Goal: Task Accomplishment & Management: Complete application form

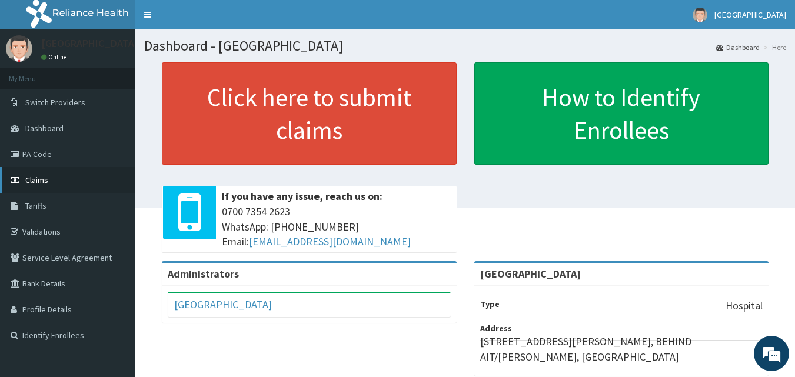
click at [50, 178] on link "Claims" at bounding box center [67, 180] width 135 height 26
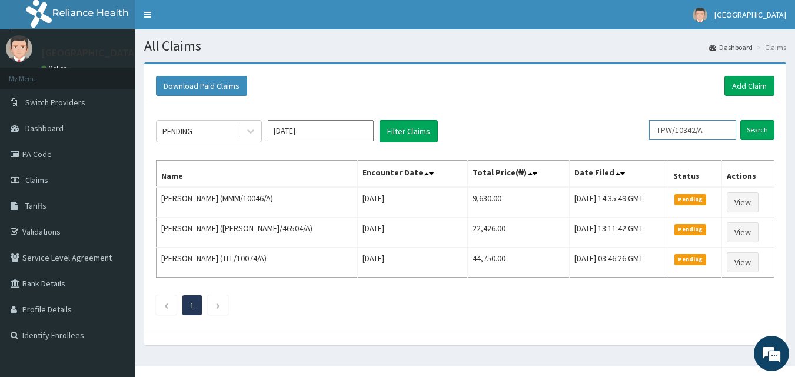
click at [714, 135] on input "TPW/10342/A" at bounding box center [692, 130] width 87 height 20
type input "T"
click at [684, 128] on input "text" at bounding box center [692, 130] width 87 height 20
paste input "RET/35143/A"
type input "RET/35143/A"
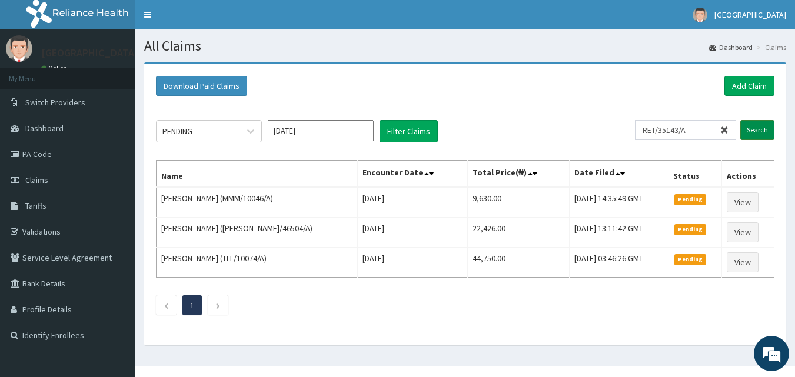
click at [763, 124] on input "Search" at bounding box center [758, 130] width 34 height 20
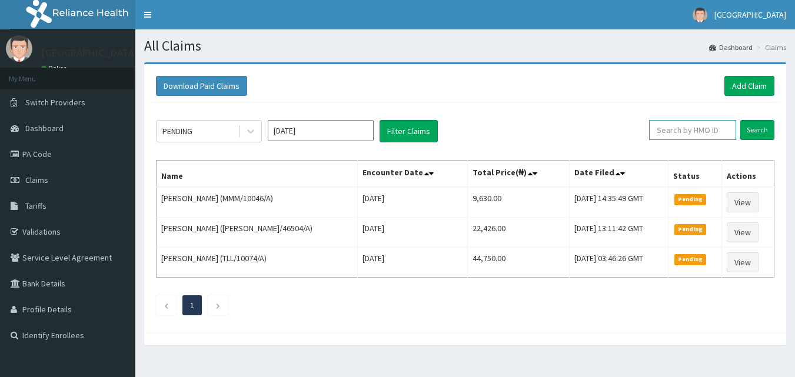
click at [700, 134] on input "text" at bounding box center [692, 130] width 87 height 20
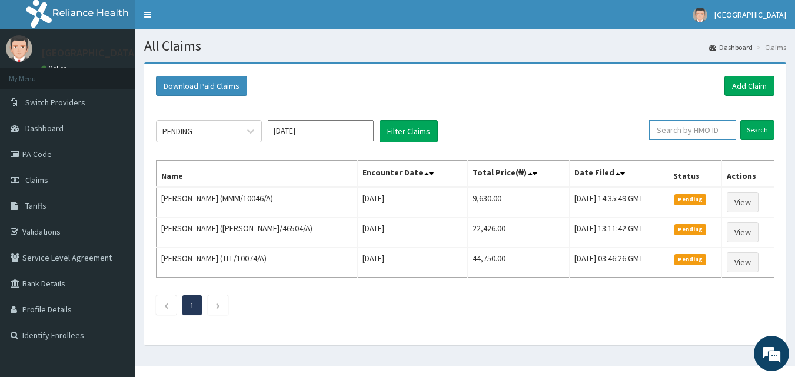
paste input "RET/35143/A"
click at [652, 129] on input "RET/35143/A" at bounding box center [674, 130] width 78 height 20
type input "RET/35143/A"
click at [757, 132] on input "Search" at bounding box center [758, 130] width 34 height 20
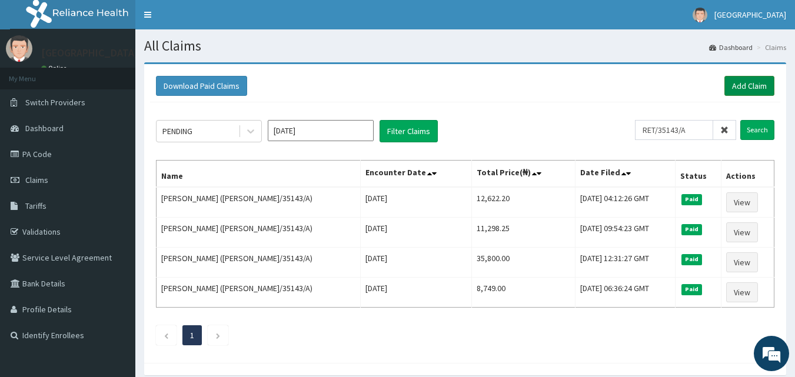
click at [744, 82] on link "Add Claim" at bounding box center [750, 86] width 50 height 20
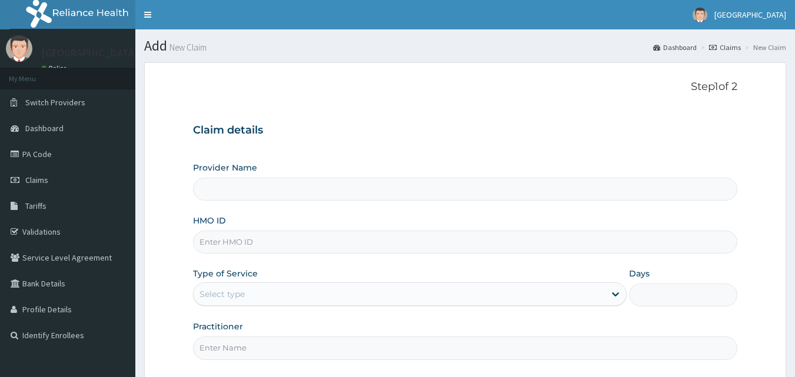
type input "[GEOGRAPHIC_DATA]"
click at [299, 236] on input "HMO ID" at bounding box center [465, 242] width 545 height 23
paste input "RET/35143/A"
type input "RET/35143/A"
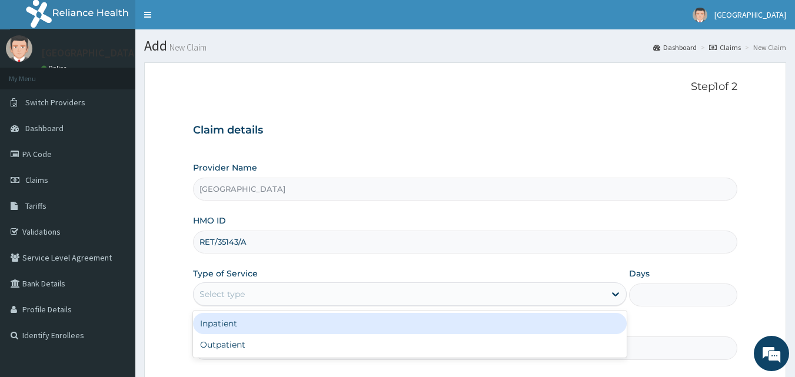
click at [271, 292] on div "Select type" at bounding box center [400, 294] width 412 height 19
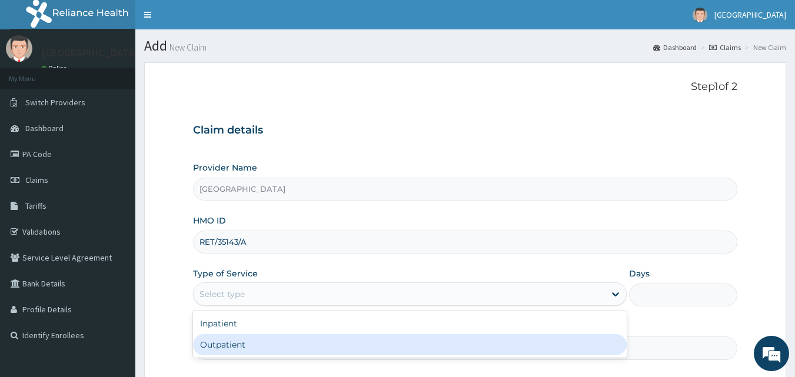
click at [249, 343] on div "Outpatient" at bounding box center [410, 344] width 434 height 21
type input "1"
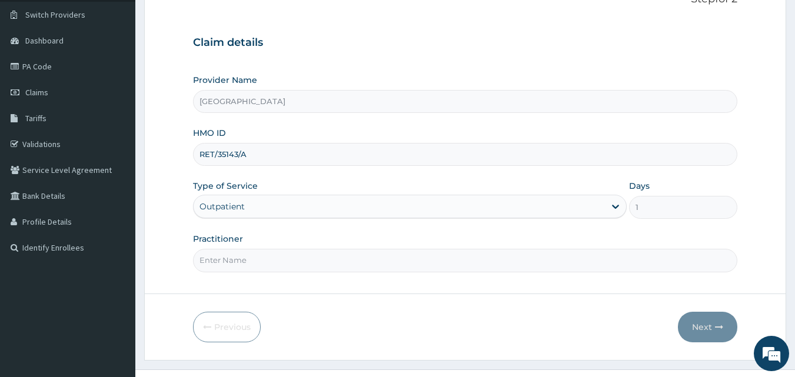
scroll to position [110, 0]
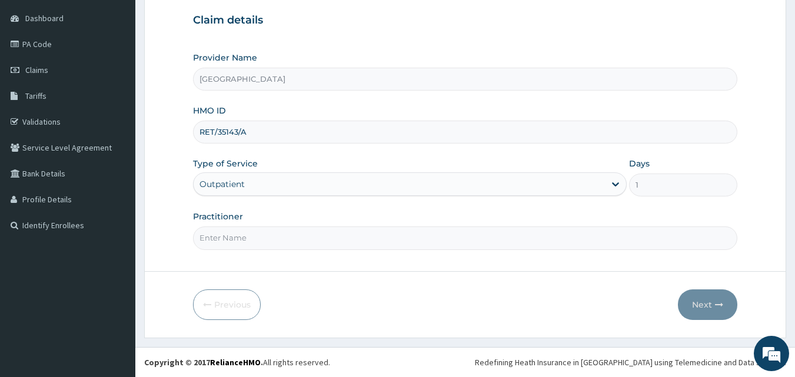
click at [446, 233] on input "Practitioner" at bounding box center [465, 238] width 545 height 23
type input "Dr Sam"
click at [701, 304] on button "Next" at bounding box center [707, 305] width 59 height 31
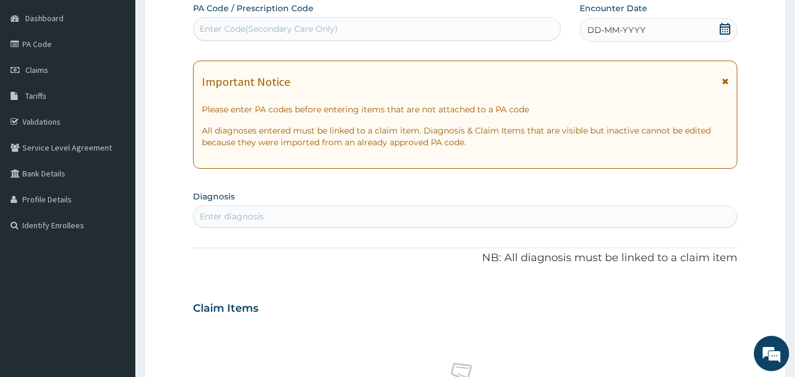
click at [725, 33] on icon at bounding box center [726, 29] width 12 height 12
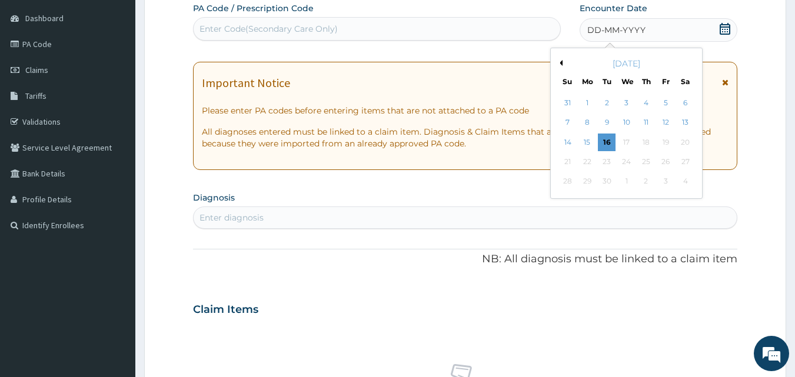
click at [565, 61] on div "September 2025" at bounding box center [627, 64] width 142 height 12
click at [649, 119] on div "11" at bounding box center [647, 123] width 18 height 18
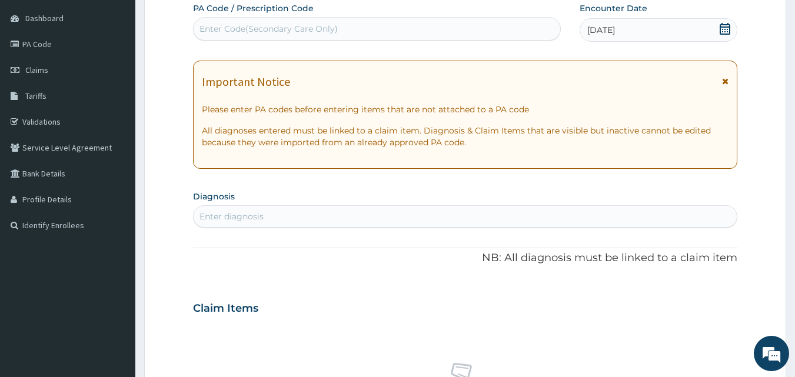
click at [327, 212] on div "Enter diagnosis" at bounding box center [466, 216] width 544 height 19
click at [379, 213] on div "Enter diagnosis" at bounding box center [466, 216] width 544 height 19
type input "malaria"
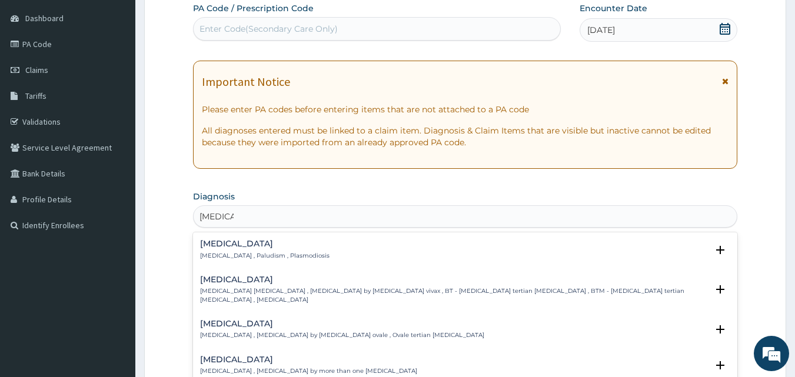
click at [213, 246] on h4 "Malaria" at bounding box center [265, 244] width 130 height 9
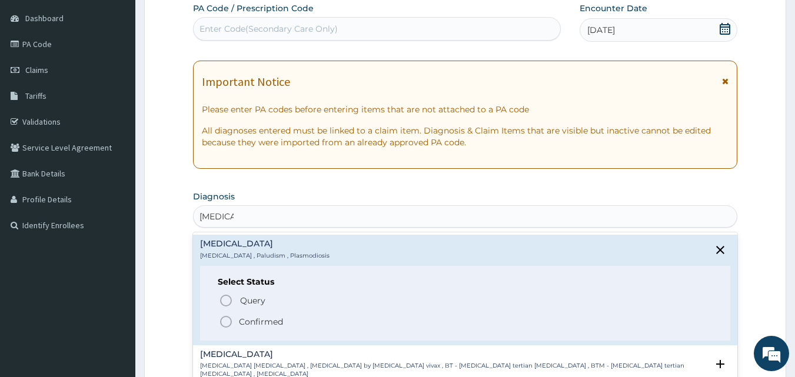
click at [230, 318] on circle "status option filled" at bounding box center [226, 322] width 11 height 11
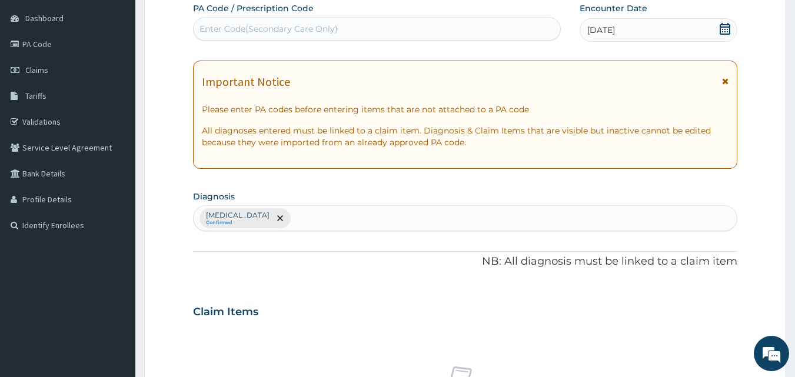
click at [261, 220] on div "Malaria Confirmed" at bounding box center [466, 218] width 544 height 25
type input "s"
type input "urti"
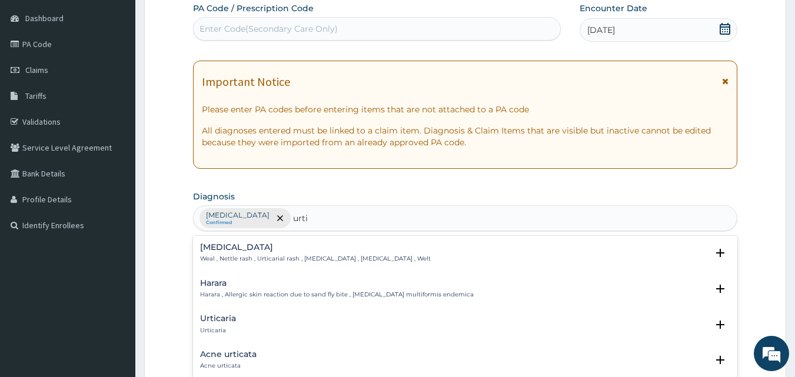
click at [210, 320] on h4 "Urticaria" at bounding box center [218, 318] width 36 height 9
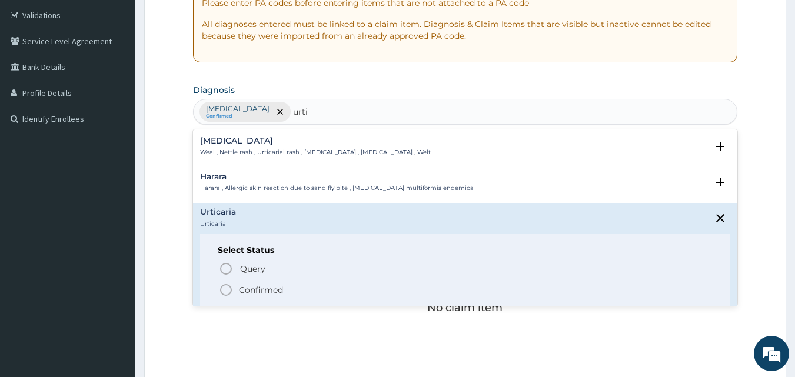
scroll to position [267, 0]
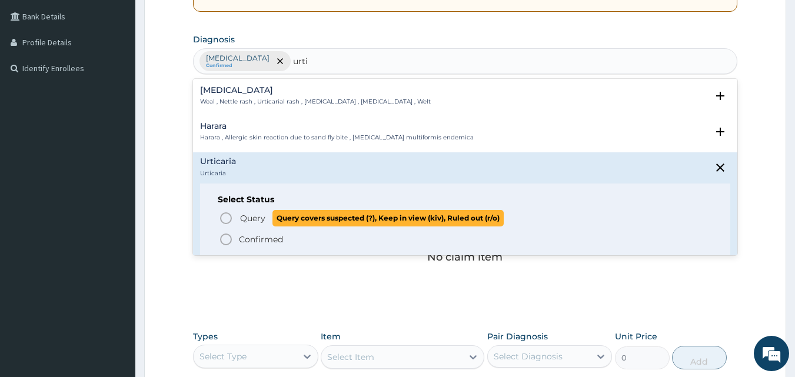
click at [228, 215] on icon "status option query" at bounding box center [226, 218] width 14 height 14
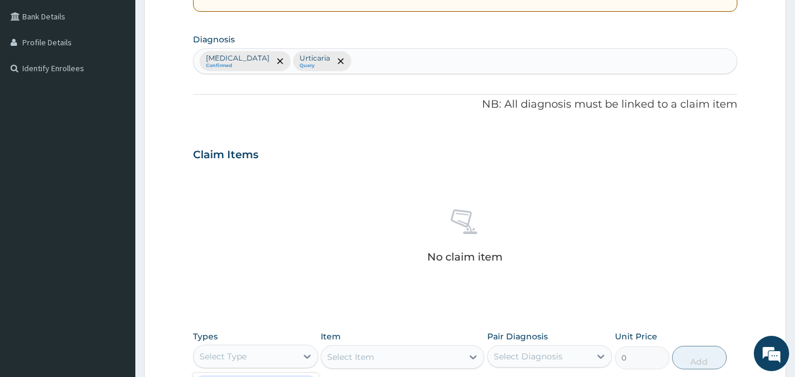
click at [218, 346] on div "Select Type" at bounding box center [255, 357] width 125 height 24
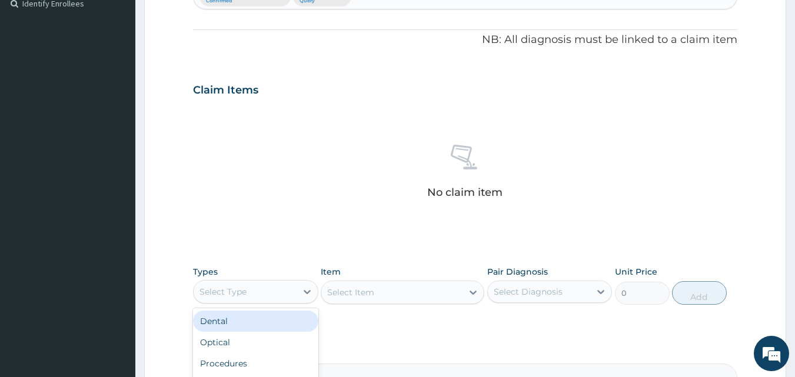
scroll to position [461, 0]
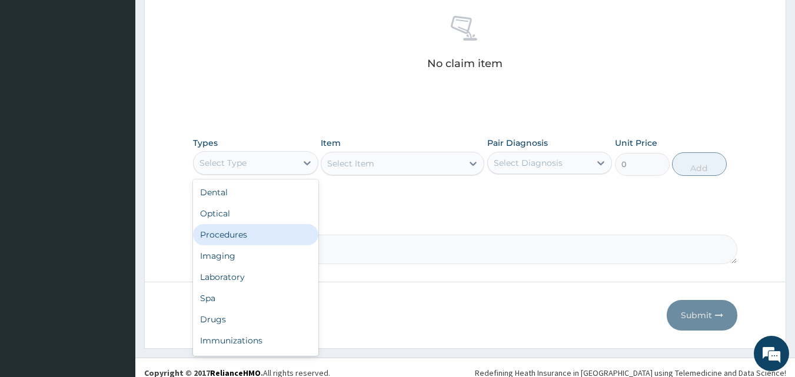
click at [223, 238] on div "Procedures" at bounding box center [255, 234] width 125 height 21
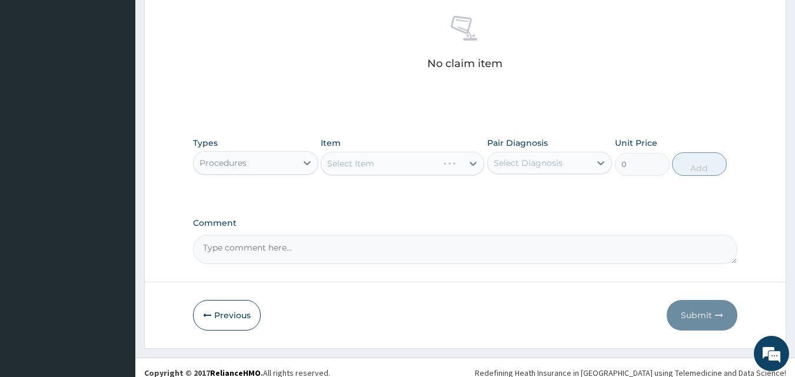
click at [385, 160] on div "Select Item" at bounding box center [403, 164] width 164 height 24
click at [508, 164] on div "Select Diagnosis" at bounding box center [528, 163] width 69 height 12
drag, startPoint x: 529, startPoint y: 188, endPoint x: 502, endPoint y: 207, distance: 33.2
click at [529, 189] on label "Malaria" at bounding box center [543, 192] width 73 height 12
checkbox input "true"
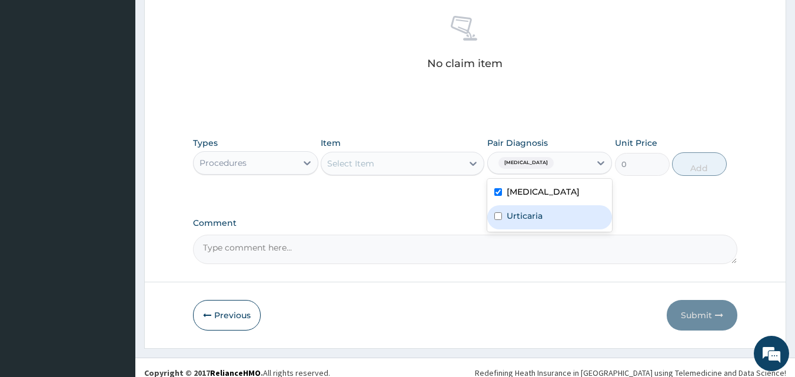
drag, startPoint x: 503, startPoint y: 215, endPoint x: 533, endPoint y: 227, distance: 32.5
click at [503, 214] on div "Urticaria" at bounding box center [550, 217] width 125 height 24
checkbox input "true"
click at [397, 167] on div "Select Item" at bounding box center [391, 163] width 141 height 19
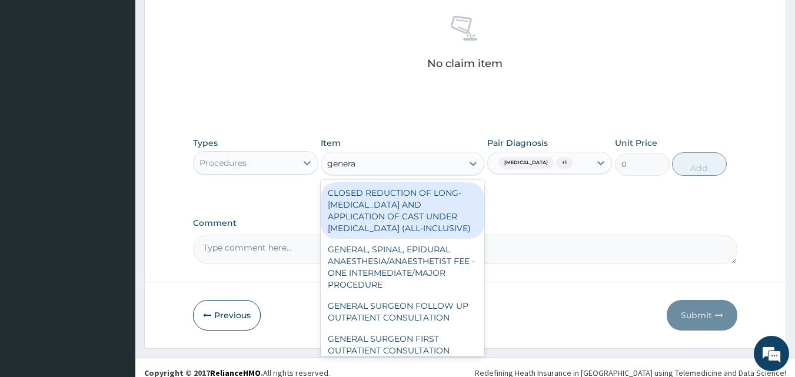
type input "general"
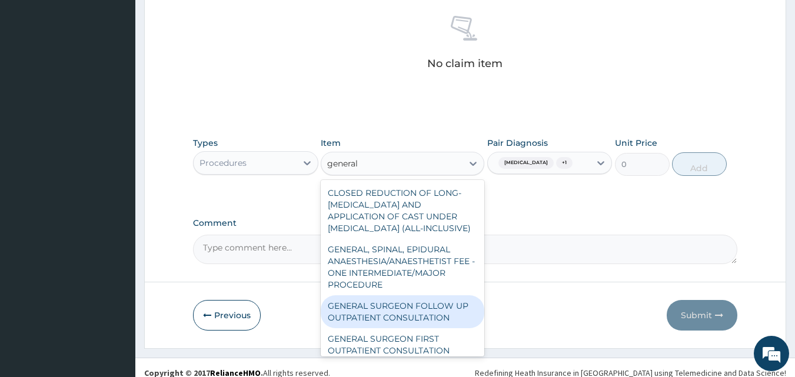
click at [443, 329] on div "GENERAL SURGEON FOLLOW UP OUTPATIENT CONSULTATION" at bounding box center [403, 312] width 164 height 33
type input "12500"
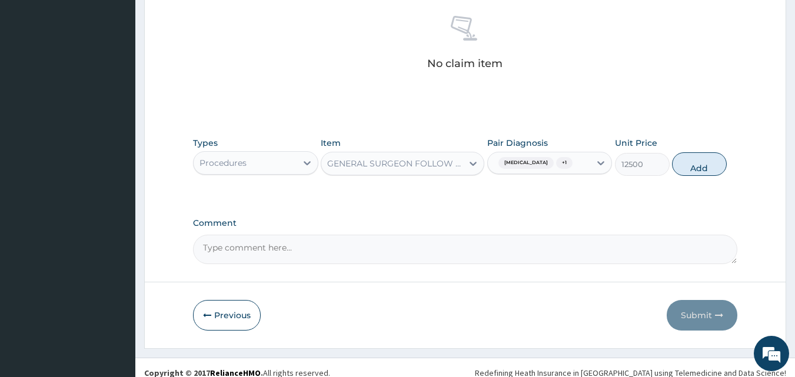
click at [458, 156] on div "GENERAL SURGEON FOLLOW UP OUTPATIENT CONSULTATION" at bounding box center [391, 163] width 141 height 19
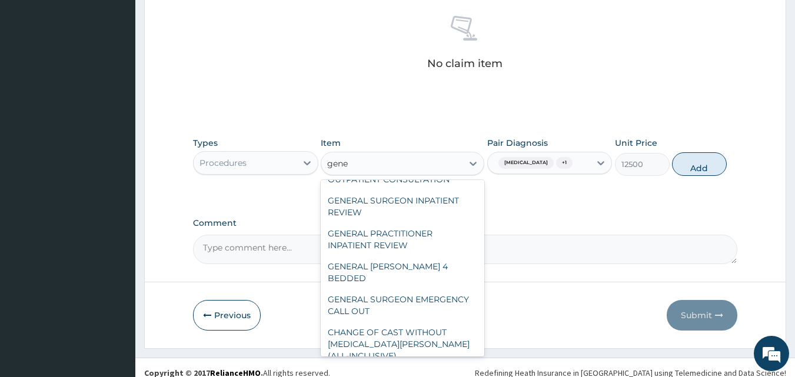
scroll to position [84, 0]
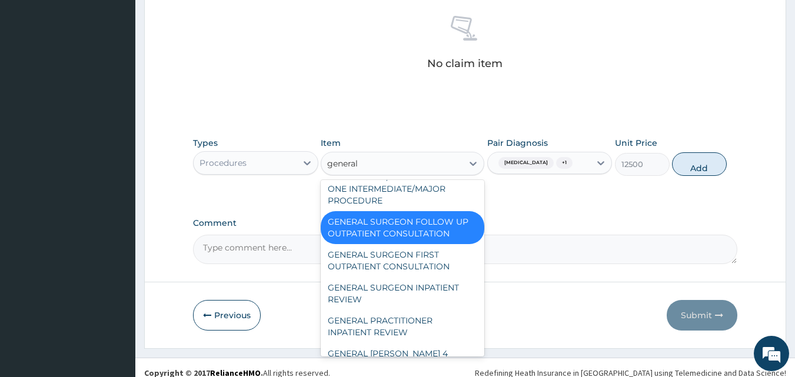
type input "general p"
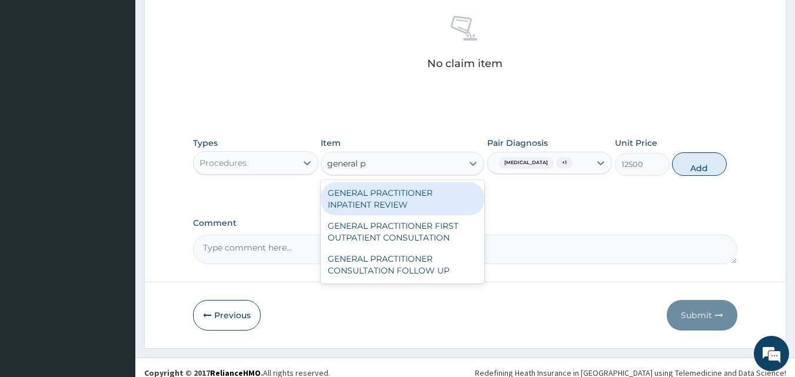
scroll to position [0, 0]
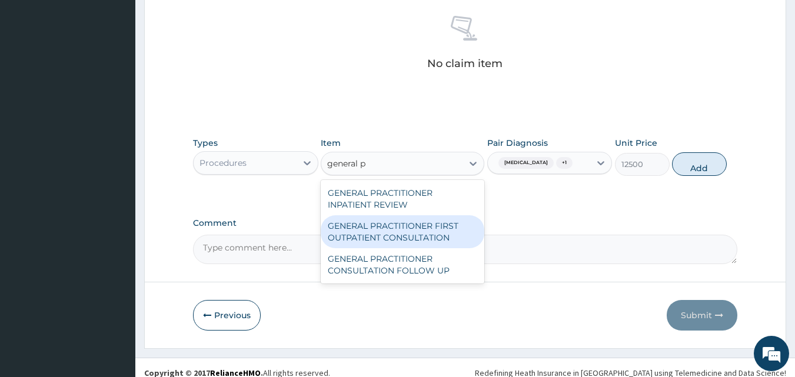
click at [428, 234] on div "GENERAL PRACTITIONER FIRST OUTPATIENT CONSULTATION" at bounding box center [403, 232] width 164 height 33
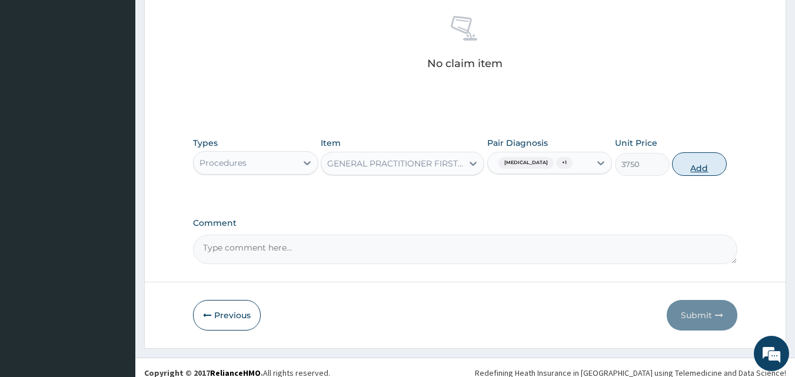
click at [696, 163] on button "Add" at bounding box center [699, 165] width 55 height 24
type input "0"
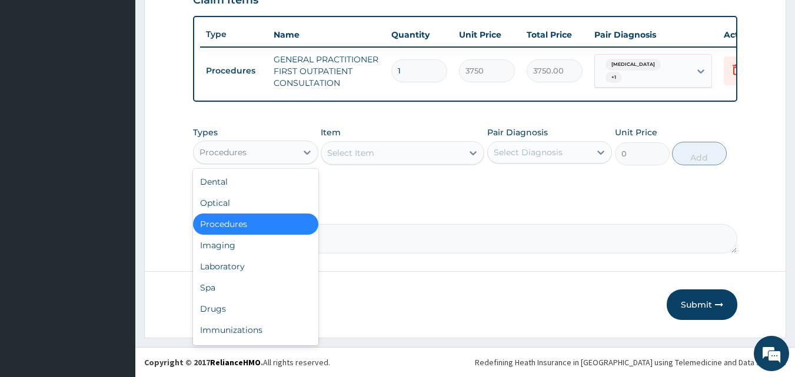
click at [256, 153] on div "Procedures" at bounding box center [245, 152] width 103 height 19
click at [235, 269] on div "Laboratory" at bounding box center [255, 266] width 125 height 21
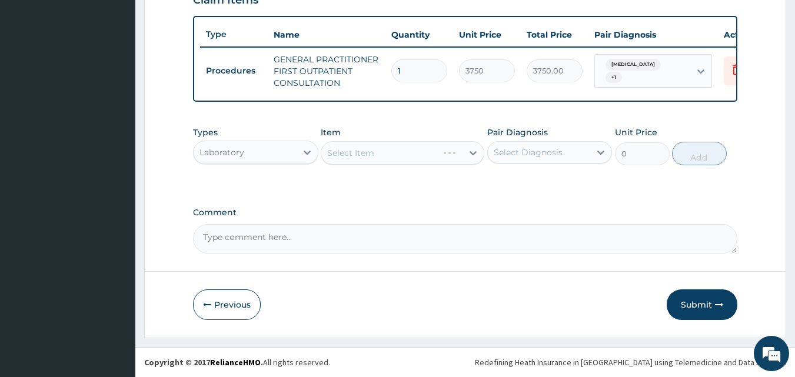
click at [402, 150] on div "Select Item" at bounding box center [403, 153] width 164 height 24
click at [382, 154] on div "Select Item" at bounding box center [403, 153] width 164 height 24
click at [518, 154] on div "Select Diagnosis" at bounding box center [528, 153] width 69 height 12
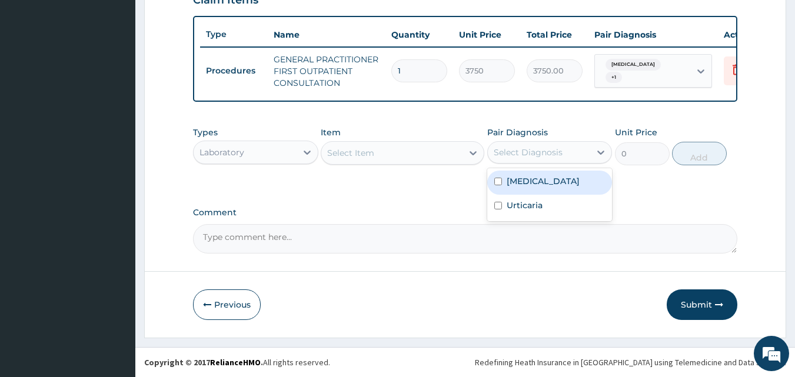
click at [514, 183] on label "Malaria" at bounding box center [543, 181] width 73 height 12
checkbox input "true"
click at [396, 154] on div "Select Item" at bounding box center [391, 153] width 141 height 19
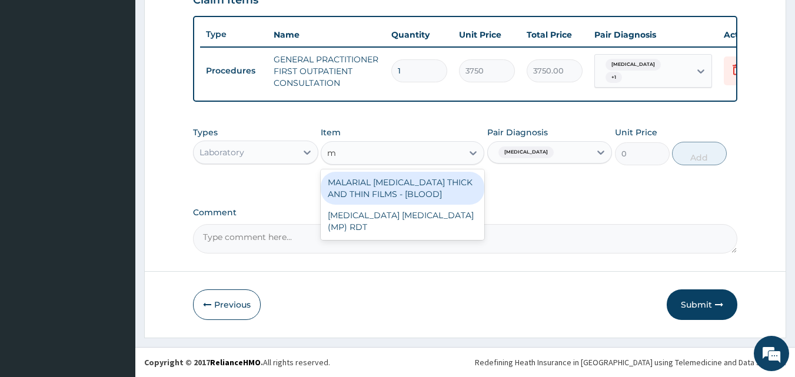
type input "malaria"
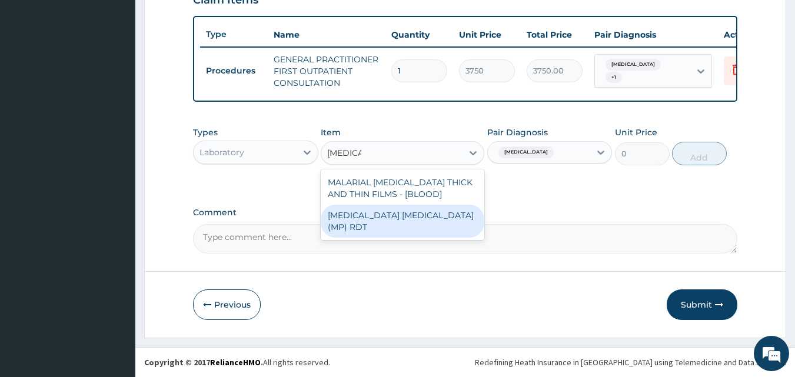
click at [379, 218] on div "MALARIA PARASITE (MP) RDT" at bounding box center [403, 221] width 164 height 33
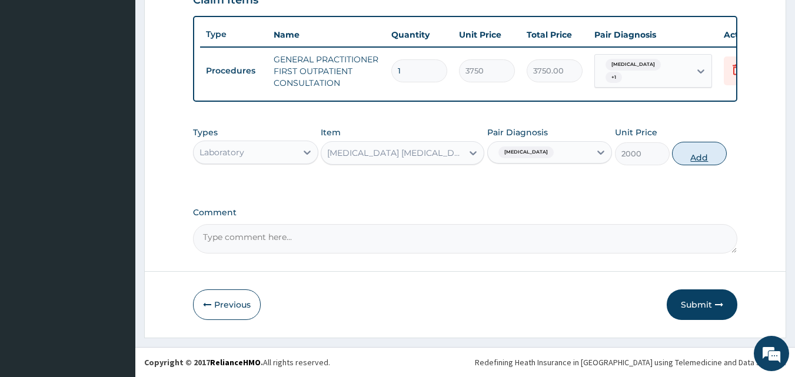
click at [691, 161] on button "Add" at bounding box center [699, 154] width 55 height 24
type input "0"
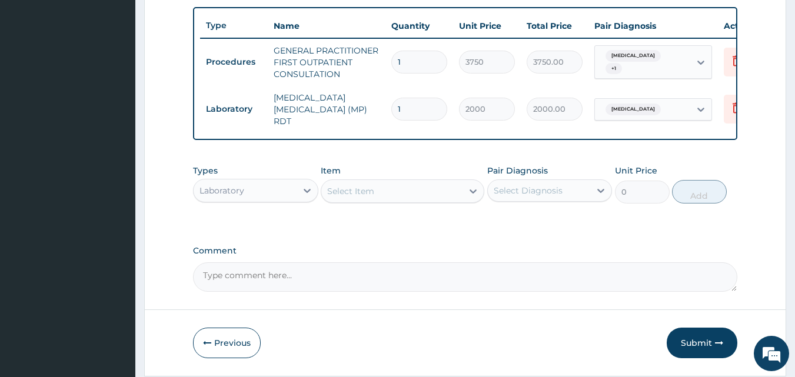
click at [412, 193] on div "Select Item" at bounding box center [391, 191] width 141 height 19
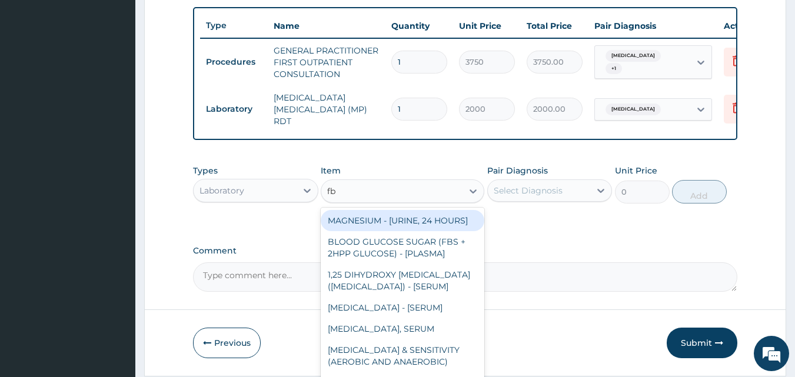
type input "fbc"
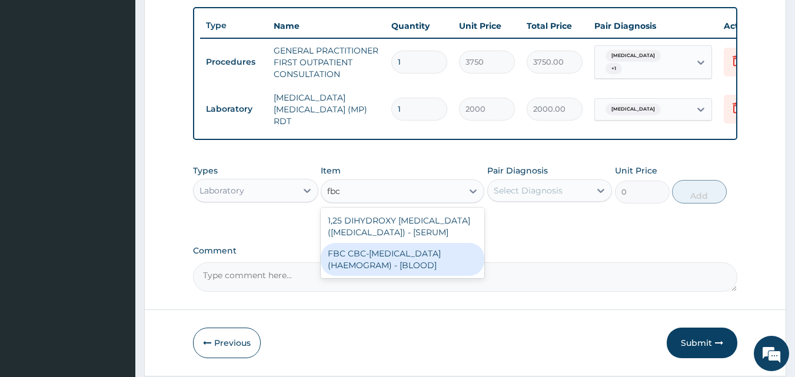
click at [389, 264] on div "FBC CBC-COMPLETE BLOOD COUNT (HAEMOGRAM) - [BLOOD]" at bounding box center [403, 259] width 164 height 33
type input "5000"
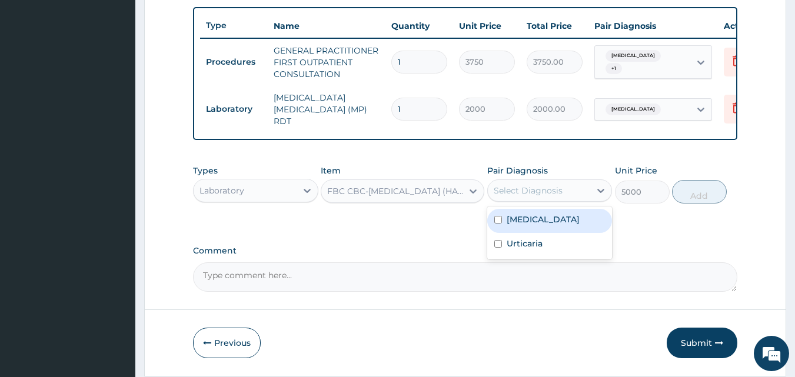
click at [558, 193] on div "Select Diagnosis" at bounding box center [528, 191] width 69 height 12
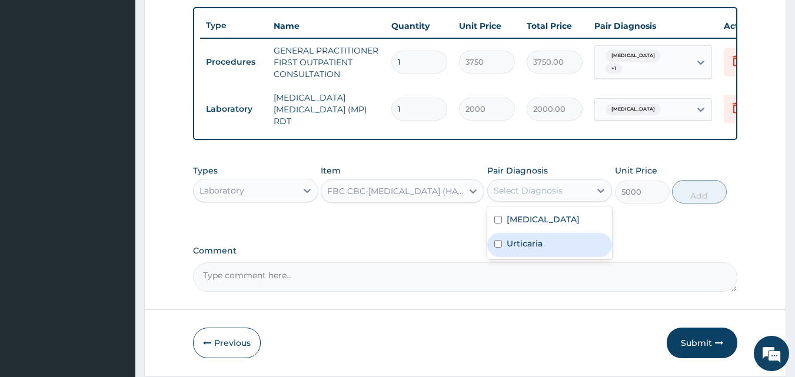
click at [533, 246] on label "Urticaria" at bounding box center [525, 244] width 36 height 12
checkbox input "true"
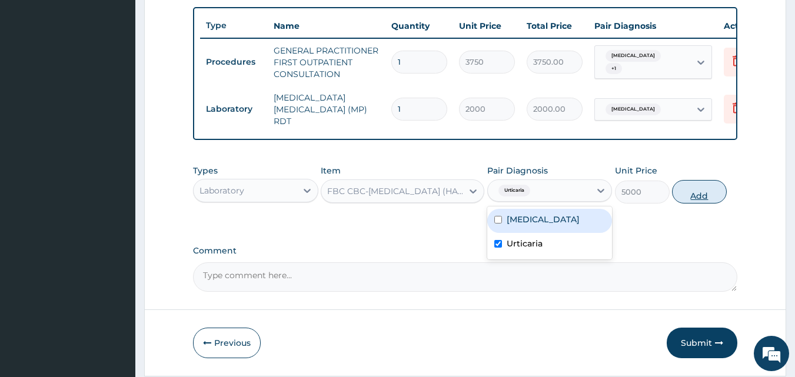
click at [704, 195] on button "Add" at bounding box center [699, 192] width 55 height 24
type input "0"
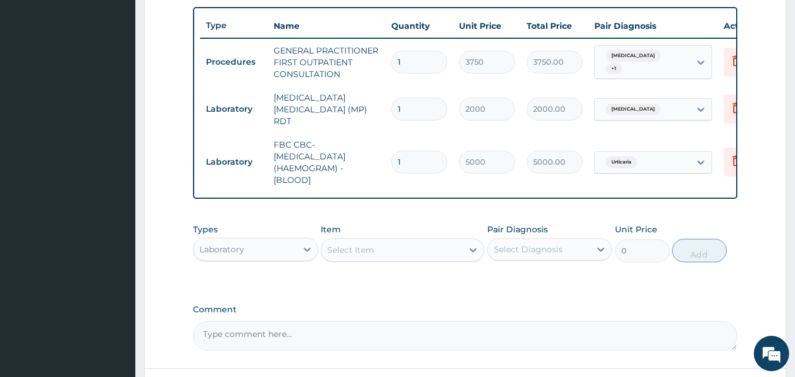
click at [263, 250] on div "Laboratory" at bounding box center [245, 249] width 103 height 19
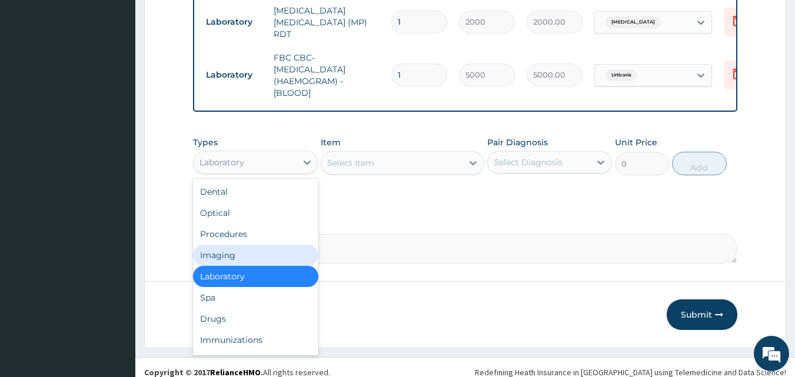
scroll to position [531, 0]
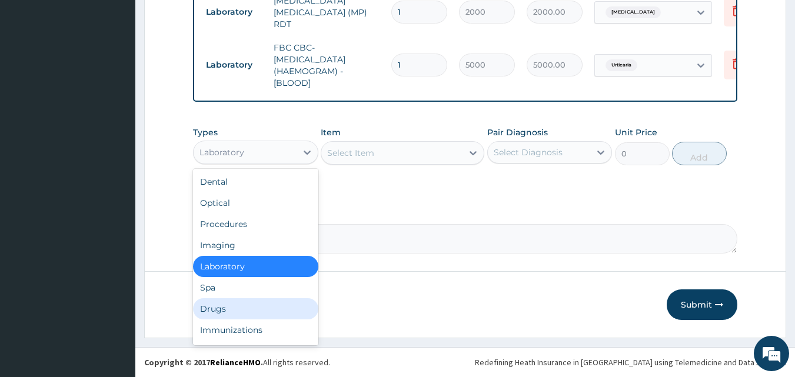
click at [218, 306] on div "Drugs" at bounding box center [255, 309] width 125 height 21
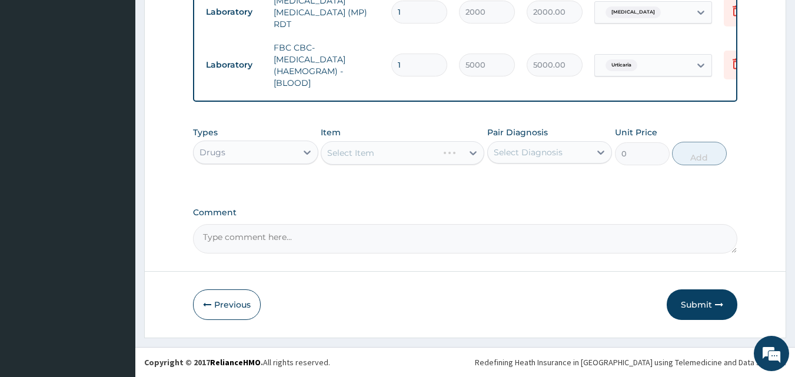
click at [360, 165] on div "Types Drugs Item Select Item Pair Diagnosis Select Diagnosis Unit Price 0 Add" at bounding box center [465, 146] width 545 height 51
click at [360, 142] on div "Select Item" at bounding box center [403, 153] width 164 height 24
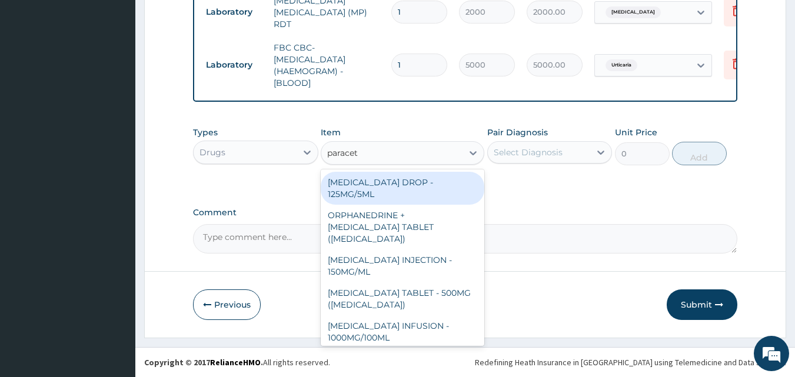
type input "paracetamol"
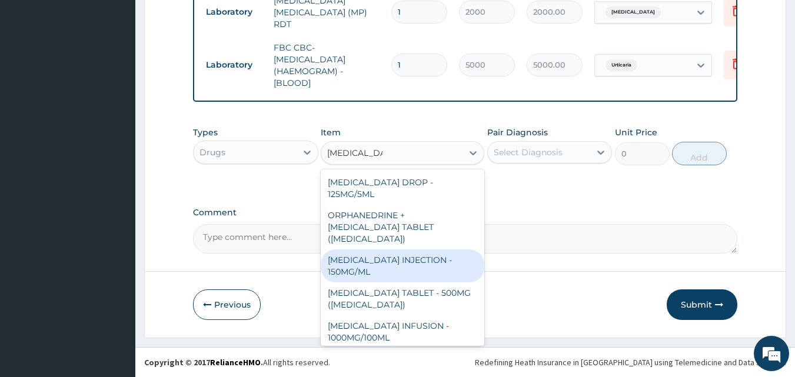
click at [395, 262] on div "[MEDICAL_DATA] INJECTION - 150MG/ML" at bounding box center [403, 266] width 164 height 33
type input "560"
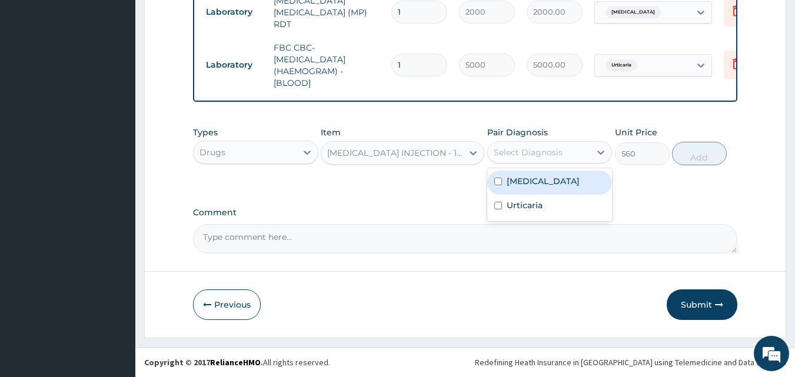
click at [552, 152] on div "Select Diagnosis" at bounding box center [528, 153] width 69 height 12
click at [543, 177] on div "Malaria" at bounding box center [550, 183] width 125 height 24
checkbox input "true"
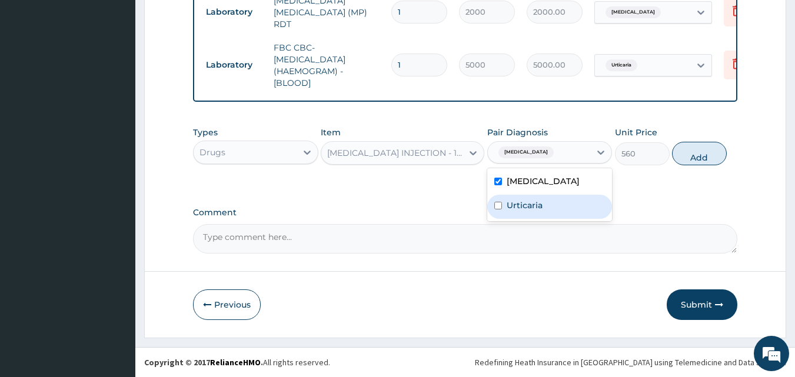
click at [519, 220] on div "Malaria Urticaria" at bounding box center [550, 194] width 125 height 53
click at [513, 204] on label "Urticaria" at bounding box center [525, 206] width 36 height 12
checkbox input "true"
click at [710, 153] on button "Add" at bounding box center [699, 154] width 55 height 24
type input "0"
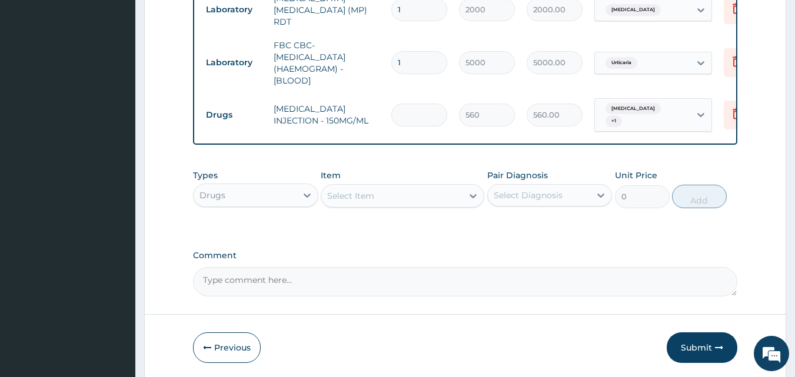
type input "0.00"
type input "3"
type input "1680.00"
type input "3"
click at [384, 203] on div "Select Item" at bounding box center [403, 196] width 164 height 24
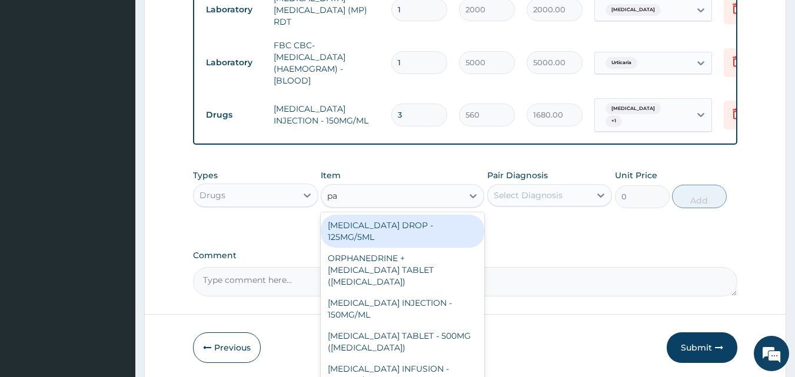
type input "PARACETAMOL"
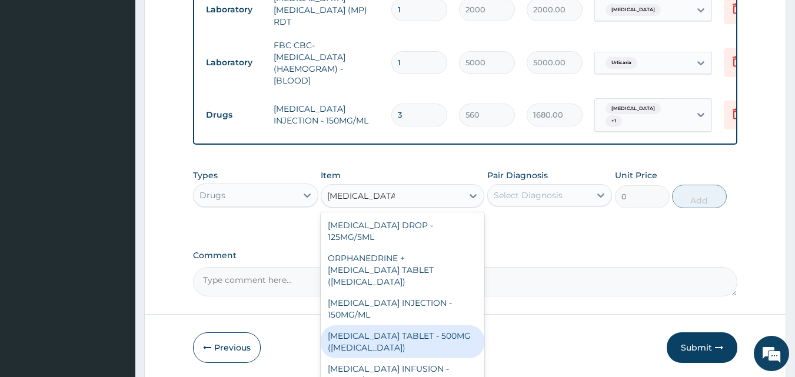
click at [429, 342] on div "[MEDICAL_DATA] TABLET - 500MG ([MEDICAL_DATA])" at bounding box center [403, 342] width 164 height 33
type input "42"
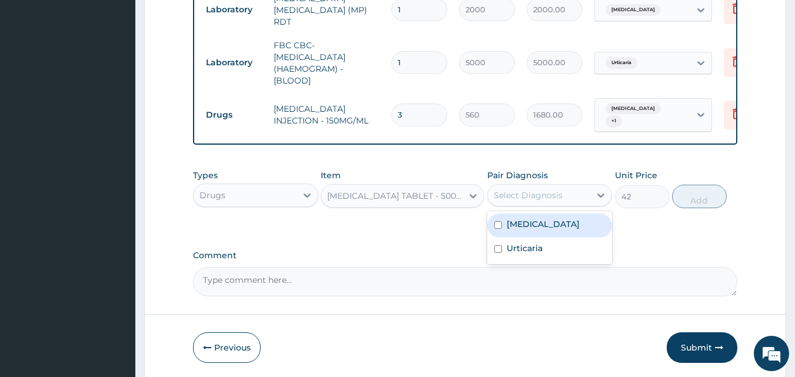
click at [526, 190] on div "Select Diagnosis" at bounding box center [528, 196] width 69 height 12
click at [519, 214] on div "Malaria" at bounding box center [550, 226] width 125 height 24
checkbox input "true"
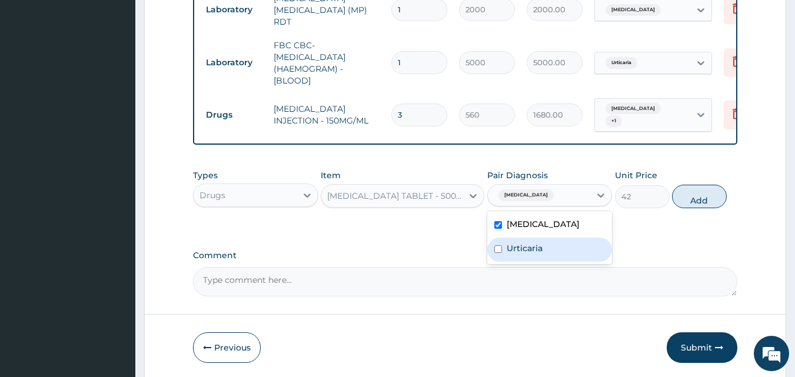
click at [503, 247] on div "Urticaria" at bounding box center [550, 250] width 125 height 24
checkbox input "true"
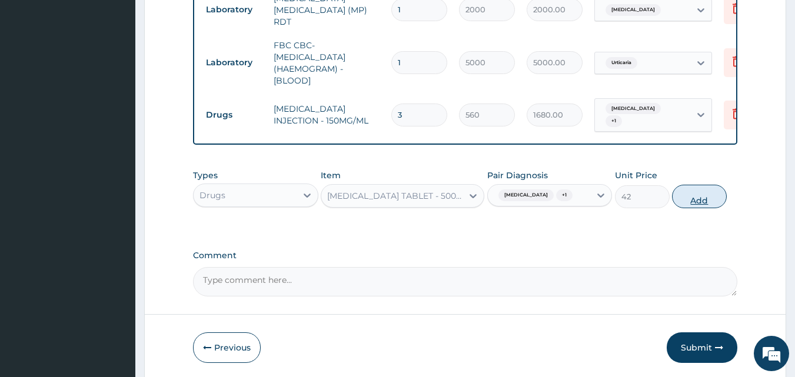
click at [720, 193] on button "Add" at bounding box center [699, 197] width 55 height 24
type input "0"
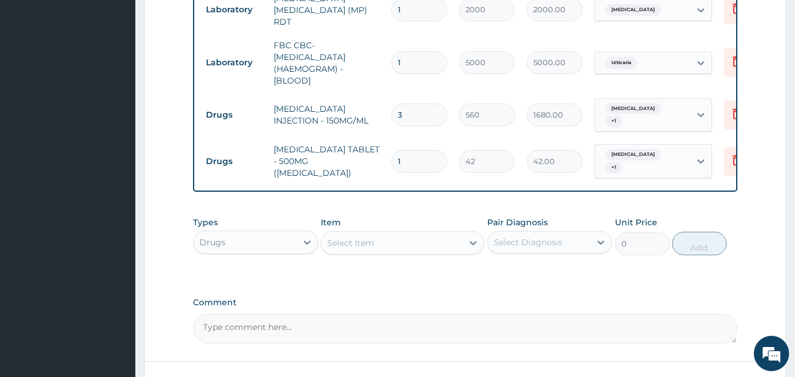
click at [423, 150] on input "1" at bounding box center [420, 161] width 56 height 23
type input "18"
type input "756.00"
type input "18"
click at [386, 238] on div "Select Item" at bounding box center [391, 243] width 141 height 19
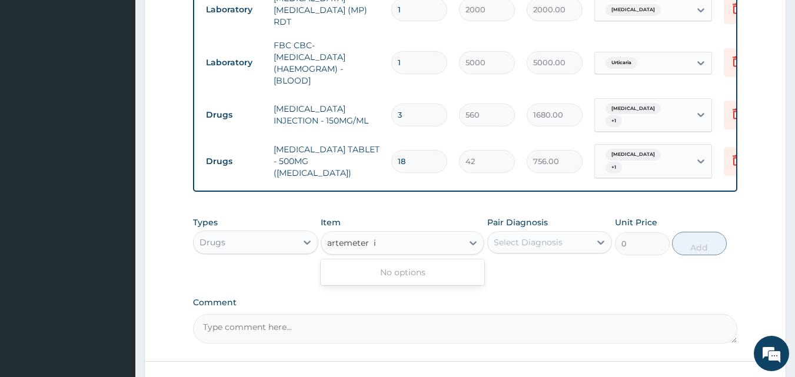
scroll to position [0, 0]
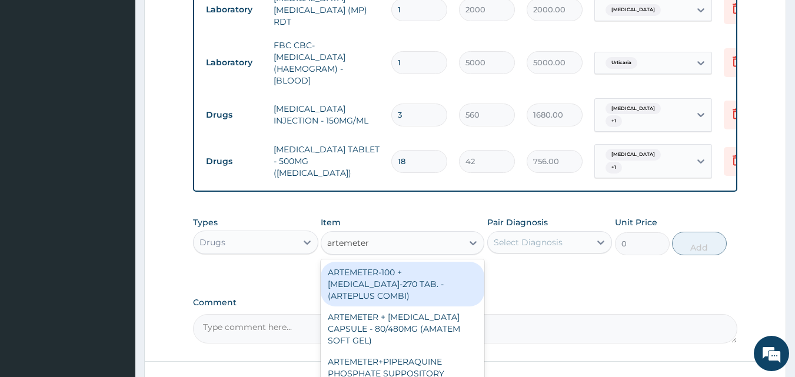
type input "artemeter i"
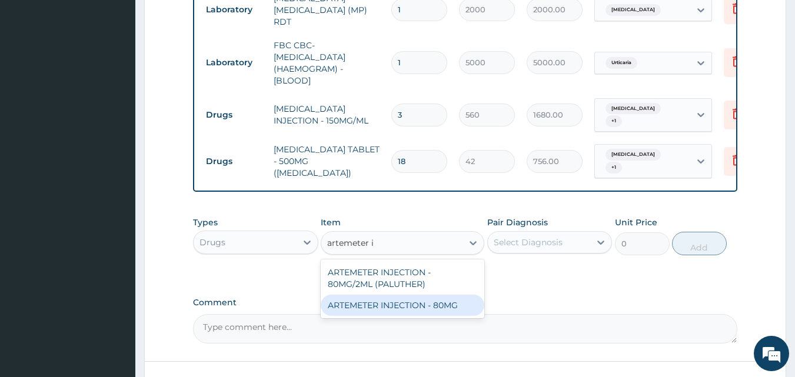
click at [376, 306] on div "ARTEMETER INJECTION - 80MG" at bounding box center [403, 305] width 164 height 21
type input "475.99999999999994"
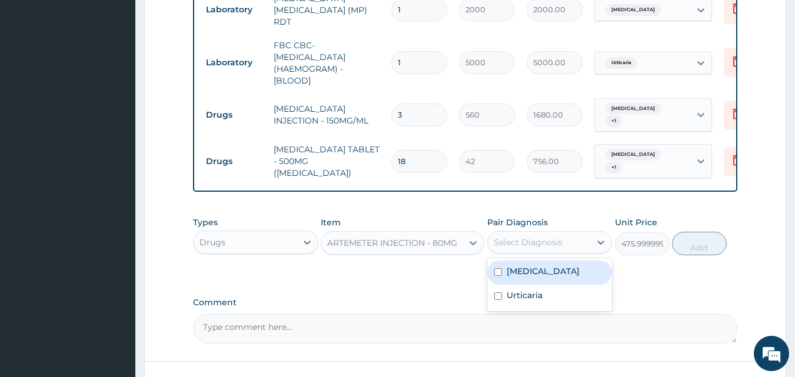
click at [536, 238] on div "Select Diagnosis" at bounding box center [528, 243] width 69 height 12
click at [521, 268] on label "Malaria" at bounding box center [543, 272] width 73 height 12
checkbox input "true"
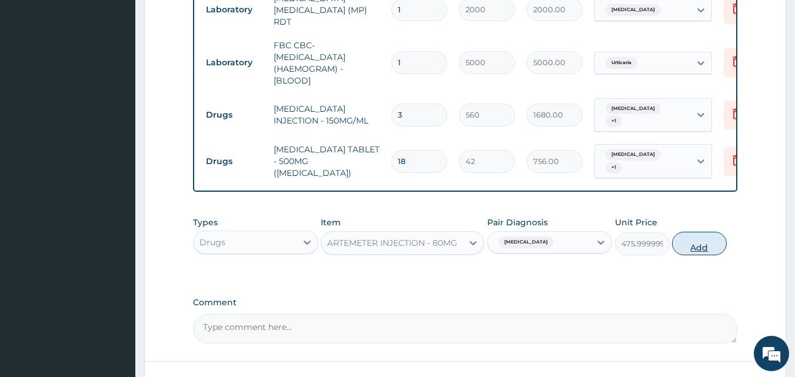
click at [694, 236] on button "Add" at bounding box center [699, 244] width 55 height 24
type input "0"
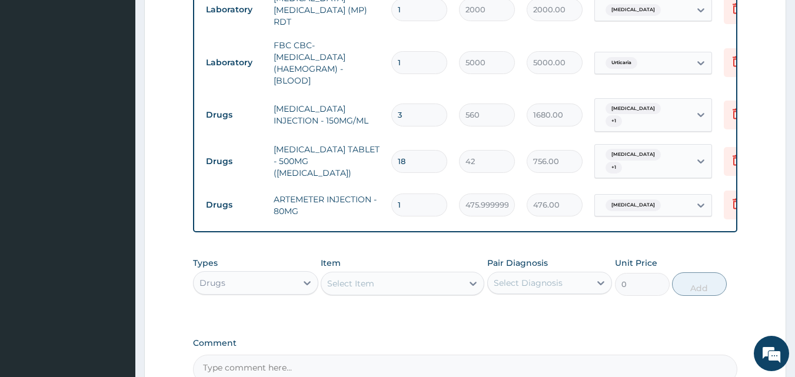
click at [410, 194] on input "1" at bounding box center [420, 205] width 56 height 23
type input "0.00"
type input "6"
type input "2856.00"
type input "6"
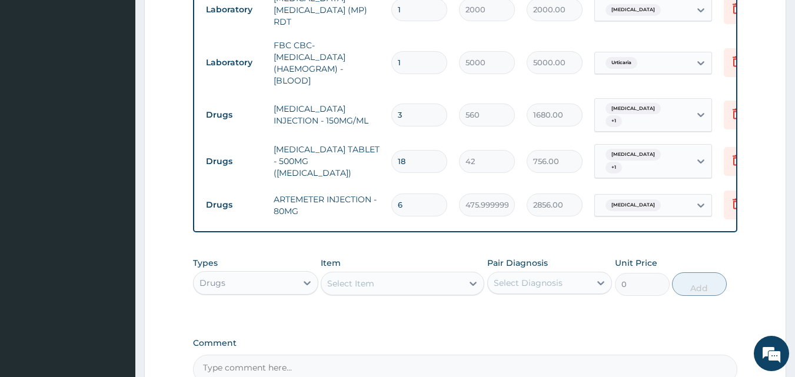
click at [348, 278] on div "Select Item" at bounding box center [350, 284] width 47 height 12
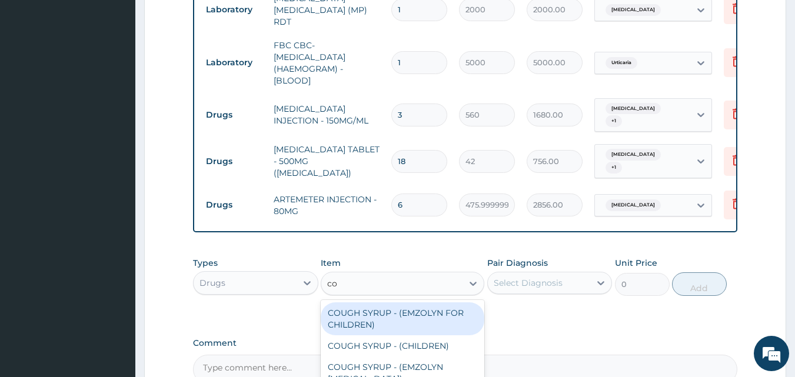
type input "COUGH"
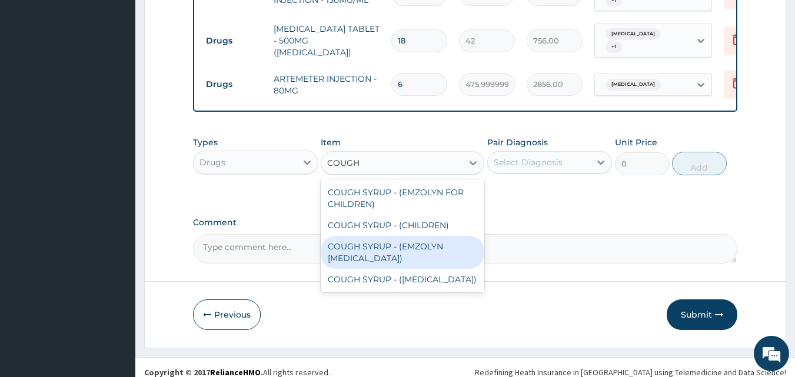
scroll to position [652, 0]
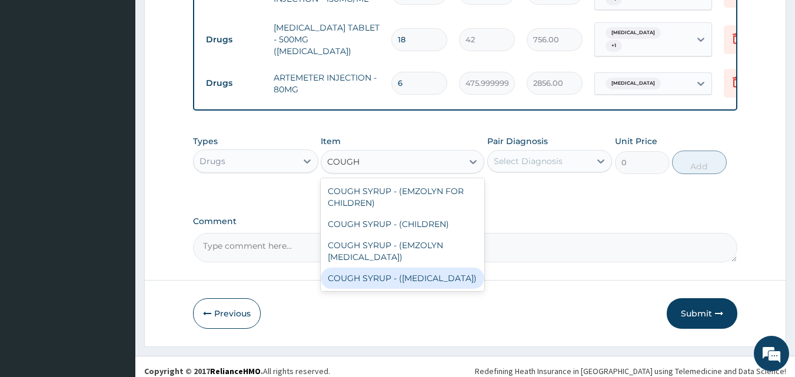
click at [431, 270] on div "COUGH SYRUP - ([MEDICAL_DATA])" at bounding box center [403, 278] width 164 height 21
type input "1120"
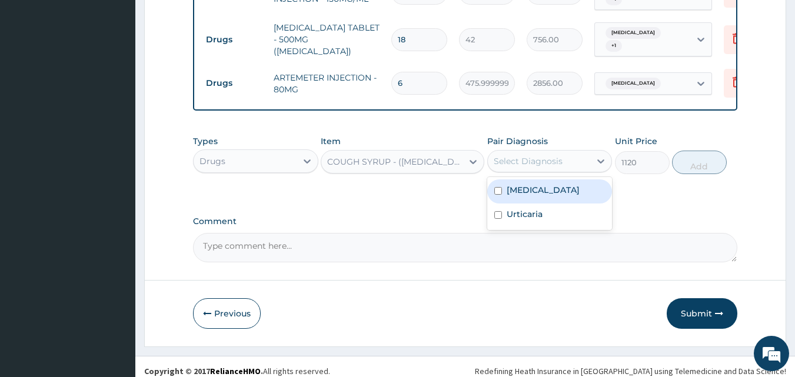
click at [510, 152] on div "Select Diagnosis" at bounding box center [539, 161] width 103 height 19
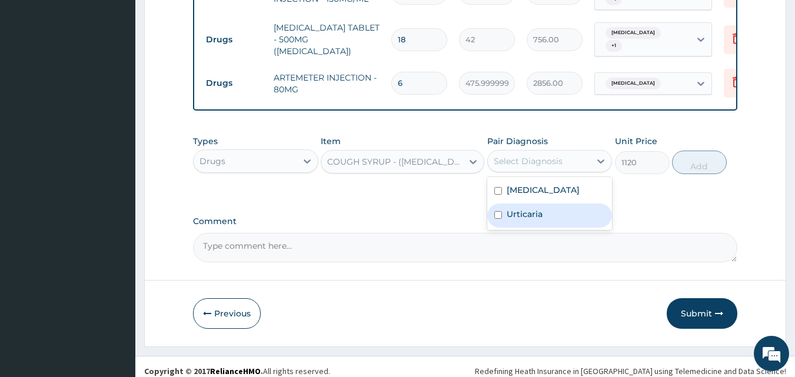
click at [514, 208] on label "Urticaria" at bounding box center [525, 214] width 36 height 12
checkbox input "true"
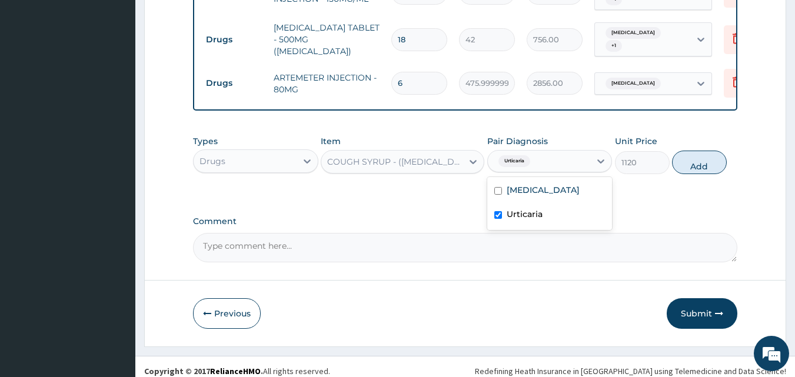
drag, startPoint x: 697, startPoint y: 157, endPoint x: 532, endPoint y: 205, distance: 171.2
click at [697, 157] on button "Add" at bounding box center [699, 163] width 55 height 24
type input "0"
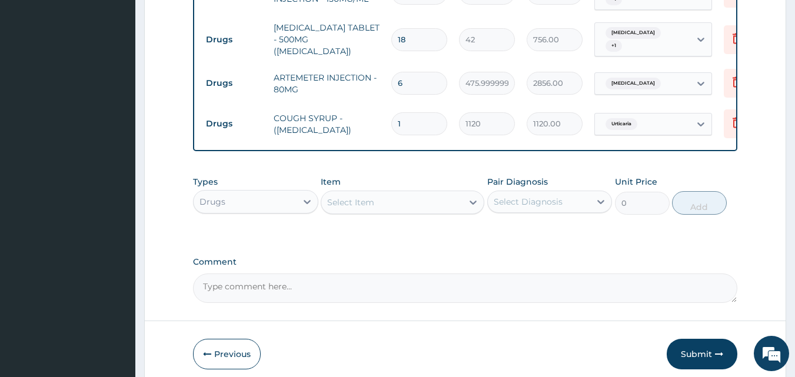
click at [373, 197] on div "Select Item" at bounding box center [350, 203] width 47 height 12
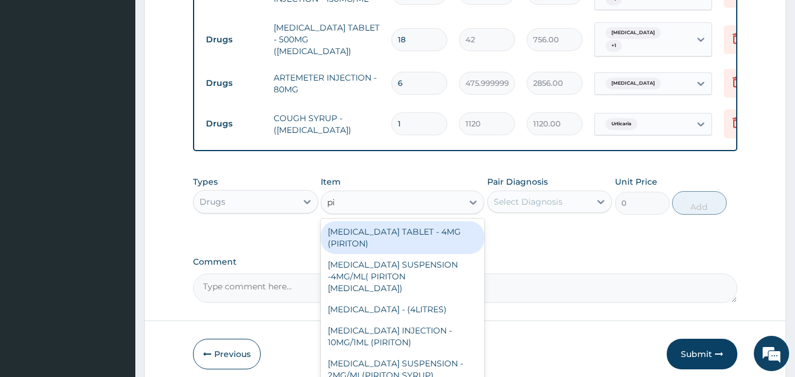
type input "PIRIT"
click at [389, 228] on div "[MEDICAL_DATA] TABLET - 4MG (PIRITON)" at bounding box center [403, 237] width 164 height 33
type input "22.4"
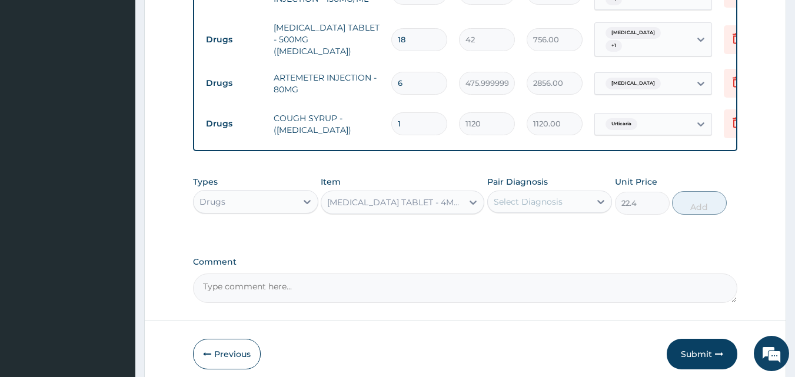
click at [522, 196] on div "Select Diagnosis" at bounding box center [528, 202] width 69 height 12
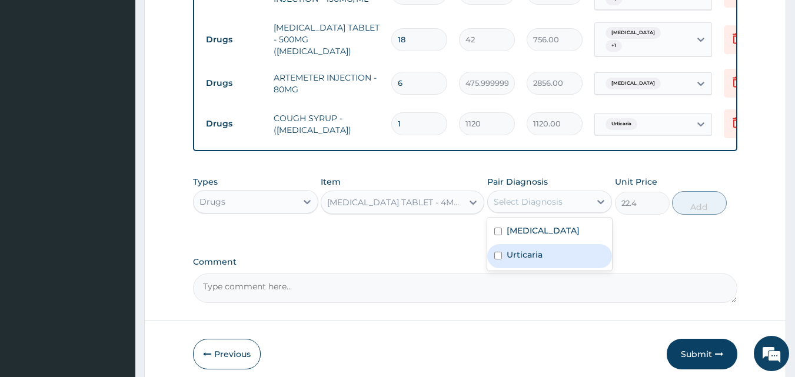
click at [510, 249] on label "Urticaria" at bounding box center [525, 255] width 36 height 12
checkbox input "true"
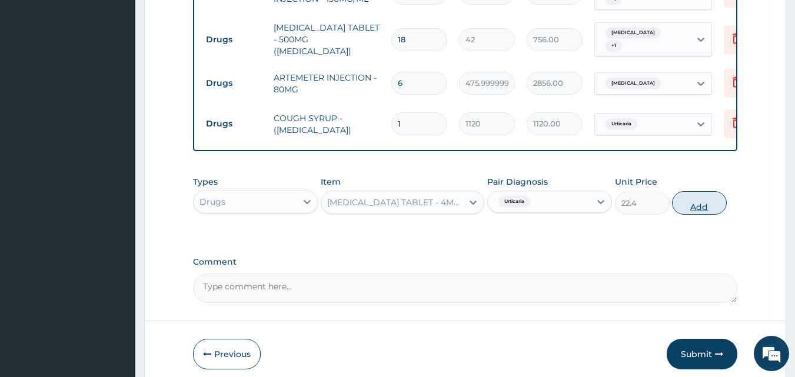
click at [687, 194] on button "Add" at bounding box center [699, 203] width 55 height 24
type input "0"
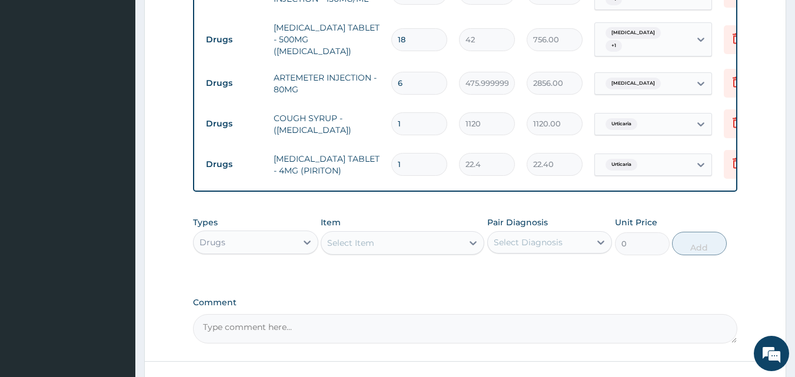
type input "0.00"
type input "6"
type input "134.40"
type input "6"
click at [379, 234] on div "Select Item" at bounding box center [391, 243] width 141 height 19
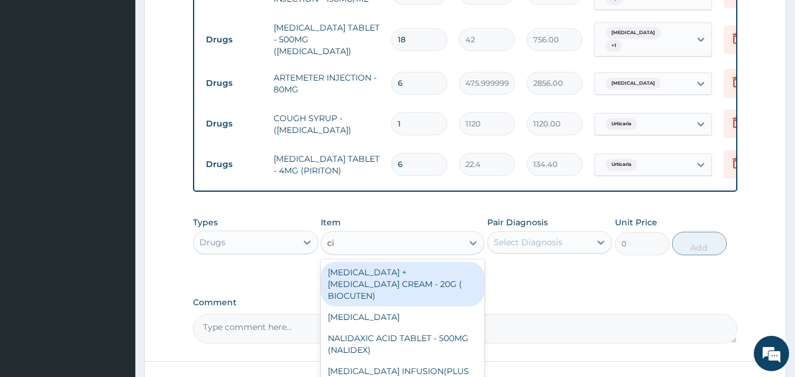
type input "cip"
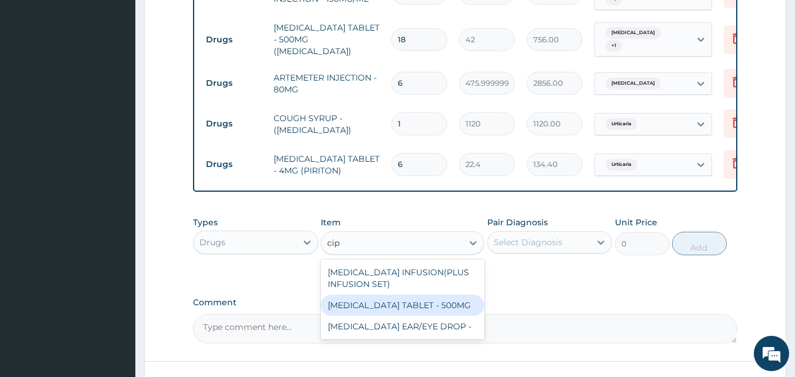
click at [381, 295] on div "CIPROFLOXACIN TABLET - 500MG" at bounding box center [403, 305] width 164 height 21
type input "196"
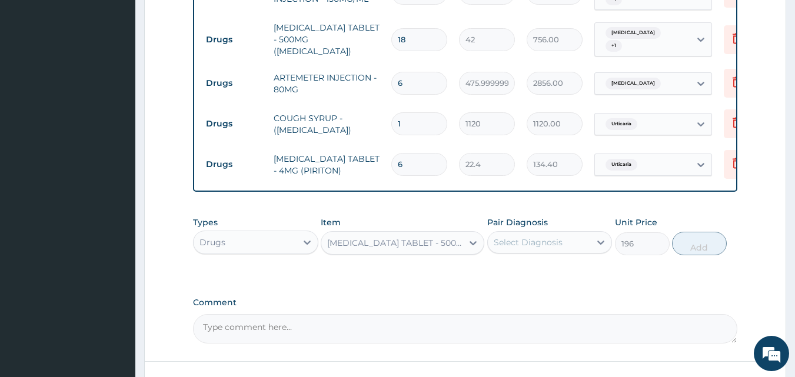
click at [502, 237] on div "Select Diagnosis" at bounding box center [528, 243] width 69 height 12
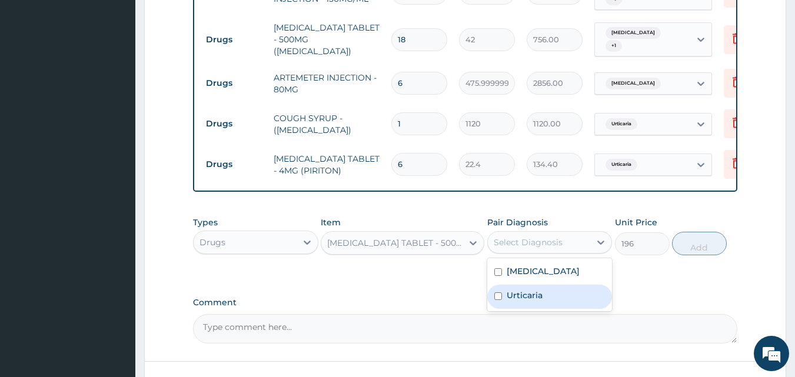
click at [499, 293] on input "checkbox" at bounding box center [499, 297] width 8 height 8
checkbox input "true"
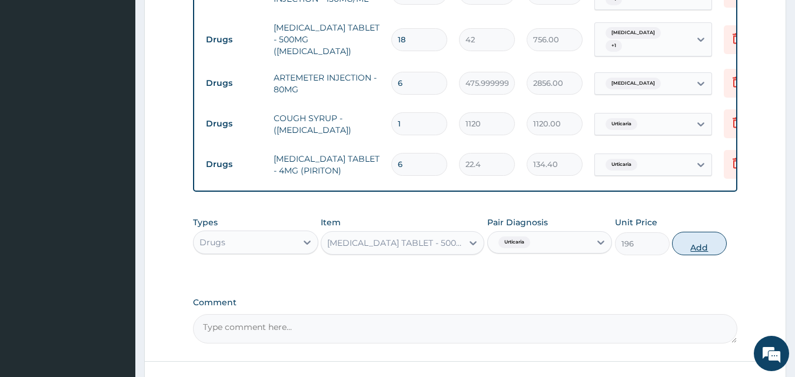
click at [679, 238] on button "Add" at bounding box center [699, 244] width 55 height 24
type input "0"
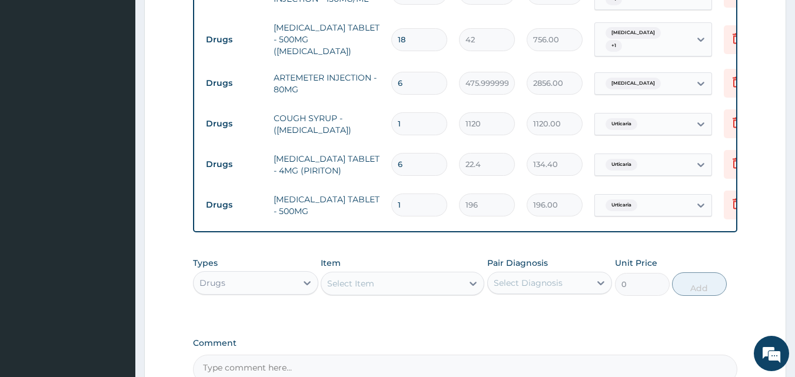
type input "10"
type input "1960.00"
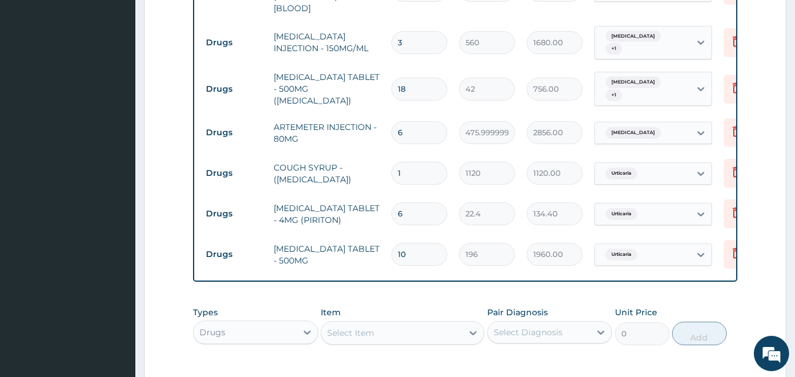
scroll to position [601, 0]
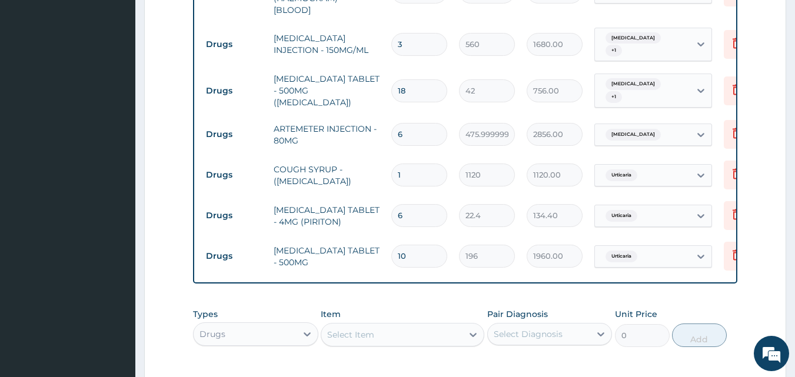
type input "10"
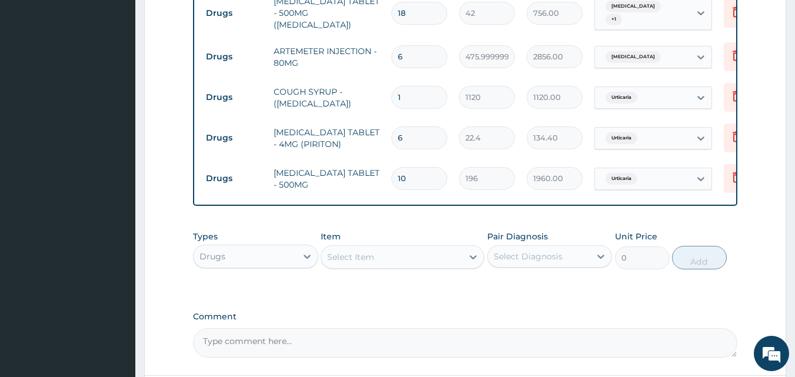
scroll to position [774, 0]
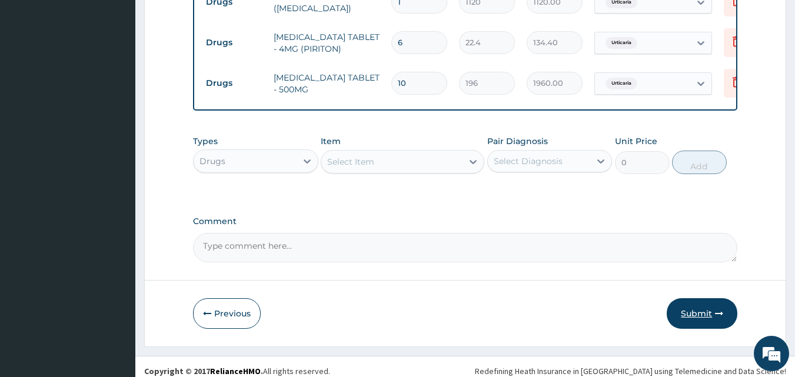
click at [708, 306] on button "Submit" at bounding box center [702, 314] width 71 height 31
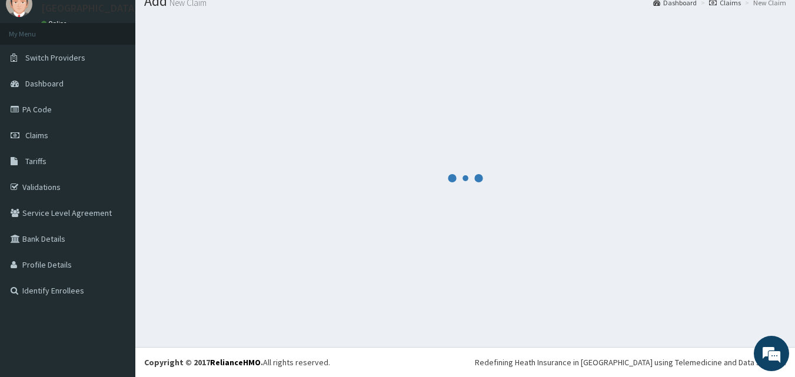
scroll to position [45, 0]
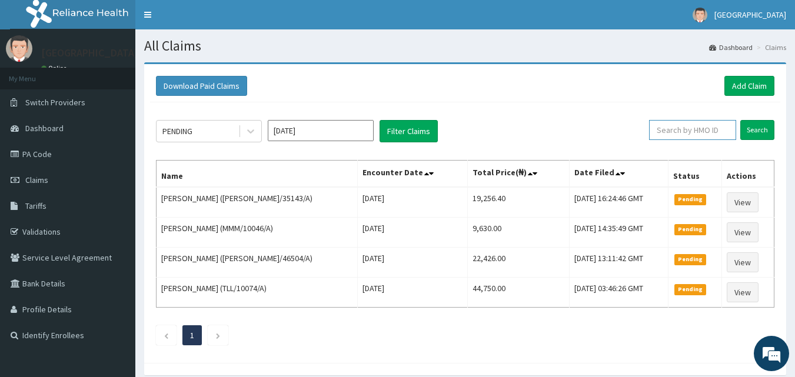
click at [697, 132] on input "text" at bounding box center [692, 130] width 87 height 20
paste input "BCK/10018/E"
click at [655, 131] on input "BCK/10018/E" at bounding box center [674, 130] width 78 height 20
click at [651, 128] on input "BCK/10018/E" at bounding box center [674, 130] width 78 height 20
type input "BCK/10018/E"
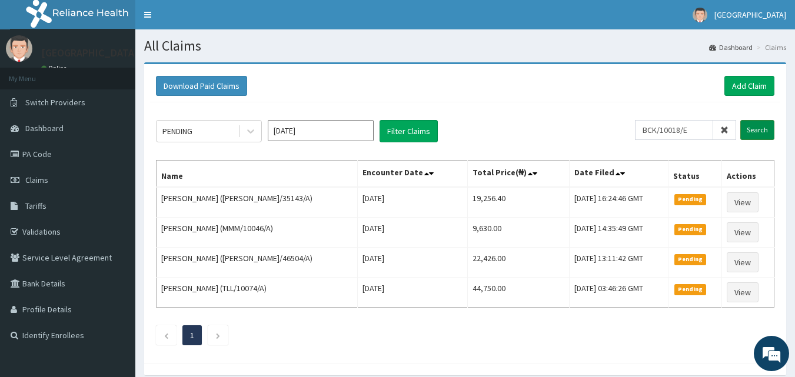
click at [752, 130] on input "Search" at bounding box center [758, 130] width 34 height 20
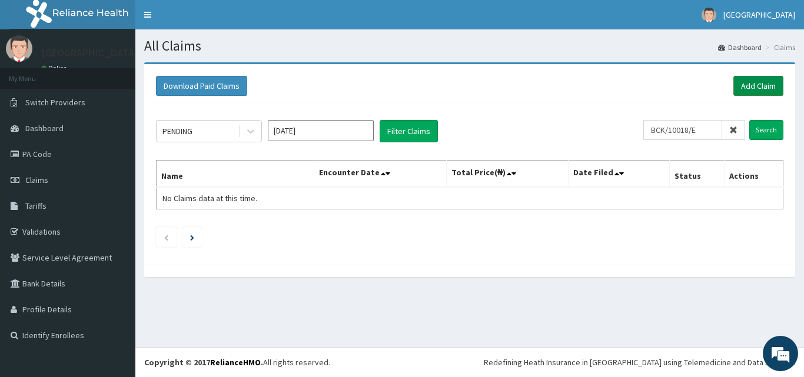
click at [748, 81] on link "Add Claim" at bounding box center [759, 86] width 50 height 20
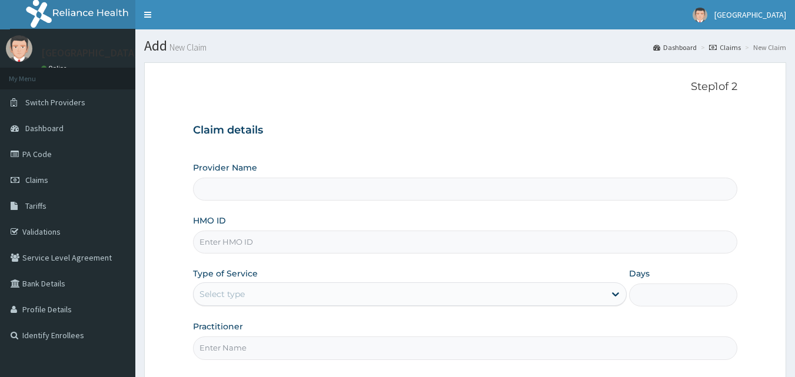
type input "[GEOGRAPHIC_DATA]"
drag, startPoint x: 293, startPoint y: 248, endPoint x: 302, endPoint y: 259, distance: 13.8
click at [294, 248] on input "HMO ID" at bounding box center [465, 242] width 545 height 23
paste input "BCK/10018/E"
type input "BCK/10018/E"
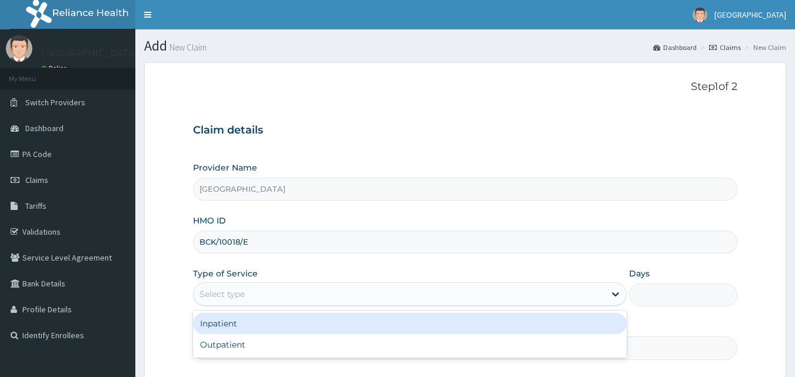
click at [290, 293] on div "Select type" at bounding box center [400, 294] width 412 height 19
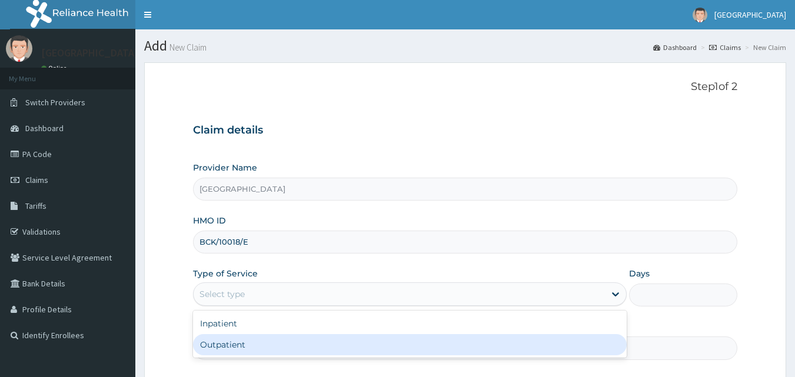
click at [270, 344] on div "Outpatient" at bounding box center [410, 344] width 434 height 21
type input "1"
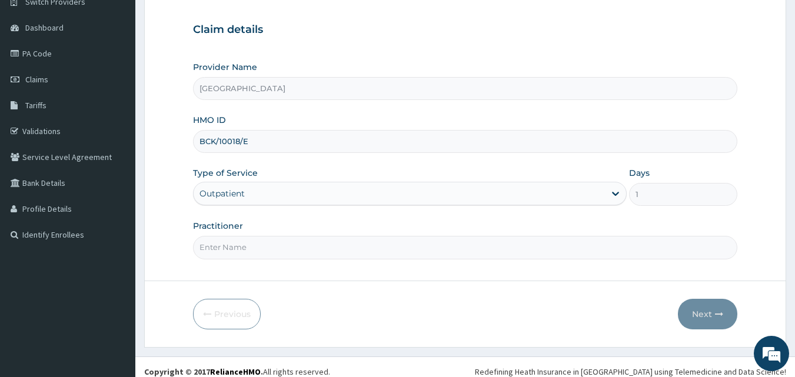
scroll to position [110, 0]
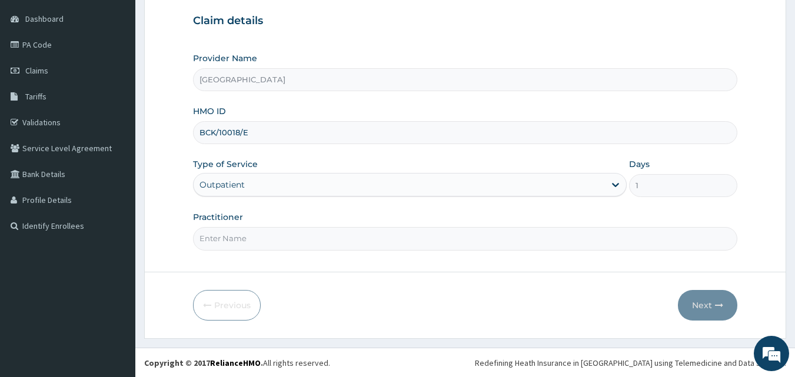
click at [380, 243] on input "Practitioner" at bounding box center [465, 238] width 545 height 23
type input "DR AINA"
click at [714, 306] on button "Next" at bounding box center [707, 305] width 59 height 31
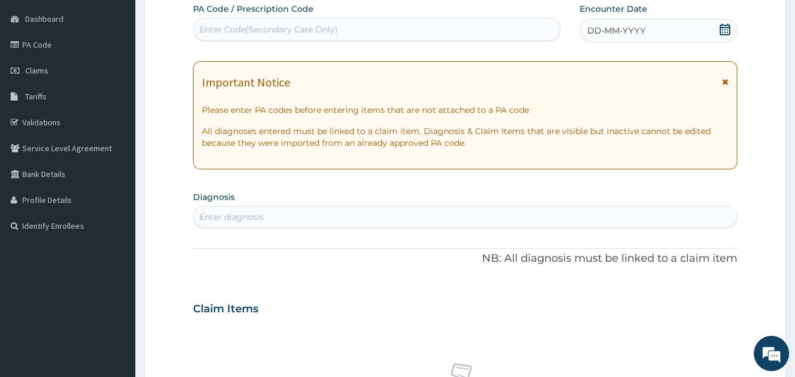
click at [721, 28] on icon at bounding box center [725, 30] width 11 height 12
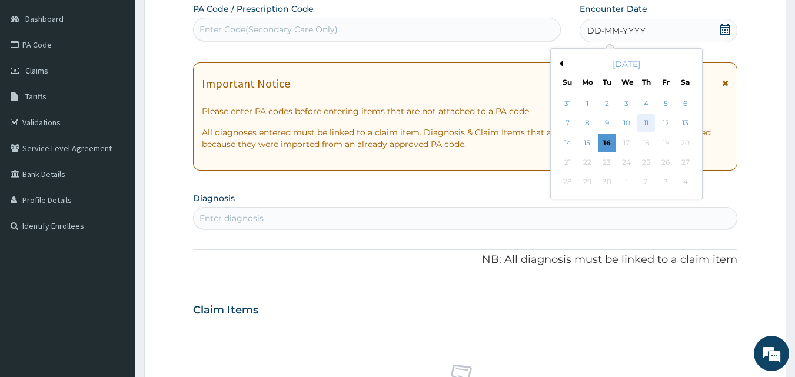
click at [643, 118] on div "11" at bounding box center [647, 124] width 18 height 18
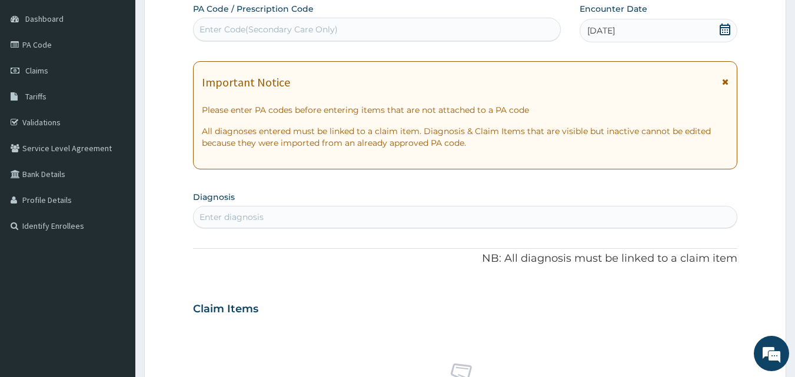
click at [330, 219] on div "Enter diagnosis" at bounding box center [466, 217] width 544 height 19
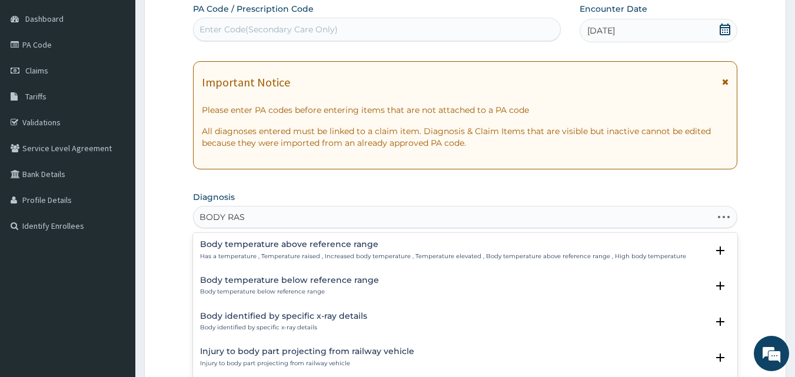
type input "BODY RASH"
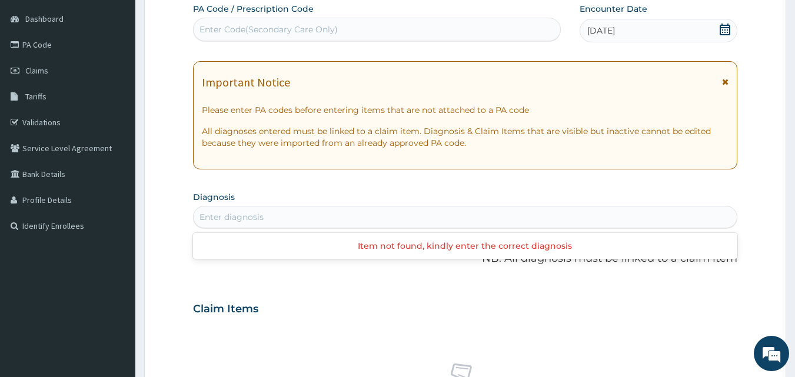
click at [283, 215] on div "Enter diagnosis" at bounding box center [466, 217] width 544 height 19
type input "RASHE"
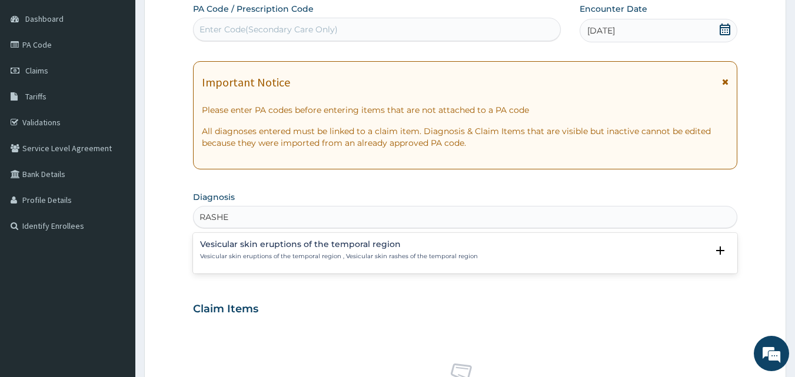
click at [392, 257] on p "Vesicular skin eruptions of the temporal region , Vesicular skin rashes of the …" at bounding box center [339, 257] width 278 height 8
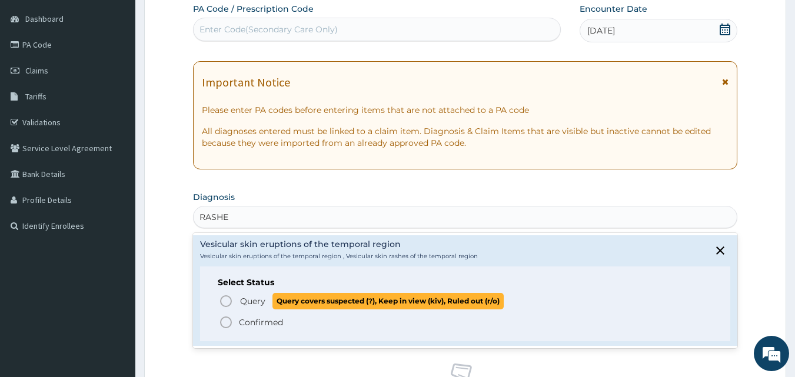
click at [244, 307] on span "Query" at bounding box center [252, 302] width 25 height 12
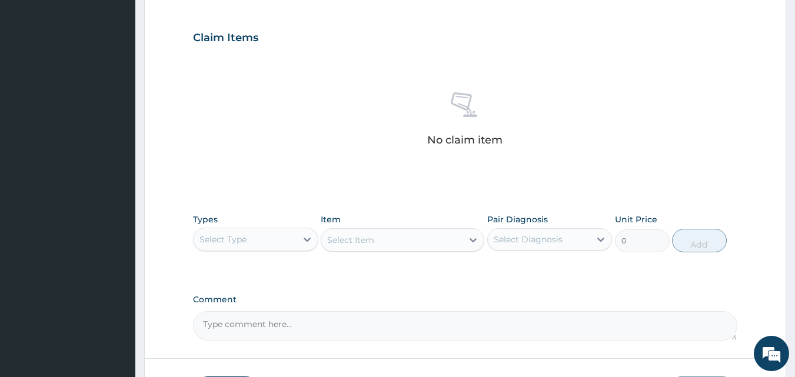
scroll to position [436, 0]
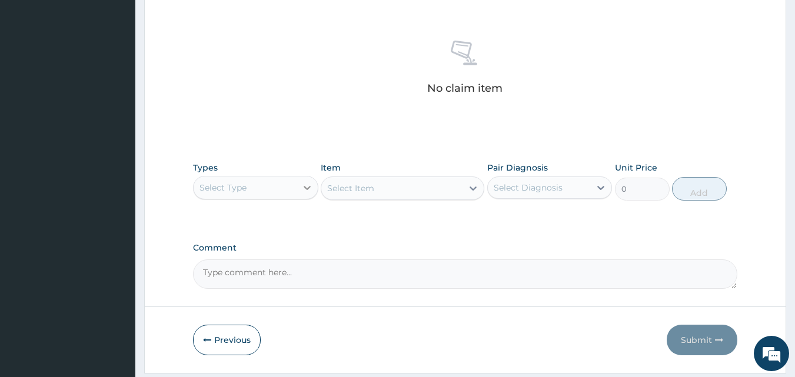
click at [299, 187] on div at bounding box center [307, 187] width 21 height 21
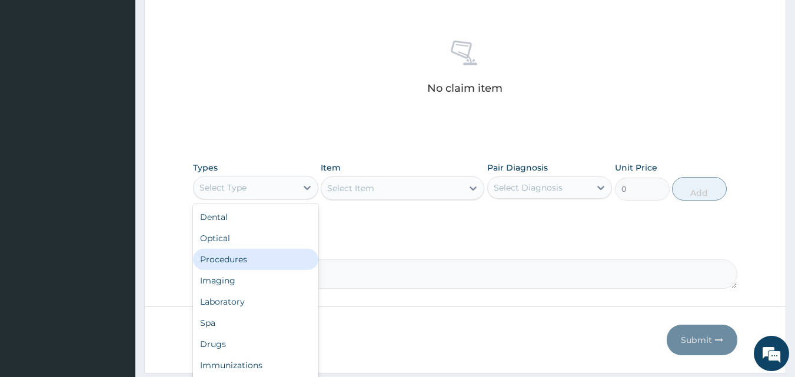
click at [270, 261] on div "Procedures" at bounding box center [255, 259] width 125 height 21
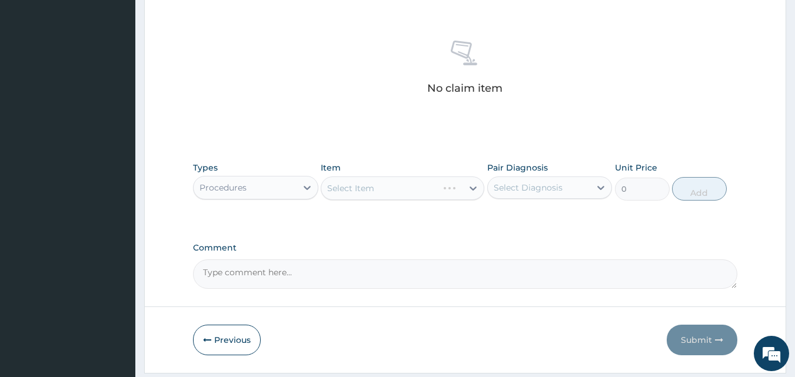
click at [400, 187] on div "Select Item" at bounding box center [403, 189] width 164 height 24
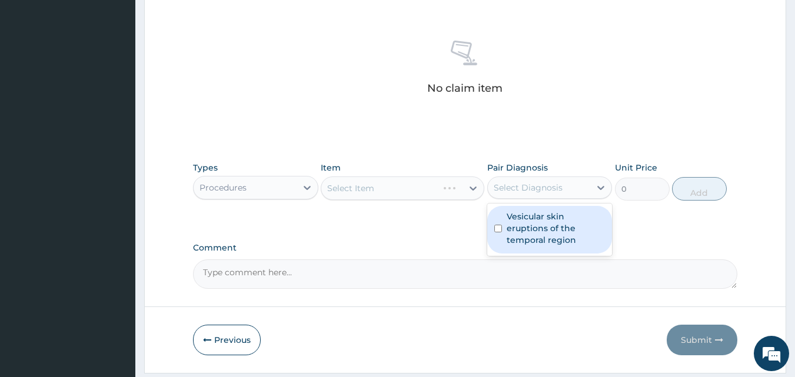
click at [536, 185] on div "Select Diagnosis" at bounding box center [528, 188] width 69 height 12
click at [518, 213] on label "Vesicular skin eruptions of the temporal region" at bounding box center [556, 228] width 99 height 35
checkbox input "true"
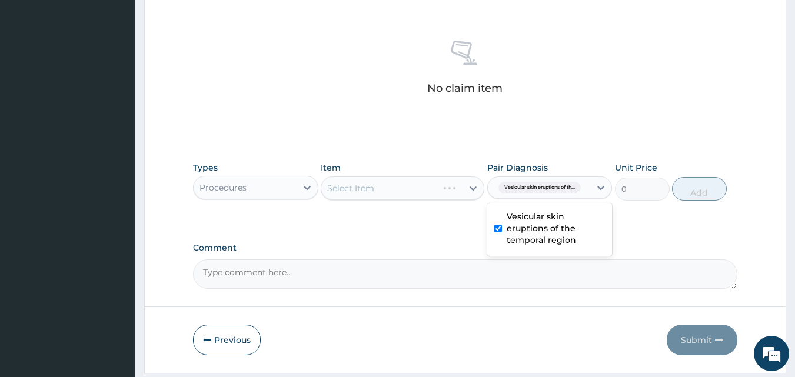
click at [400, 183] on div "Select Item" at bounding box center [403, 189] width 164 height 24
click at [370, 187] on div "Select Item" at bounding box center [403, 189] width 164 height 24
click at [394, 179] on div "Select Item" at bounding box center [391, 188] width 141 height 19
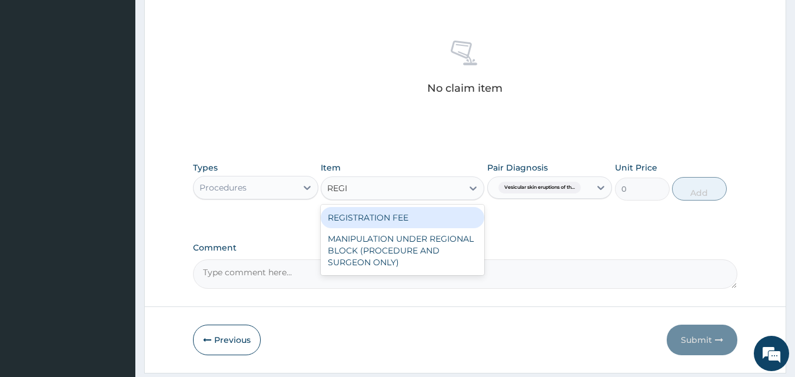
type input "REGIS"
click at [380, 221] on div "REGISTRATION FEE" at bounding box center [403, 217] width 164 height 21
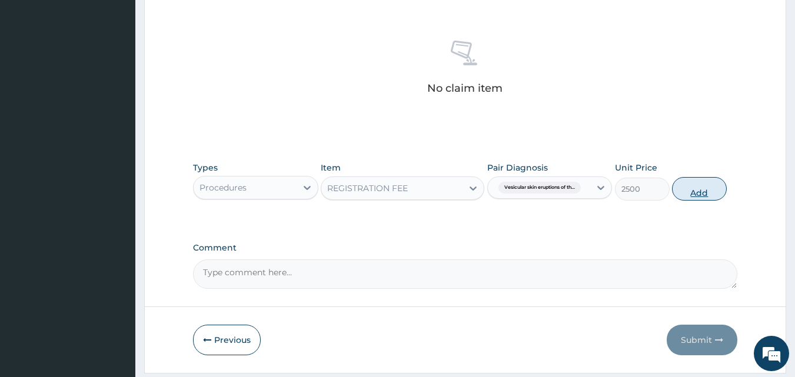
click at [712, 194] on button "Add" at bounding box center [699, 189] width 55 height 24
type input "0"
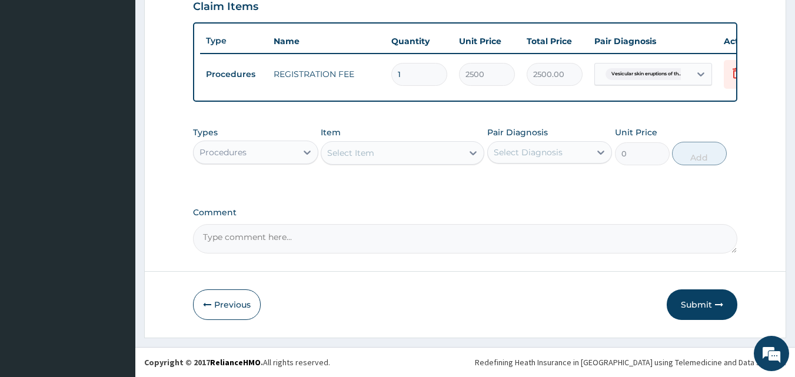
scroll to position [425, 0]
click at [370, 150] on div "Select Item" at bounding box center [350, 153] width 47 height 12
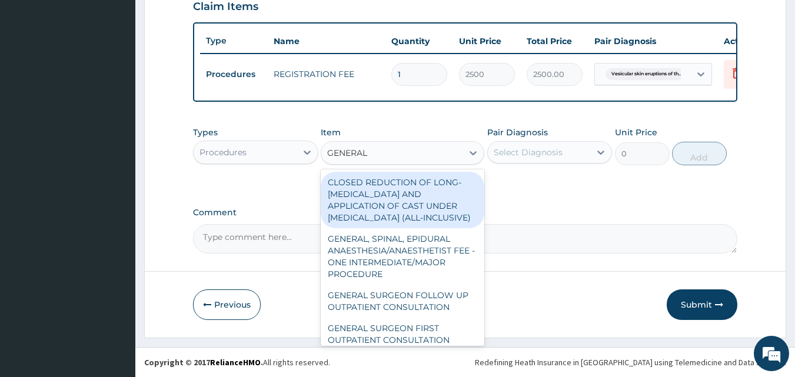
type input "GENERAL"
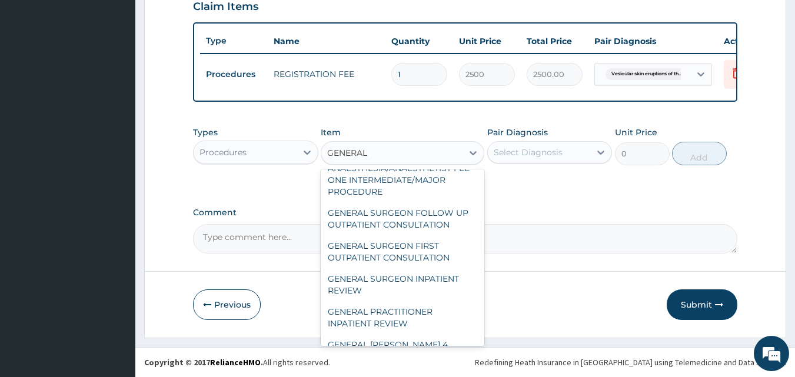
scroll to position [84, 0]
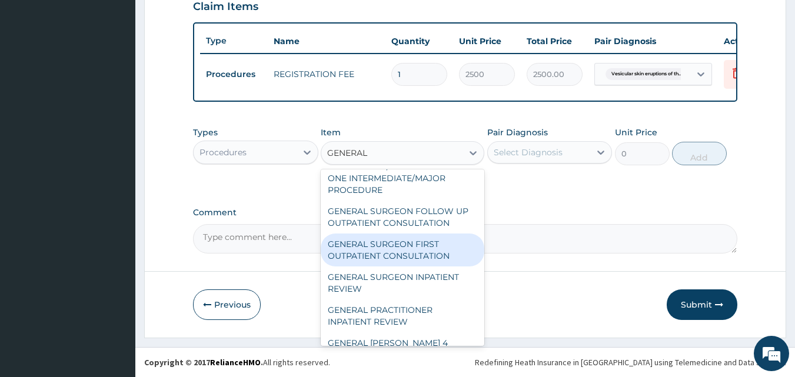
click at [449, 267] on div "GENERAL SURGEON FIRST OUTPATIENT CONSULTATION" at bounding box center [403, 250] width 164 height 33
type input "22500"
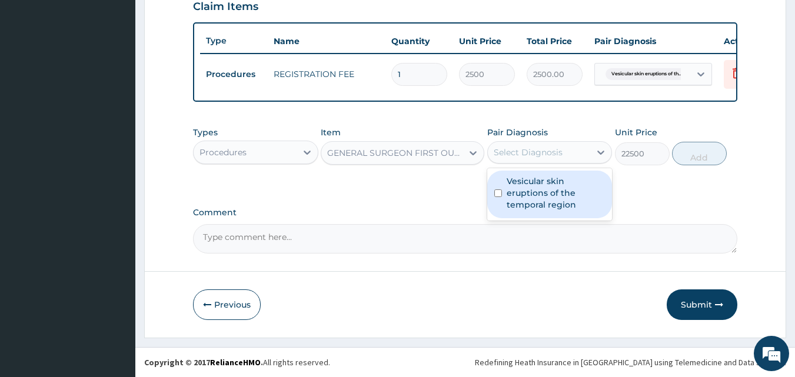
click at [559, 149] on div "Select Diagnosis" at bounding box center [528, 153] width 69 height 12
click at [559, 185] on label "Vesicular skin eruptions of the temporal region" at bounding box center [556, 192] width 99 height 35
checkbox input "true"
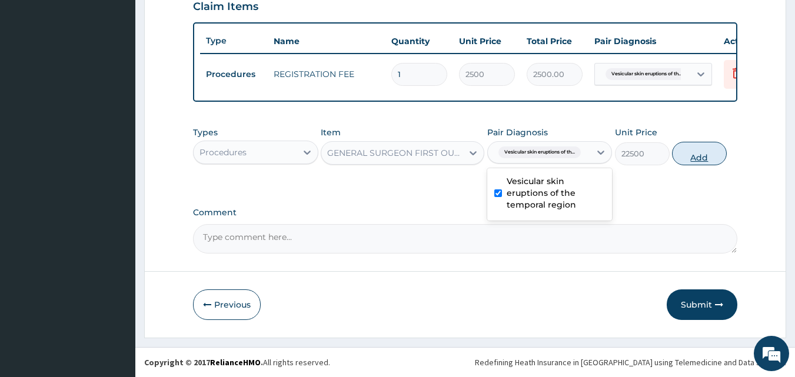
click at [699, 153] on button "Add" at bounding box center [699, 154] width 55 height 24
type input "0"
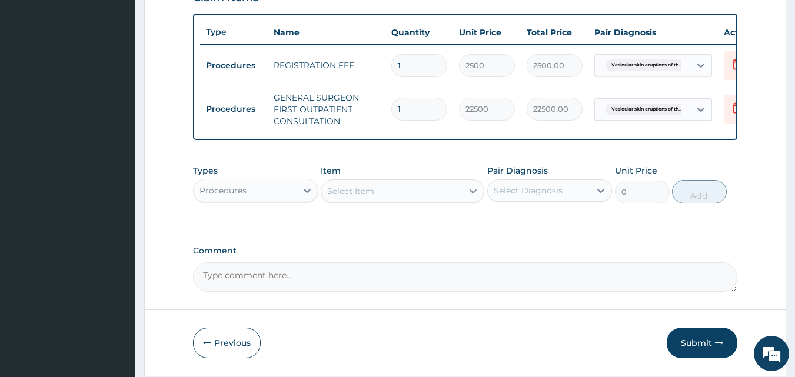
click at [274, 200] on div "Procedures" at bounding box center [245, 190] width 103 height 19
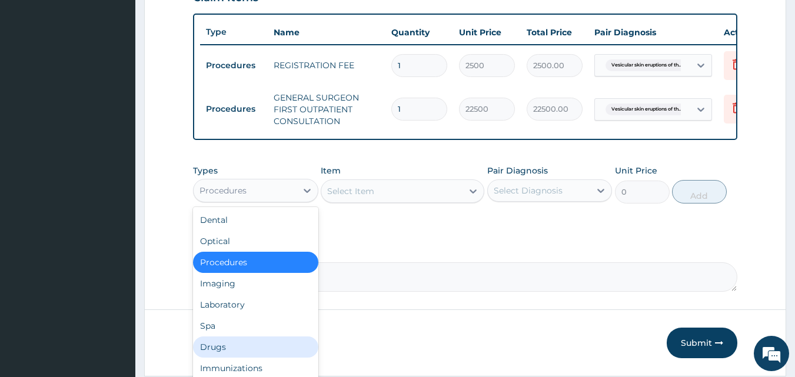
click at [209, 355] on div "Drugs" at bounding box center [255, 347] width 125 height 21
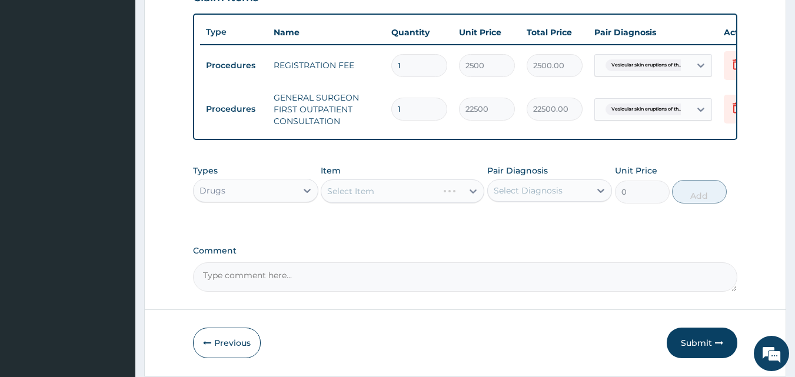
click at [381, 200] on div "Select Item" at bounding box center [403, 192] width 164 height 24
click at [419, 200] on div "Select Item" at bounding box center [403, 192] width 164 height 24
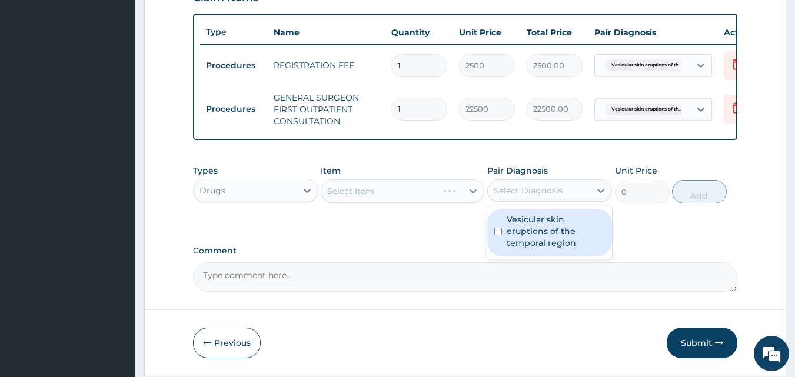
click at [534, 193] on div "Select Diagnosis" at bounding box center [539, 190] width 103 height 19
click at [524, 242] on label "Vesicular skin eruptions of the temporal region" at bounding box center [556, 231] width 99 height 35
checkbox input "true"
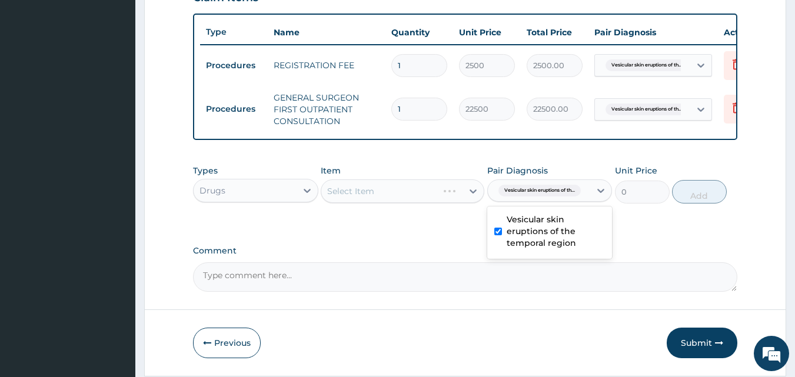
click at [412, 191] on div "Select Item" at bounding box center [403, 192] width 164 height 24
click at [396, 203] on div "Select Item" at bounding box center [403, 192] width 164 height 24
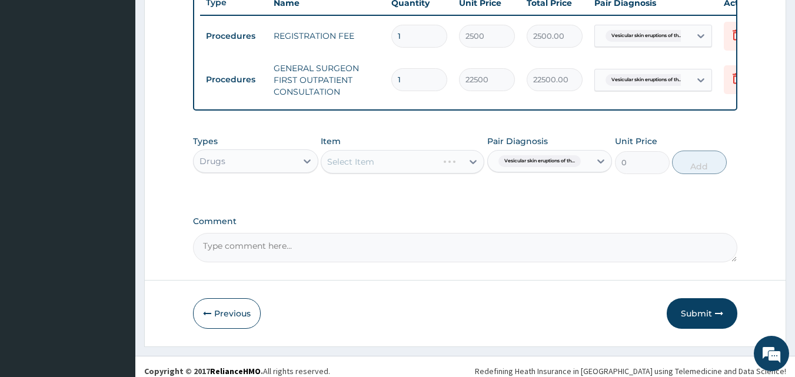
scroll to position [472, 0]
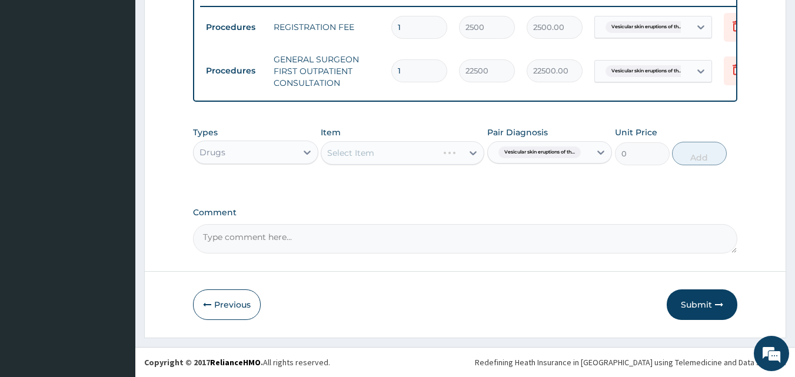
click at [383, 155] on div "Select Item" at bounding box center [403, 153] width 164 height 24
click at [395, 154] on div "Select Item" at bounding box center [403, 153] width 164 height 24
click at [401, 150] on div "Select Item" at bounding box center [403, 153] width 164 height 24
click at [402, 157] on div "Select Item" at bounding box center [403, 153] width 164 height 24
click at [433, 148] on div "Select Item" at bounding box center [391, 153] width 141 height 19
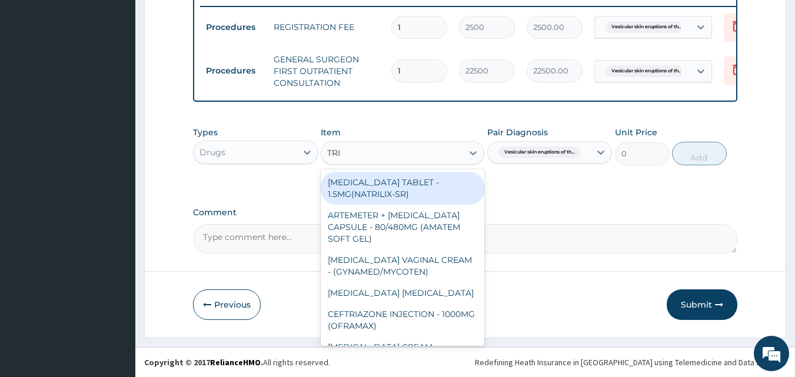
type input "TRIB"
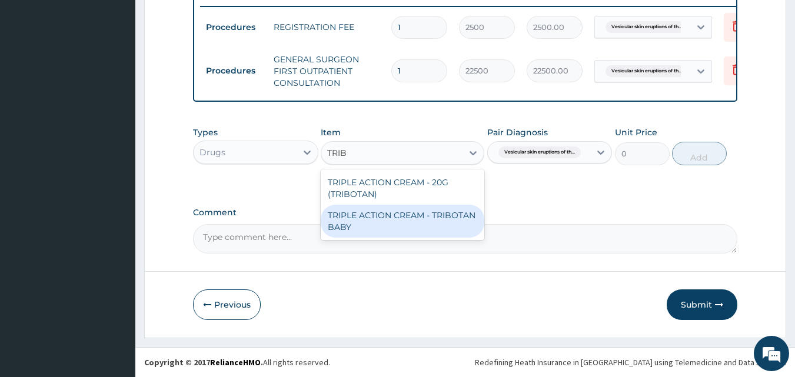
click at [391, 231] on div "TRIPLE ACTION CREAM - TRIBOTAN BABY" at bounding box center [403, 221] width 164 height 33
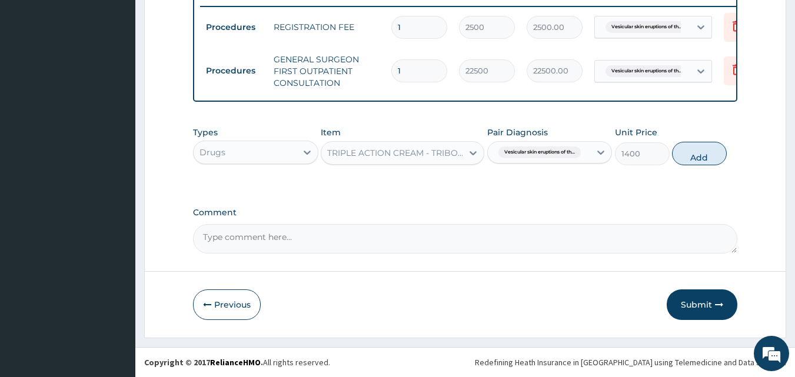
drag, startPoint x: 704, startPoint y: 159, endPoint x: 668, endPoint y: 151, distance: 36.7
click at [704, 159] on button "Add" at bounding box center [699, 154] width 55 height 24
type input "0"
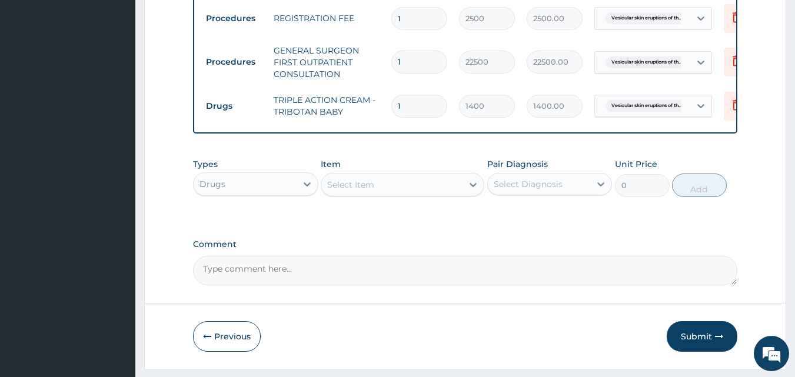
click at [360, 191] on div "Select Item" at bounding box center [350, 185] width 47 height 12
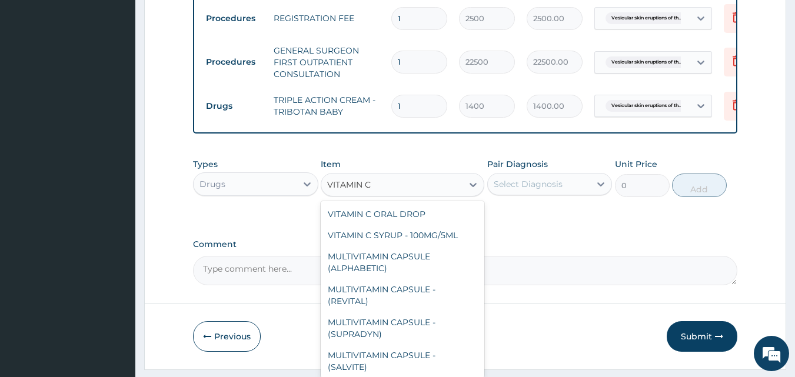
scroll to position [134, 0]
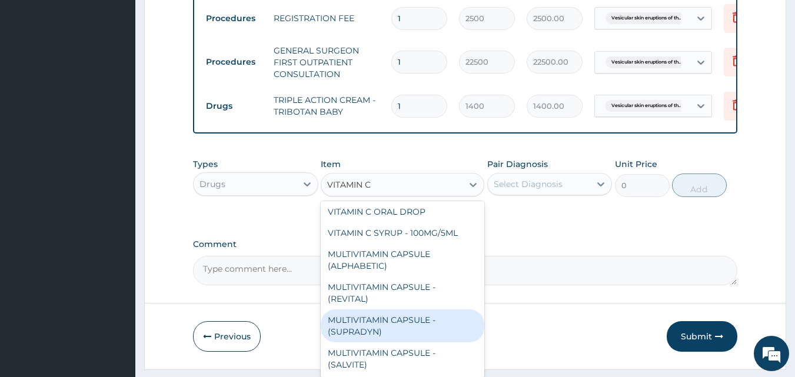
type input "VITAMIN C S"
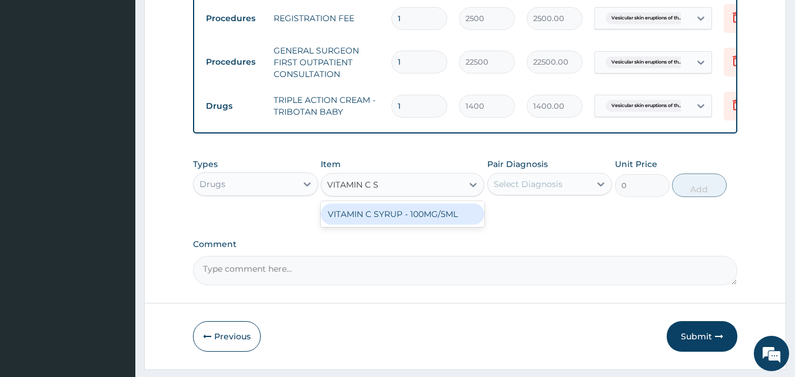
scroll to position [0, 0]
click at [454, 225] on div "VITAMIN C SYRUP - 100MG/5ML" at bounding box center [403, 214] width 164 height 21
type input "672"
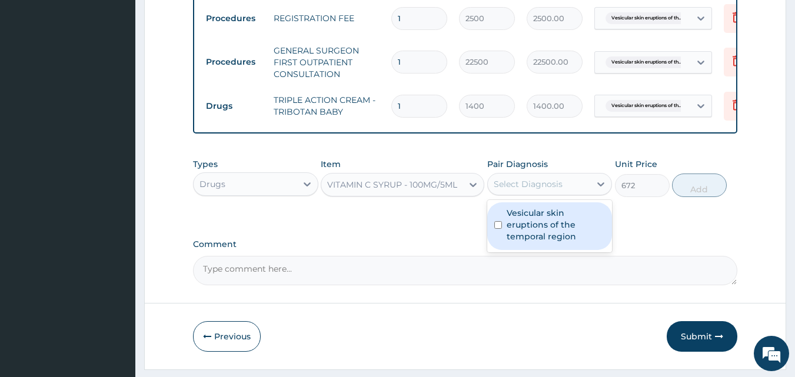
click at [535, 194] on div "Select Diagnosis" at bounding box center [539, 184] width 103 height 19
click at [532, 231] on label "Vesicular skin eruptions of the temporal region" at bounding box center [556, 224] width 99 height 35
checkbox input "true"
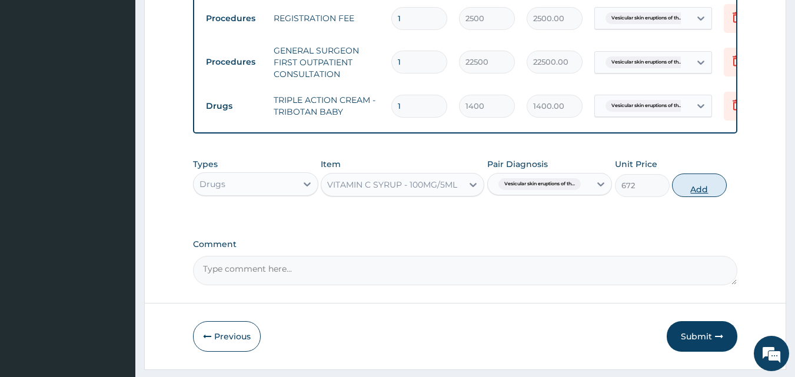
click at [697, 193] on button "Add" at bounding box center [699, 186] width 55 height 24
type input "0"
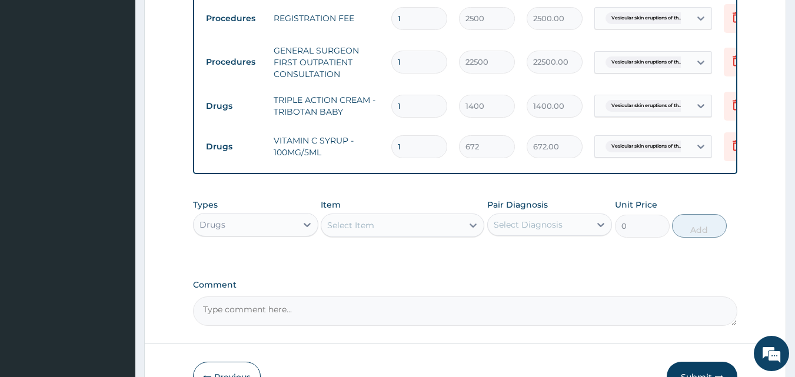
scroll to position [553, 0]
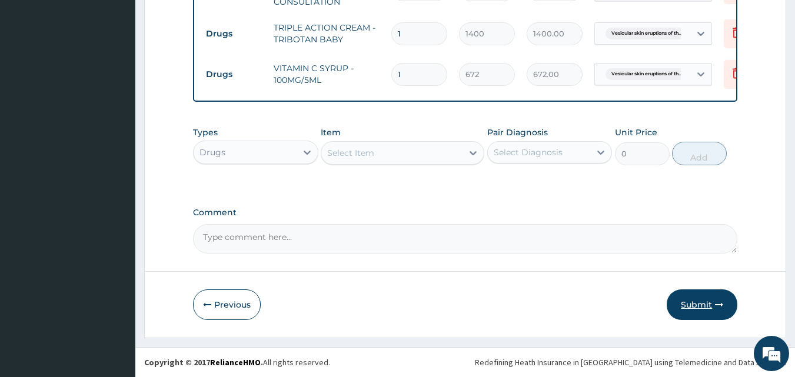
click at [704, 313] on button "Submit" at bounding box center [702, 305] width 71 height 31
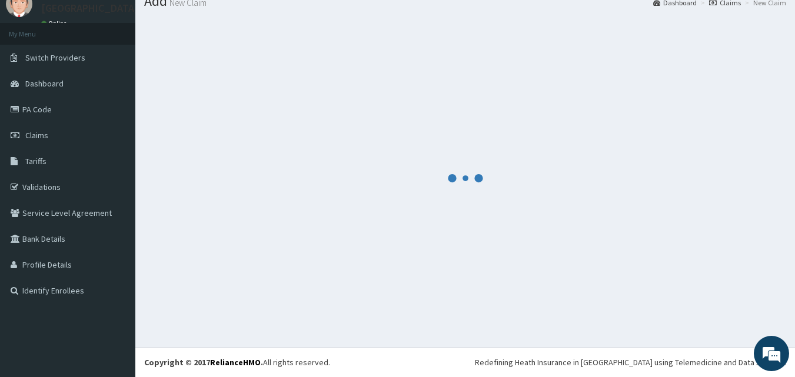
scroll to position [45, 0]
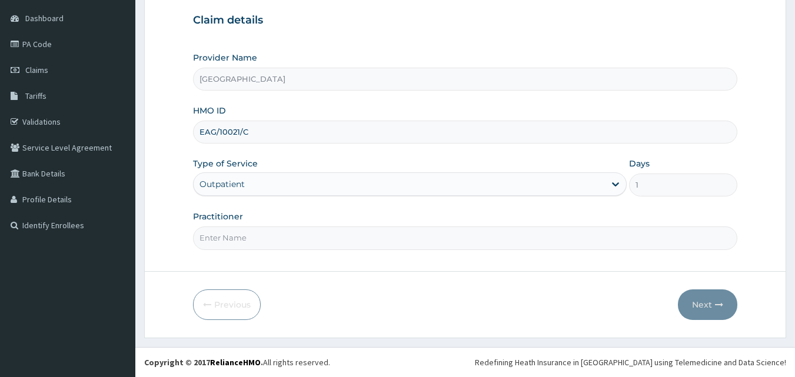
scroll to position [110, 0]
click at [513, 237] on input "Practitioner" at bounding box center [465, 238] width 545 height 23
type input "Dr Sam"
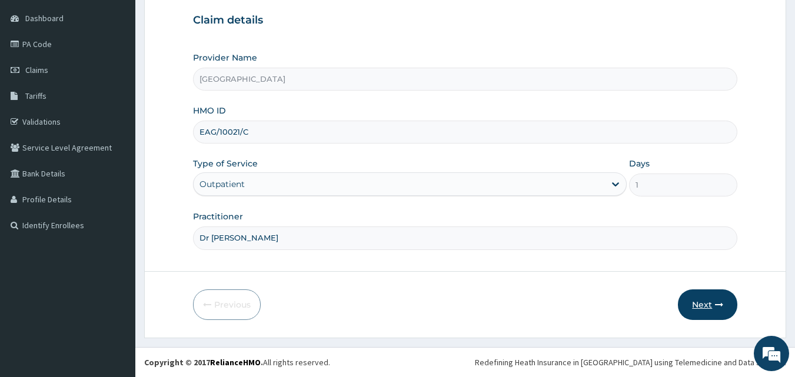
click at [689, 304] on button "Next" at bounding box center [707, 305] width 59 height 31
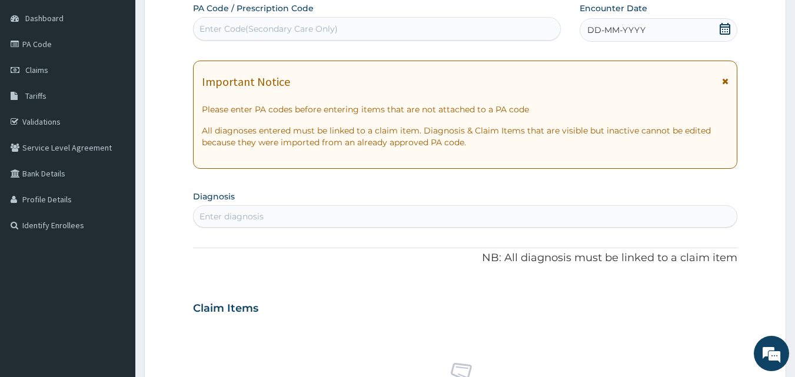
click at [722, 28] on icon at bounding box center [726, 29] width 12 height 12
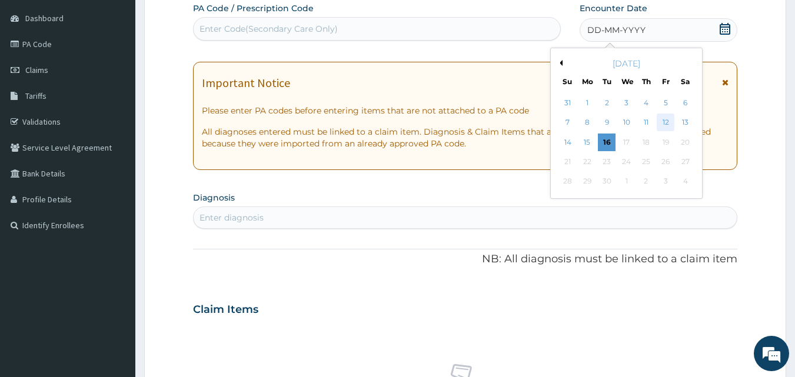
click at [668, 124] on div "12" at bounding box center [666, 123] width 18 height 18
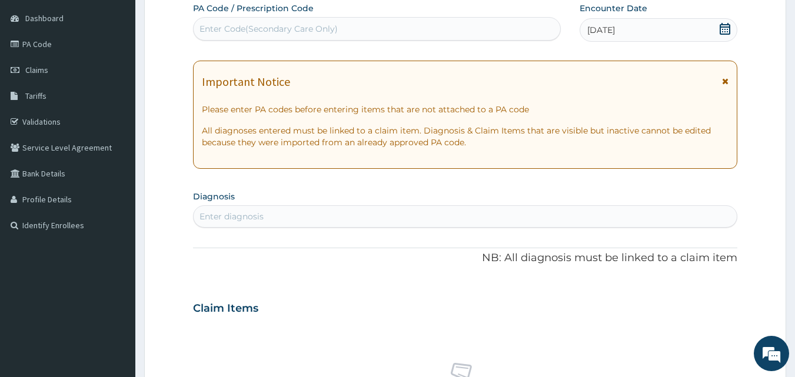
click at [376, 208] on div "Enter diagnosis" at bounding box center [466, 216] width 544 height 19
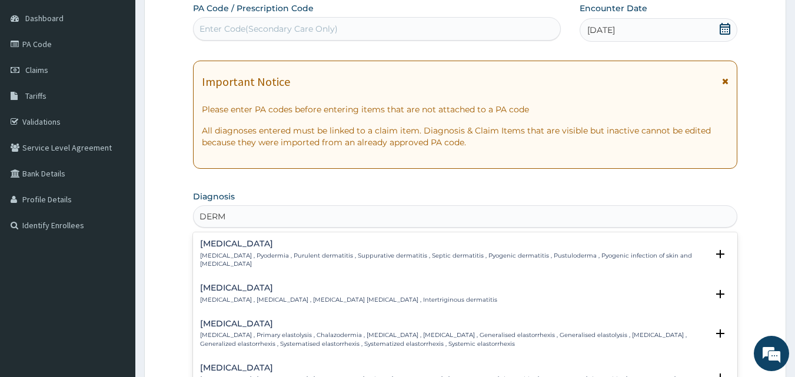
type input "DERMATIT"
click at [406, 258] on p "Pyoderma , Pyodermia , Purulent dermatitis , Suppurative dermatitis , Septic de…" at bounding box center [454, 260] width 508 height 17
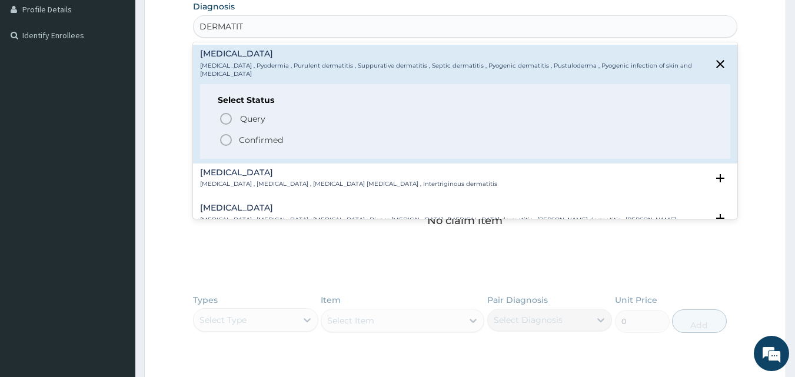
scroll to position [311, 0]
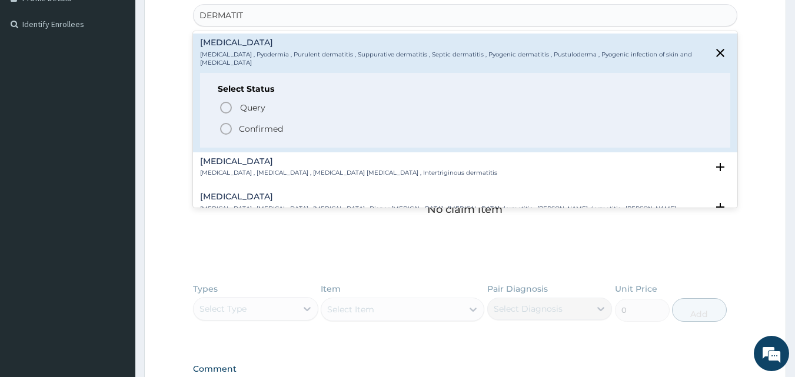
click at [227, 122] on icon "status option filled" at bounding box center [226, 129] width 14 height 14
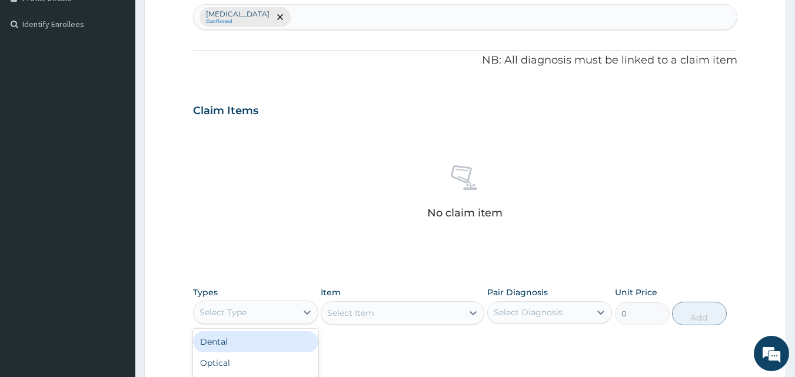
click at [235, 316] on div "Select Type" at bounding box center [223, 313] width 47 height 12
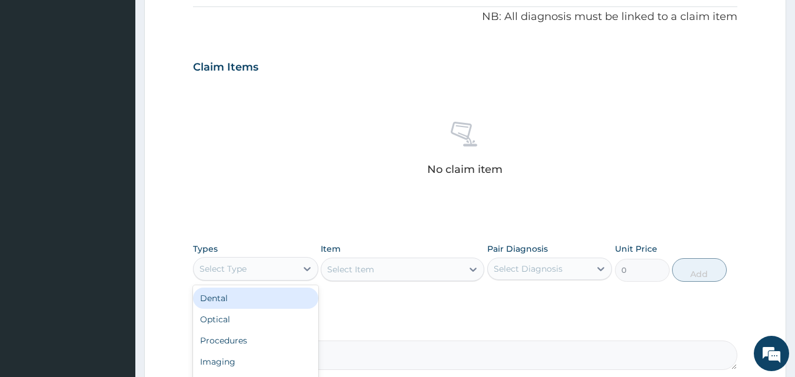
scroll to position [472, 0]
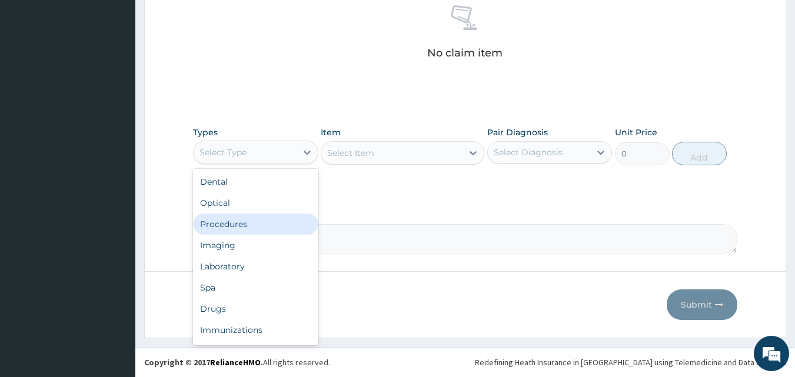
click at [231, 220] on div "Procedures" at bounding box center [255, 224] width 125 height 21
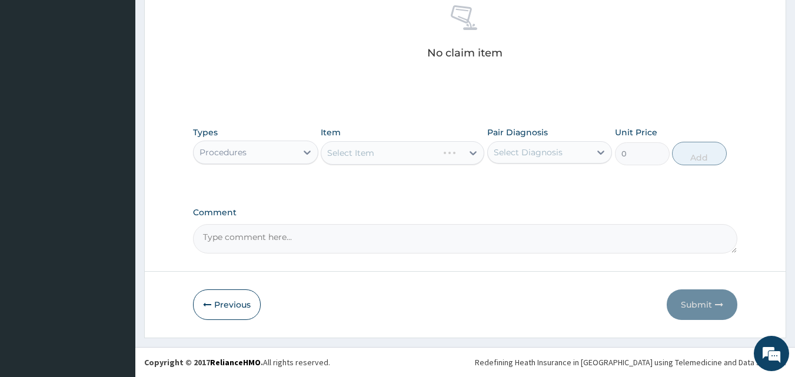
click at [358, 151] on div "Select Item" at bounding box center [403, 153] width 164 height 24
click at [502, 154] on div "Select Diagnosis" at bounding box center [528, 153] width 69 height 12
click at [502, 178] on div "Pyoderma" at bounding box center [550, 183] width 125 height 24
checkbox input "true"
click at [387, 154] on div "Select Item" at bounding box center [403, 153] width 164 height 24
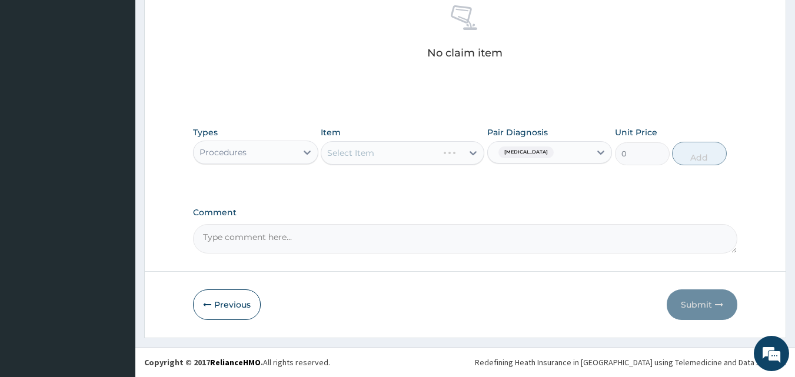
click at [426, 155] on div "Select Item" at bounding box center [403, 153] width 164 height 24
click at [399, 155] on div "Select Item" at bounding box center [391, 153] width 141 height 19
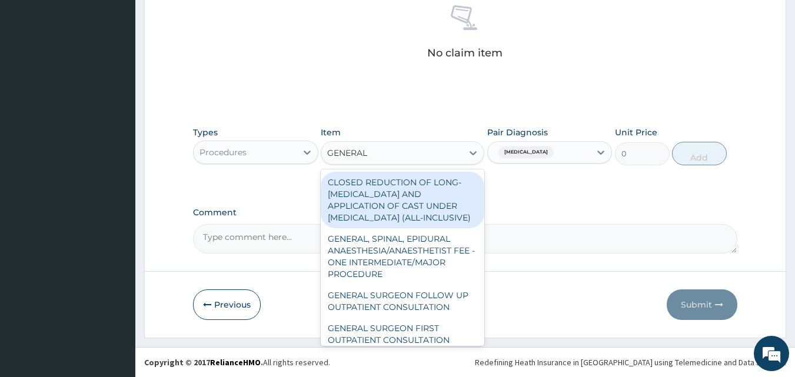
type input "GENERAL P"
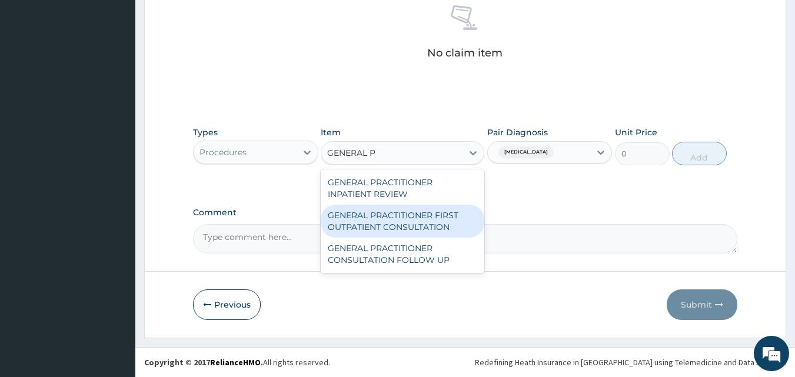
click at [389, 226] on div "GENERAL PRACTITIONER FIRST OUTPATIENT CONSULTATION" at bounding box center [403, 221] width 164 height 33
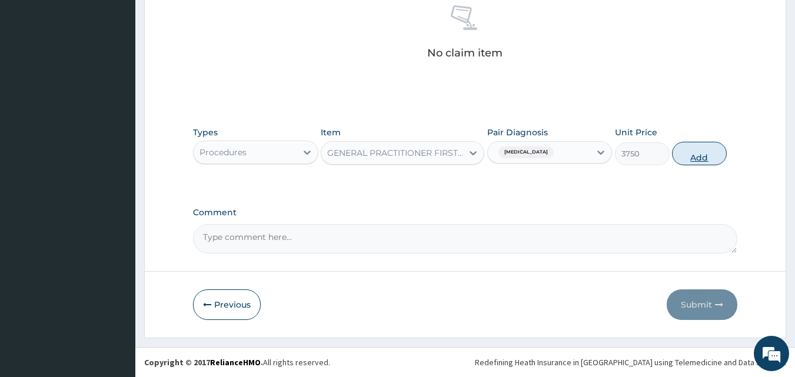
drag, startPoint x: 696, startPoint y: 152, endPoint x: 691, endPoint y: 155, distance: 6.1
click at [696, 152] on button "Add" at bounding box center [699, 154] width 55 height 24
type input "0"
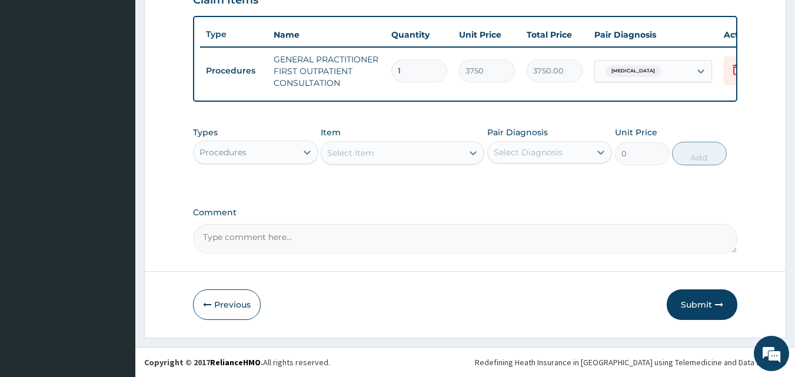
scroll to position [431, 0]
click at [231, 154] on div "Procedures" at bounding box center [223, 153] width 47 height 12
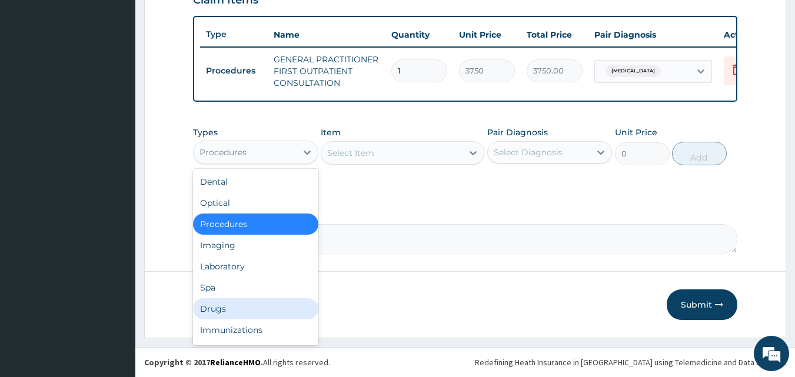
click at [226, 309] on div "Drugs" at bounding box center [255, 309] width 125 height 21
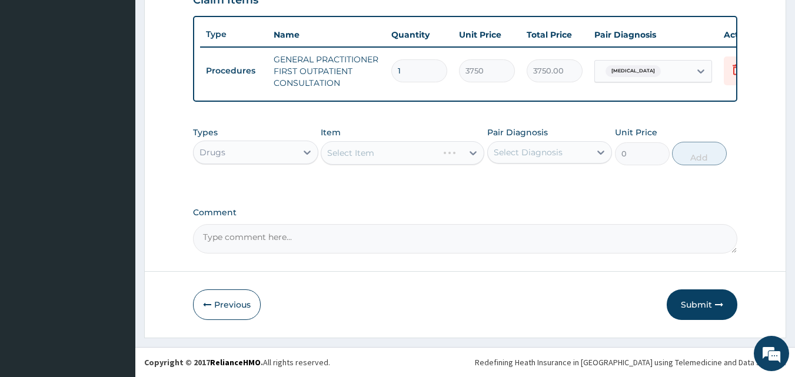
click at [384, 153] on div "Select Item" at bounding box center [403, 153] width 164 height 24
click at [534, 157] on div "Select Diagnosis" at bounding box center [528, 153] width 69 height 12
click at [535, 183] on label "Pyoderma" at bounding box center [543, 181] width 73 height 12
checkbox input "true"
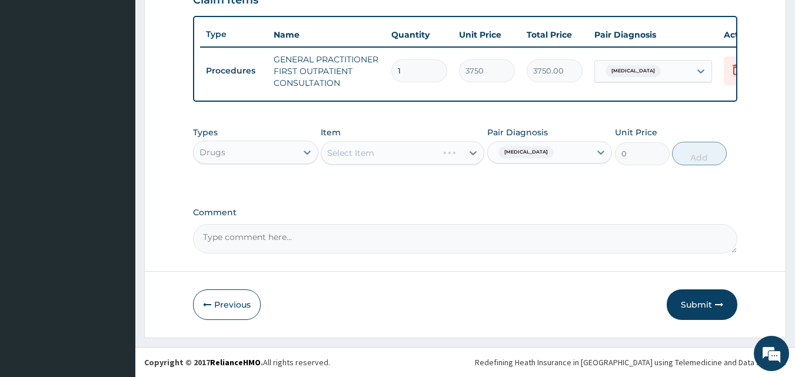
click at [380, 148] on div "Select Item" at bounding box center [403, 153] width 164 height 24
click at [425, 149] on div "Select Item" at bounding box center [391, 153] width 141 height 19
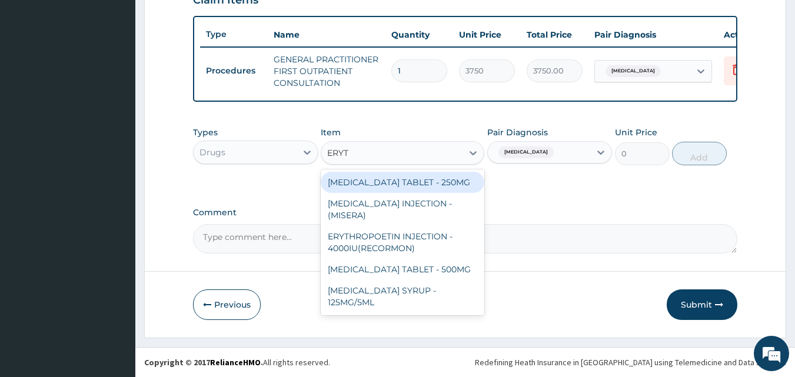
type input "ERYTH"
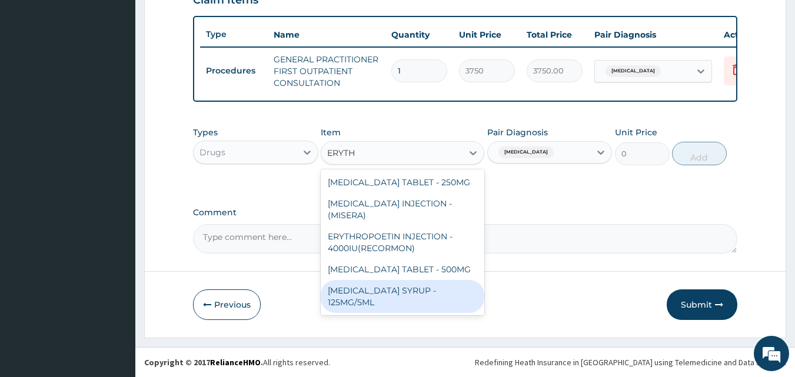
click at [417, 301] on div "ERYTHROMYCIN SYRUP - 125MG/5ML" at bounding box center [403, 296] width 164 height 33
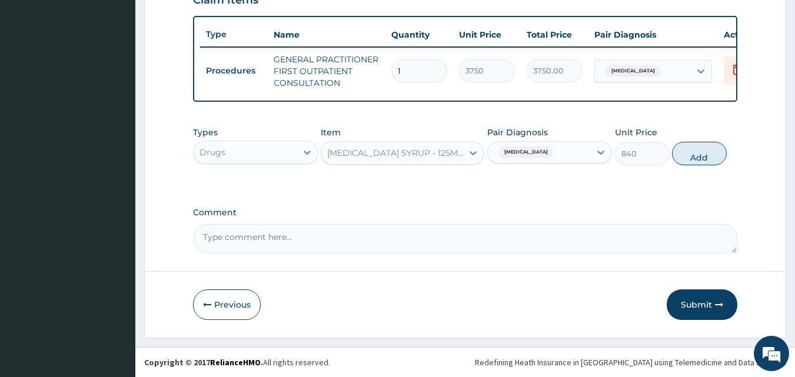
drag, startPoint x: 703, startPoint y: 153, endPoint x: 603, endPoint y: 160, distance: 100.3
click at [703, 153] on button "Add" at bounding box center [699, 154] width 55 height 24
type input "0"
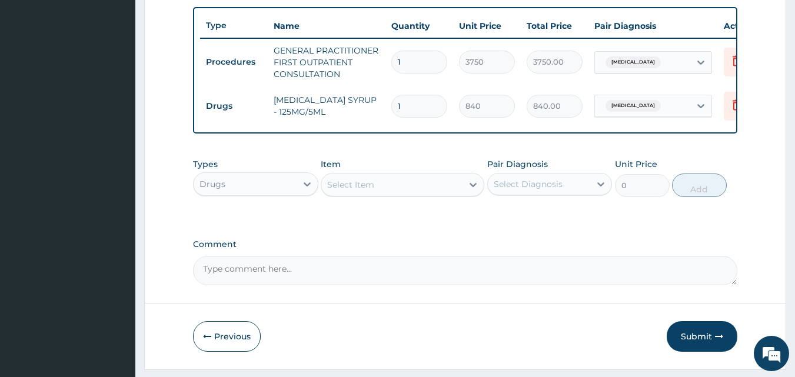
click at [400, 194] on div "Select Item" at bounding box center [391, 184] width 141 height 19
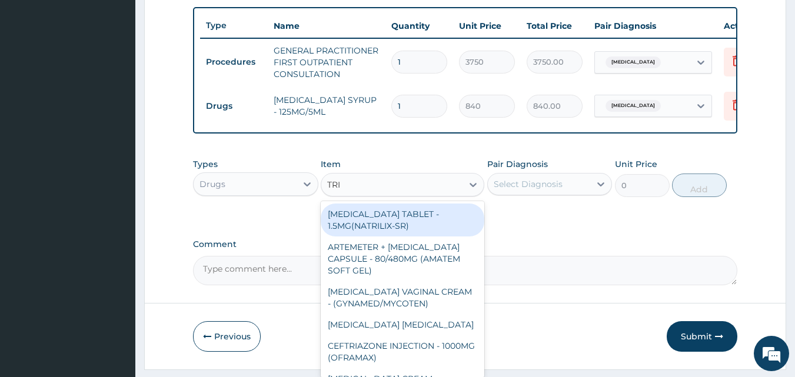
type input "TRIB"
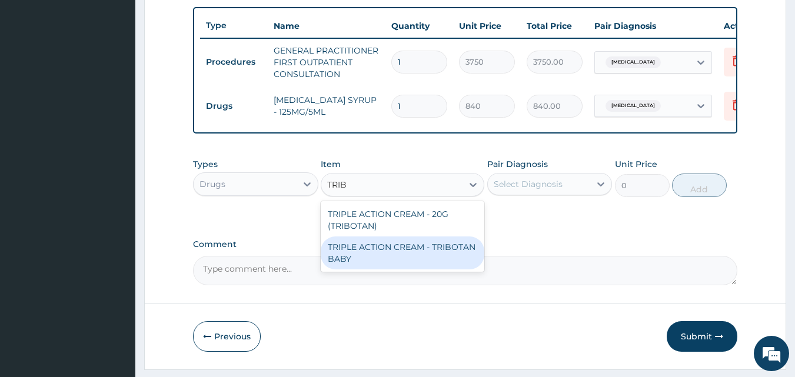
click at [378, 261] on div "TRIPLE ACTION CREAM - TRIBOTAN BABY" at bounding box center [403, 253] width 164 height 33
type input "1400"
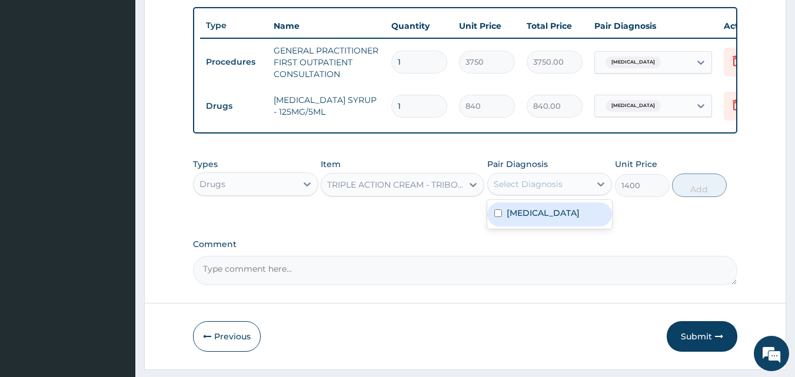
click at [558, 190] on div "Select Diagnosis" at bounding box center [528, 184] width 69 height 12
click at [553, 219] on div "Pyoderma" at bounding box center [550, 215] width 125 height 24
checkbox input "true"
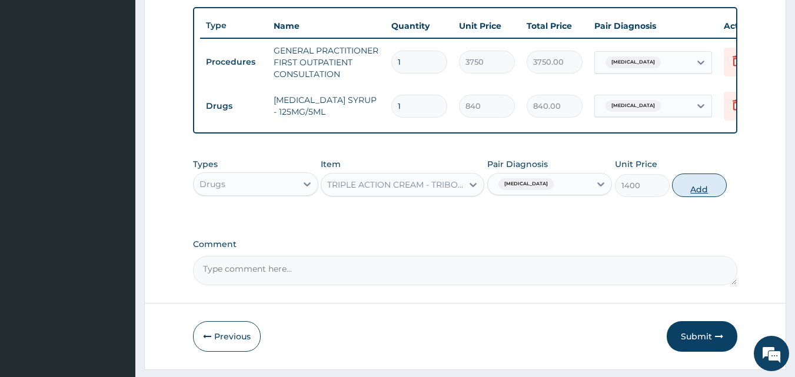
click at [699, 190] on button "Add" at bounding box center [699, 186] width 55 height 24
type input "0"
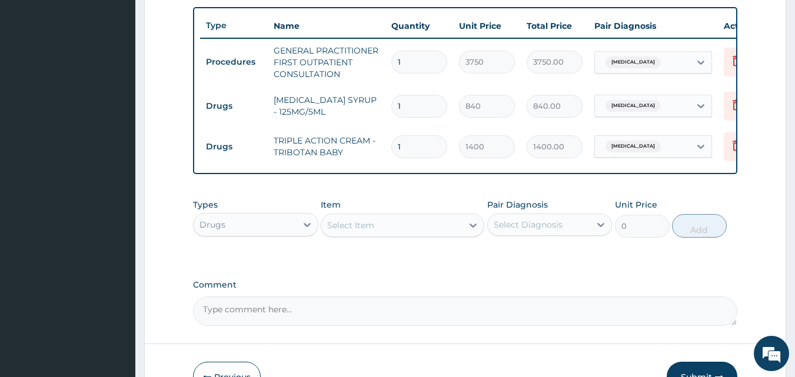
click at [361, 231] on div "Select Item" at bounding box center [350, 226] width 47 height 12
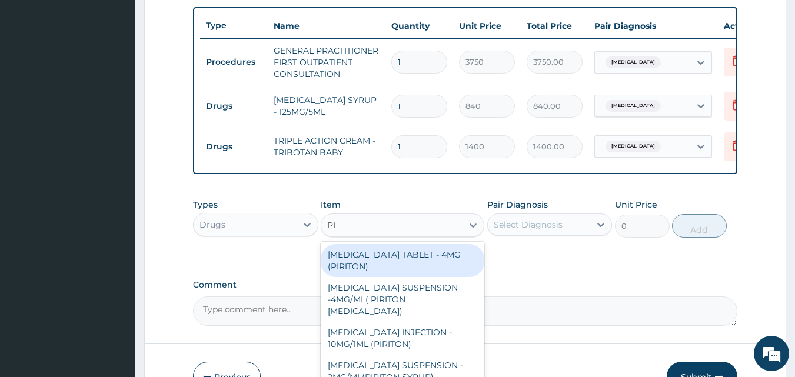
type input "PIRITON"
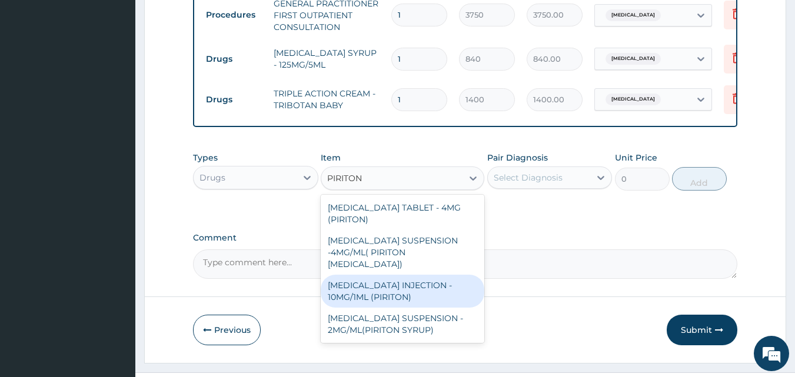
scroll to position [486, 0]
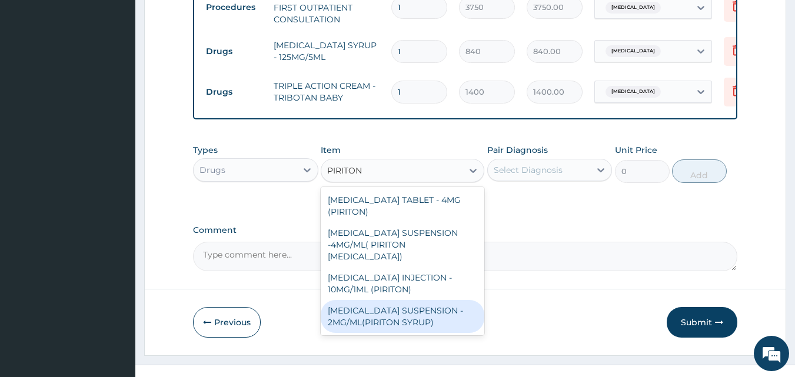
click at [424, 326] on div "[MEDICAL_DATA] SUSPENSION - 2MG/ML(PIRITON SYRUP)" at bounding box center [403, 316] width 164 height 33
type input "840"
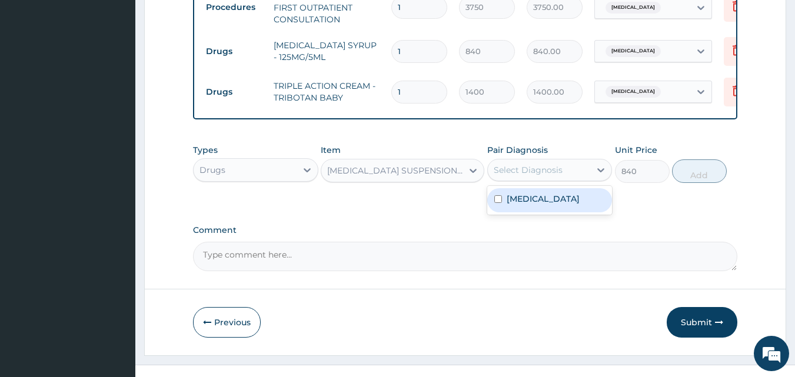
click at [541, 176] on div "Select Diagnosis" at bounding box center [528, 170] width 69 height 12
click at [541, 205] on label "Pyoderma" at bounding box center [543, 199] width 73 height 12
checkbox input "true"
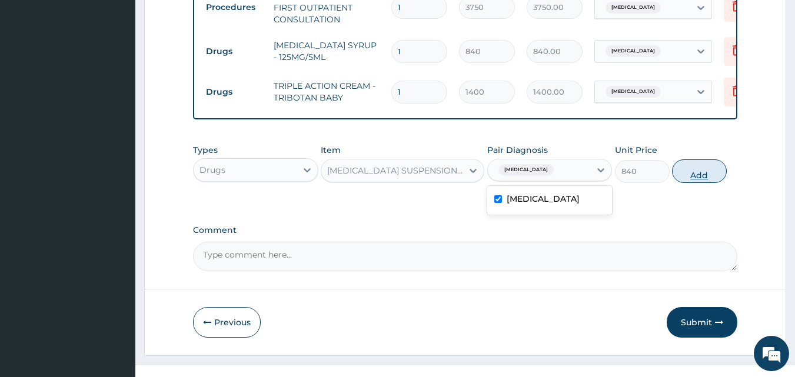
click at [688, 180] on button "Add" at bounding box center [699, 172] width 55 height 24
type input "0"
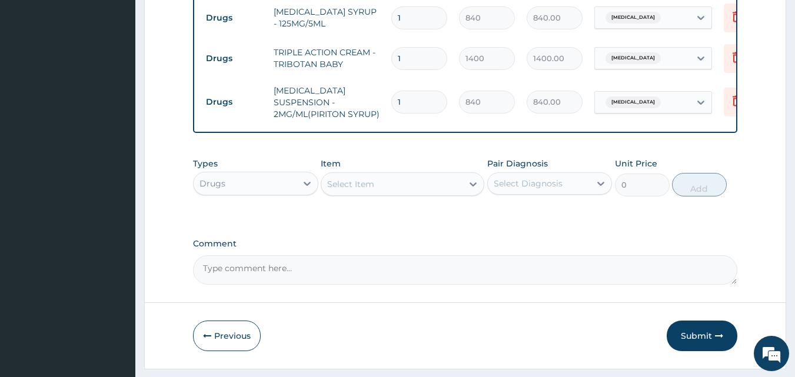
scroll to position [559, 0]
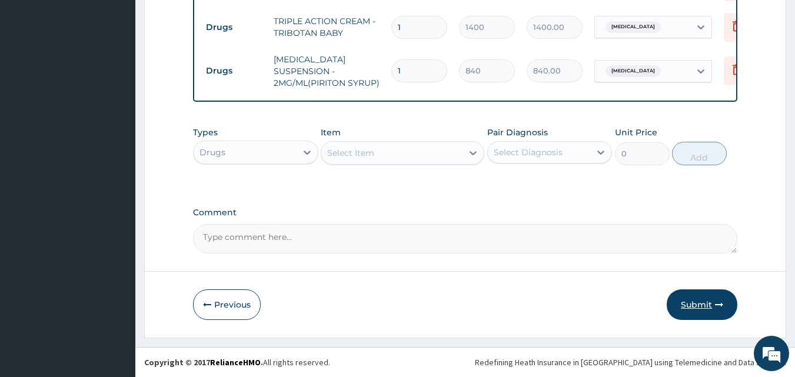
click at [710, 300] on button "Submit" at bounding box center [702, 305] width 71 height 31
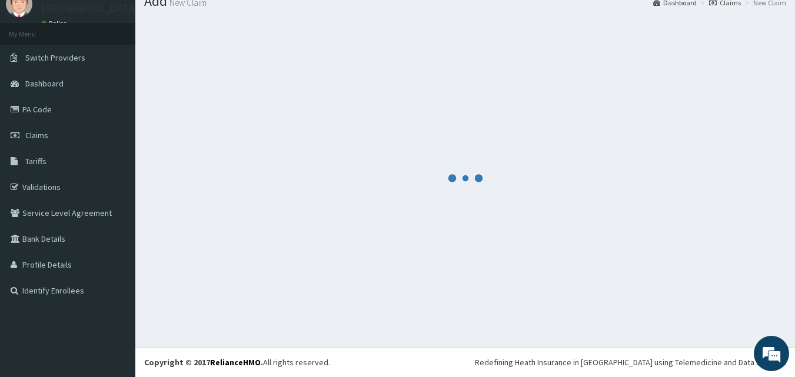
scroll to position [45, 0]
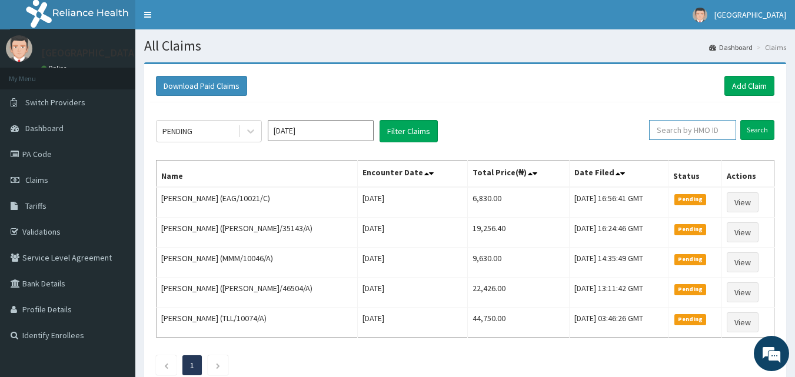
click at [695, 131] on input "text" at bounding box center [692, 130] width 87 height 20
paste input "AVL/10140/A"
click at [652, 128] on input "AVL/10140/A" at bounding box center [674, 130] width 78 height 20
type input "AVL/10140/A"
click at [758, 121] on input "Search" at bounding box center [758, 130] width 34 height 20
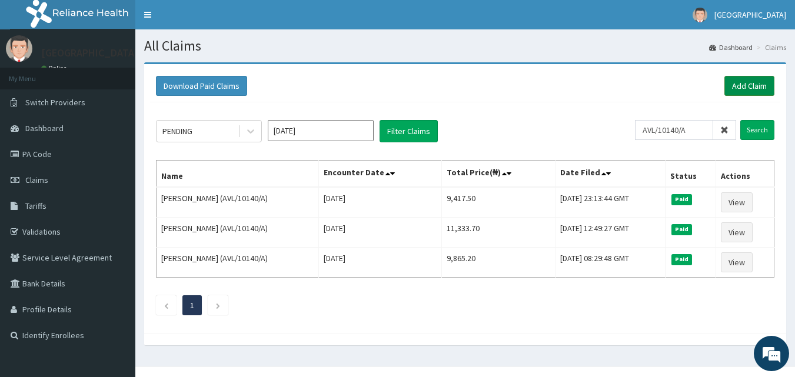
click at [756, 81] on link "Add Claim" at bounding box center [750, 86] width 50 height 20
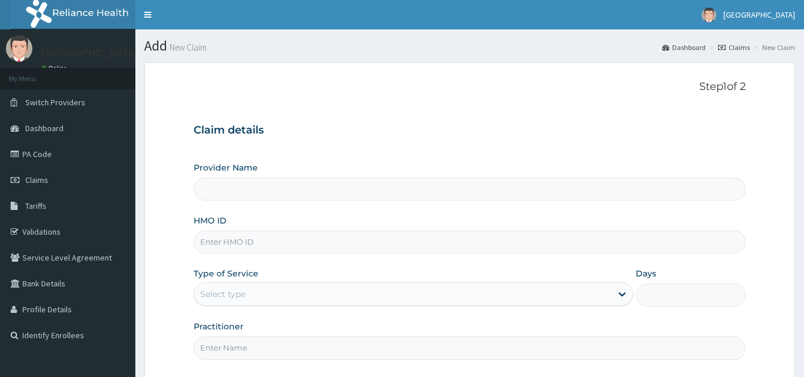
type input "[GEOGRAPHIC_DATA]"
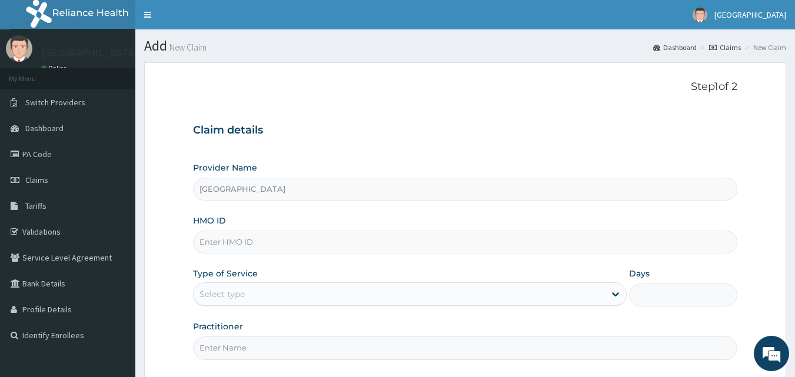
click at [297, 241] on input "HMO ID" at bounding box center [465, 242] width 545 height 23
paste input "AVL/10140/A"
type input "AVL/10140/A"
click at [280, 296] on div "Select type" at bounding box center [400, 294] width 412 height 19
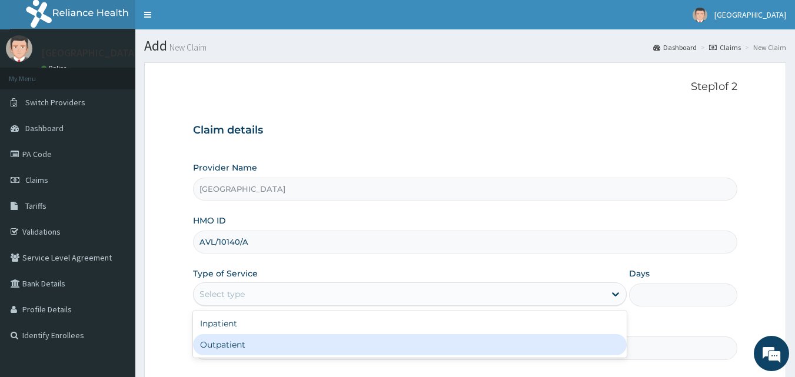
click at [277, 340] on div "Outpatient" at bounding box center [410, 344] width 434 height 21
type input "1"
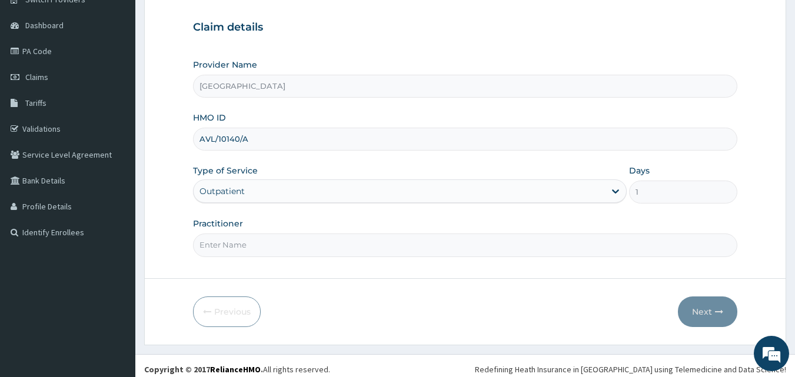
scroll to position [104, 0]
click at [276, 236] on input "Practitioner" at bounding box center [465, 244] width 545 height 23
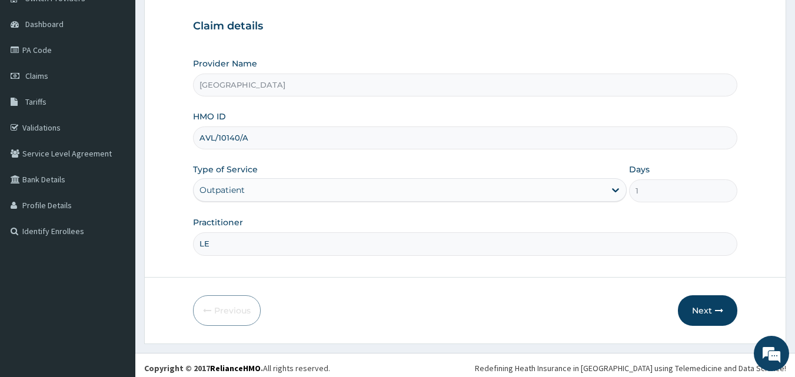
type input "L"
click at [280, 250] on input "Practitioner" at bounding box center [465, 244] width 545 height 23
type input "Dr [PERSON_NAME]"
click at [714, 310] on button "Next" at bounding box center [707, 311] width 59 height 31
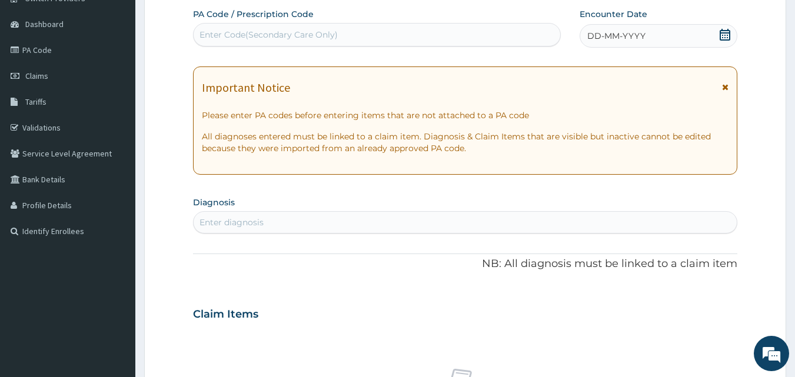
click at [731, 35] on icon at bounding box center [726, 35] width 12 height 12
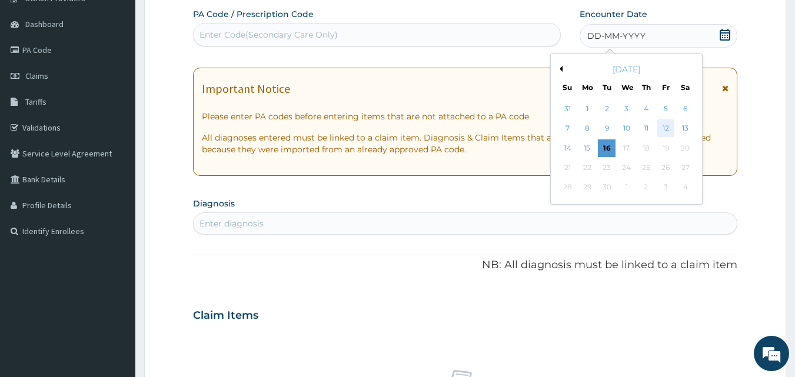
click at [671, 128] on div "12" at bounding box center [666, 129] width 18 height 18
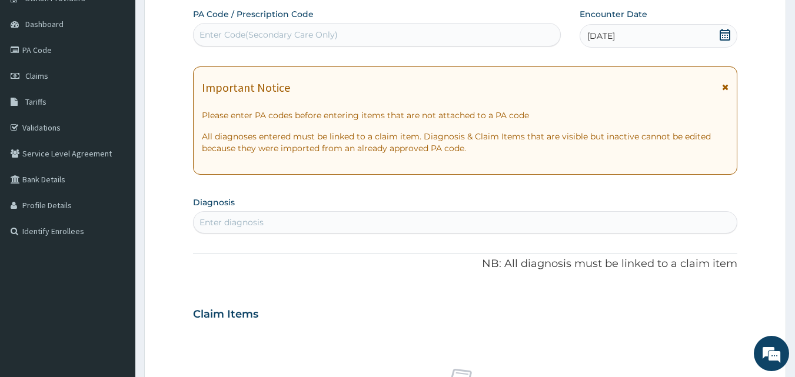
click at [313, 218] on div "Enter diagnosis" at bounding box center [466, 222] width 544 height 19
type input "LEG INJ"
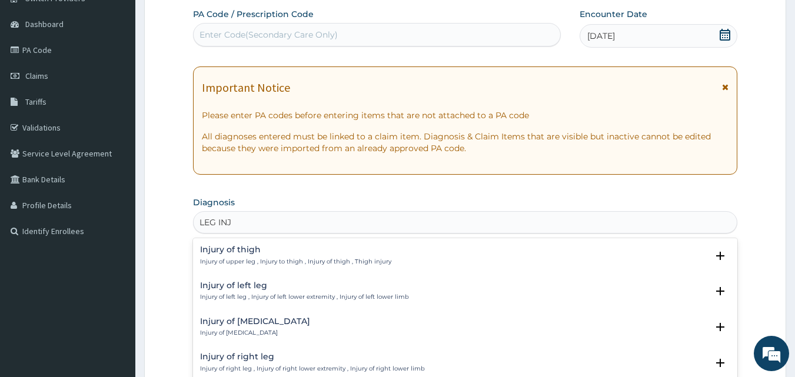
click at [267, 287] on h4 "Injury of left leg" at bounding box center [304, 285] width 209 height 9
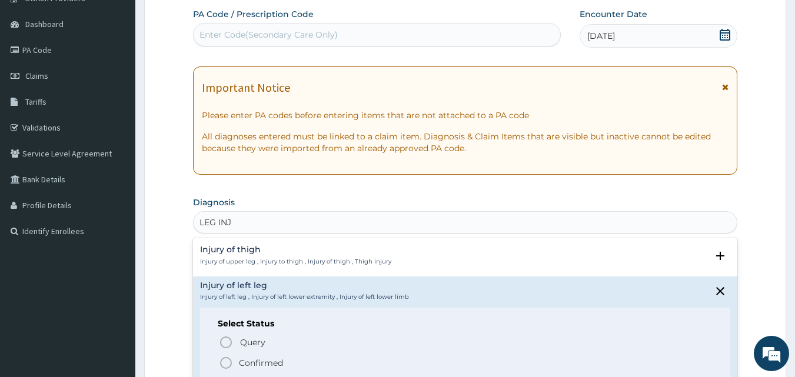
click at [237, 358] on span "Confirmed" at bounding box center [466, 363] width 495 height 14
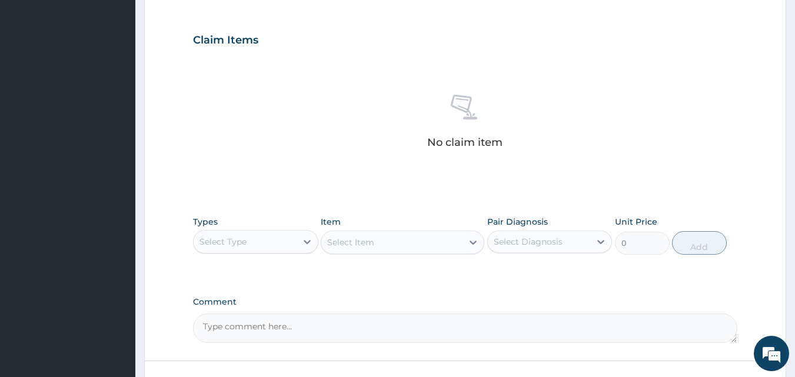
scroll to position [410, 0]
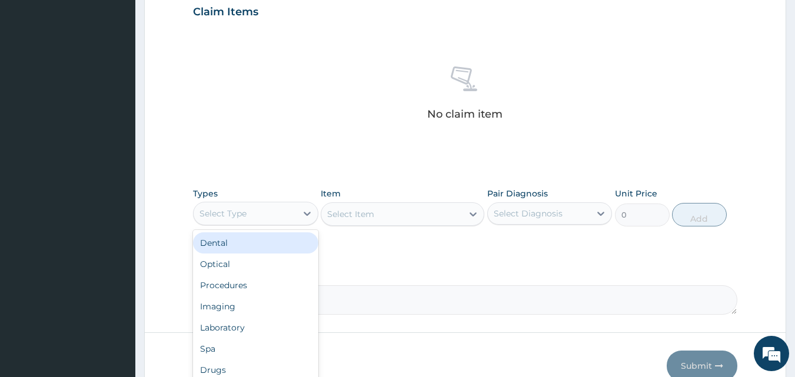
click at [248, 221] on div "Select Type" at bounding box center [245, 213] width 103 height 19
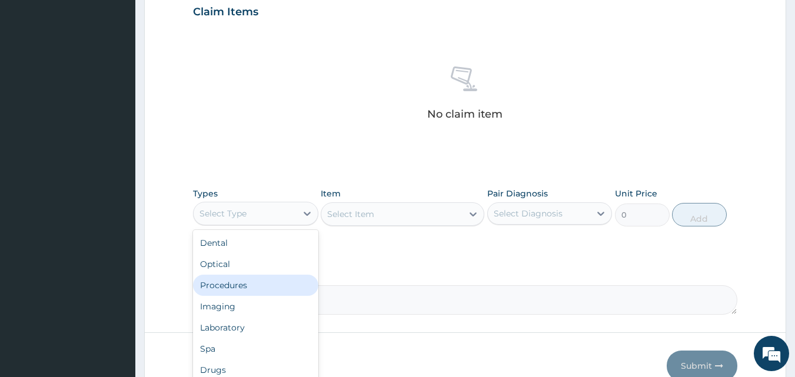
click at [238, 285] on div "Procedures" at bounding box center [255, 285] width 125 height 21
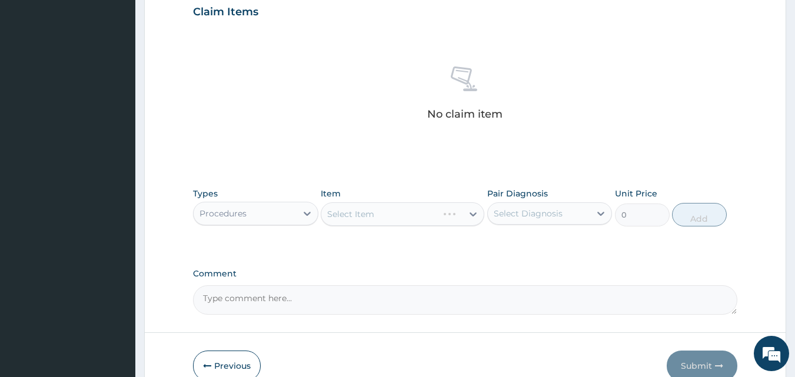
click at [340, 213] on div "Select Item" at bounding box center [403, 215] width 164 height 24
click at [516, 213] on div "Select Diagnosis" at bounding box center [528, 214] width 69 height 12
click at [519, 248] on div "Injury of left leg" at bounding box center [550, 244] width 125 height 24
checkbox input "true"
click at [422, 217] on div "Select Item" at bounding box center [403, 215] width 164 height 24
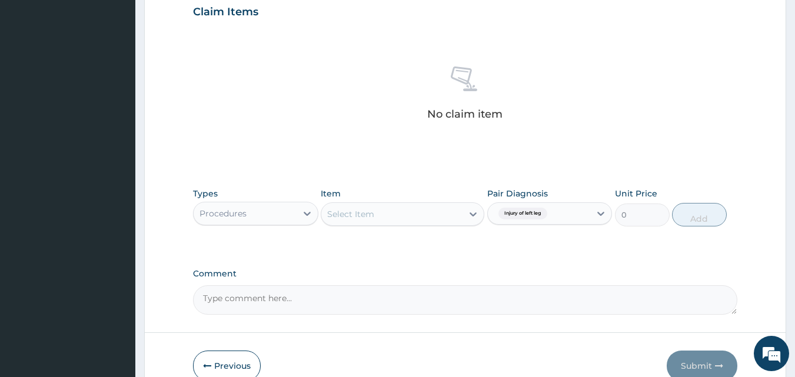
click at [406, 213] on div "Select Item" at bounding box center [391, 214] width 141 height 19
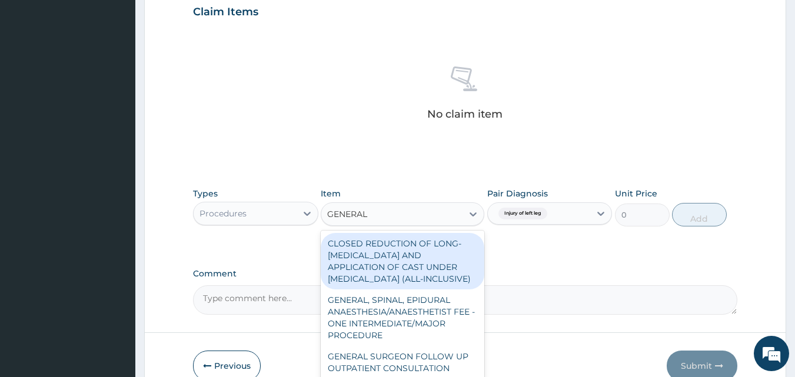
type input "GENERAL P"
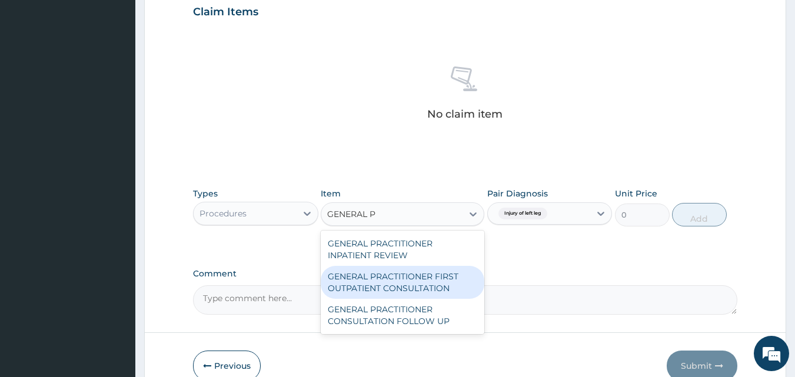
click at [396, 288] on div "GENERAL PRACTITIONER FIRST OUTPATIENT CONSULTATION" at bounding box center [403, 282] width 164 height 33
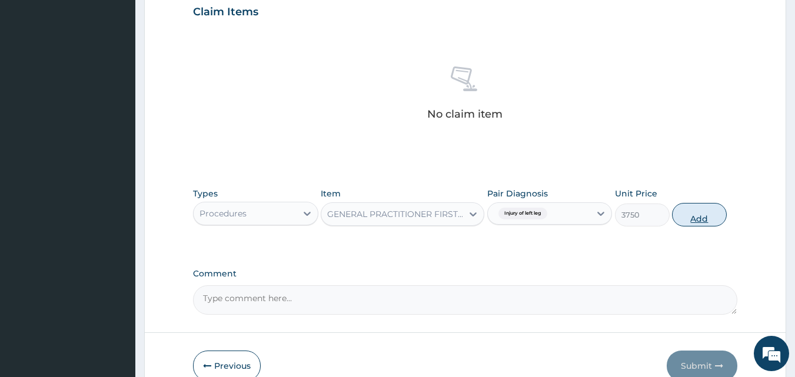
click at [691, 214] on button "Add" at bounding box center [699, 215] width 55 height 24
type input "0"
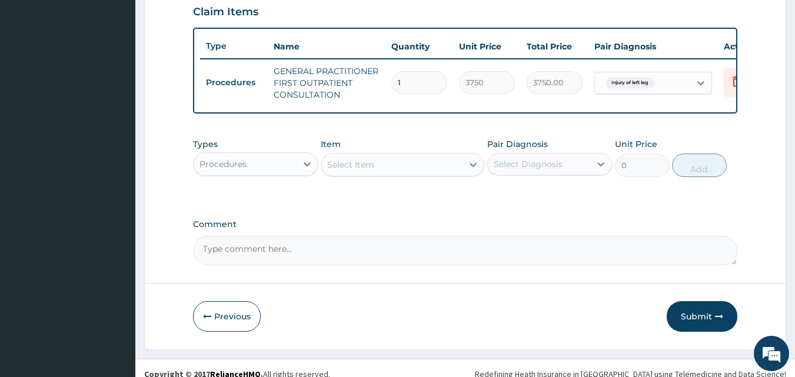
click at [252, 174] on div "Procedures" at bounding box center [245, 164] width 103 height 19
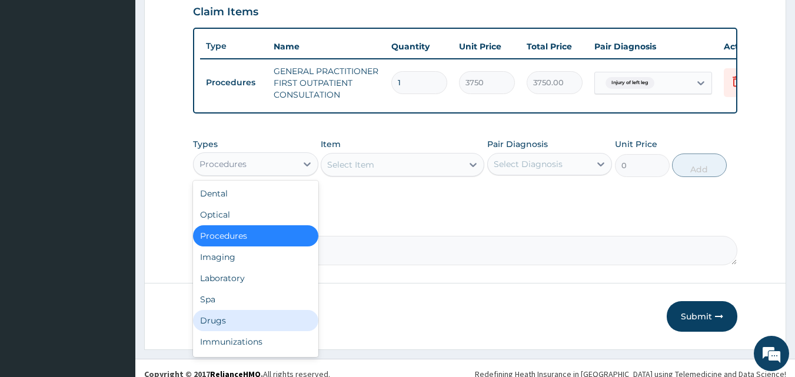
click at [216, 331] on div "Drugs" at bounding box center [255, 320] width 125 height 21
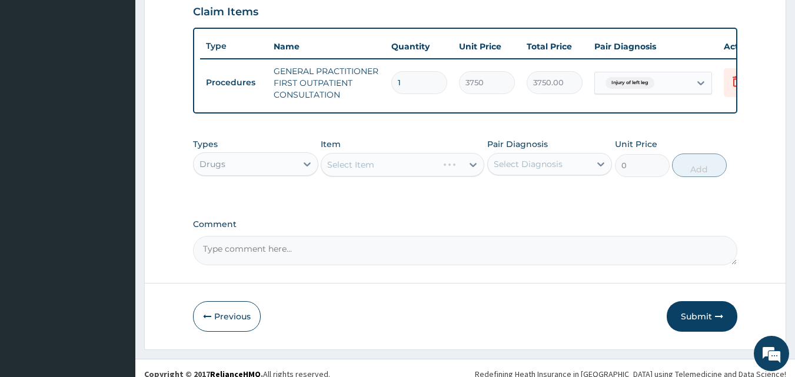
click at [369, 174] on div "Select Item" at bounding box center [403, 165] width 164 height 24
click at [370, 174] on div "Select Item" at bounding box center [391, 164] width 141 height 19
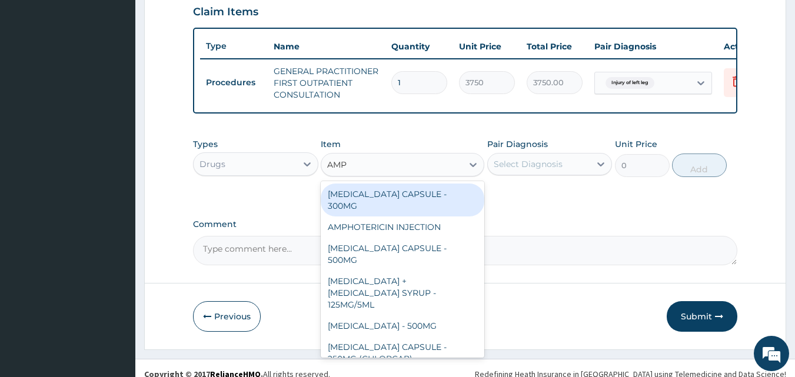
type input "AMPI"
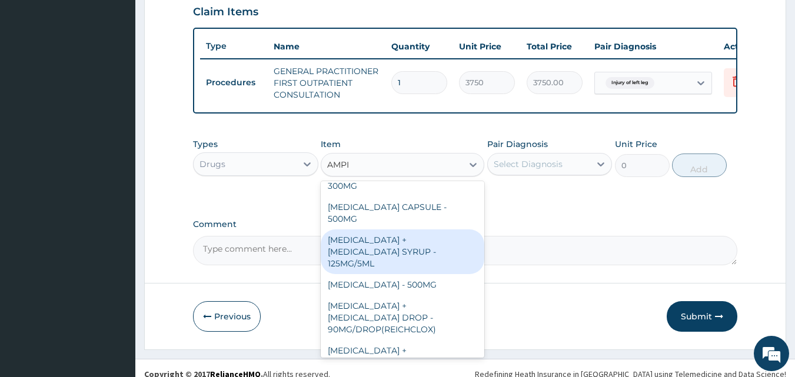
scroll to position [18, 0]
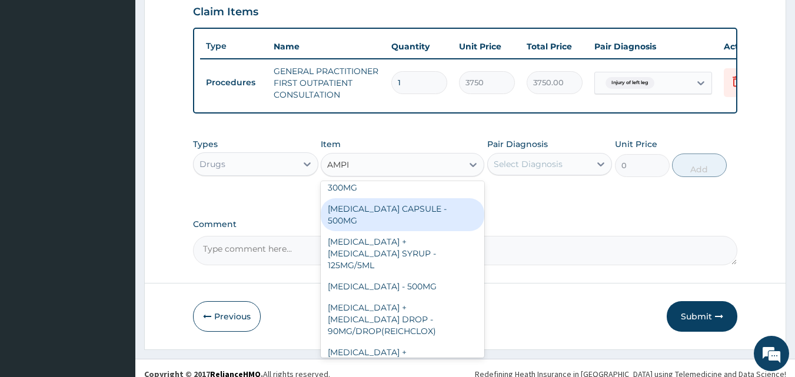
click at [458, 207] on div "[MEDICAL_DATA] CAPSULE - 500MG" at bounding box center [403, 214] width 164 height 33
type input "168"
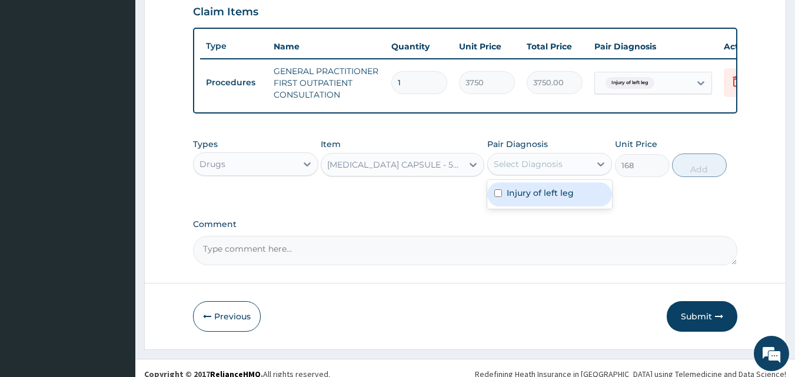
click at [541, 166] on div "Select Diagnosis" at bounding box center [539, 164] width 103 height 19
click at [527, 199] on label "Injury of left leg" at bounding box center [540, 193] width 67 height 12
checkbox input "true"
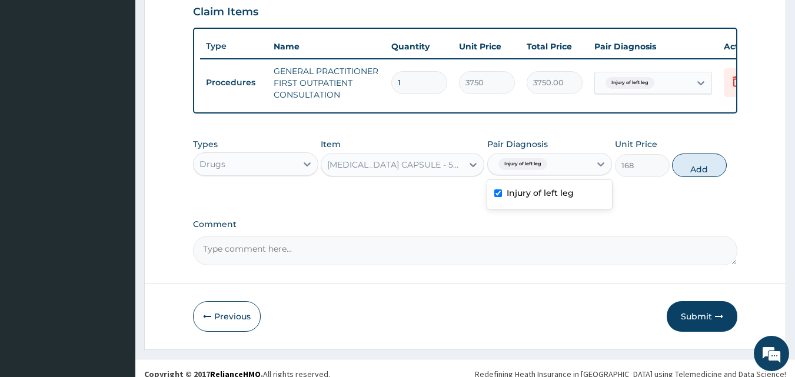
click at [699, 177] on button "Add" at bounding box center [699, 166] width 55 height 24
type input "0"
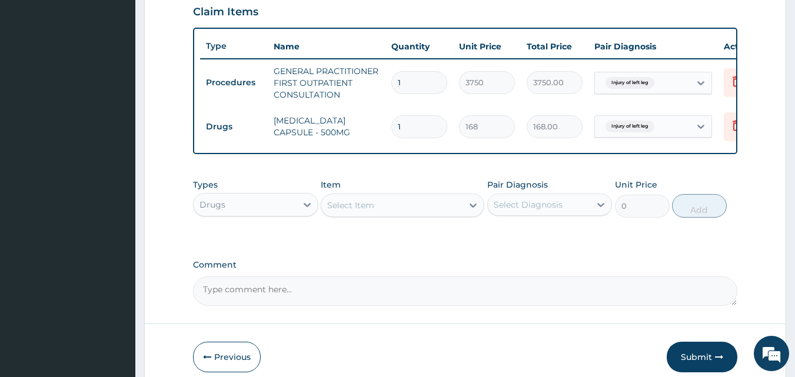
type input "10"
type input "1680.00"
type input "10"
click at [376, 210] on div "Select Item" at bounding box center [391, 205] width 141 height 19
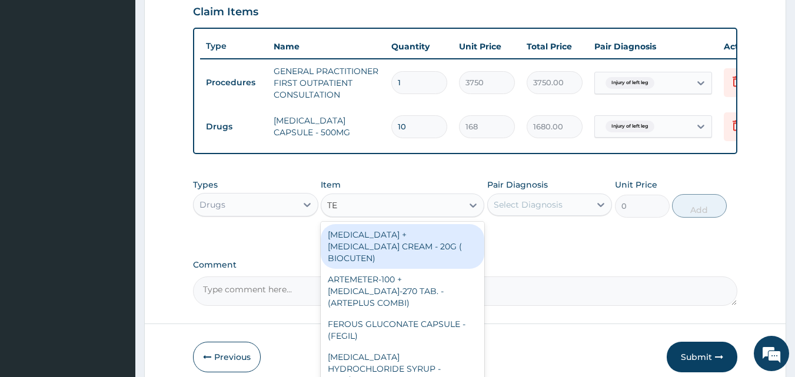
type input "TET"
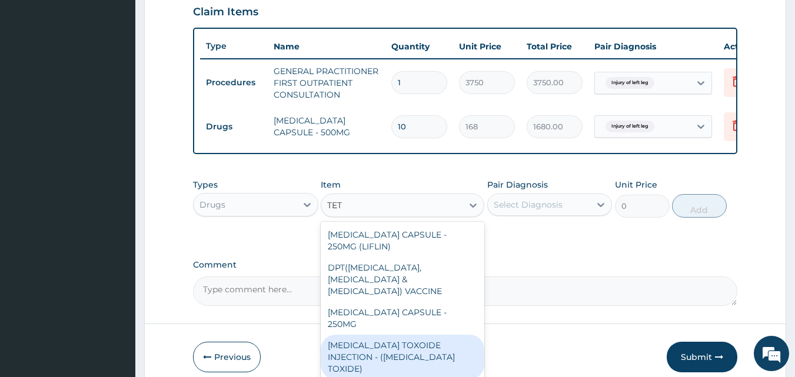
click at [395, 335] on div "TETANUS TOXOIDE INJECTION - (TETANUS TOXIDE)" at bounding box center [403, 357] width 164 height 45
type input "840"
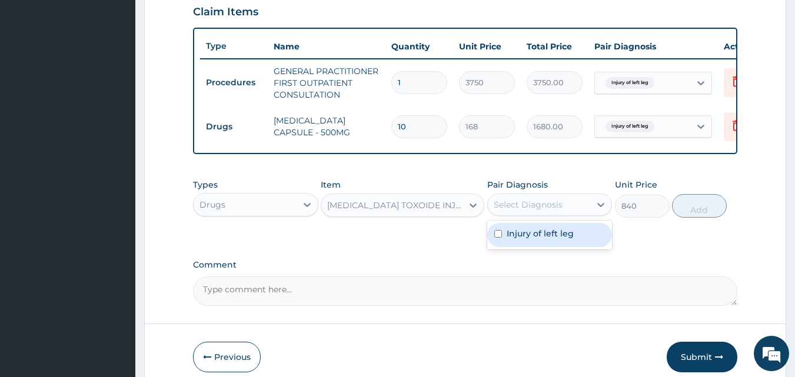
drag, startPoint x: 516, startPoint y: 214, endPoint x: 518, endPoint y: 225, distance: 11.3
click at [516, 211] on div "Select Diagnosis" at bounding box center [528, 205] width 69 height 12
click at [519, 240] on label "Injury of left leg" at bounding box center [540, 234] width 67 height 12
checkbox input "true"
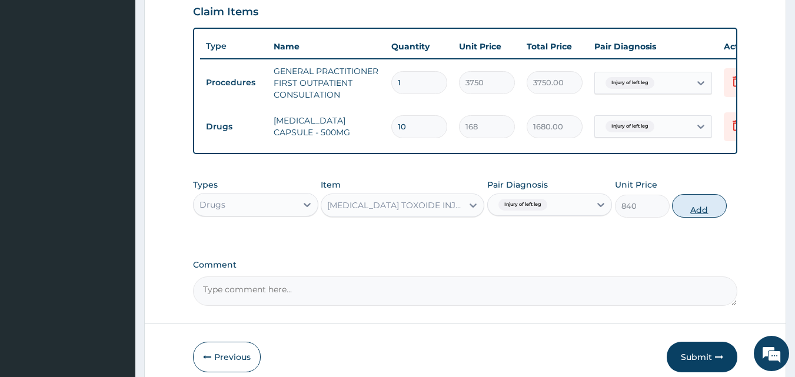
click at [692, 217] on button "Add" at bounding box center [699, 206] width 55 height 24
type input "0"
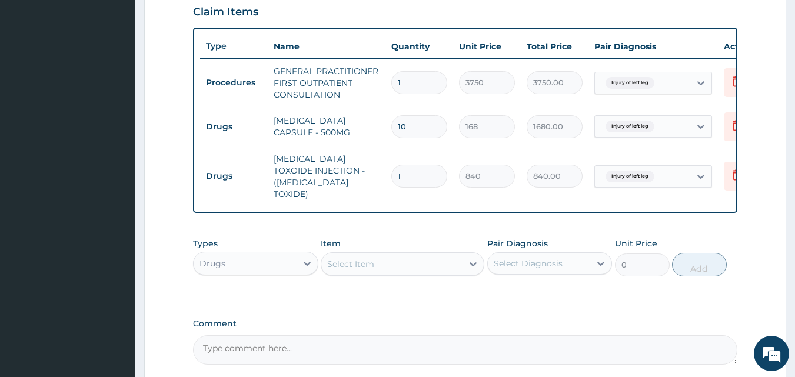
click at [367, 262] on div "Select Item" at bounding box center [350, 264] width 47 height 12
type input "DRESS"
click at [363, 261] on div "Select Item" at bounding box center [350, 264] width 47 height 12
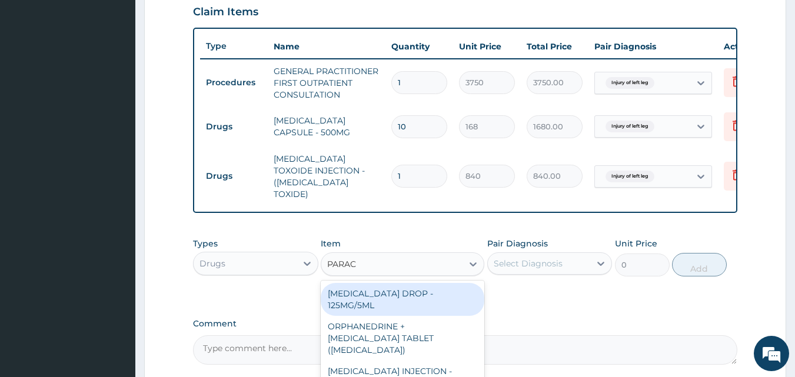
type input "PARACE"
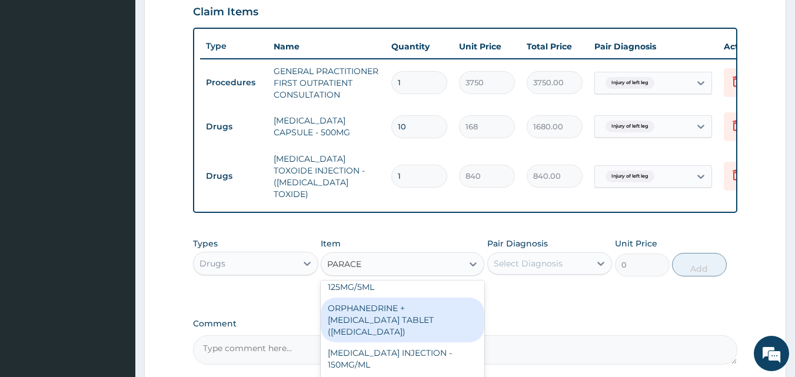
scroll to position [30, 0]
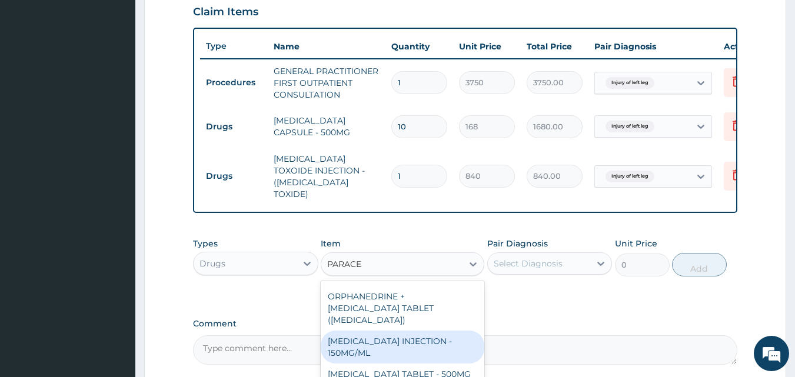
click at [439, 343] on div "PARACETAMOL INJECTION - 150MG/ML" at bounding box center [403, 347] width 164 height 33
type input "560"
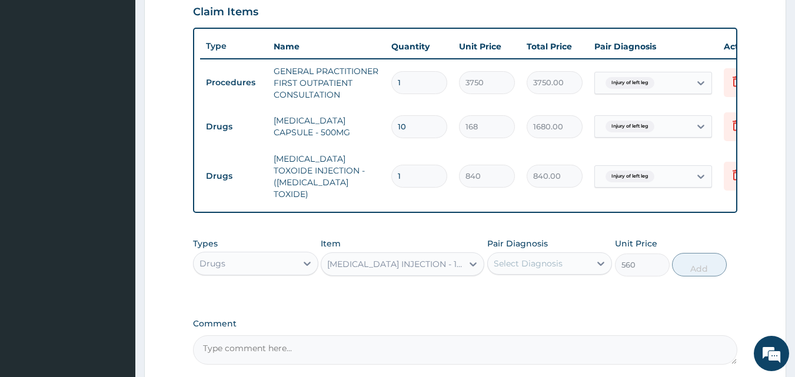
click at [514, 259] on div "Select Diagnosis" at bounding box center [528, 264] width 69 height 12
click at [523, 288] on label "Injury of left leg" at bounding box center [540, 293] width 67 height 12
checkbox input "true"
click at [680, 264] on button "Add" at bounding box center [699, 265] width 55 height 24
type input "0"
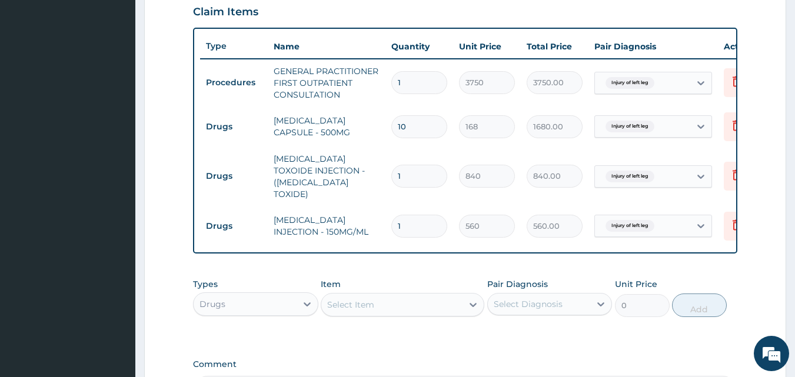
click at [416, 215] on input "1" at bounding box center [420, 226] width 56 height 23
type input "0.00"
type input "3"
type input "1680.00"
type input "0.00"
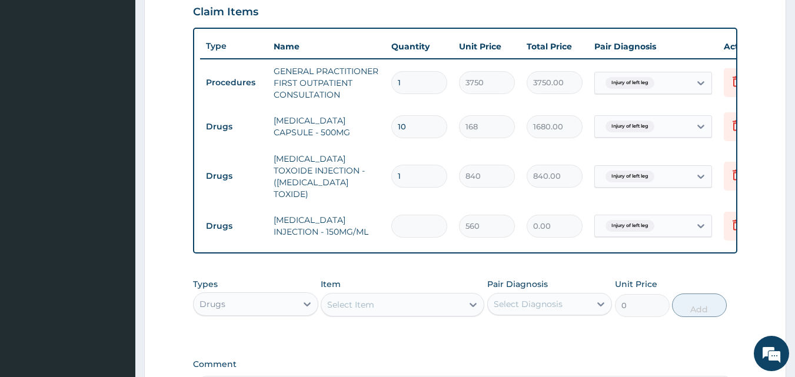
type input "4"
type input "2240.00"
type input "4"
click at [405, 307] on div "Select Item" at bounding box center [391, 305] width 141 height 19
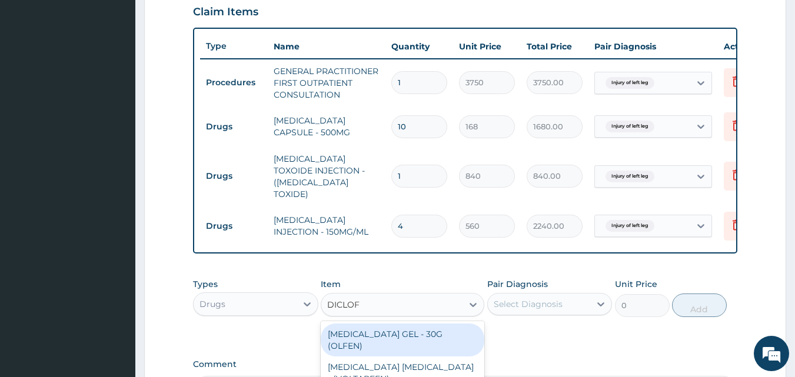
type input "DICLOFE"
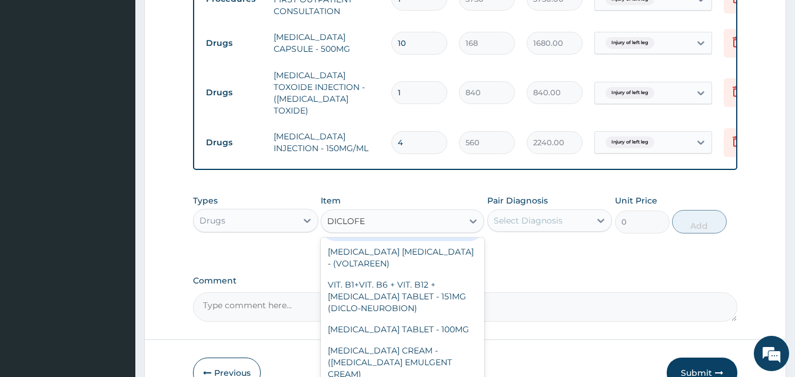
scroll to position [29, 0]
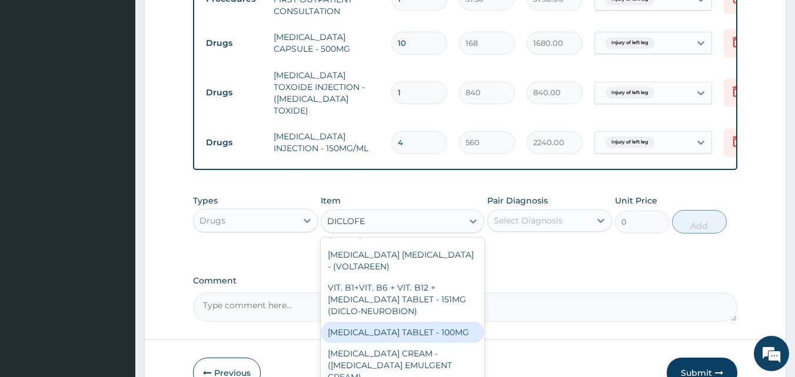
click at [406, 322] on div "DICLOFENAC TABLET - 100MG" at bounding box center [403, 332] width 164 height 21
type input "112"
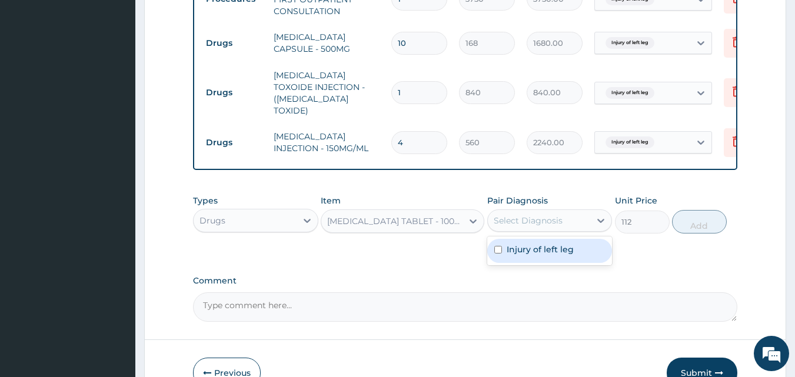
click at [554, 224] on div "Select Diagnosis" at bounding box center [550, 221] width 125 height 22
click at [541, 252] on label "Injury of left leg" at bounding box center [540, 250] width 67 height 12
checkbox input "true"
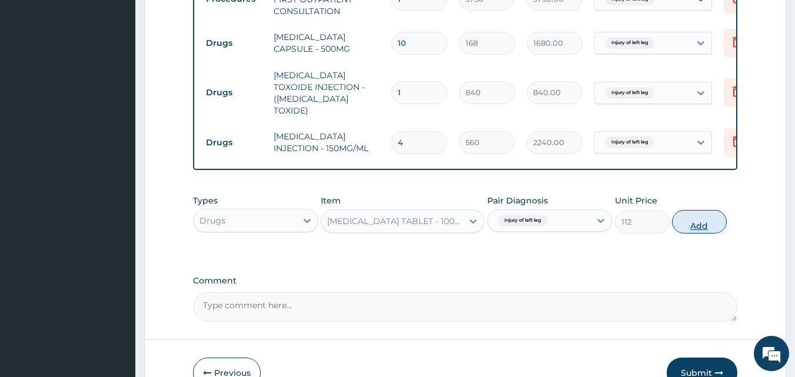
click at [688, 224] on button "Add" at bounding box center [699, 222] width 55 height 24
type input "0"
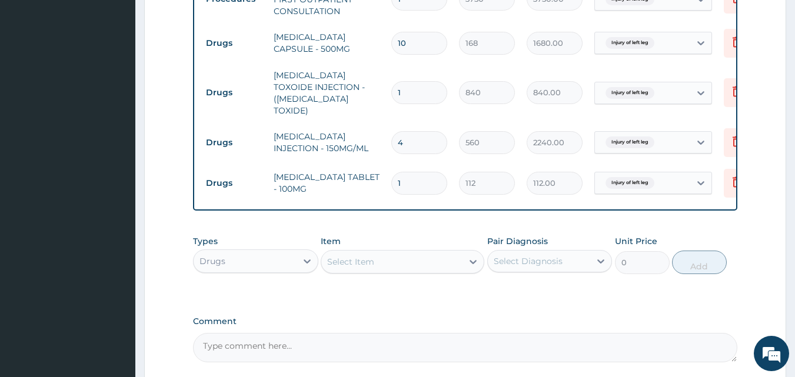
click at [410, 173] on input "1" at bounding box center [420, 183] width 56 height 23
type input "10"
type input "1120.00"
type input "10"
click at [387, 258] on div "Select Item" at bounding box center [391, 262] width 141 height 19
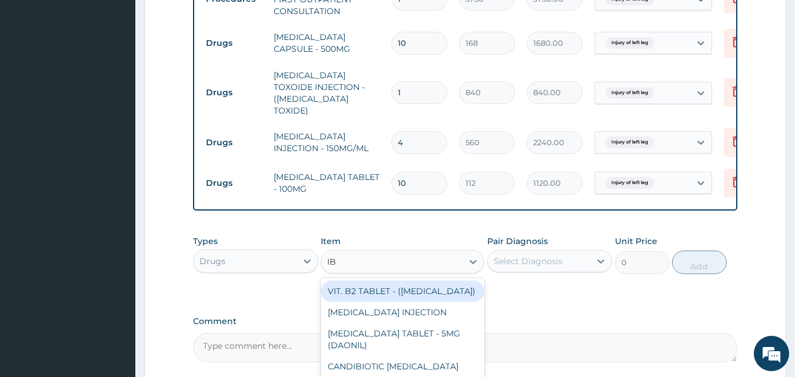
type input "IBU"
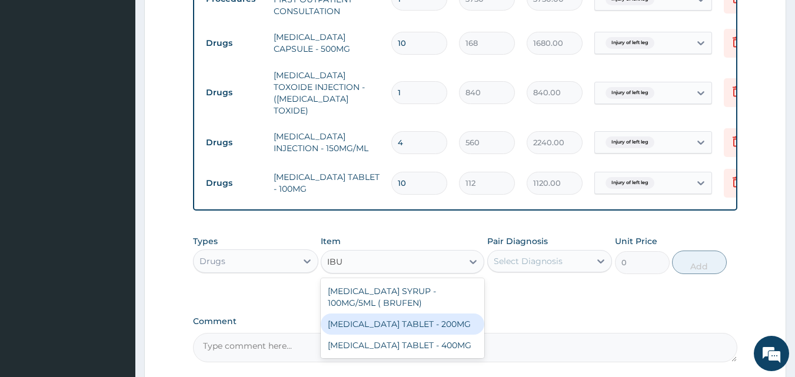
click at [384, 322] on div "[MEDICAL_DATA] TABLET - 200MG" at bounding box center [403, 324] width 164 height 21
type input "672"
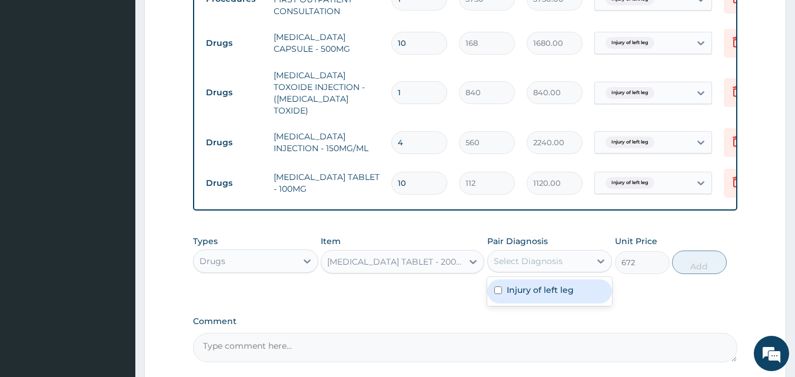
click at [528, 258] on div "Select Diagnosis" at bounding box center [528, 262] width 69 height 12
click at [525, 292] on label "Injury of left leg" at bounding box center [540, 290] width 67 height 12
checkbox input "true"
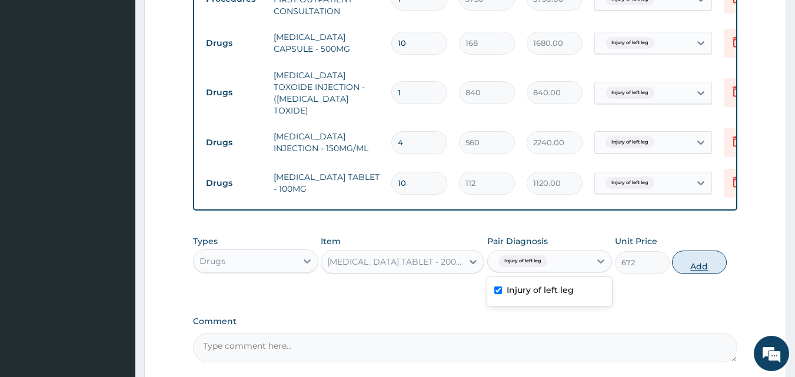
click at [704, 254] on button "Add" at bounding box center [699, 263] width 55 height 24
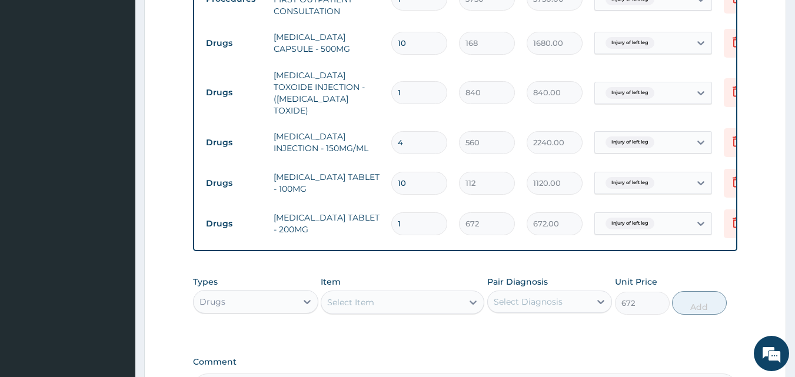
type input "0"
click at [409, 213] on input "1" at bounding box center [420, 224] width 56 height 23
type input "15"
type input "10080.00"
type input "1"
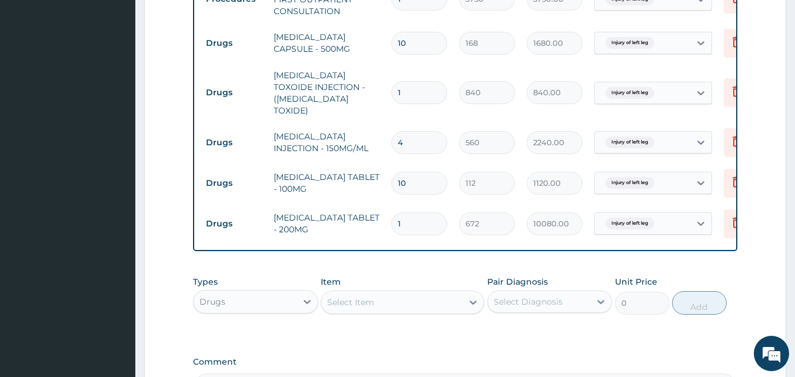
type input "672.00"
type input "10"
type input "6720.00"
type input "10"
click at [737, 216] on icon at bounding box center [737, 223] width 14 height 14
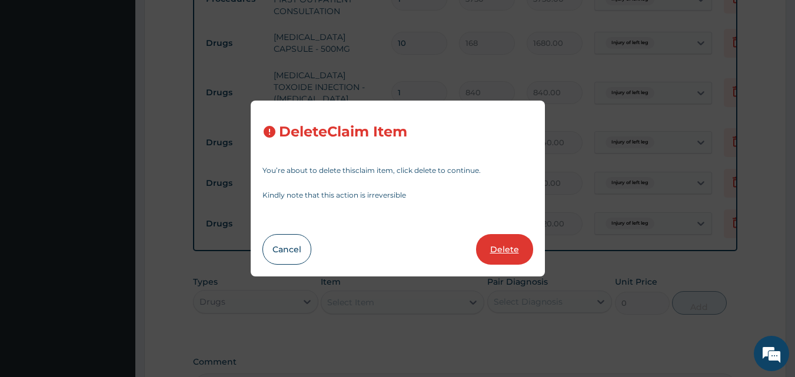
click at [499, 251] on button "Delete" at bounding box center [504, 249] width 57 height 31
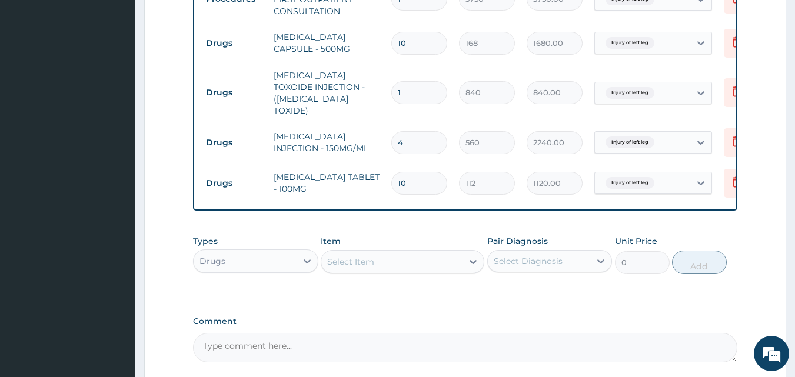
click at [411, 47] on input "10" at bounding box center [420, 43] width 56 height 23
type input "1"
type input "168.00"
type input "0.00"
type input "2"
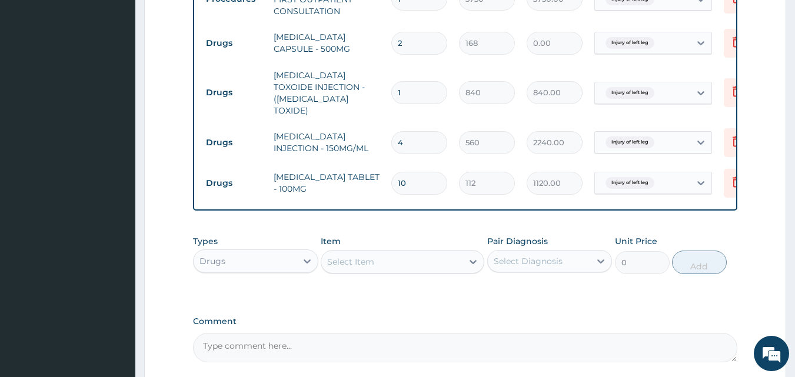
type input "336.00"
type input "20"
type input "3360.00"
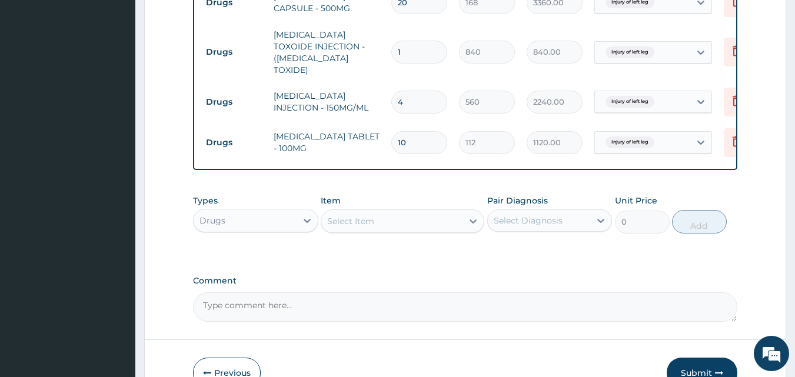
scroll to position [536, 0]
type input "20"
click at [399, 210] on div "Select Item" at bounding box center [391, 219] width 141 height 19
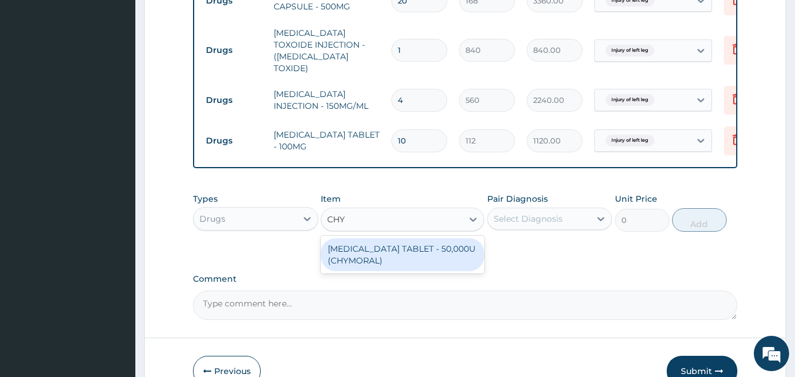
type input "CHYM"
click at [406, 241] on div "[MEDICAL_DATA] TABLET - 50,000U (CHYMORAL)" at bounding box center [403, 254] width 164 height 33
type input "112"
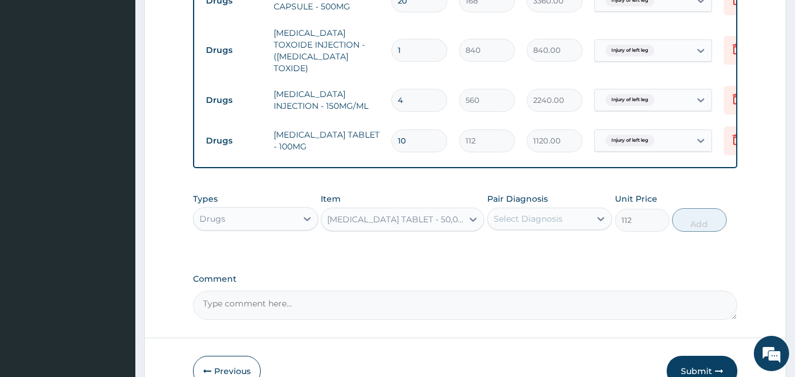
click at [540, 217] on div "Select Diagnosis" at bounding box center [528, 219] width 69 height 12
click at [545, 243] on label "Injury of left leg" at bounding box center [540, 248] width 67 height 12
checkbox input "true"
click at [685, 217] on button "Add" at bounding box center [699, 220] width 55 height 24
type input "0"
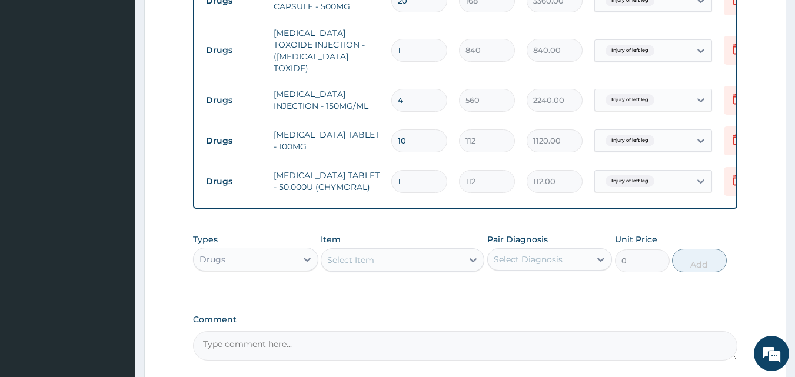
click at [417, 175] on input "1" at bounding box center [420, 181] width 56 height 23
type input "0.00"
type input "3"
type input "336.00"
type input "30"
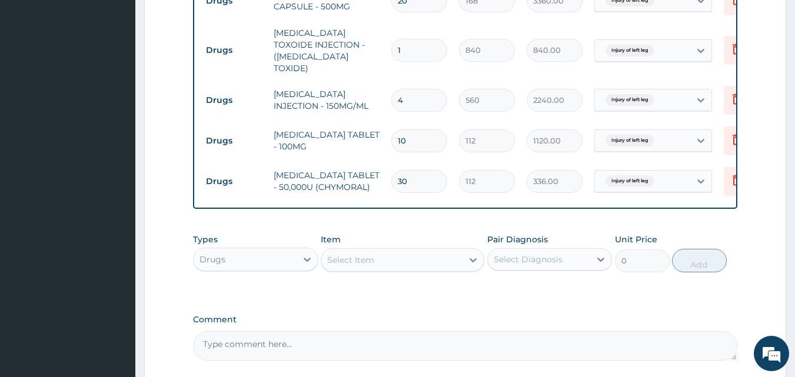
type input "3360.00"
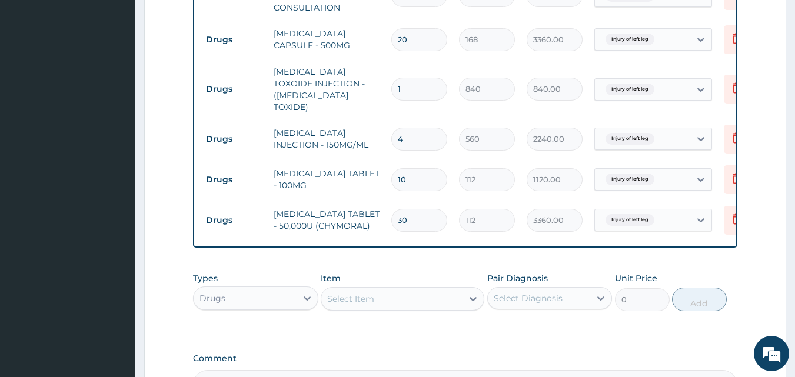
scroll to position [641, 0]
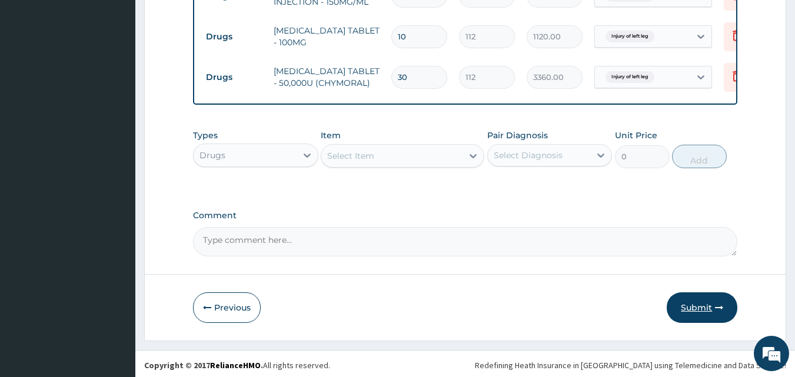
type input "30"
drag, startPoint x: 684, startPoint y: 307, endPoint x: 667, endPoint y: 279, distance: 33.3
click at [684, 306] on button "Submit" at bounding box center [702, 308] width 71 height 31
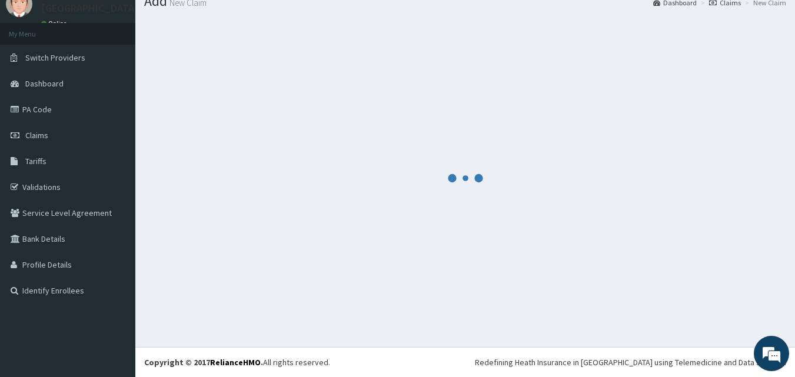
scroll to position [45, 0]
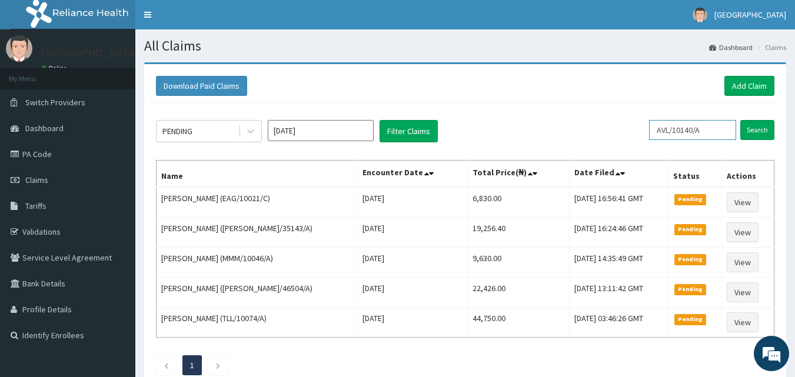
click at [723, 126] on input "AVL/10140/A" at bounding box center [692, 130] width 87 height 20
type input "A"
paste input "FMC/10672/B"
click at [649, 129] on input "FMC/10672/B" at bounding box center [674, 130] width 78 height 20
type input "FMC/10672/B"
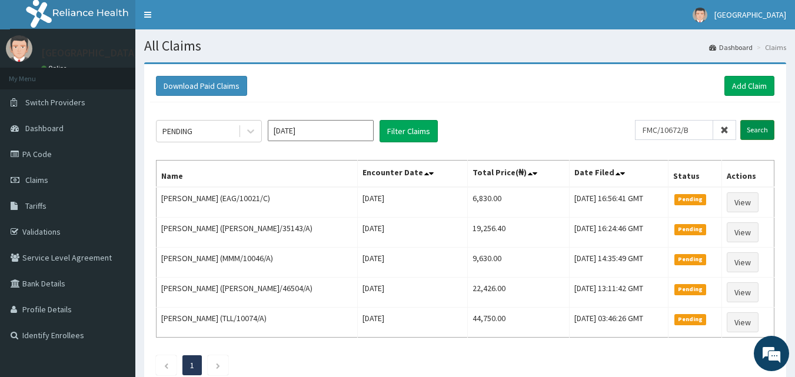
click at [760, 128] on input "Search" at bounding box center [758, 130] width 34 height 20
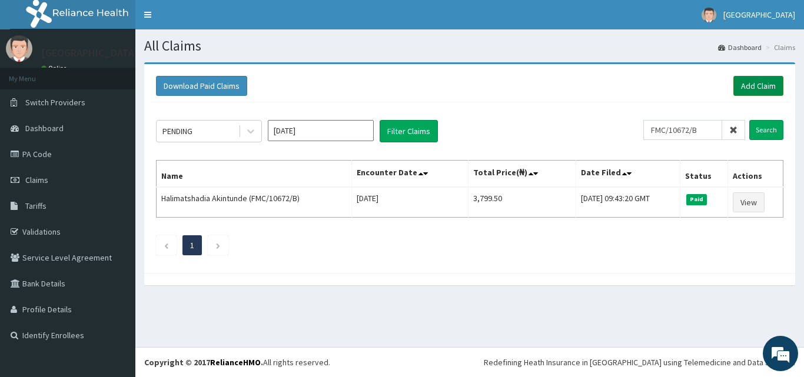
click at [751, 88] on link "Add Claim" at bounding box center [759, 86] width 50 height 20
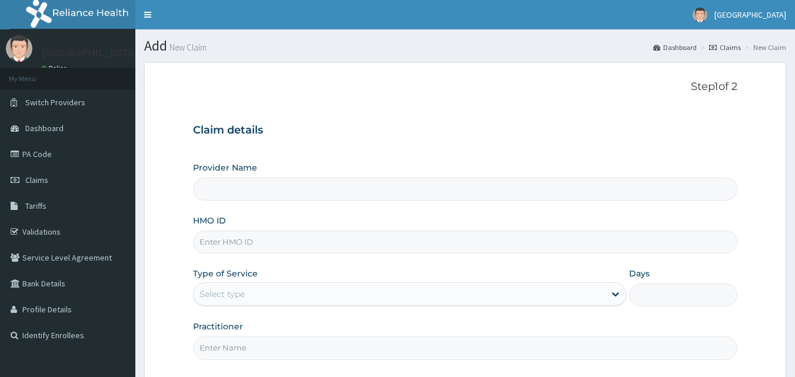
type input "[GEOGRAPHIC_DATA]"
type input "FMC/10672/B"
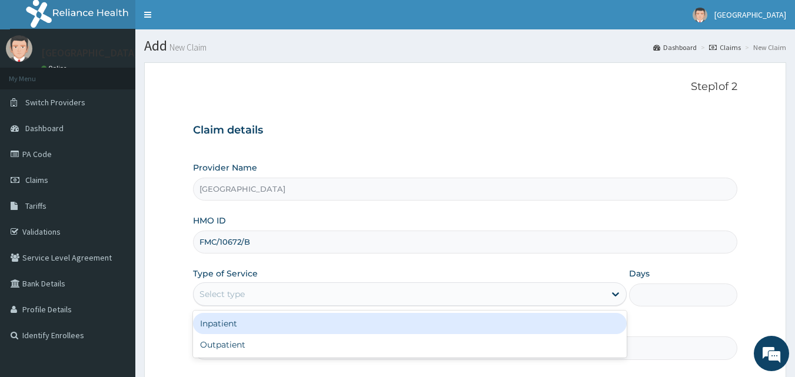
click at [253, 296] on div "Select type" at bounding box center [400, 294] width 412 height 19
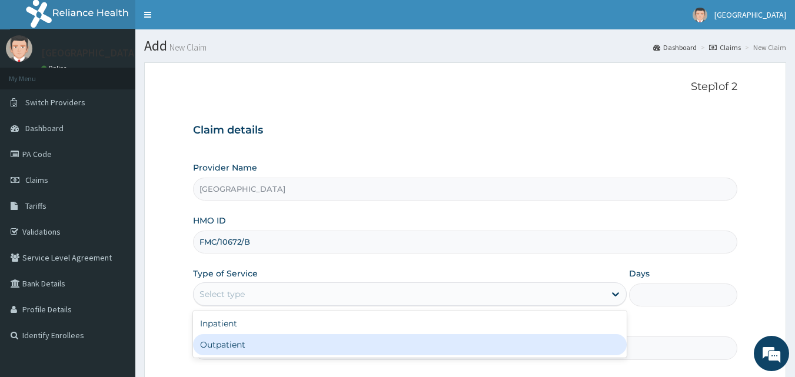
click at [270, 349] on div "Outpatient" at bounding box center [410, 344] width 434 height 21
type input "1"
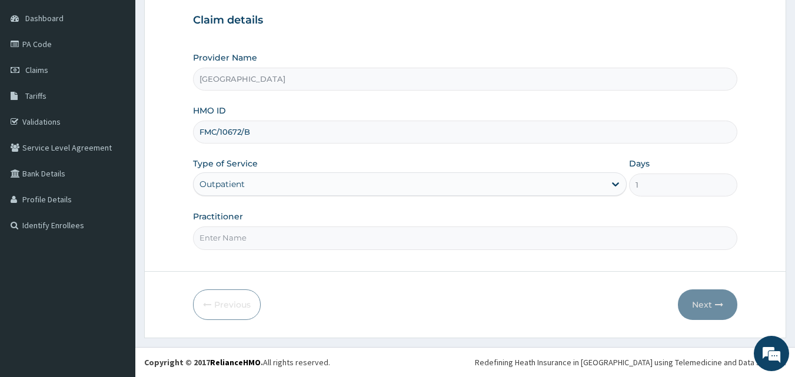
click at [343, 244] on input "Practitioner" at bounding box center [465, 238] width 545 height 23
type input "Dr Sam"
click at [704, 303] on button "Next" at bounding box center [707, 305] width 59 height 31
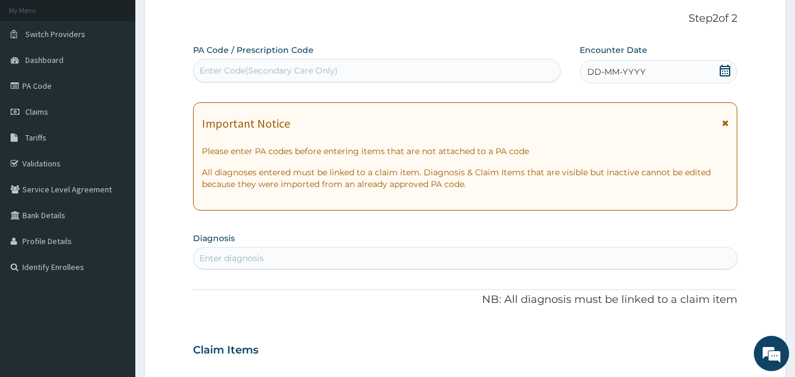
scroll to position [32, 0]
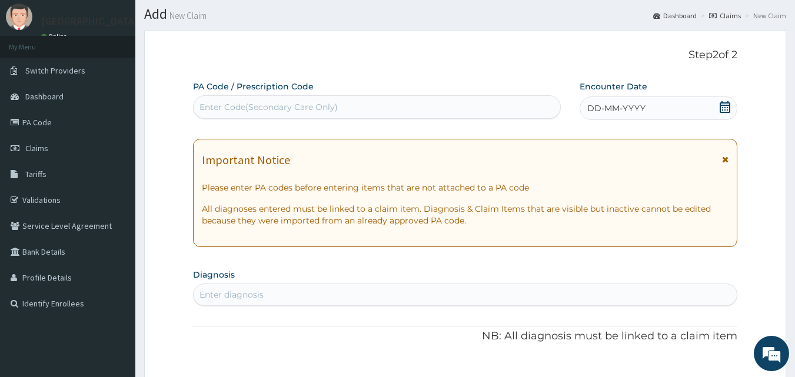
click at [721, 107] on icon at bounding box center [726, 107] width 12 height 12
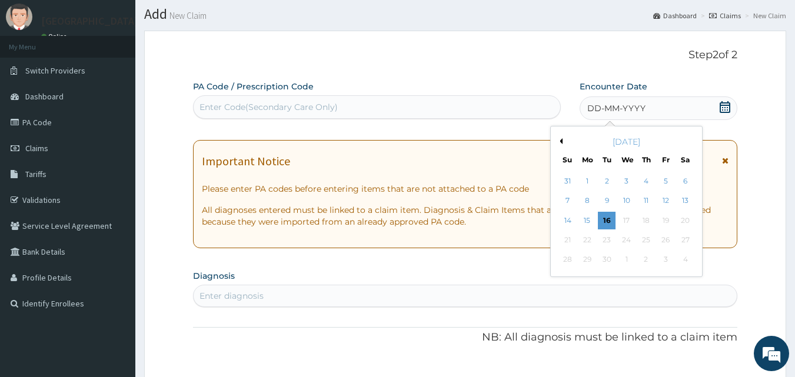
click at [665, 201] on div "12" at bounding box center [666, 202] width 18 height 18
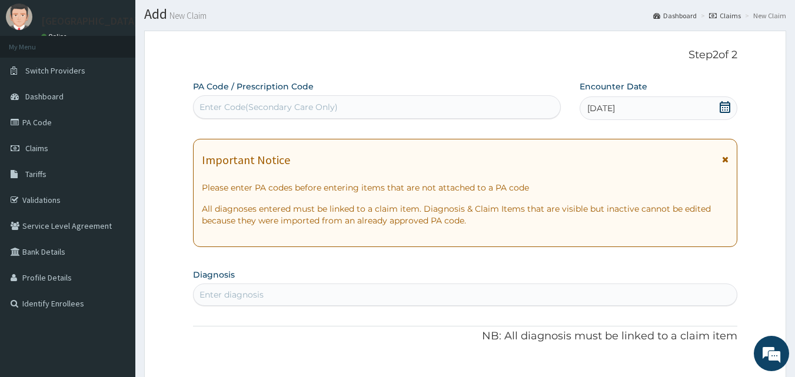
click at [317, 294] on div "Enter diagnosis" at bounding box center [466, 295] width 544 height 19
type input "PRUR"
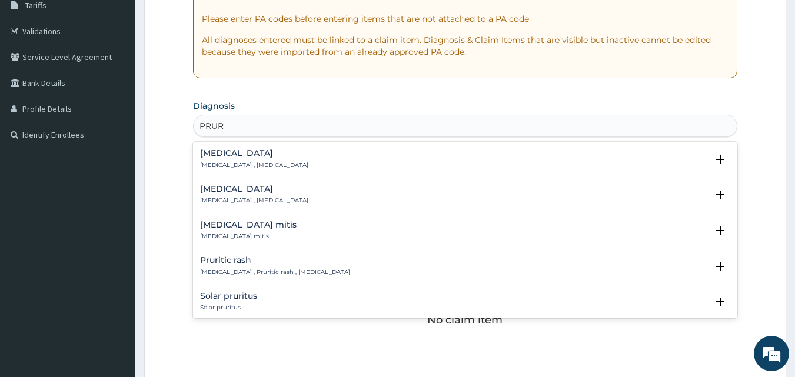
scroll to position [203, 0]
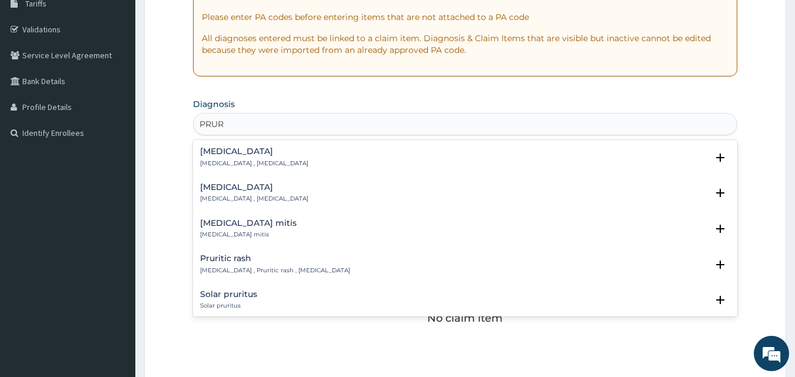
click at [271, 264] on div "Pruritic rash Prurigo , Pruritic rash , Itchy skin eruption" at bounding box center [275, 264] width 150 height 21
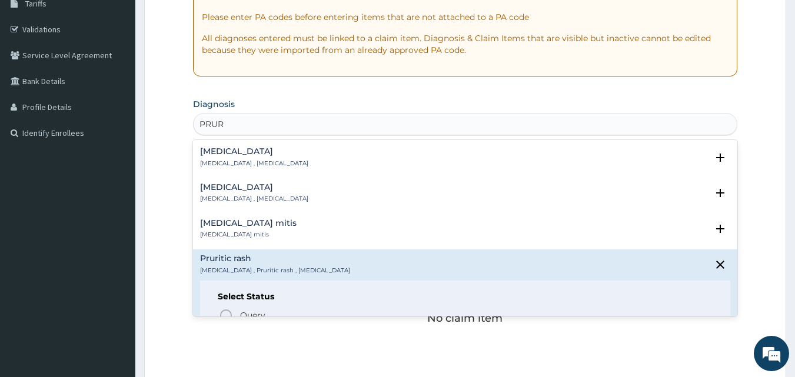
scroll to position [57, 0]
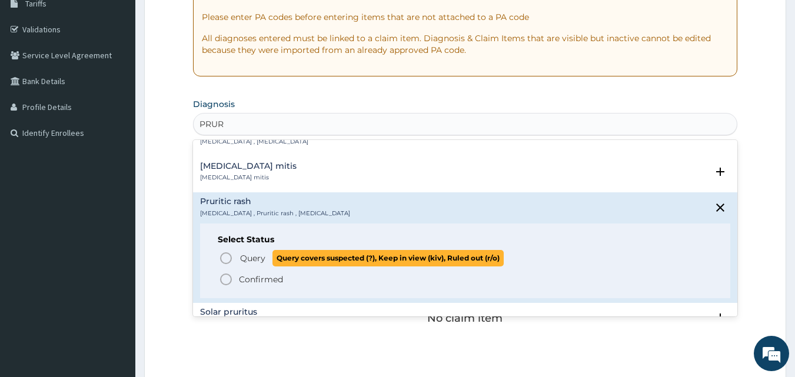
click at [223, 255] on icon "status option query" at bounding box center [226, 258] width 14 height 14
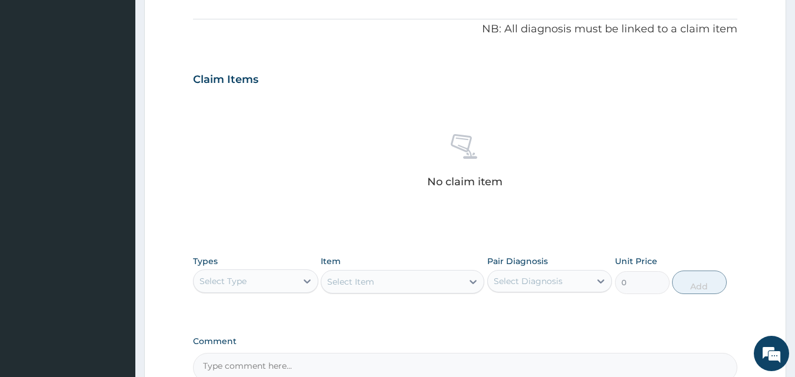
scroll to position [392, 0]
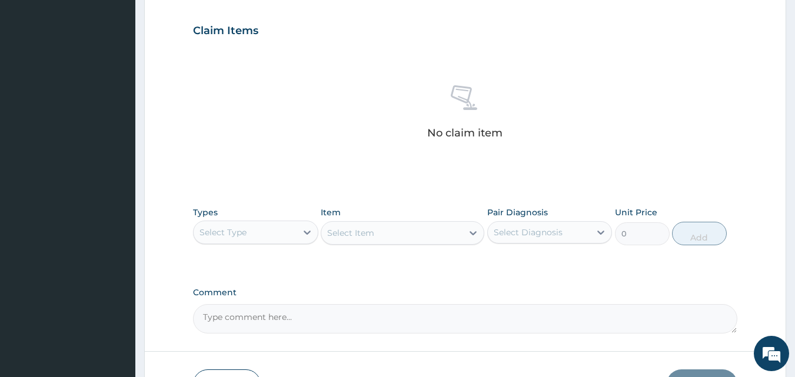
click at [260, 232] on div "Select Type" at bounding box center [245, 232] width 103 height 19
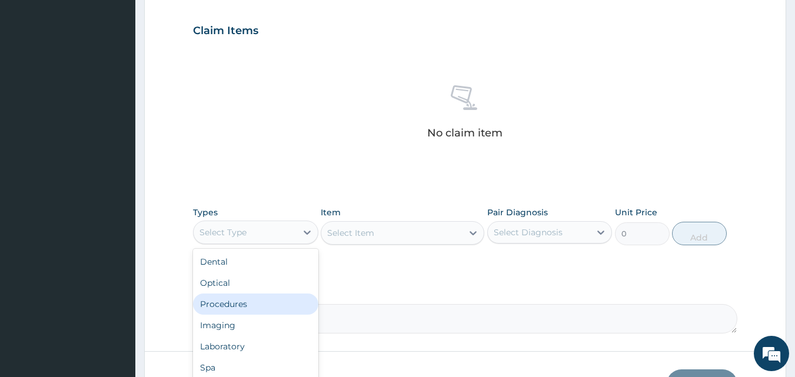
click at [255, 304] on div "Procedures" at bounding box center [255, 304] width 125 height 21
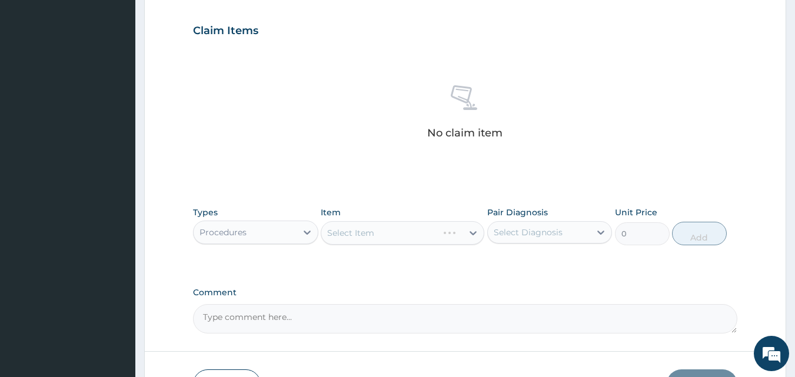
click at [354, 232] on div "Select Item" at bounding box center [403, 233] width 164 height 24
click at [524, 233] on div "Select Diagnosis" at bounding box center [528, 233] width 69 height 12
click at [520, 260] on label "Pruritic rash" at bounding box center [532, 262] width 51 height 12
checkbox input "true"
click at [353, 230] on div "Select Item" at bounding box center [403, 233] width 164 height 24
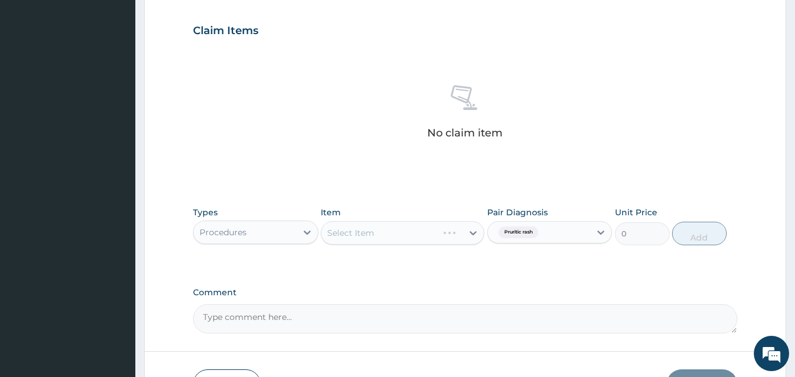
click at [353, 235] on div "Select Item" at bounding box center [403, 233] width 164 height 24
click at [360, 236] on div "Select Item" at bounding box center [350, 233] width 47 height 12
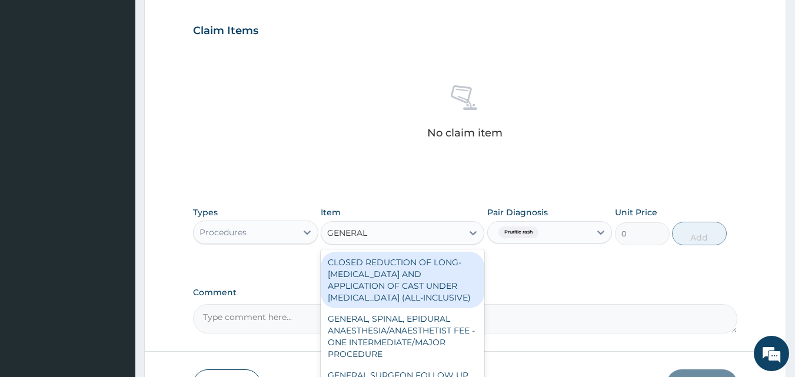
type input "GENERAL P"
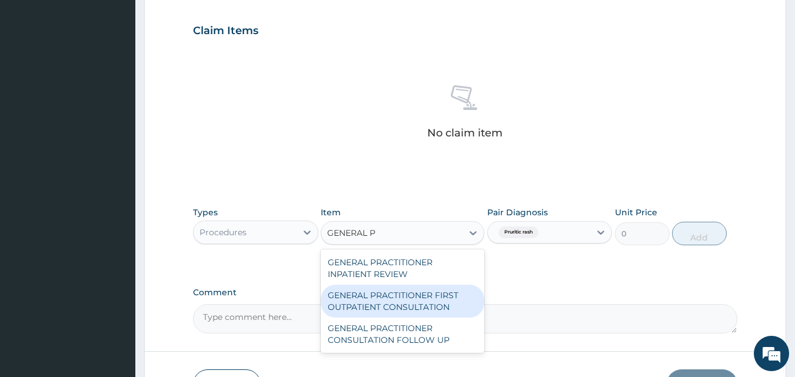
click at [448, 300] on div "GENERAL PRACTITIONER FIRST OUTPATIENT CONSULTATION" at bounding box center [403, 301] width 164 height 33
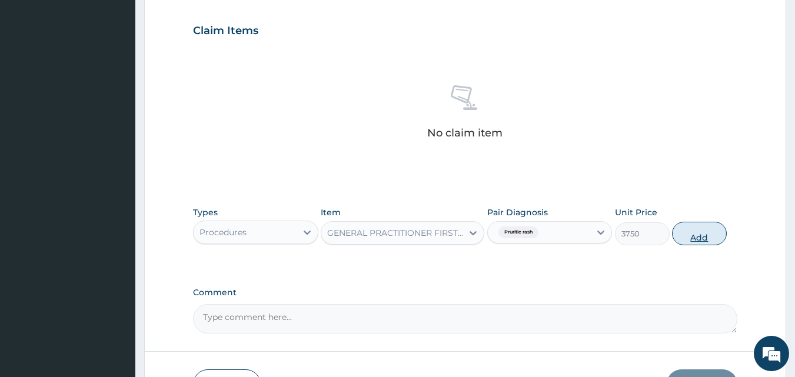
click at [692, 225] on button "Add" at bounding box center [699, 234] width 55 height 24
type input "0"
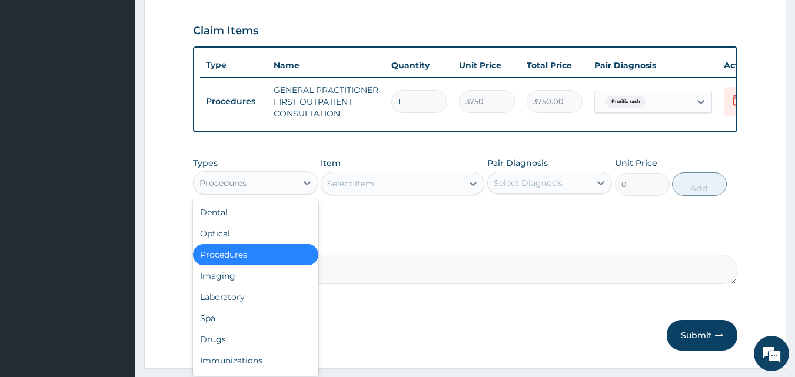
click at [288, 193] on div "Procedures" at bounding box center [245, 183] width 103 height 19
click at [260, 304] on div "Laboratory" at bounding box center [255, 297] width 125 height 21
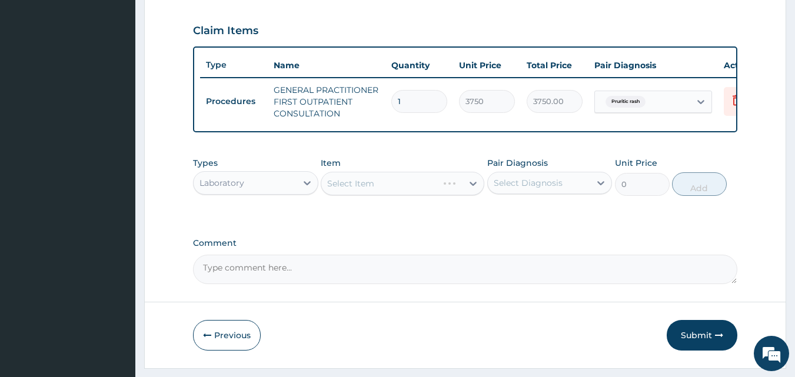
click at [385, 188] on div "Select Item" at bounding box center [403, 184] width 164 height 24
click at [385, 191] on div "Select Item" at bounding box center [403, 184] width 164 height 24
click at [512, 188] on div "Select Diagnosis" at bounding box center [528, 183] width 69 height 12
click at [517, 218] on label "Pruritic rash" at bounding box center [532, 212] width 51 height 12
checkbox input "true"
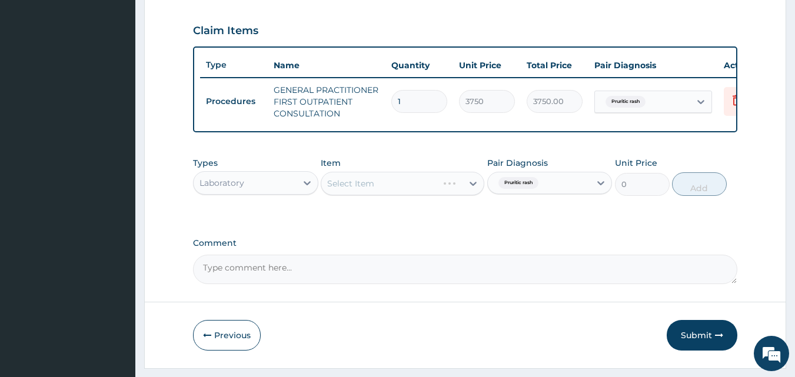
click at [383, 190] on div "Select Item" at bounding box center [403, 184] width 164 height 24
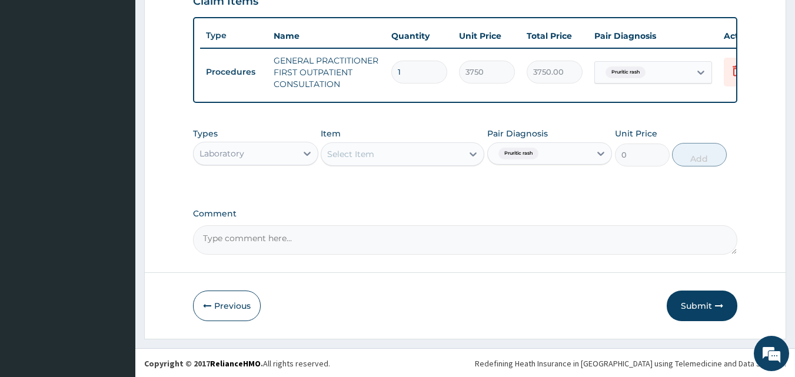
scroll to position [431, 0]
click at [427, 155] on div "Select Item" at bounding box center [391, 153] width 141 height 19
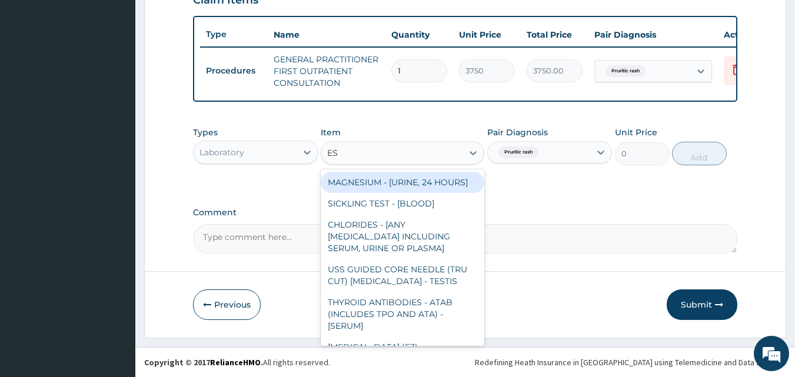
type input "ESR"
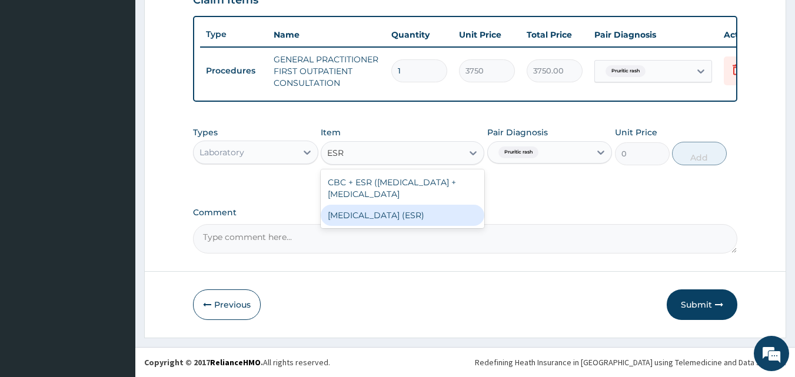
click at [430, 226] on div "[MEDICAL_DATA] (ESR)" at bounding box center [403, 215] width 164 height 21
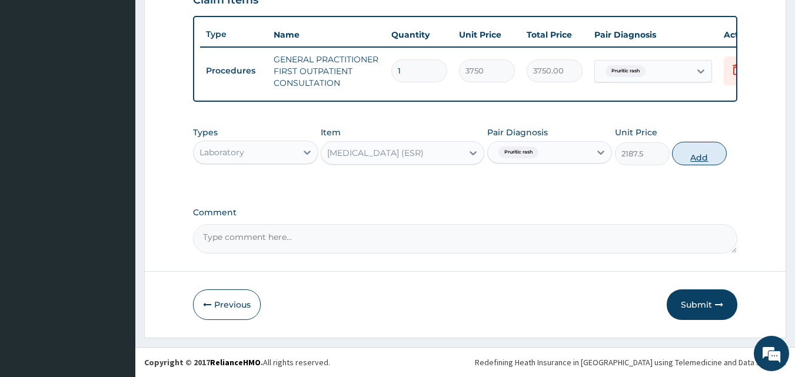
click at [710, 158] on button "Add" at bounding box center [699, 154] width 55 height 24
type input "0"
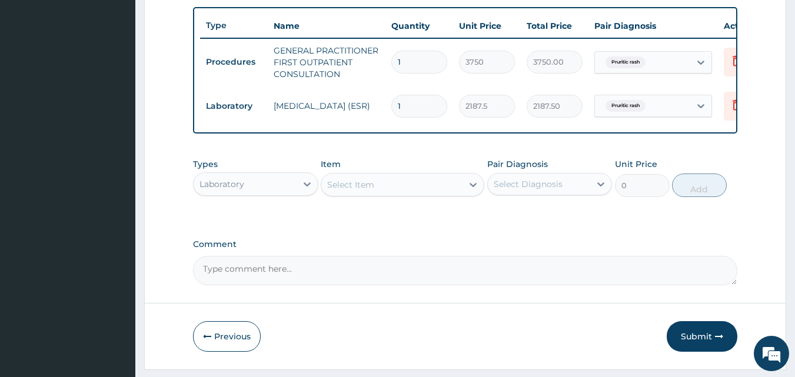
click at [280, 194] on div "Laboratory" at bounding box center [245, 184] width 103 height 19
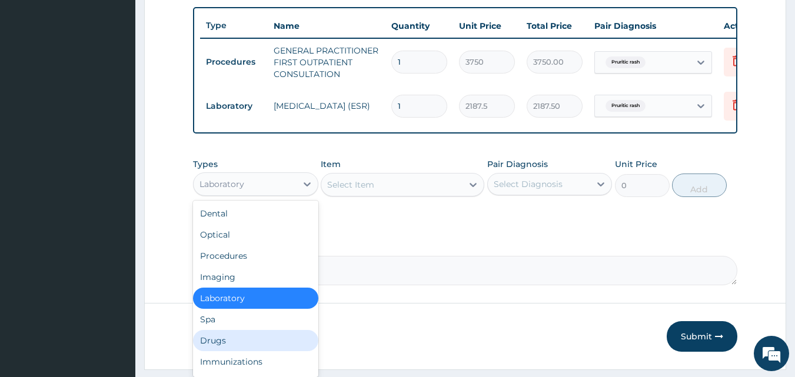
click at [233, 351] on div "Drugs" at bounding box center [255, 340] width 125 height 21
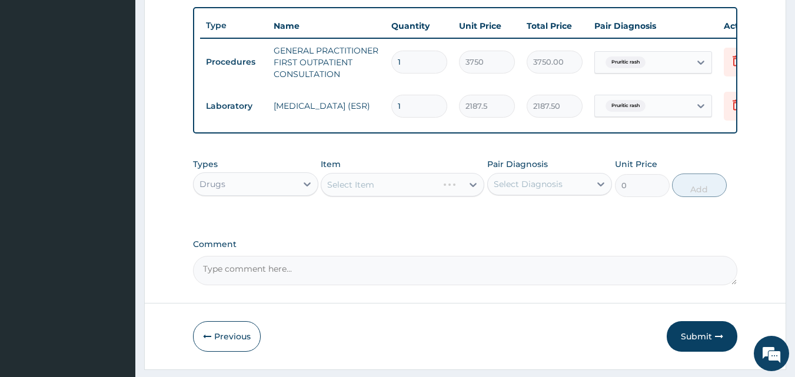
click at [372, 196] on div "Select Item" at bounding box center [403, 185] width 164 height 24
click at [584, 194] on div "Select Diagnosis" at bounding box center [539, 184] width 103 height 19
click at [356, 197] on div "Select Item" at bounding box center [403, 185] width 164 height 24
click at [357, 197] on div "Select Item" at bounding box center [403, 185] width 164 height 24
click at [570, 194] on div "Select Diagnosis" at bounding box center [539, 184] width 103 height 19
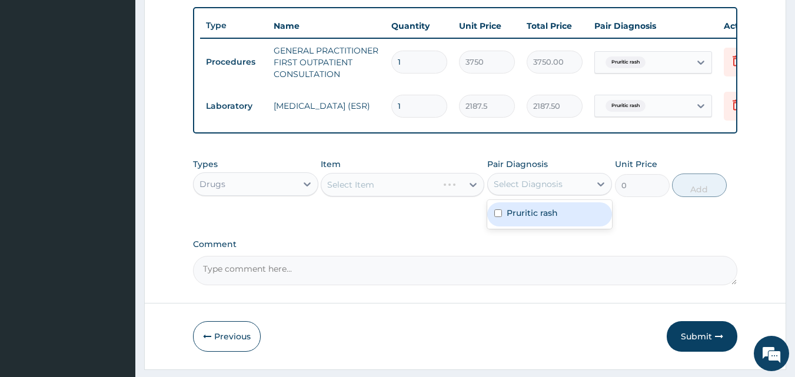
click at [561, 227] on div "Pruritic rash" at bounding box center [550, 215] width 125 height 24
checkbox input "true"
click at [412, 197] on div "Select Item" at bounding box center [403, 185] width 164 height 24
click at [406, 191] on div "Select Item" at bounding box center [403, 185] width 164 height 24
click at [359, 191] on div "Select Item" at bounding box center [350, 185] width 47 height 12
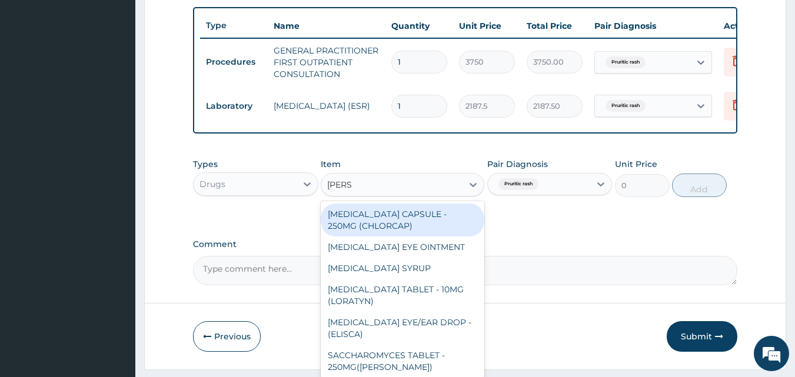
type input "LORAT"
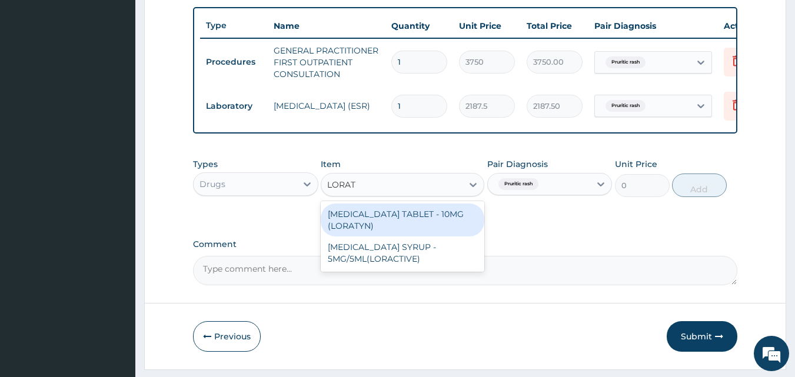
click at [383, 237] on div "[MEDICAL_DATA] TABLET - 10MG (LORATYN)" at bounding box center [403, 220] width 164 height 33
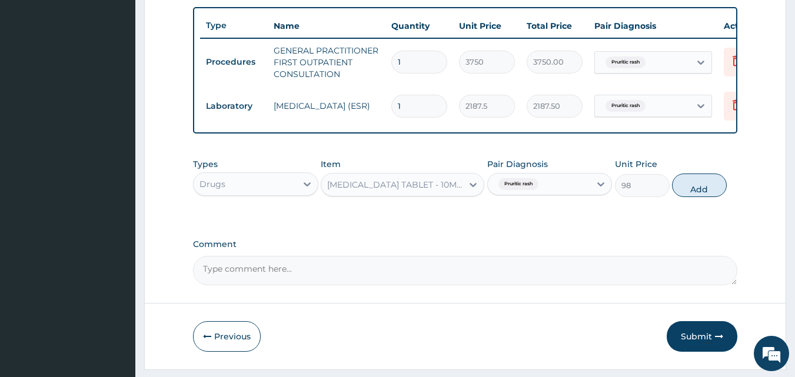
drag, startPoint x: 720, startPoint y: 203, endPoint x: 642, endPoint y: 201, distance: 78.3
click at [721, 197] on button "Add" at bounding box center [699, 186] width 55 height 24
type input "0"
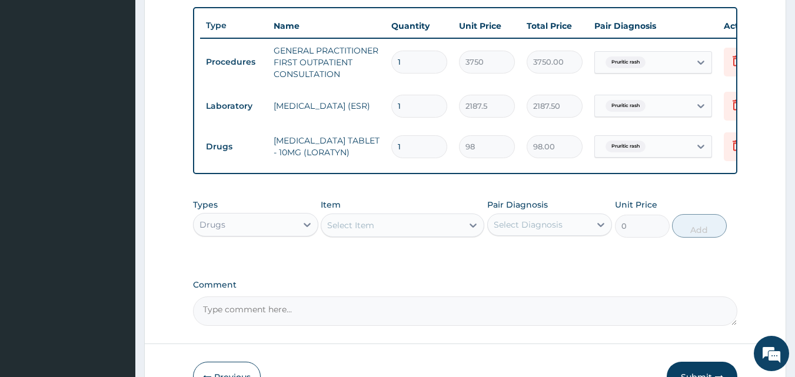
type input "10"
type input "980.00"
type input "10"
click at [377, 235] on div "Select Item" at bounding box center [391, 225] width 141 height 19
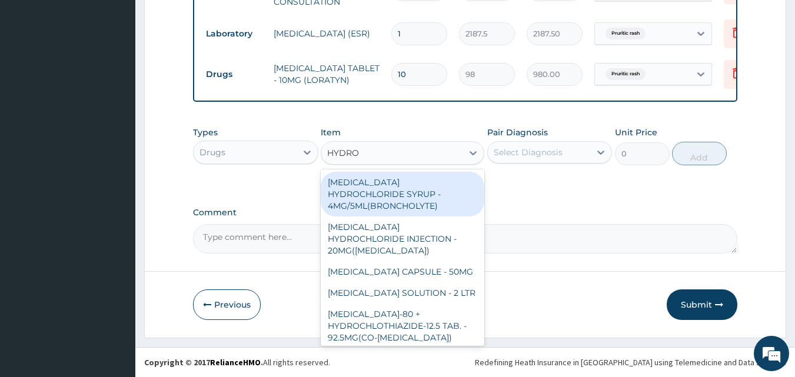
scroll to position [519, 0]
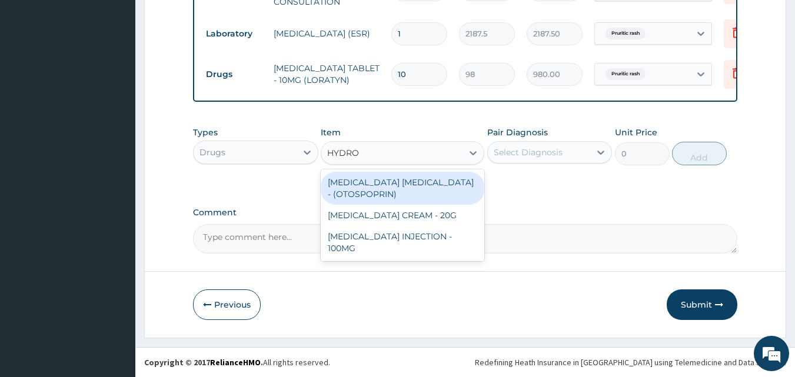
type input "HYDROCORTISONE"
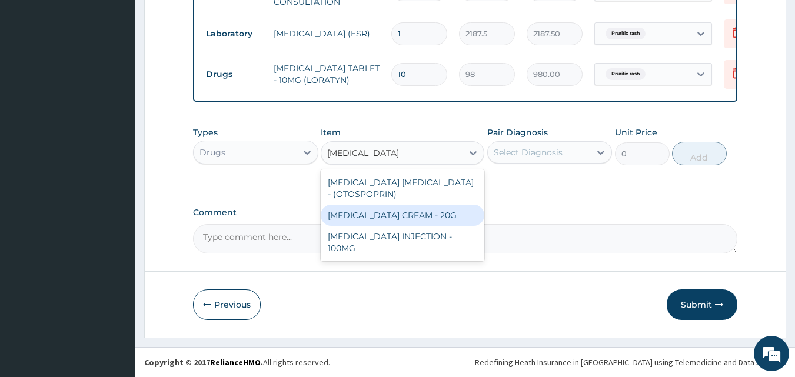
click at [415, 216] on div "HYDROCORTISONE CREAM - 20G" at bounding box center [403, 215] width 164 height 21
type input "1680"
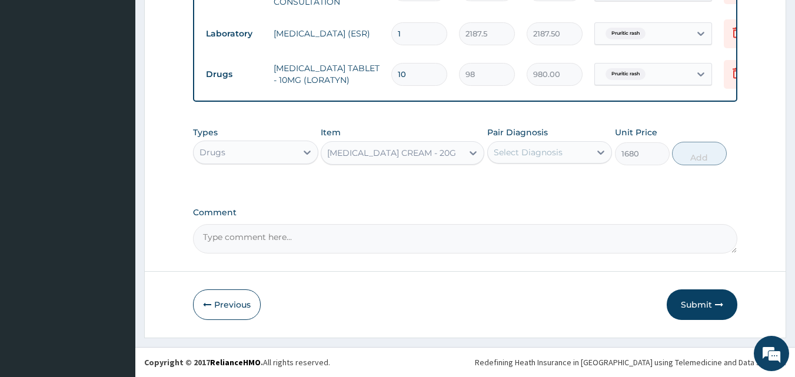
click at [559, 152] on div "Select Diagnosis" at bounding box center [528, 153] width 69 height 12
click at [549, 180] on label "Pruritic rash" at bounding box center [532, 181] width 51 height 12
checkbox input "true"
click at [690, 153] on button "Add" at bounding box center [699, 154] width 55 height 24
type input "0"
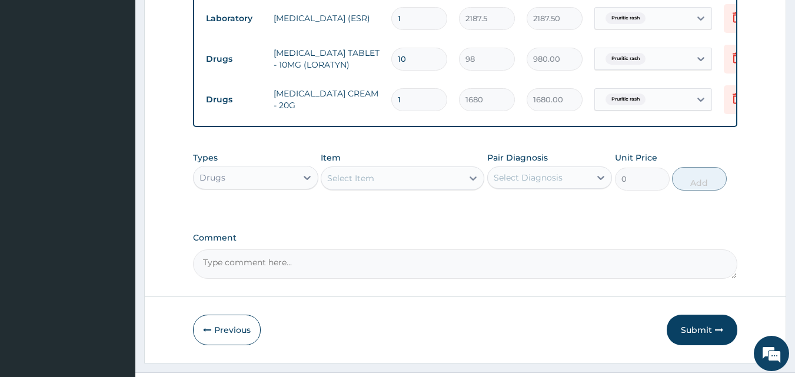
click at [394, 188] on div "Select Item" at bounding box center [391, 178] width 141 height 19
click at [344, 184] on div "Select Item" at bounding box center [350, 179] width 47 height 12
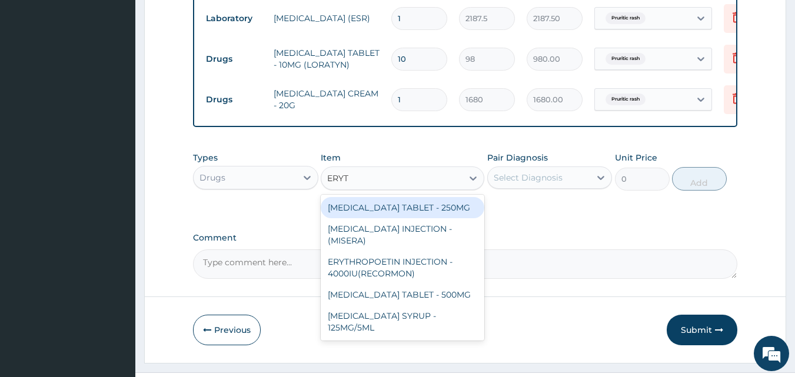
type input "ERYTH"
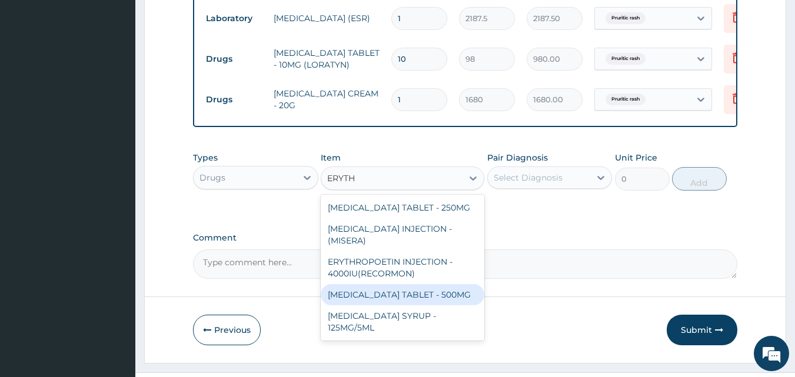
click at [389, 306] on div "[MEDICAL_DATA] TABLET - 500MG" at bounding box center [403, 294] width 164 height 21
type input "140"
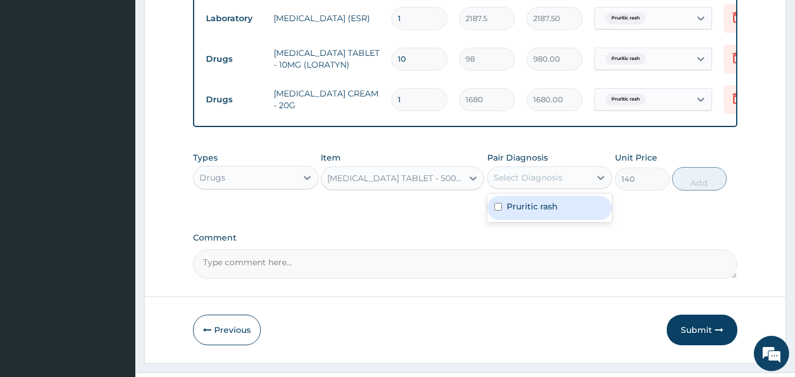
click at [541, 184] on div "Select Diagnosis" at bounding box center [528, 178] width 69 height 12
click at [529, 220] on div "Pruritic rash" at bounding box center [550, 208] width 125 height 24
checkbox input "true"
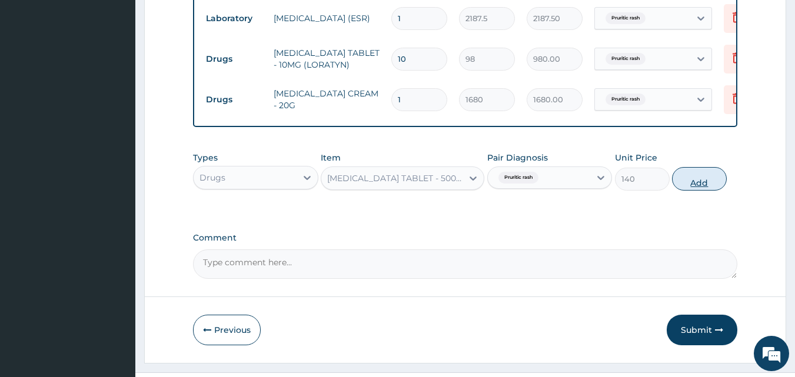
click at [712, 191] on button "Add" at bounding box center [699, 179] width 55 height 24
type input "0"
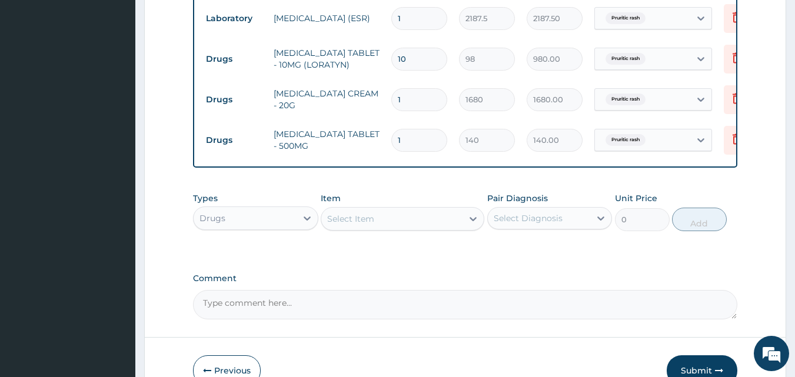
click at [416, 146] on input "1" at bounding box center [420, 140] width 56 height 23
type input "15"
type input "2100.00"
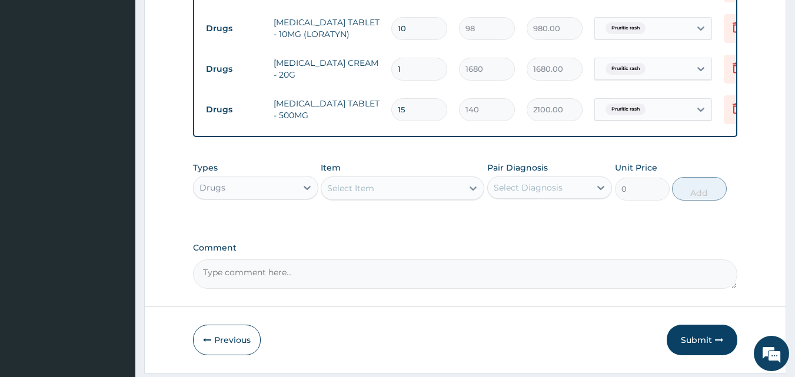
scroll to position [600, 0]
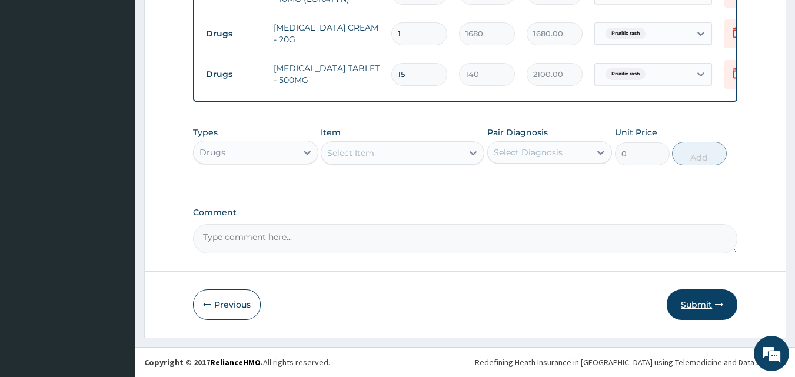
type input "15"
click at [687, 311] on button "Submit" at bounding box center [702, 305] width 71 height 31
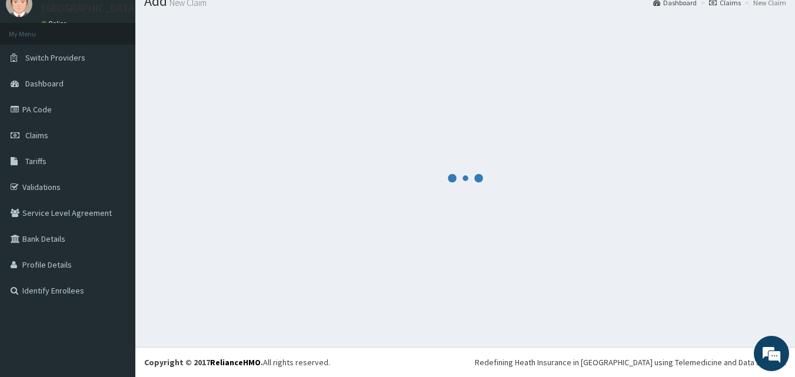
scroll to position [45, 0]
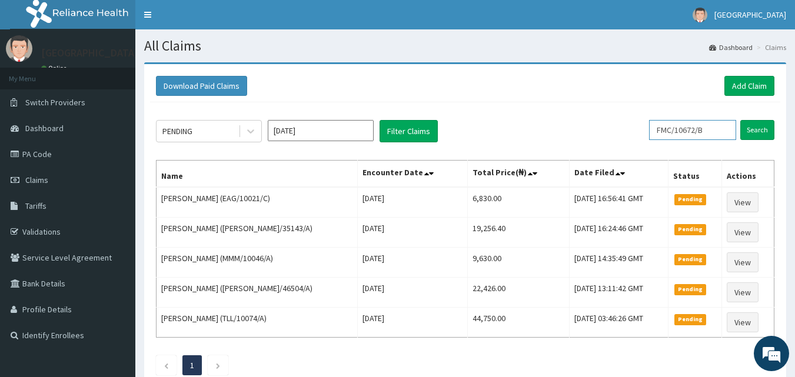
click at [728, 132] on input "FMC/10672/B" at bounding box center [692, 130] width 87 height 20
type input "F"
paste input "MGG/10014/C"
type input "MGG/10014/C"
click at [759, 132] on input "Search" at bounding box center [758, 130] width 34 height 20
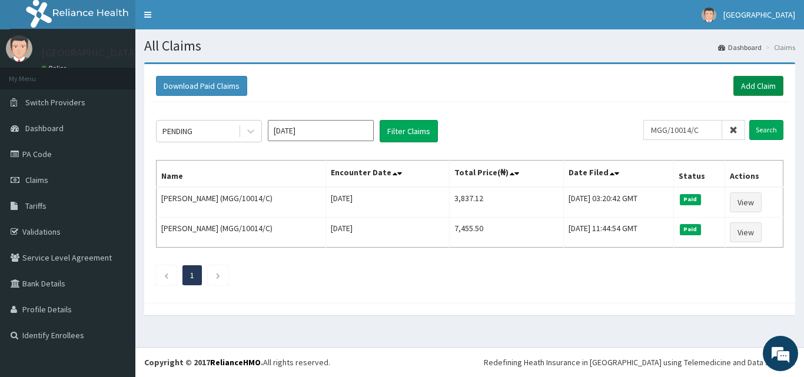
click at [754, 85] on link "Add Claim" at bounding box center [759, 86] width 50 height 20
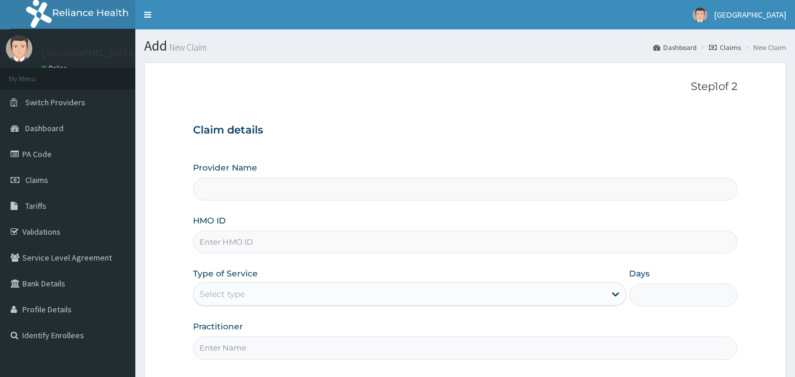
type input "[GEOGRAPHIC_DATA]"
click at [286, 246] on input "HMO ID" at bounding box center [465, 242] width 545 height 23
paste input "MGG/10014/C"
type input "MGG/10014/C"
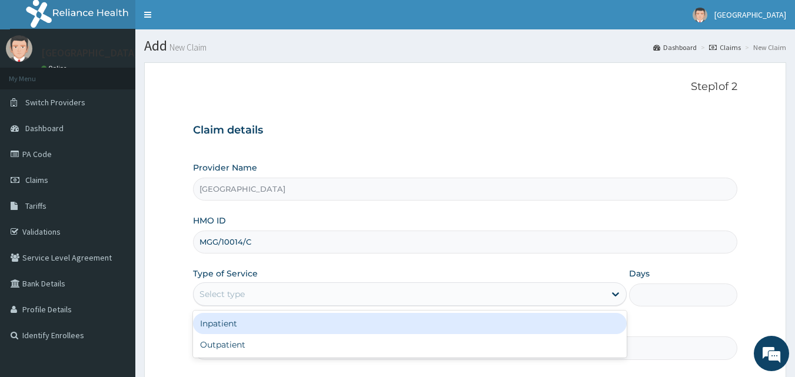
click at [281, 292] on div "Select type" at bounding box center [400, 294] width 412 height 19
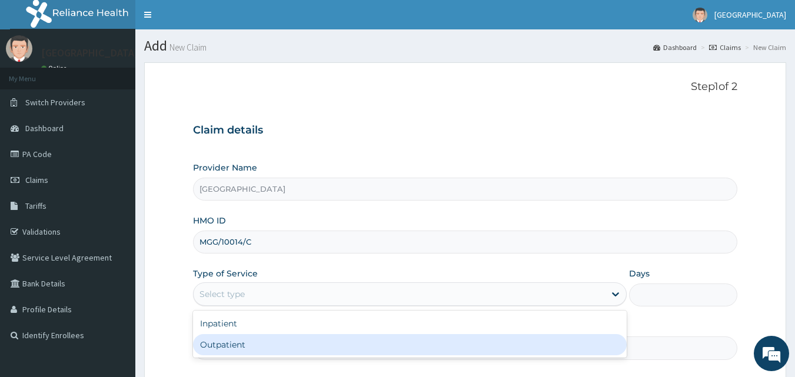
click at [257, 343] on div "Outpatient" at bounding box center [410, 344] width 434 height 21
type input "1"
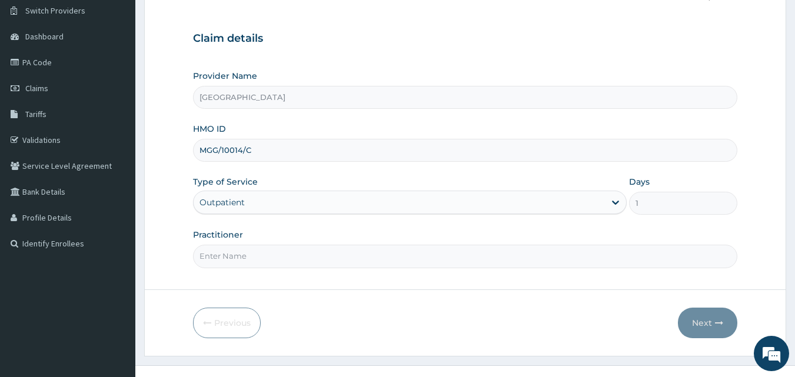
scroll to position [97, 0]
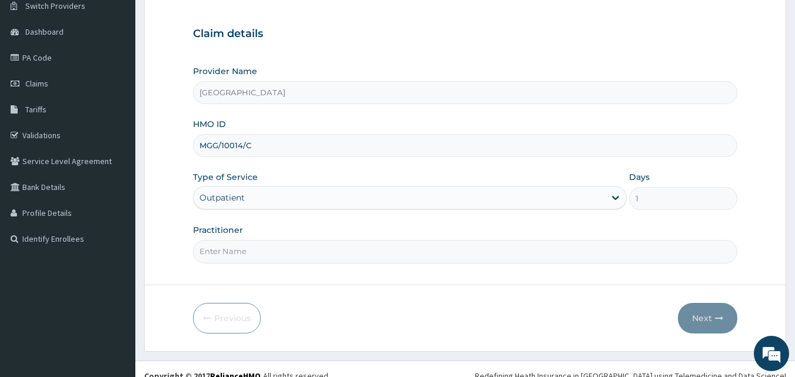
click at [437, 256] on input "Practitioner" at bounding box center [465, 251] width 545 height 23
click at [230, 260] on input "Practitioner" at bounding box center [465, 251] width 545 height 23
type input "Dr [PERSON_NAME]"
click at [704, 320] on button "Next" at bounding box center [707, 318] width 59 height 31
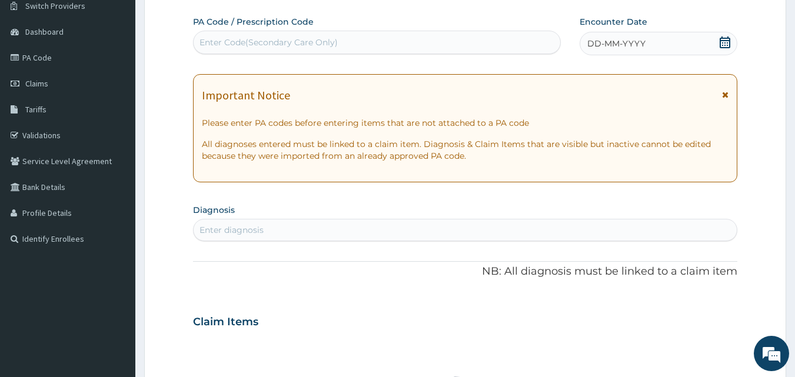
click at [725, 43] on icon at bounding box center [725, 43] width 11 height 12
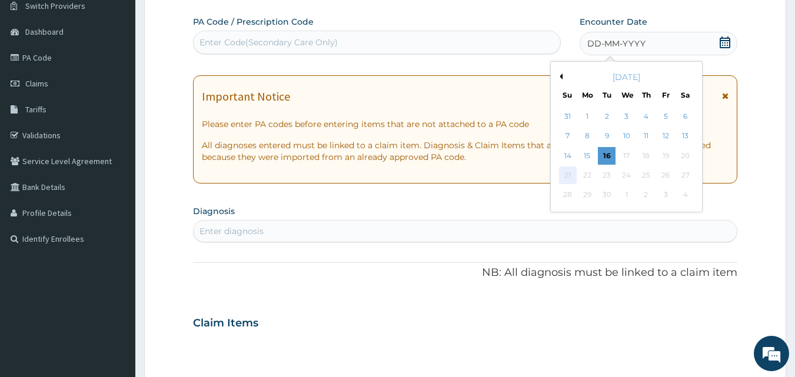
click at [571, 178] on div "21" at bounding box center [568, 176] width 18 height 18
click at [666, 142] on div "12" at bounding box center [666, 137] width 18 height 18
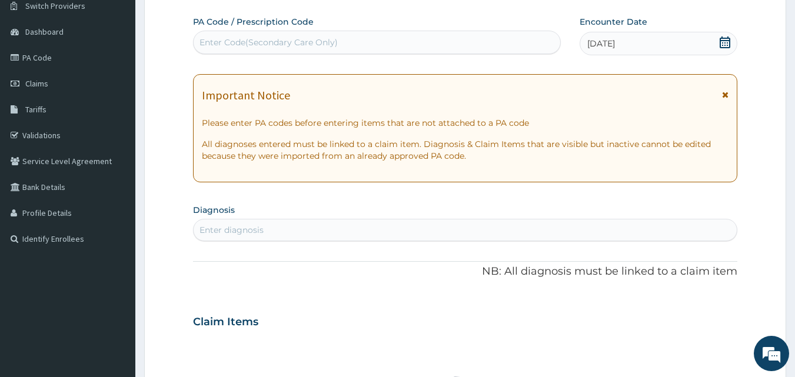
click at [445, 227] on div "Enter diagnosis" at bounding box center [466, 230] width 544 height 19
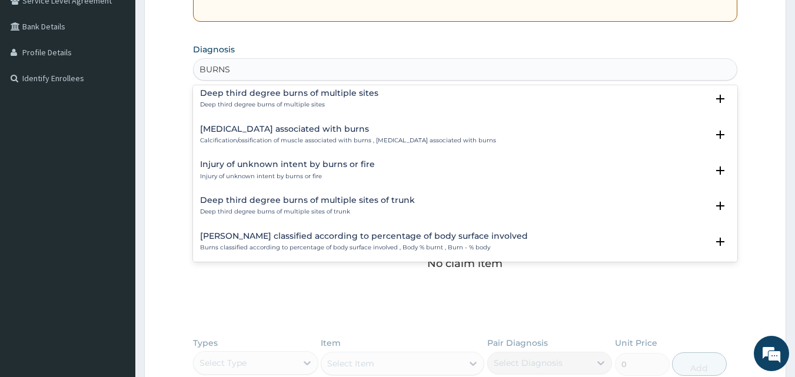
scroll to position [578, 0]
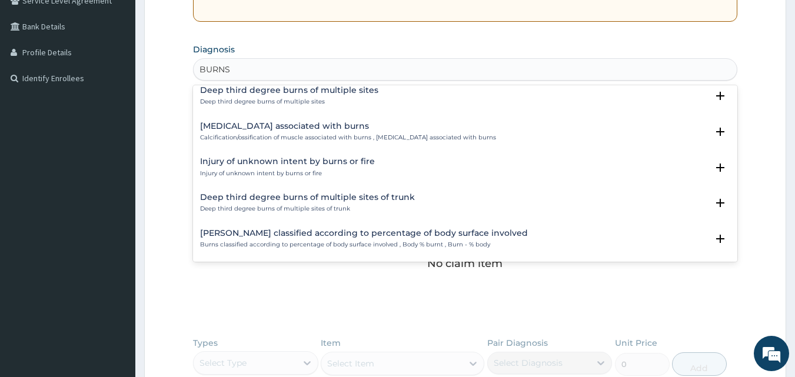
type input "BURNS"
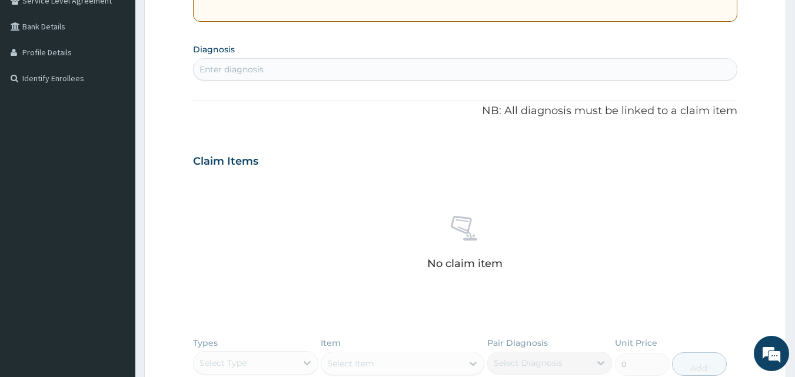
click at [293, 75] on div "Enter diagnosis" at bounding box center [466, 69] width 544 height 19
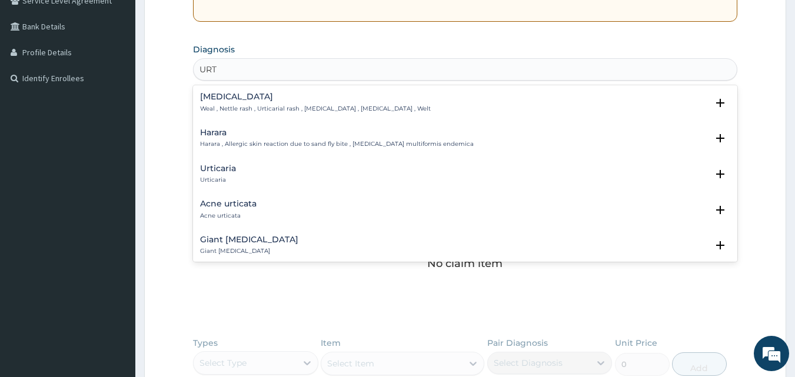
type input "URTI"
click at [230, 177] on p "Urticaria" at bounding box center [218, 180] width 36 height 8
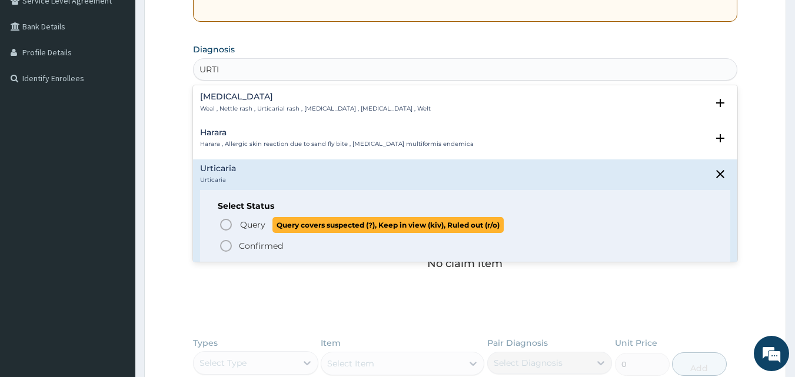
click at [238, 223] on span "Query Query covers suspected (?), Keep in view (kiv), Ruled out (r/o)" at bounding box center [466, 225] width 495 height 16
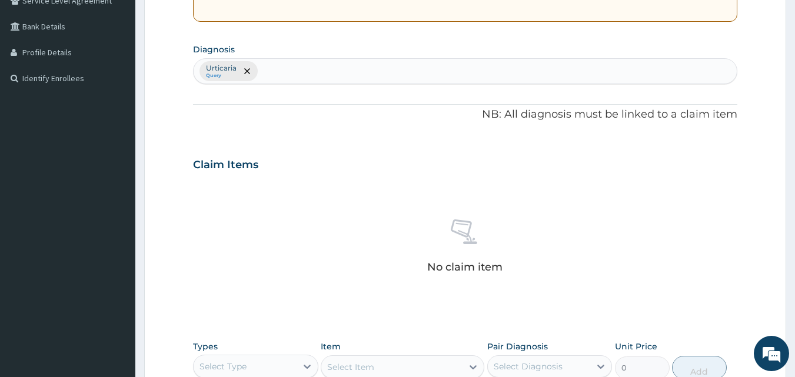
click at [278, 71] on div "Urticaria Query" at bounding box center [466, 71] width 544 height 25
type input "Malaria"
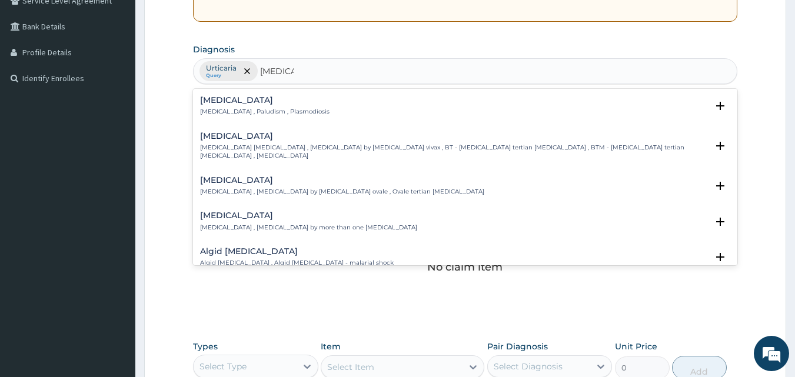
click at [274, 112] on p "[MEDICAL_DATA] , Paludism , Plasmodiosis" at bounding box center [265, 112] width 130 height 8
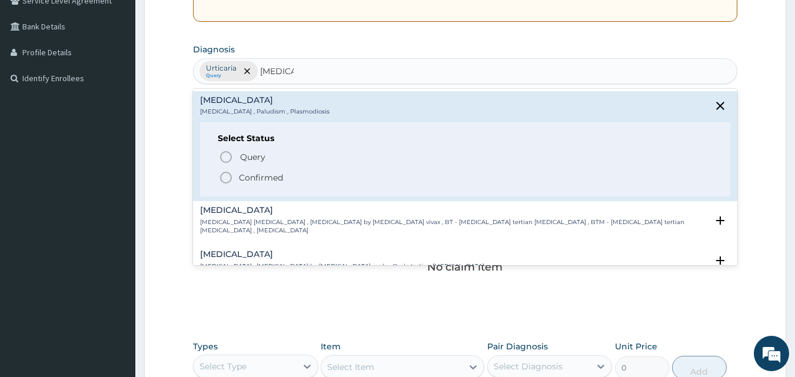
click at [243, 174] on p "Confirmed" at bounding box center [261, 178] width 44 height 12
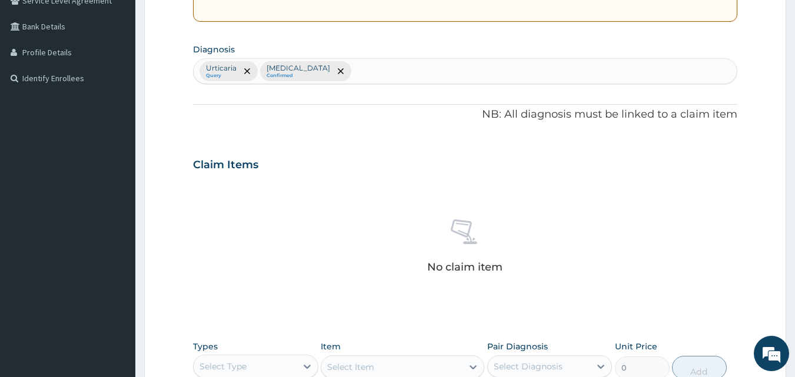
click at [382, 75] on div "Urticaria Query Malaria Confirmed" at bounding box center [466, 71] width 544 height 25
type input "BURN"
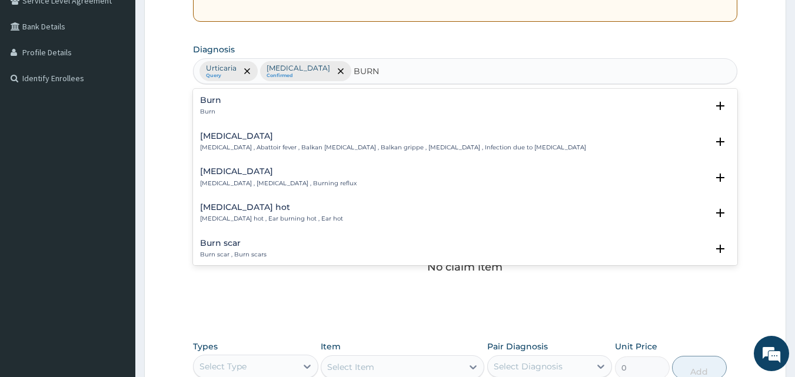
click at [230, 108] on div "Burn Burn" at bounding box center [465, 106] width 531 height 21
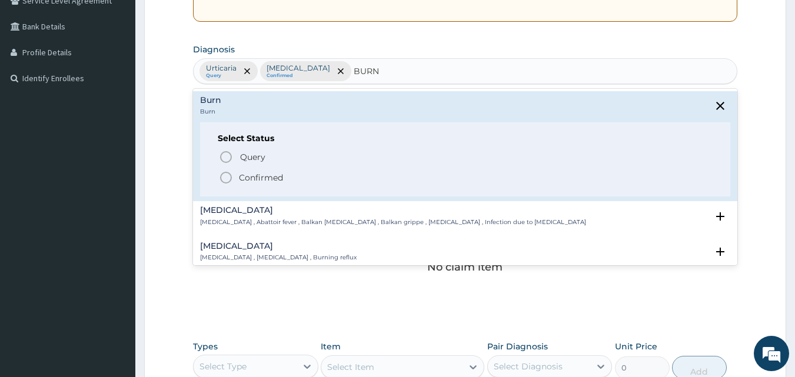
click at [228, 175] on icon "status option filled" at bounding box center [226, 178] width 14 height 14
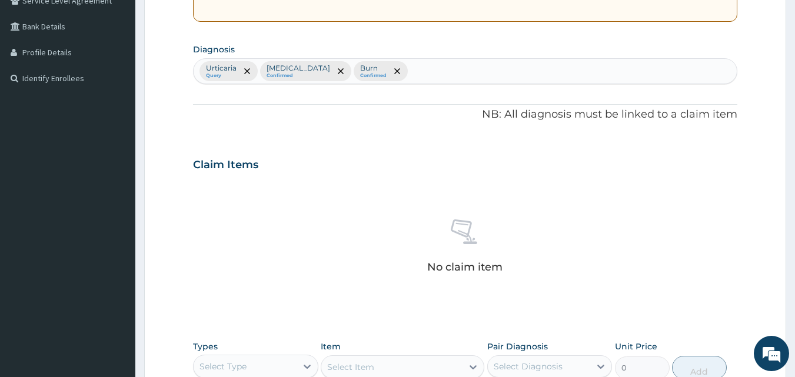
click at [280, 364] on div "Select Type" at bounding box center [245, 366] width 103 height 19
click at [663, 243] on div "No claim item" at bounding box center [465, 248] width 545 height 135
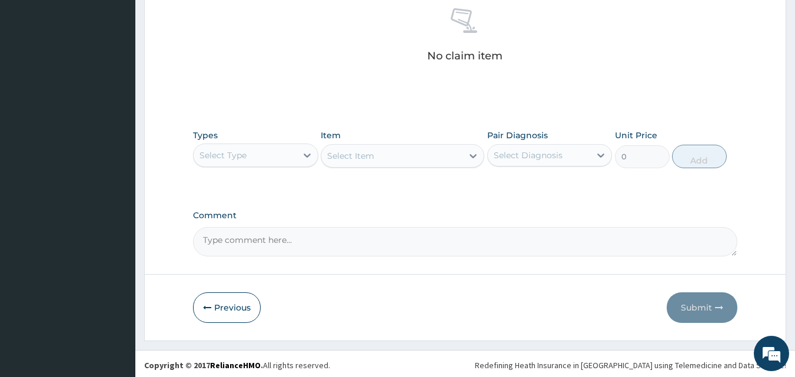
scroll to position [472, 0]
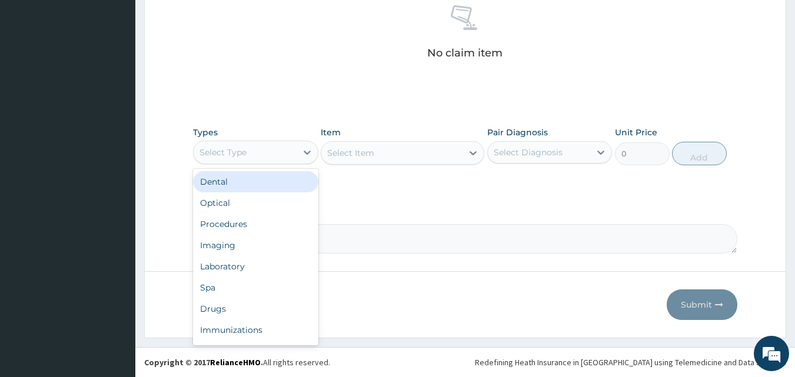
click at [215, 145] on div "Select Type" at bounding box center [245, 152] width 103 height 19
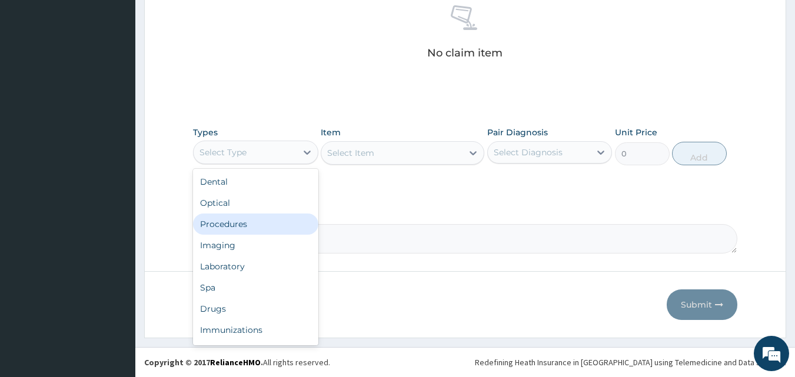
click at [243, 229] on div "Procedures" at bounding box center [255, 224] width 125 height 21
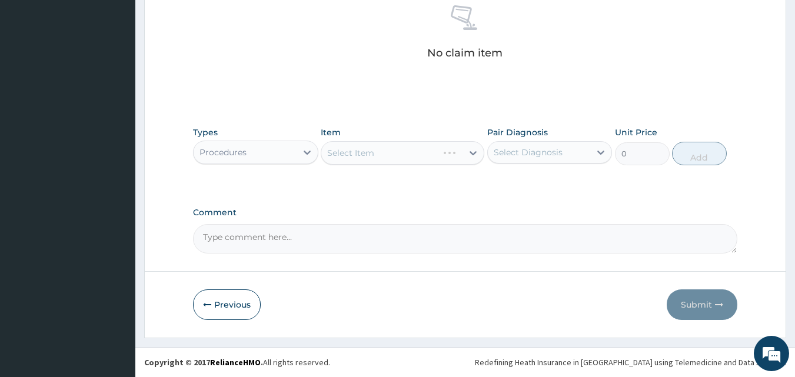
click at [398, 161] on div "Select Item" at bounding box center [403, 153] width 164 height 24
click at [403, 157] on div "Select Item" at bounding box center [403, 153] width 164 height 24
click at [382, 161] on div "Select Item" at bounding box center [391, 153] width 141 height 19
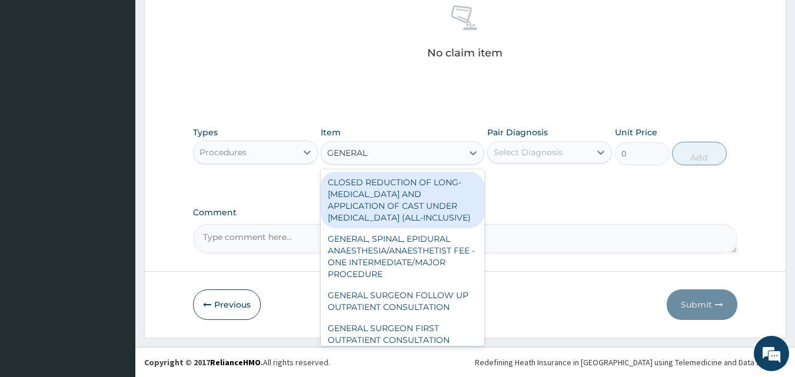
type input "GENERAL P"
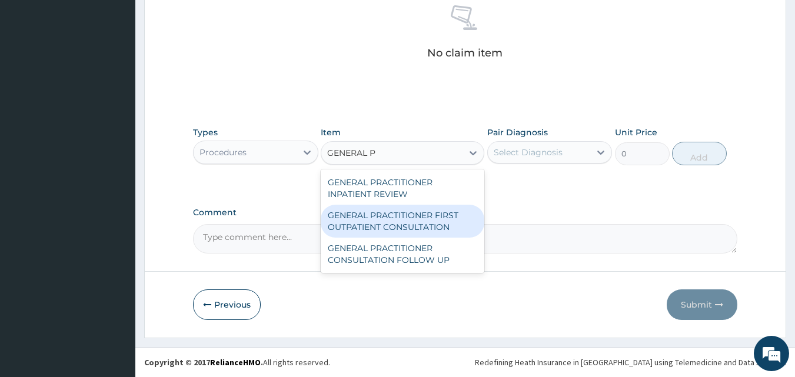
drag, startPoint x: 373, startPoint y: 216, endPoint x: 384, endPoint y: 218, distance: 10.9
click at [373, 216] on div "GENERAL PRACTITIONER FIRST OUTPATIENT CONSULTATION" at bounding box center [403, 221] width 164 height 33
type input "3750"
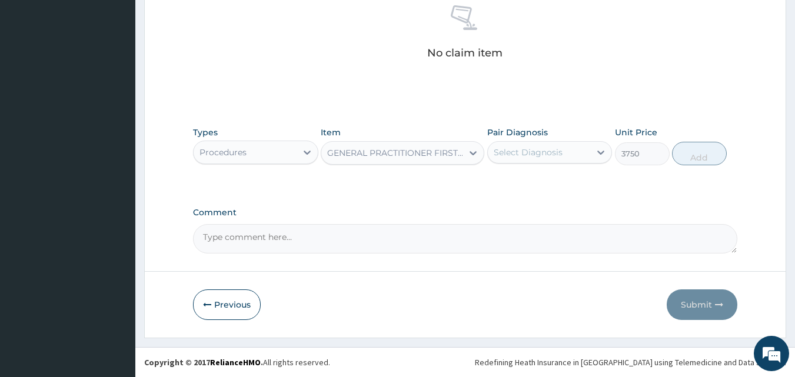
click at [525, 153] on div "Select Diagnosis" at bounding box center [528, 153] width 69 height 12
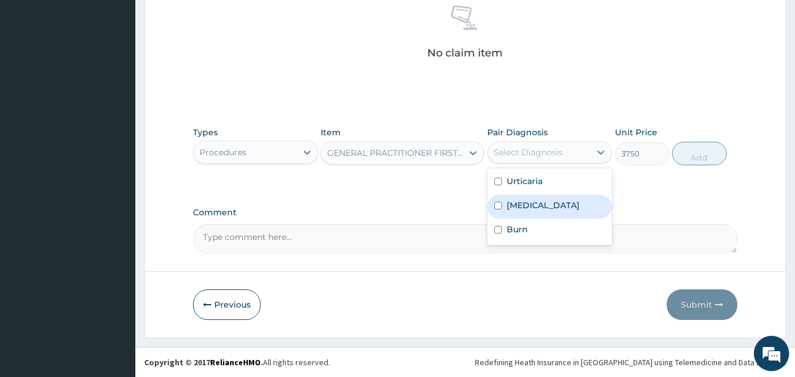
drag, startPoint x: 504, startPoint y: 207, endPoint x: 506, endPoint y: 201, distance: 6.1
click at [505, 205] on div "Malaria" at bounding box center [550, 207] width 125 height 24
checkbox input "true"
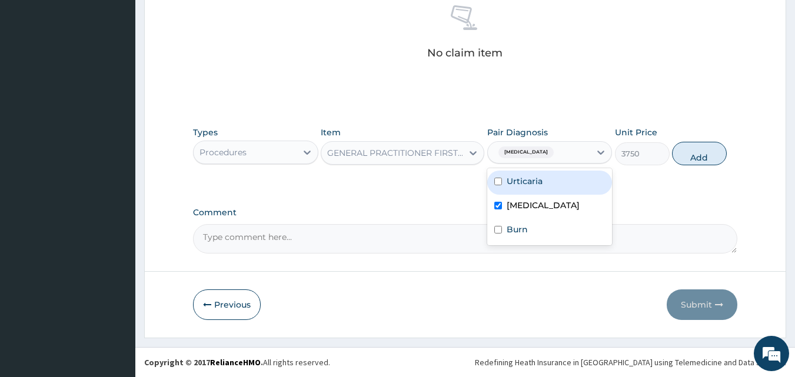
drag, startPoint x: 513, startPoint y: 177, endPoint x: 503, endPoint y: 220, distance: 43.4
click at [513, 178] on label "Urticaria" at bounding box center [525, 181] width 36 height 12
checkbox input "true"
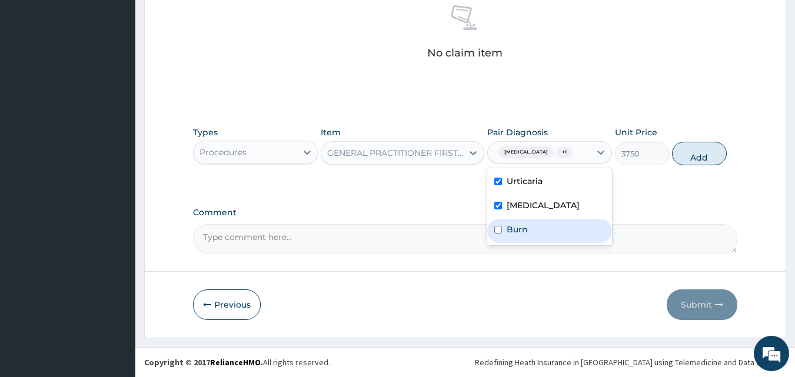
click at [500, 227] on input "checkbox" at bounding box center [499, 230] width 8 height 8
checkbox input "true"
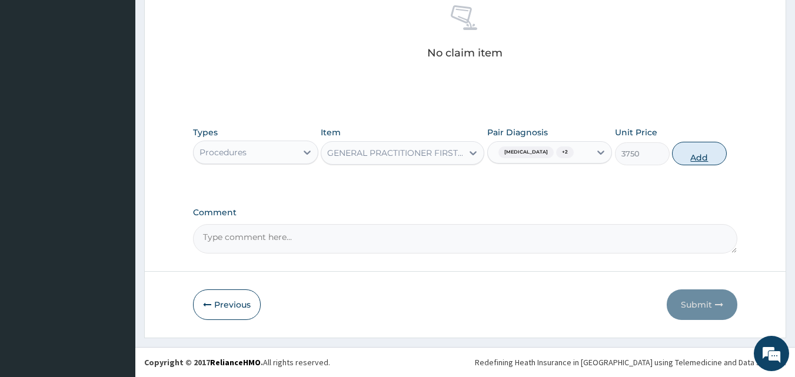
click at [688, 155] on button "Add" at bounding box center [699, 154] width 55 height 24
type input "0"
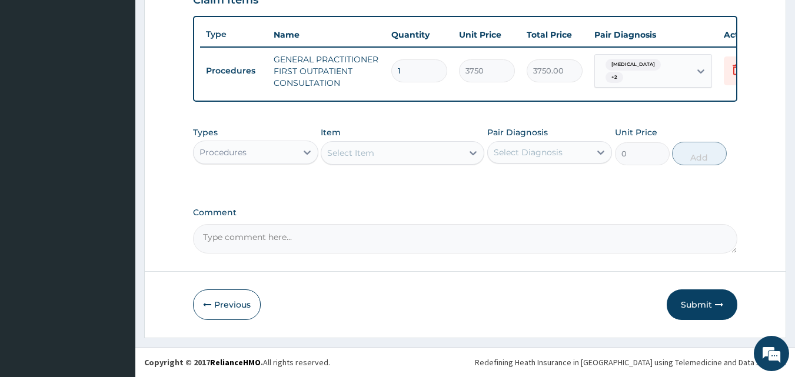
scroll to position [431, 0]
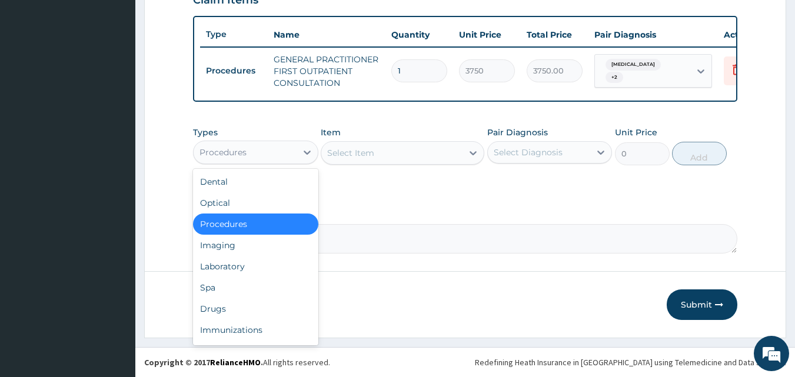
click at [224, 144] on div "Procedures" at bounding box center [245, 152] width 103 height 19
click at [234, 266] on div "Laboratory" at bounding box center [255, 266] width 125 height 21
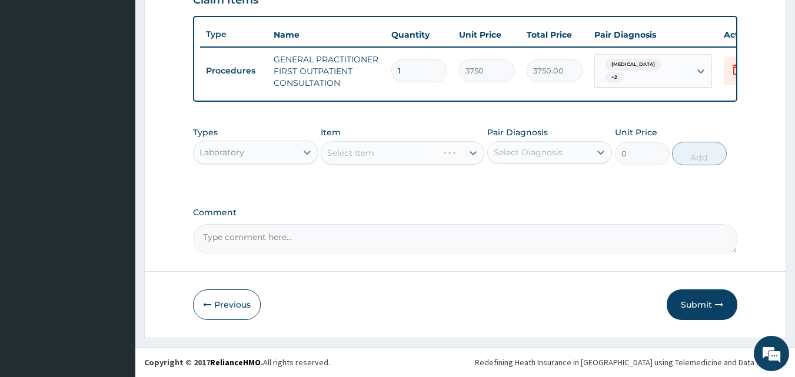
click at [391, 155] on div "Select Item" at bounding box center [403, 153] width 164 height 24
click at [380, 153] on div "Select Item" at bounding box center [403, 153] width 164 height 24
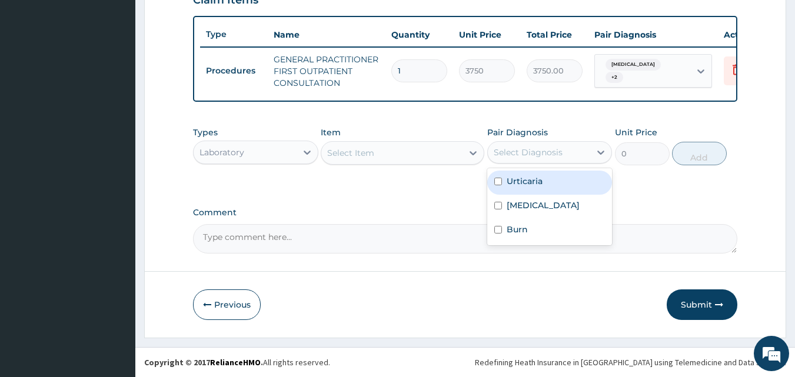
click at [526, 155] on div "Select Diagnosis" at bounding box center [528, 153] width 69 height 12
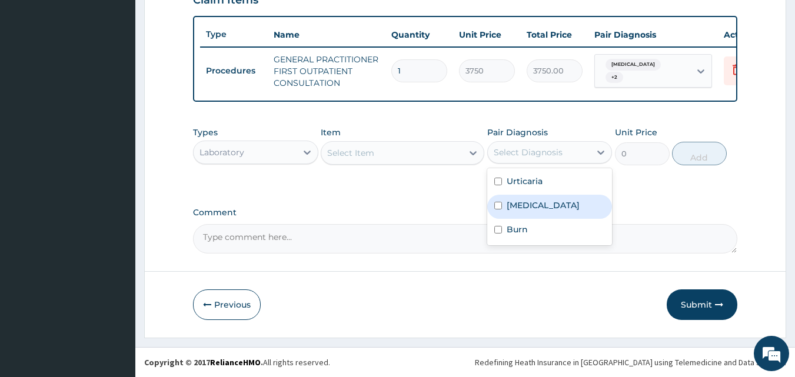
click at [525, 207] on label "Malaria" at bounding box center [543, 206] width 73 height 12
checkbox input "true"
click at [410, 150] on div "Select Item" at bounding box center [391, 153] width 141 height 19
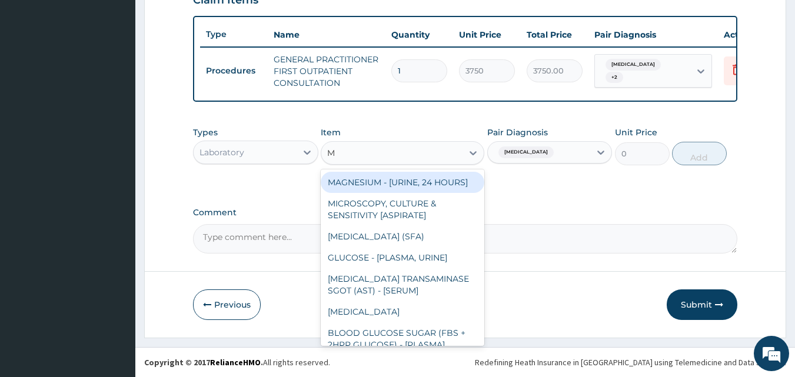
type input "Malaria"
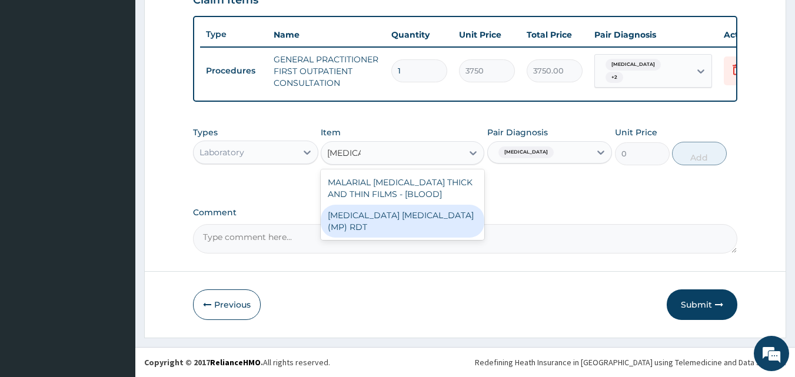
click at [379, 213] on div "MALARIA PARASITE (MP) RDT" at bounding box center [403, 221] width 164 height 33
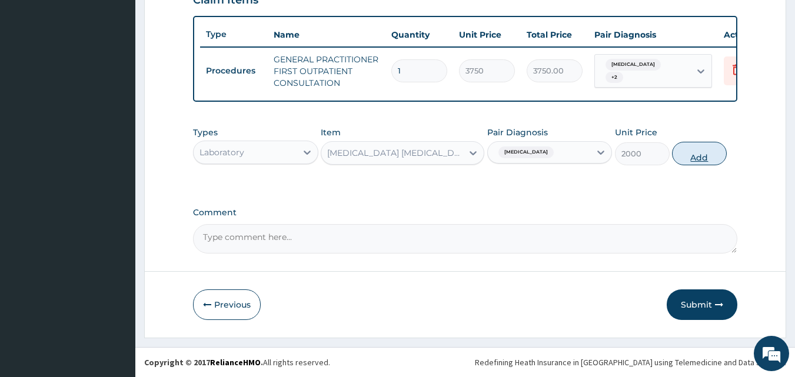
click at [704, 161] on button "Add" at bounding box center [699, 154] width 55 height 24
type input "0"
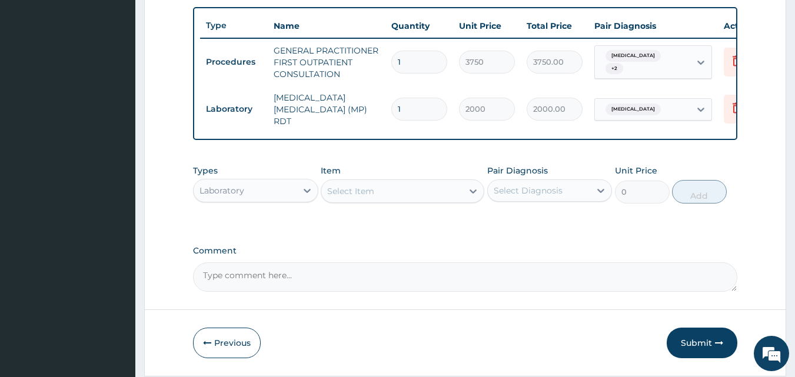
click at [372, 190] on div "Select Item" at bounding box center [350, 191] width 47 height 12
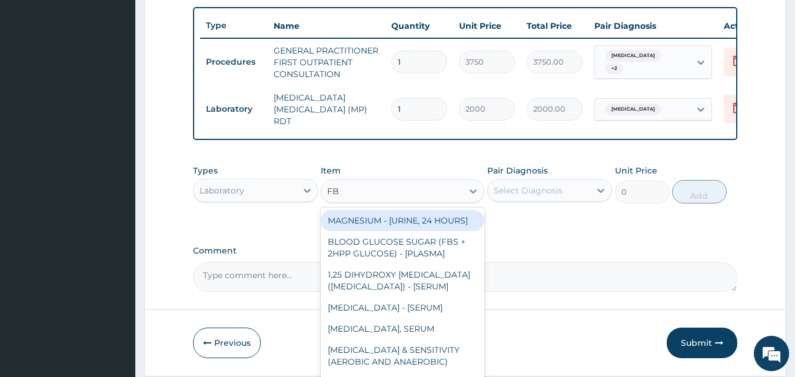
type input "FBC"
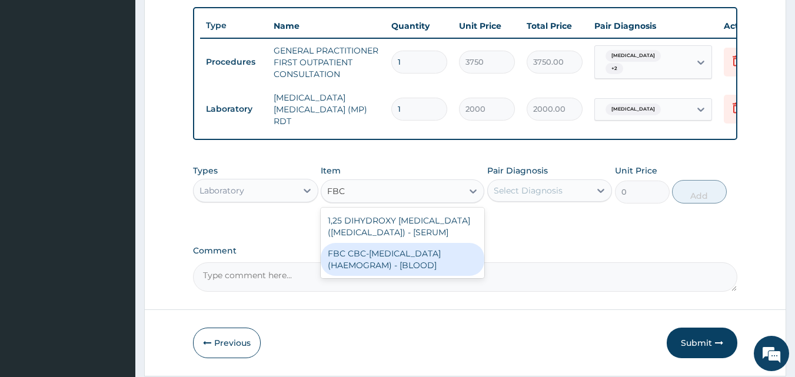
click at [396, 266] on div "FBC CBC-COMPLETE BLOOD COUNT (HAEMOGRAM) - [BLOOD]" at bounding box center [403, 259] width 164 height 33
type input "5000"
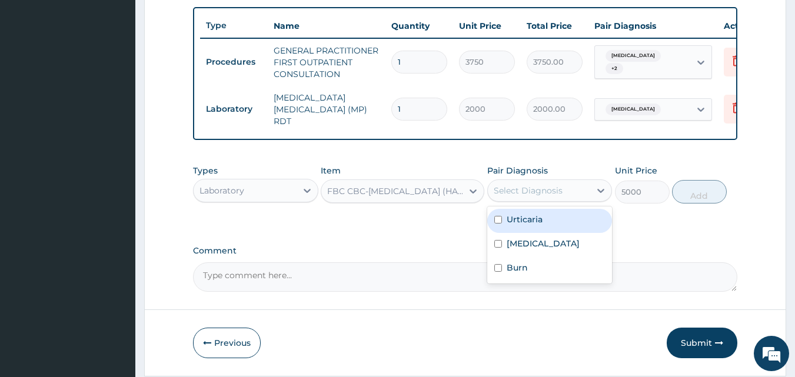
click at [553, 193] on div "Select Diagnosis" at bounding box center [528, 191] width 69 height 12
click at [519, 223] on label "Urticaria" at bounding box center [525, 220] width 36 height 12
checkbox input "true"
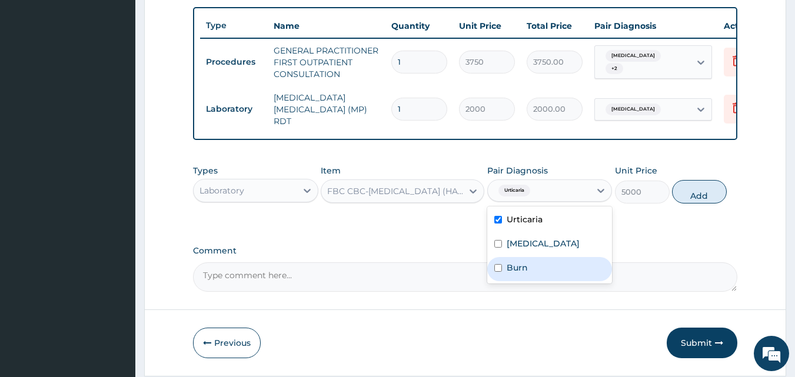
click at [519, 277] on div "Burn" at bounding box center [550, 269] width 125 height 24
checkbox input "true"
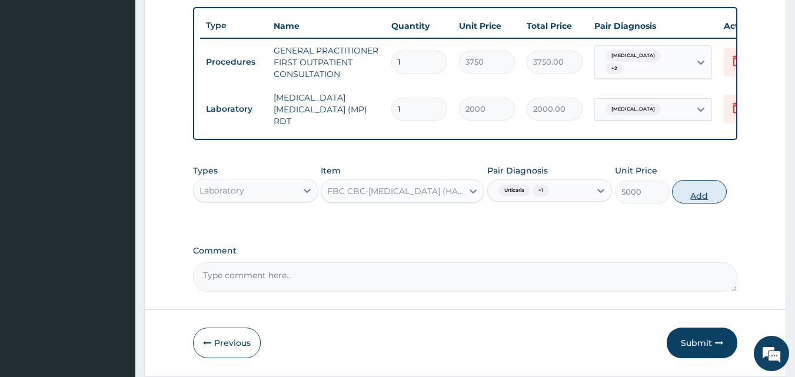
click at [707, 200] on button "Add" at bounding box center [699, 192] width 55 height 24
type input "0"
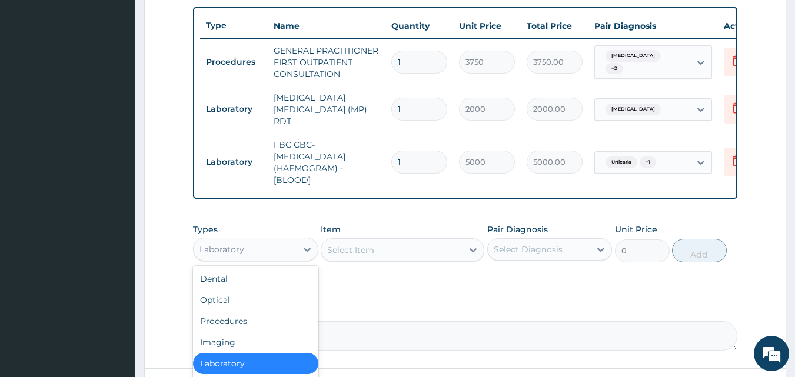
click at [275, 248] on div "Laboratory" at bounding box center [245, 249] width 103 height 19
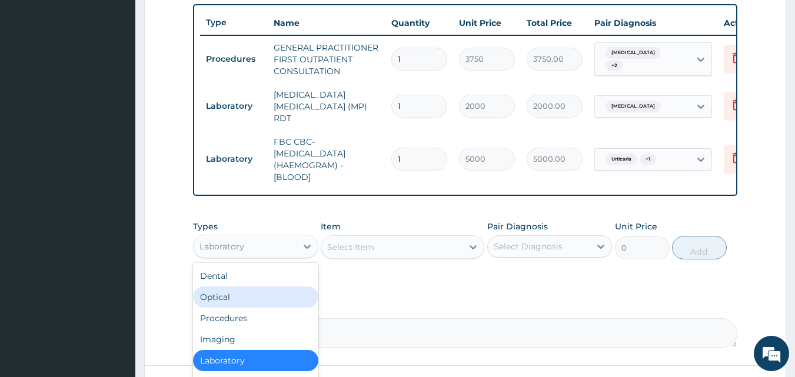
scroll to position [531, 0]
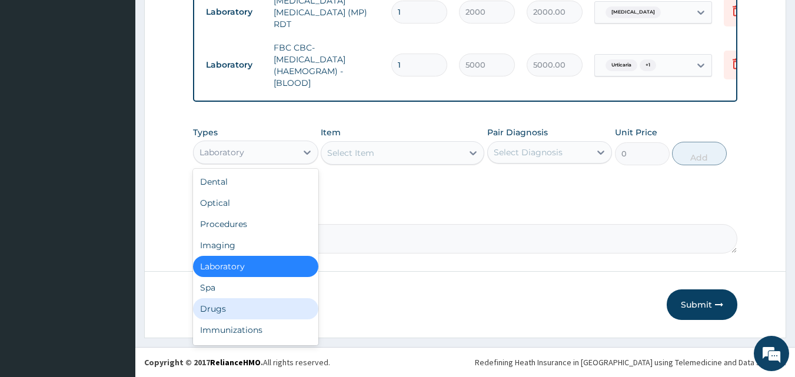
click at [230, 309] on div "Drugs" at bounding box center [255, 309] width 125 height 21
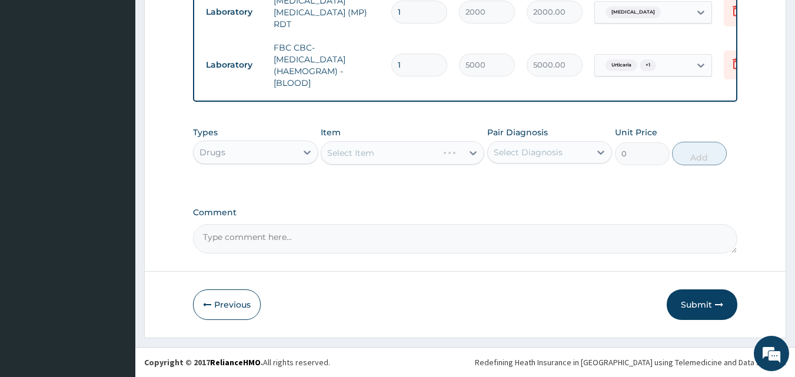
click at [392, 157] on div "Select Item" at bounding box center [403, 153] width 164 height 24
click at [545, 153] on div "Select Diagnosis" at bounding box center [528, 153] width 69 height 12
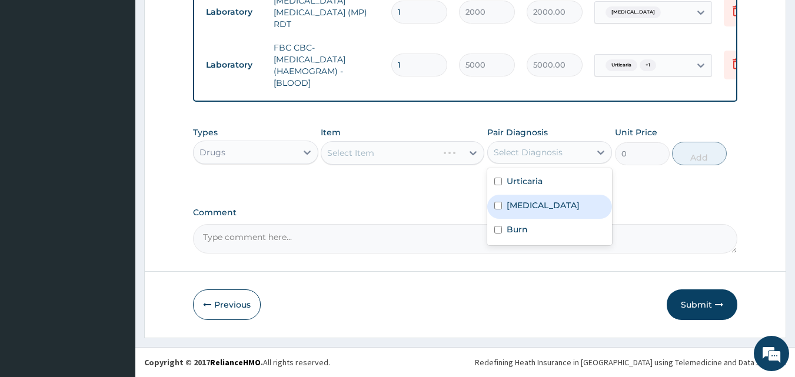
drag, startPoint x: 529, startPoint y: 209, endPoint x: 482, endPoint y: 165, distance: 64.6
click at [531, 209] on label "Malaria" at bounding box center [543, 206] width 73 height 12
checkbox input "true"
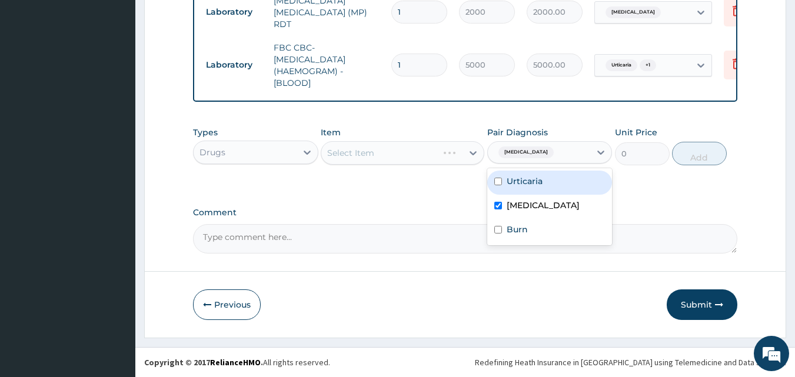
click at [422, 158] on div "Select Item" at bounding box center [403, 153] width 164 height 24
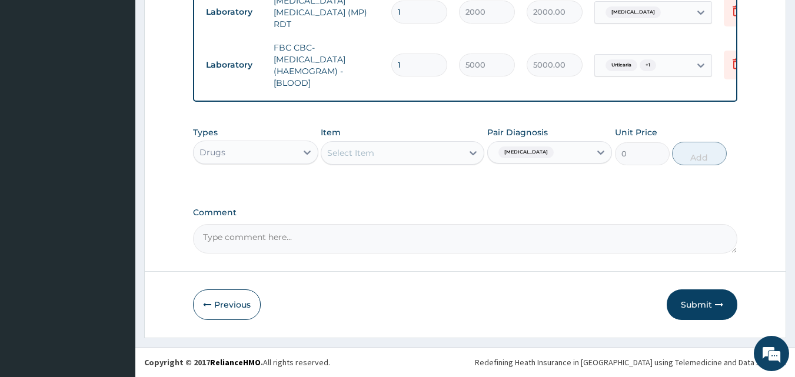
click at [330, 151] on div "Select Item" at bounding box center [350, 153] width 47 height 12
click at [382, 155] on div "Select Item" at bounding box center [391, 153] width 141 height 19
drag, startPoint x: 383, startPoint y: 155, endPoint x: 405, endPoint y: 157, distance: 21.3
click at [386, 155] on div "Select Item" at bounding box center [391, 153] width 141 height 19
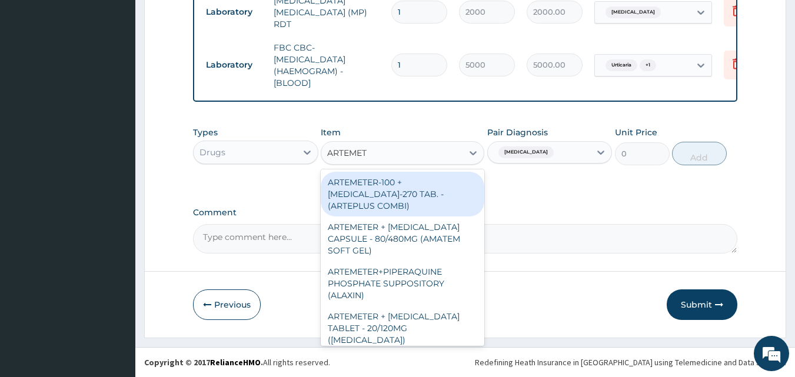
type input "ARTEMETER"
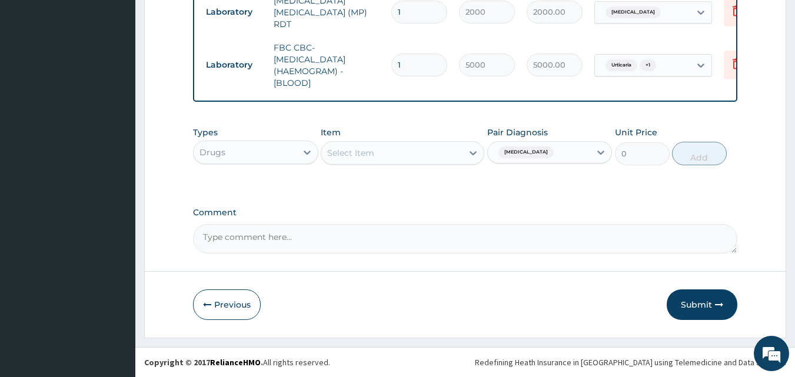
click at [390, 153] on div "Select Item" at bounding box center [391, 153] width 141 height 19
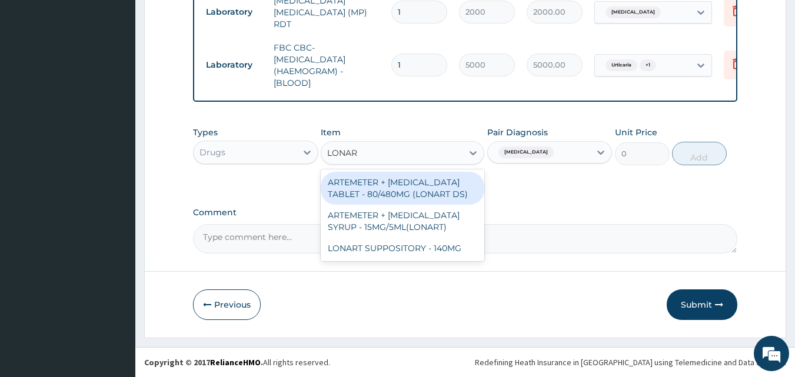
type input "LONAR"
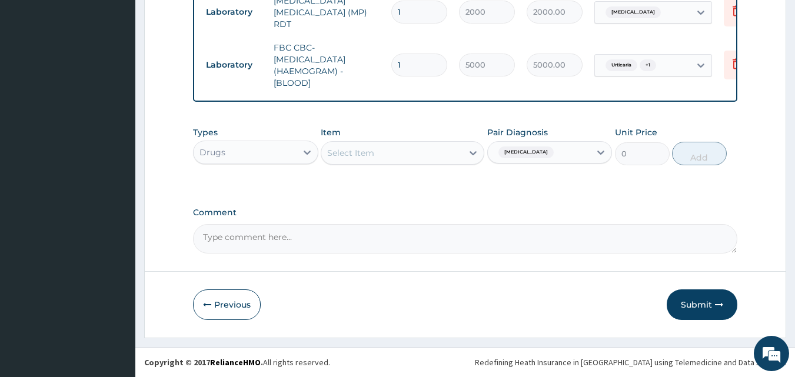
click at [402, 153] on div "Select Item" at bounding box center [391, 153] width 141 height 19
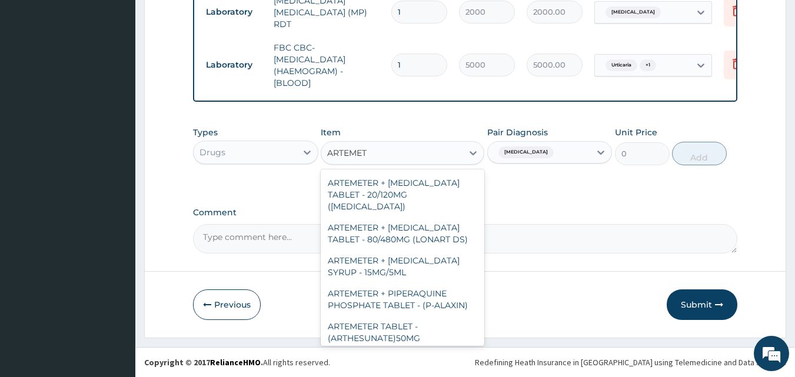
scroll to position [141, 0]
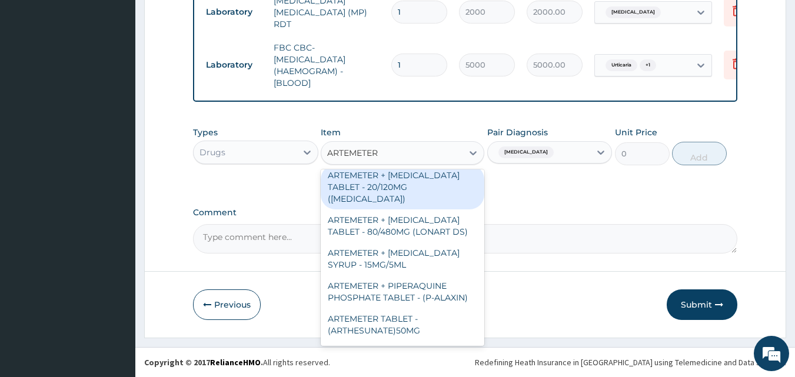
type input "ARTEMETER I"
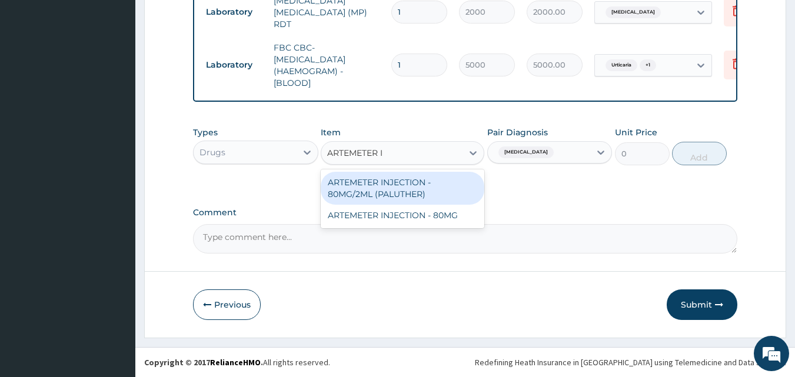
scroll to position [0, 0]
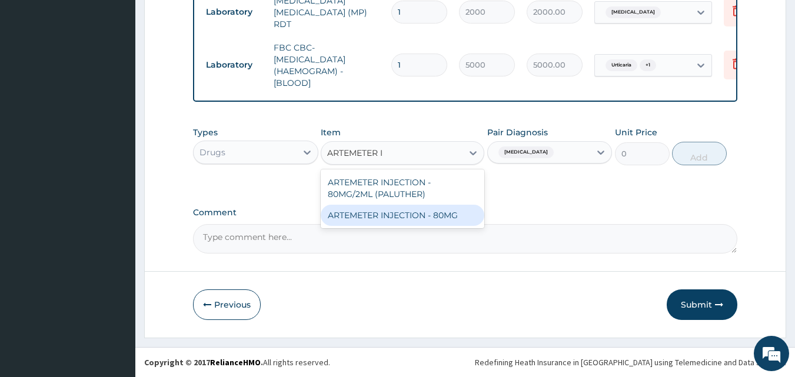
click at [403, 220] on div "ARTEMETER INJECTION - 80MG" at bounding box center [403, 215] width 164 height 21
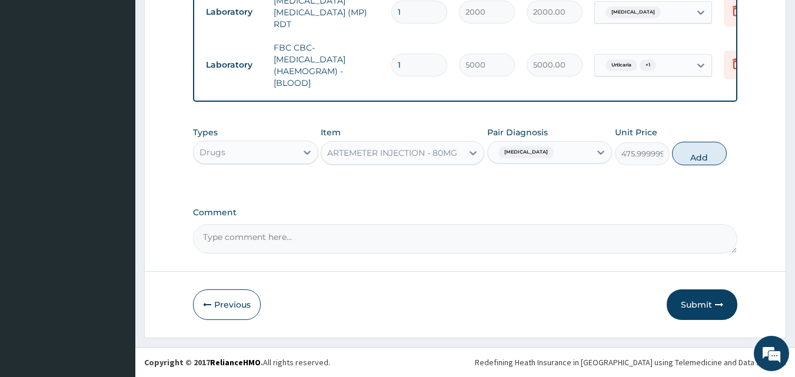
drag, startPoint x: 705, startPoint y: 157, endPoint x: 670, endPoint y: 157, distance: 34.7
click at [705, 157] on button "Add" at bounding box center [699, 154] width 55 height 24
type input "0"
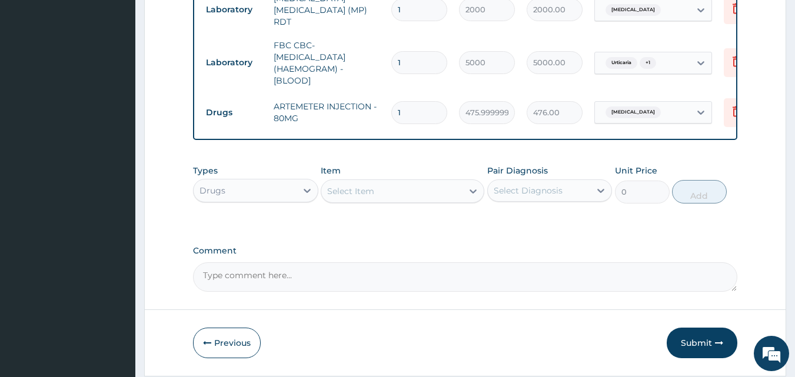
click at [377, 191] on div "Select Item" at bounding box center [391, 191] width 141 height 19
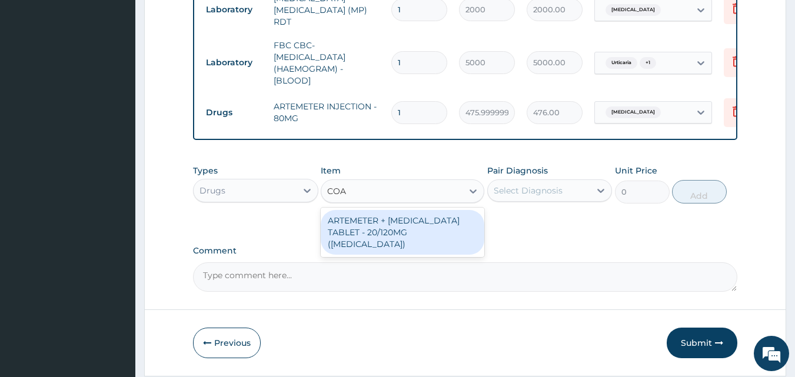
type input "COAR"
click at [395, 242] on div "ARTEMETER + LUMEFANTRINE TABLET - 20/120MG (COARTEM)" at bounding box center [403, 232] width 164 height 45
type input "210"
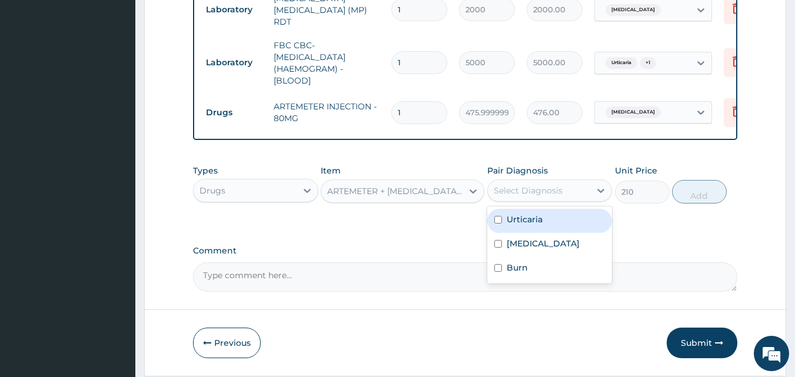
click at [519, 196] on div "Select Diagnosis" at bounding box center [528, 191] width 69 height 12
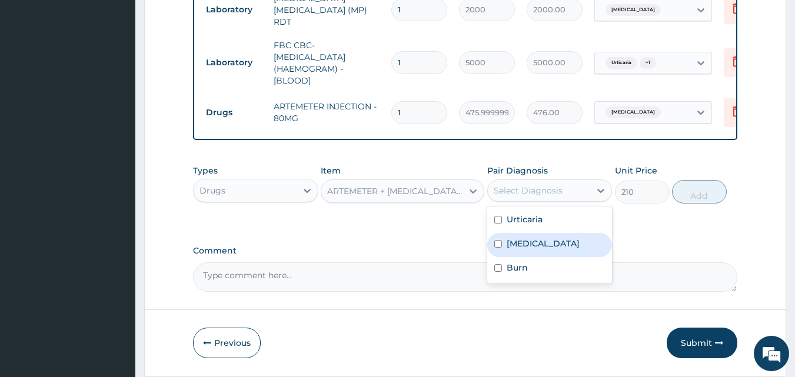
click at [519, 247] on label "Malaria" at bounding box center [543, 244] width 73 height 12
checkbox input "true"
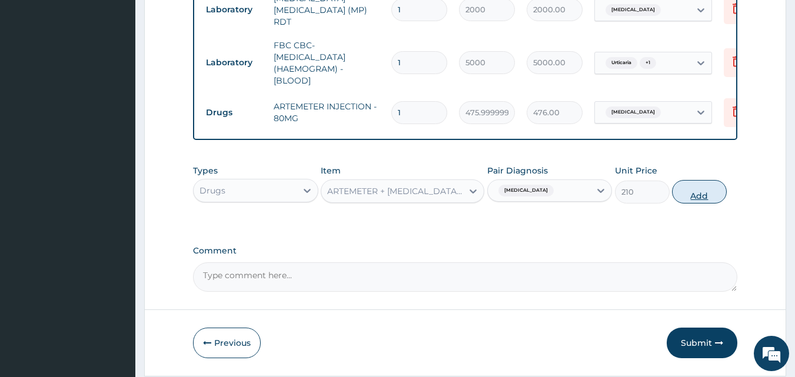
click at [714, 194] on button "Add" at bounding box center [699, 192] width 55 height 24
type input "0"
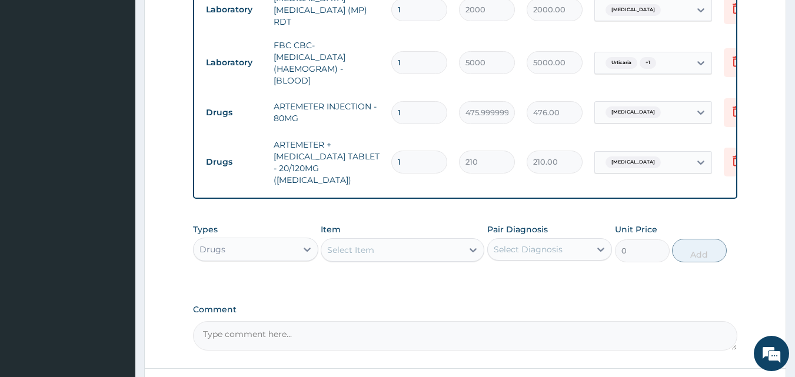
type input "12"
type input "2520.00"
type input "12"
click at [371, 244] on div "Select Item" at bounding box center [350, 250] width 47 height 12
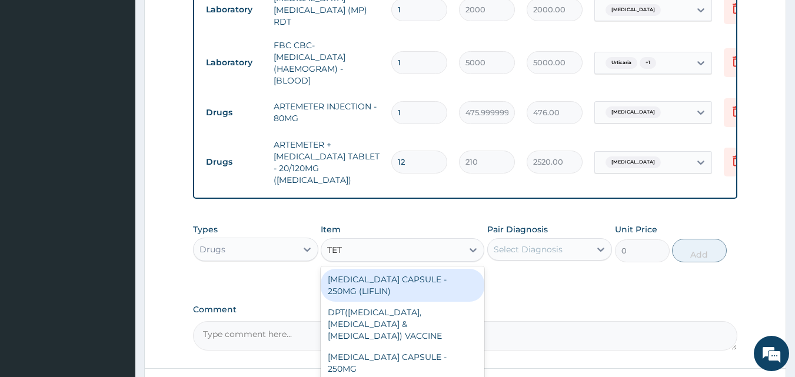
type input "TETA"
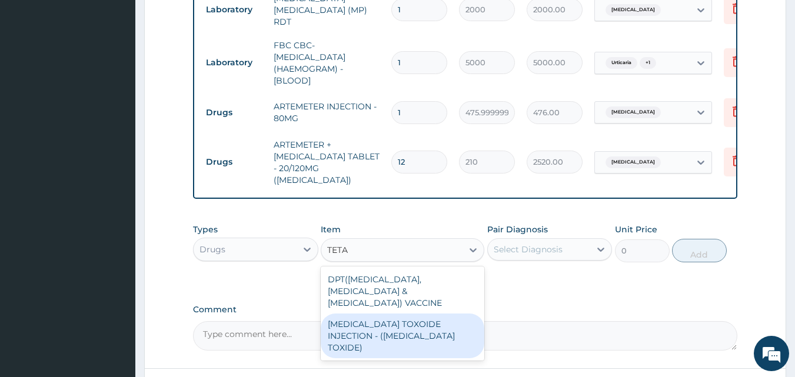
click at [377, 315] on div "TETANUS TOXOIDE INJECTION - (TETANUS TOXIDE)" at bounding box center [403, 336] width 164 height 45
type input "840"
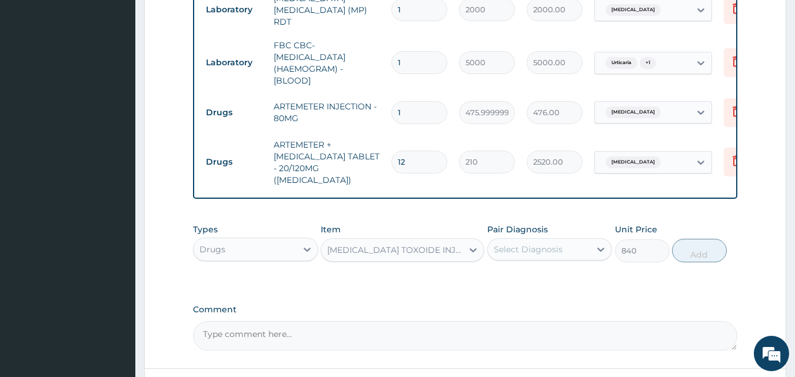
click at [570, 244] on div "Select Diagnosis" at bounding box center [539, 249] width 103 height 19
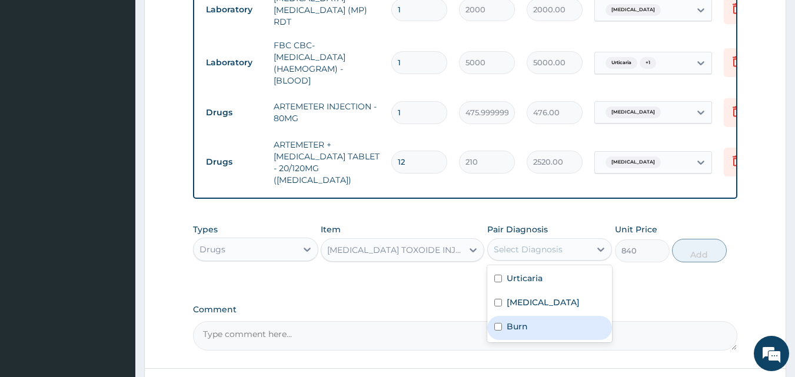
click at [517, 321] on label "Burn" at bounding box center [517, 327] width 21 height 12
checkbox input "true"
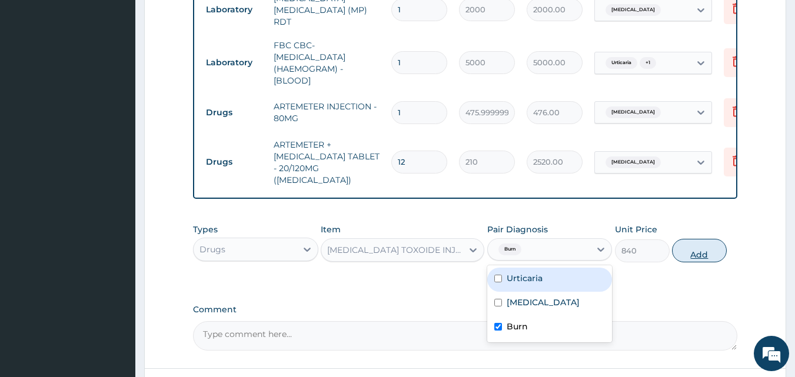
click at [705, 241] on button "Add" at bounding box center [699, 251] width 55 height 24
type input "0"
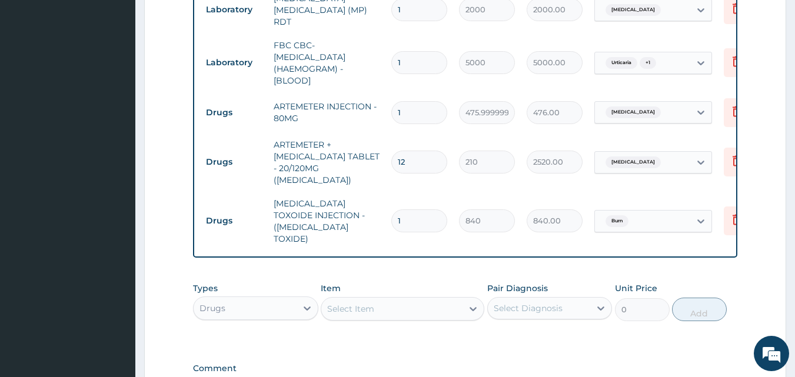
drag, startPoint x: 379, startPoint y: 287, endPoint x: 381, endPoint y: 277, distance: 10.3
click at [379, 300] on div "Select Item" at bounding box center [391, 309] width 141 height 19
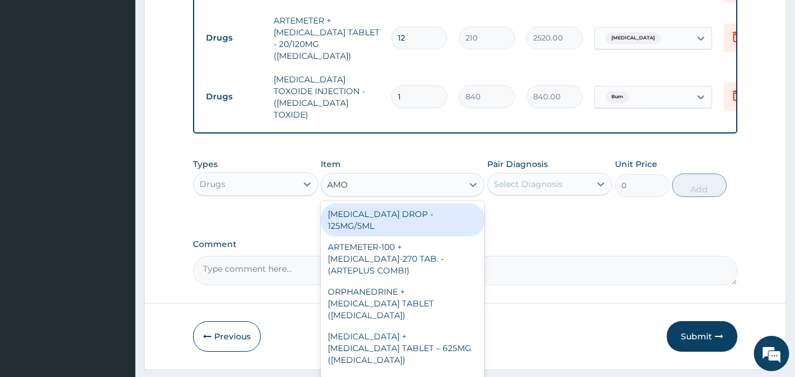
scroll to position [665, 0]
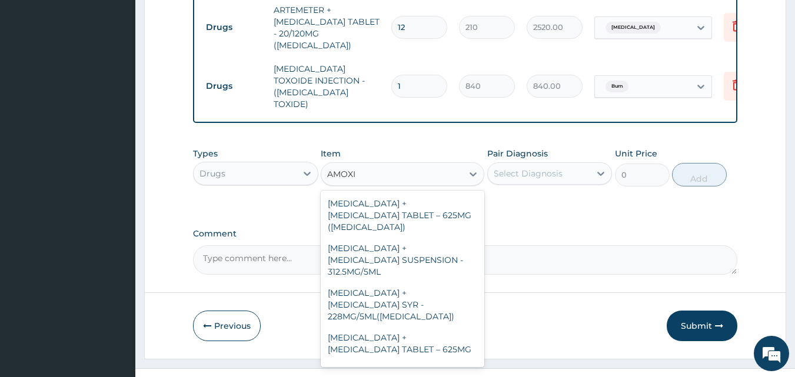
type input "AMOX"
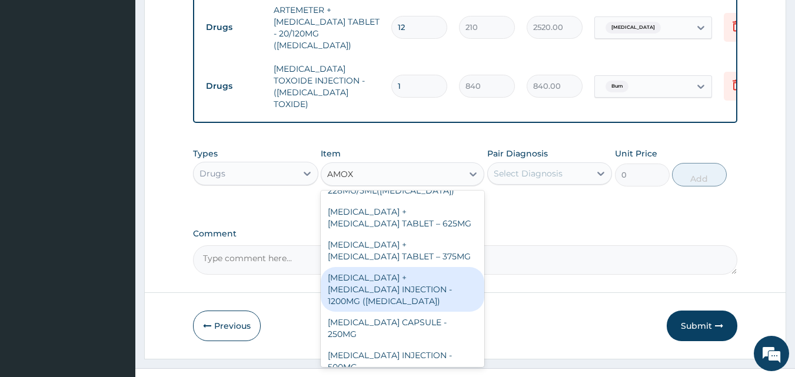
scroll to position [161, 0]
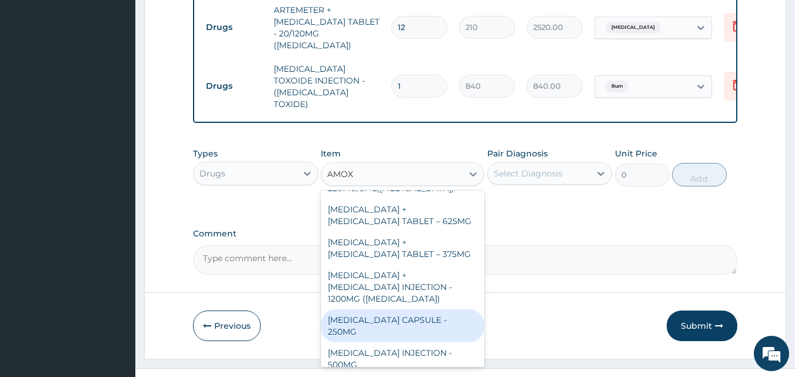
click at [436, 310] on div "AMOXICILLIN CAPSULE - 250MG" at bounding box center [403, 326] width 164 height 33
type input "56"
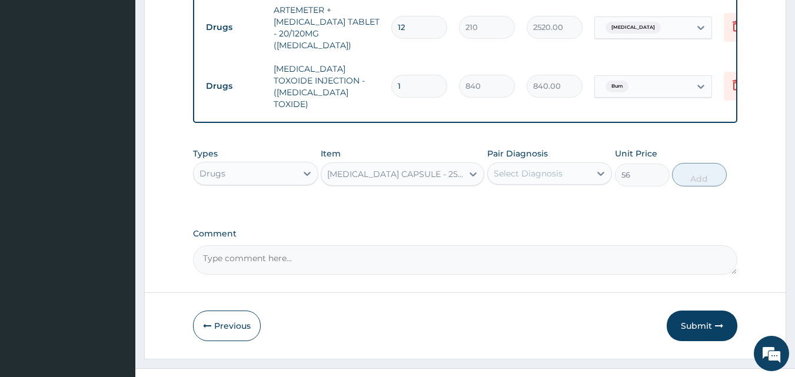
click at [569, 164] on div "Select Diagnosis" at bounding box center [539, 173] width 103 height 19
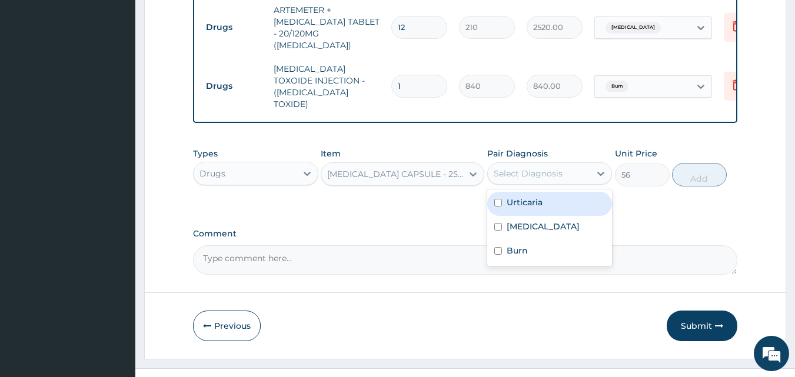
click at [539, 197] on label "Urticaria" at bounding box center [525, 203] width 36 height 12
checkbox input "true"
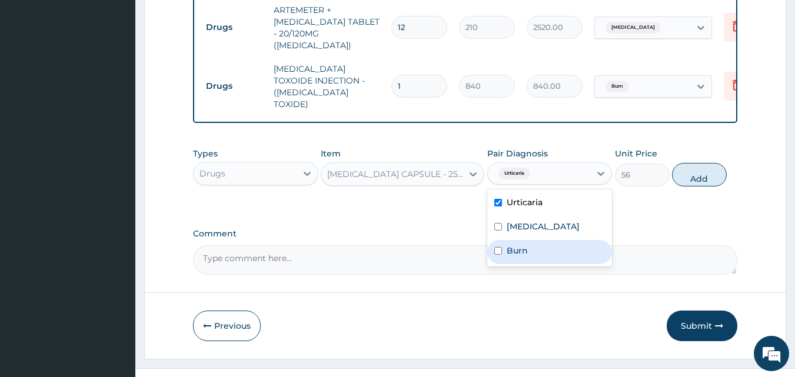
click at [527, 240] on div "Burn" at bounding box center [550, 252] width 125 height 24
checkbox input "true"
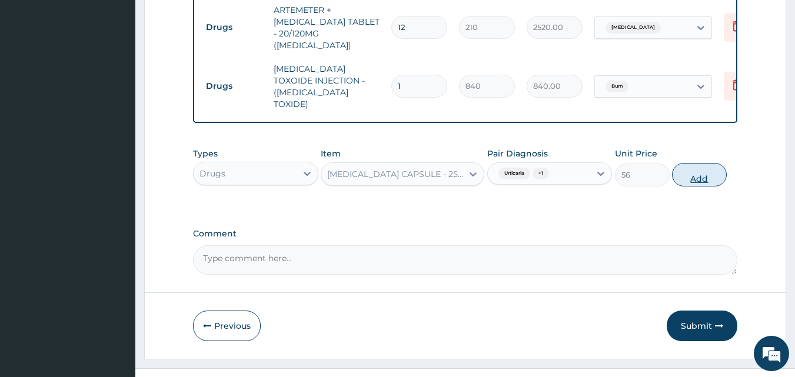
click at [700, 163] on button "Add" at bounding box center [699, 175] width 55 height 24
type input "0"
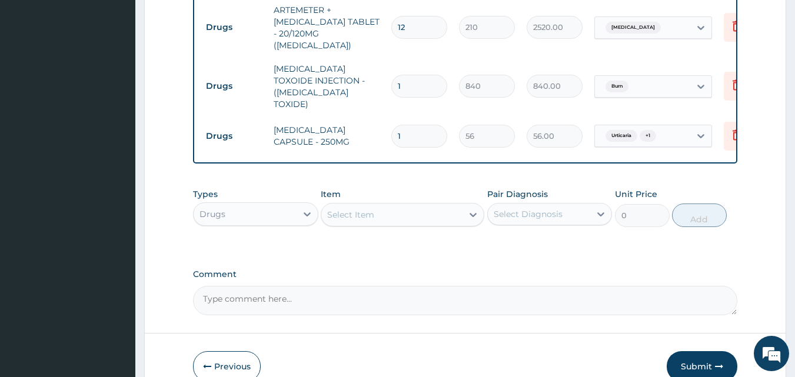
type input "15"
type input "840.00"
type input "15"
click at [383, 205] on div "Select Item" at bounding box center [391, 214] width 141 height 19
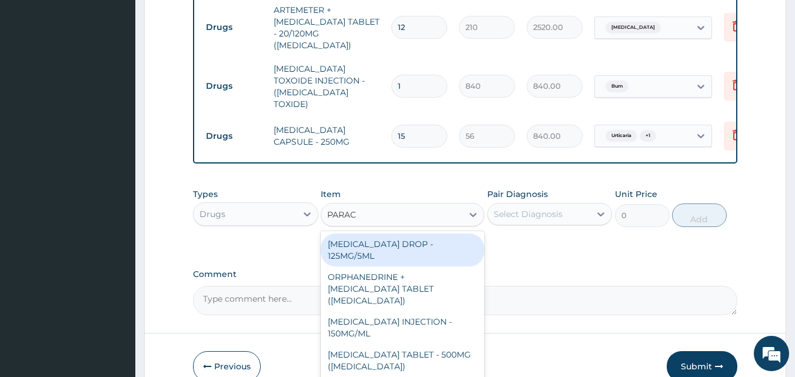
type input "PARACE"
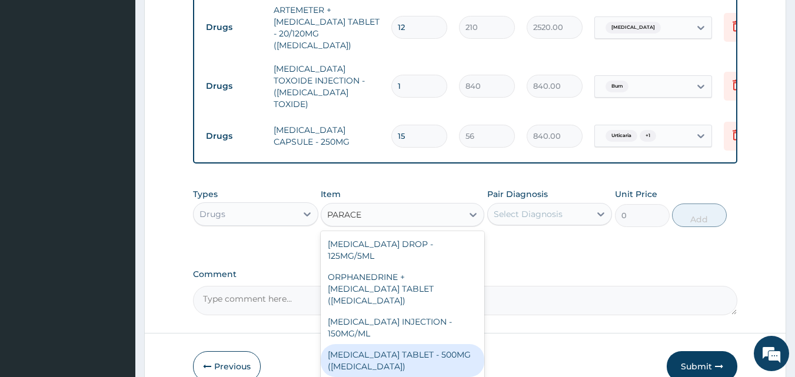
drag, startPoint x: 414, startPoint y: 329, endPoint x: 529, endPoint y: 267, distance: 130.9
click at [416, 344] on div "PARACETAMOL TABLET - 500MG (PANADOL)" at bounding box center [403, 360] width 164 height 33
type input "42"
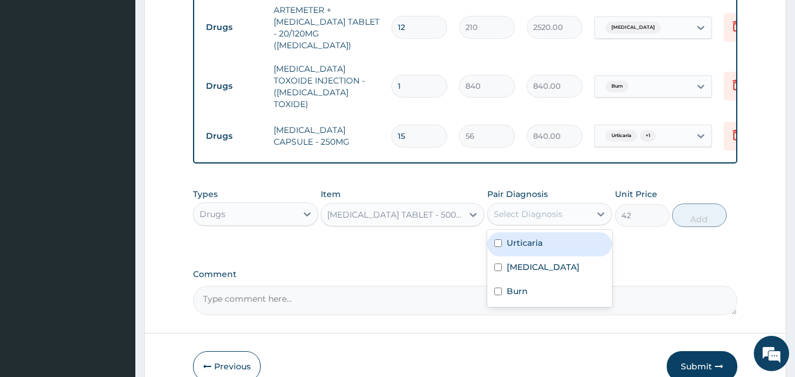
click at [547, 208] on div "Select Diagnosis" at bounding box center [528, 214] width 69 height 12
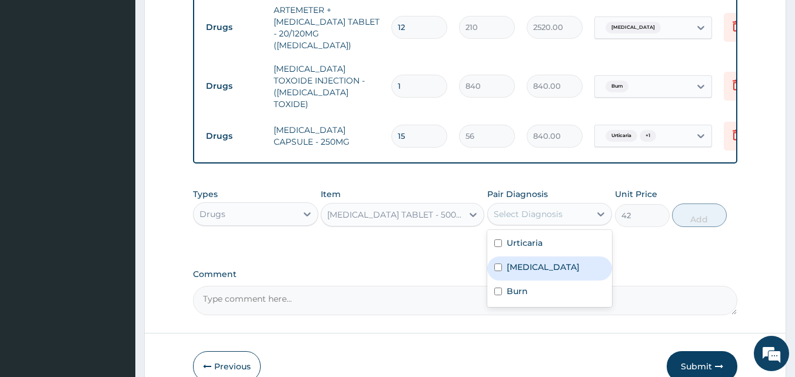
click at [537, 261] on label "Malaria" at bounding box center [543, 267] width 73 height 12
checkbox input "true"
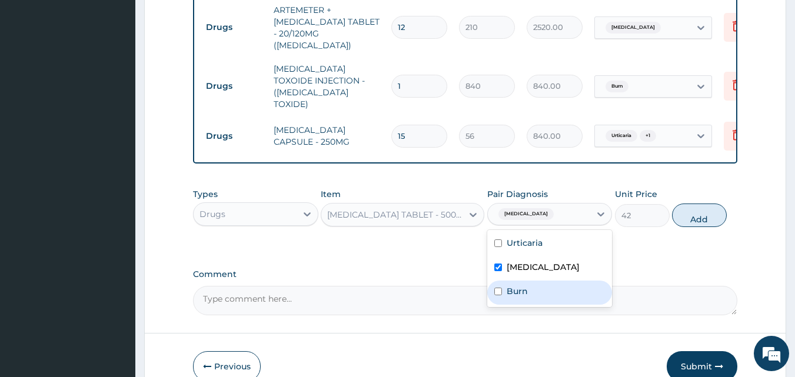
drag, startPoint x: 518, startPoint y: 273, endPoint x: 526, endPoint y: 236, distance: 38.0
click at [519, 286] on label "Burn" at bounding box center [517, 292] width 21 height 12
checkbox input "true"
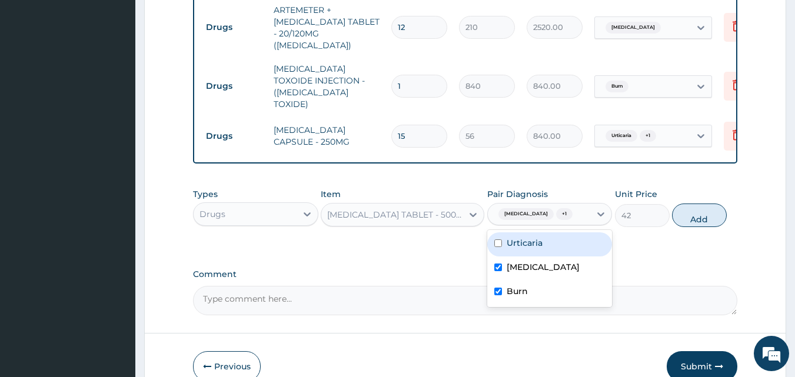
drag, startPoint x: 526, startPoint y: 218, endPoint x: 611, endPoint y: 218, distance: 84.8
click at [527, 237] on label "Urticaria" at bounding box center [525, 243] width 36 height 12
checkbox input "true"
click at [700, 204] on button "Add" at bounding box center [699, 216] width 55 height 24
type input "0"
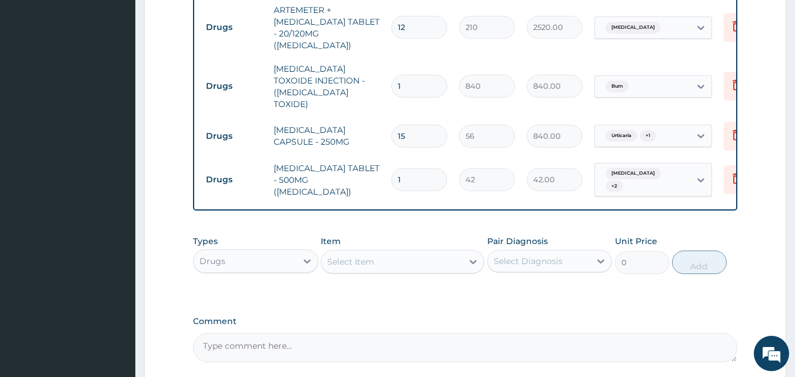
type input "12"
type input "504.00"
type input "12"
click at [378, 253] on div "Select Item" at bounding box center [391, 262] width 141 height 19
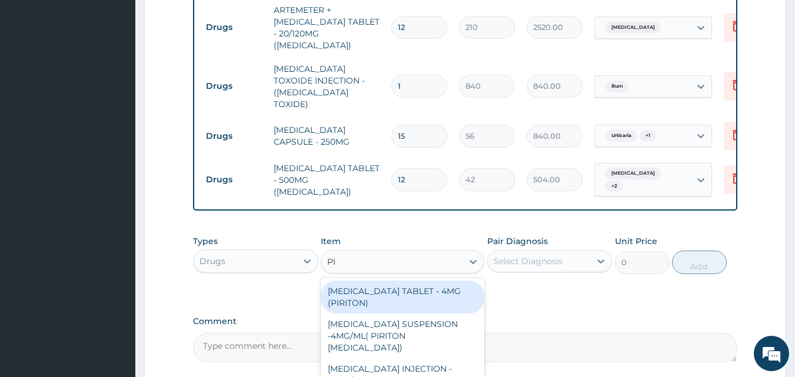
type input "PIRITON"
click at [412, 281] on div "CHLORPHENIRAMINE TABLET - 4MG (PIRITON)" at bounding box center [403, 297] width 164 height 33
type input "22.4"
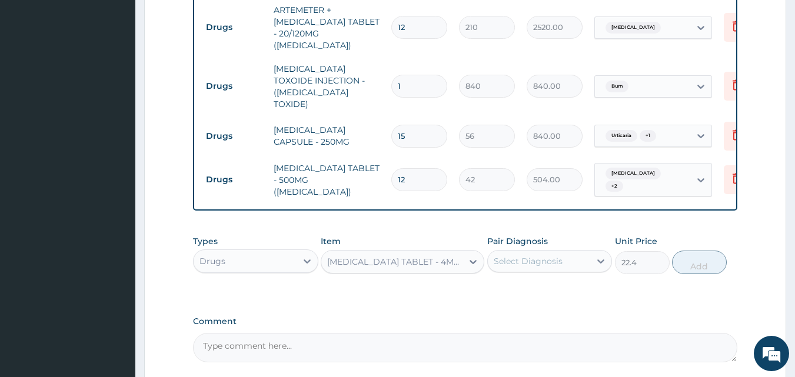
click at [417, 256] on div "CHLORPHENIRAMINE TABLET - 4MG (PIRITON)" at bounding box center [395, 262] width 137 height 12
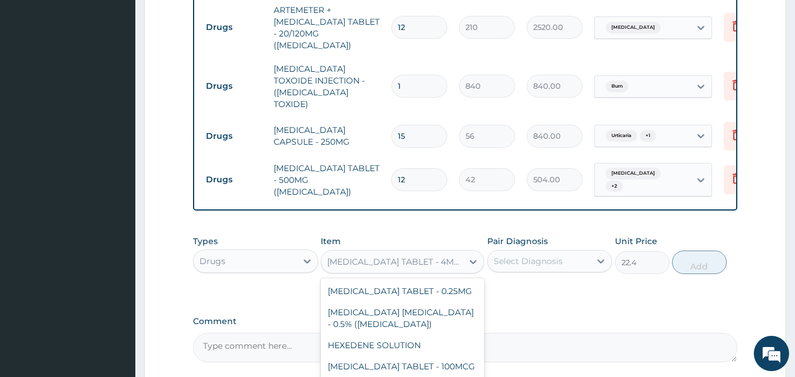
scroll to position [8290, 0]
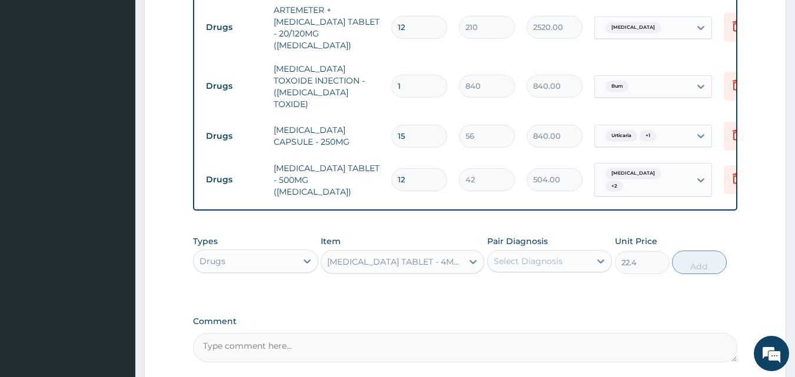
click at [445, 256] on div "CHLORPHENIRAMINE TABLET - 4MG (PIRITON)" at bounding box center [395, 262] width 137 height 12
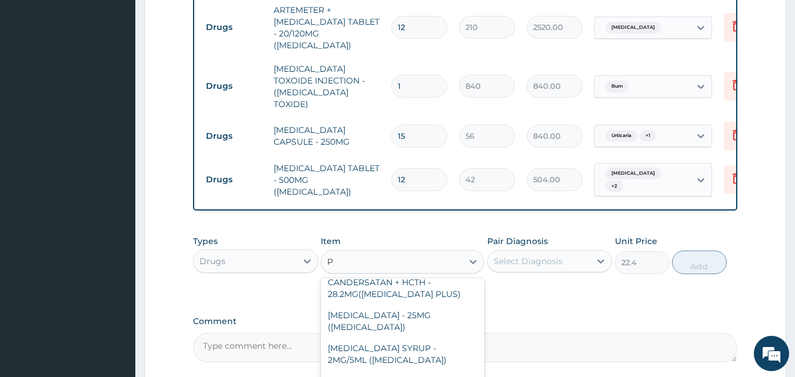
scroll to position [4997, 0]
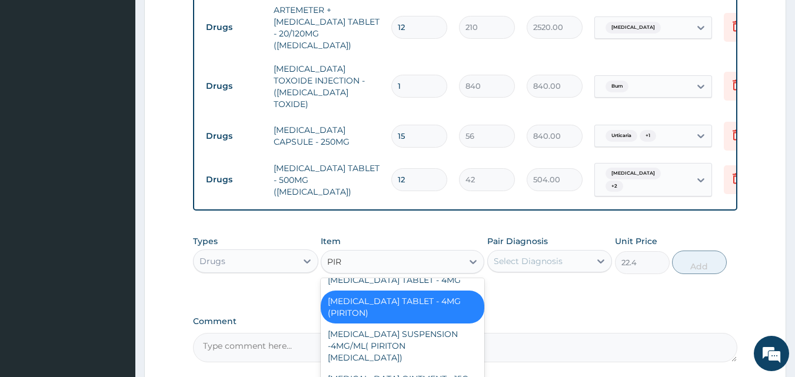
type input "PIRI"
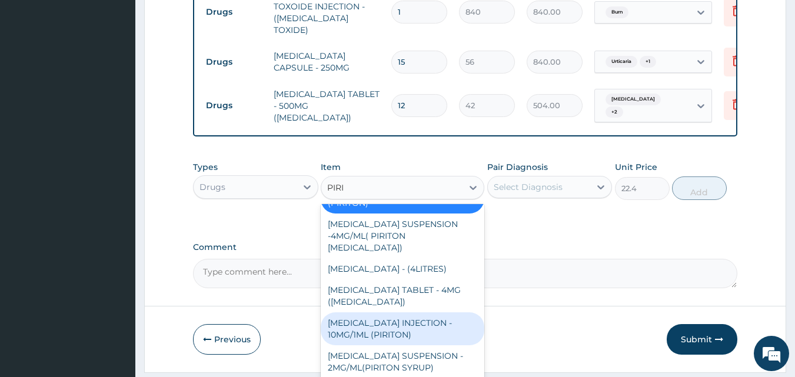
scroll to position [747, 0]
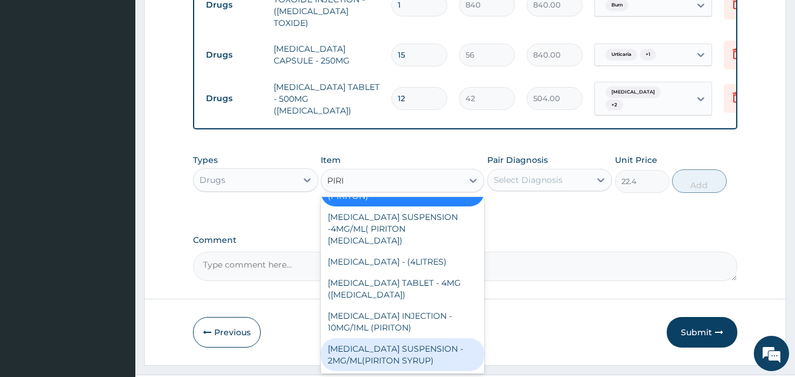
click at [445, 339] on div "CHLORPHENIRAMINE SUSPENSION - 2MG/ML(PIRITON SYRUP)" at bounding box center [403, 355] width 164 height 33
type input "840"
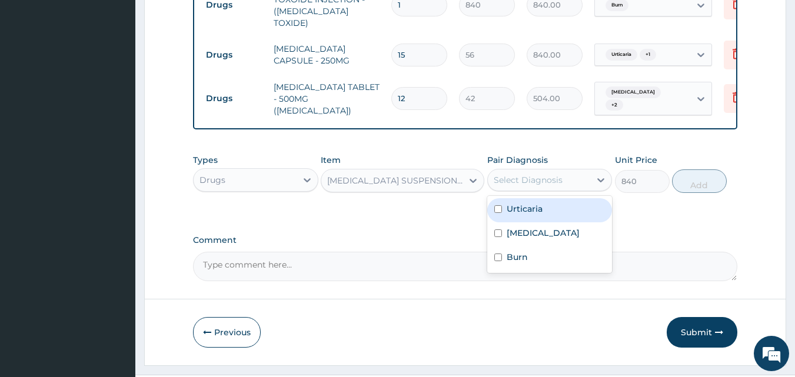
drag, startPoint x: 533, startPoint y: 149, endPoint x: 544, endPoint y: 191, distance: 43.1
click at [534, 174] on div "Select Diagnosis" at bounding box center [528, 180] width 69 height 12
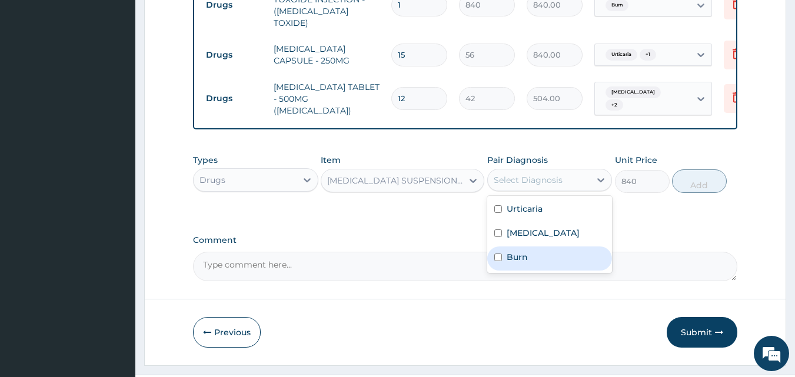
click at [531, 247] on div "Burn" at bounding box center [550, 259] width 125 height 24
checkbox input "true"
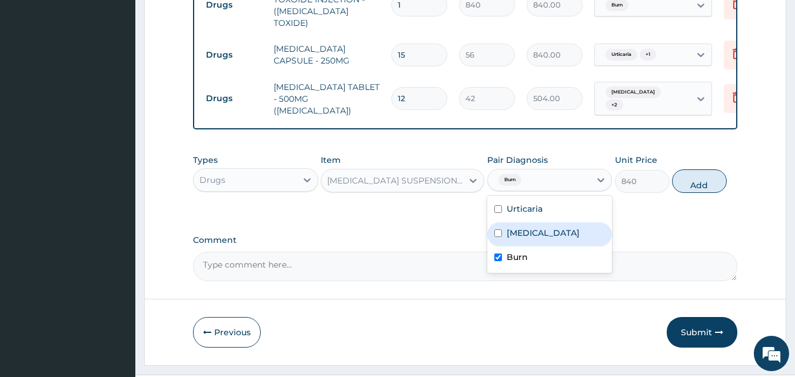
click at [528, 227] on label "Malaria" at bounding box center [543, 233] width 73 height 12
checkbox input "true"
click at [512, 251] on label "Burn" at bounding box center [517, 257] width 21 height 12
checkbox input "false"
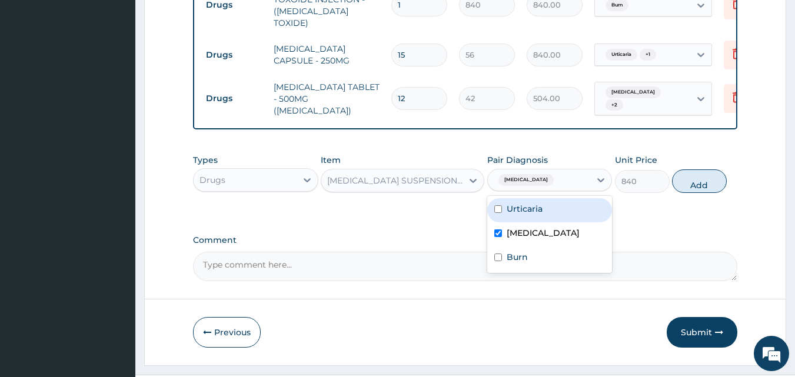
click at [521, 203] on label "Urticaria" at bounding box center [525, 209] width 36 height 12
checkbox input "true"
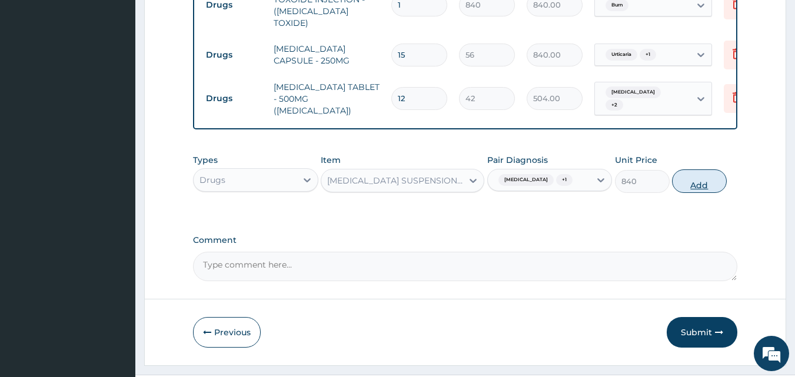
click at [708, 170] on button "Add" at bounding box center [699, 182] width 55 height 24
type input "0"
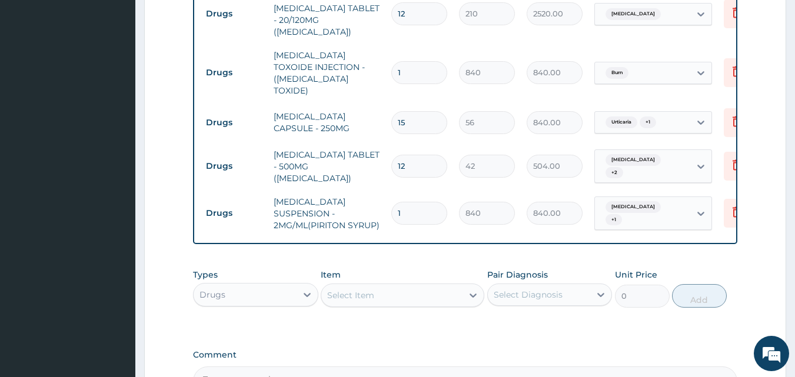
scroll to position [794, 0]
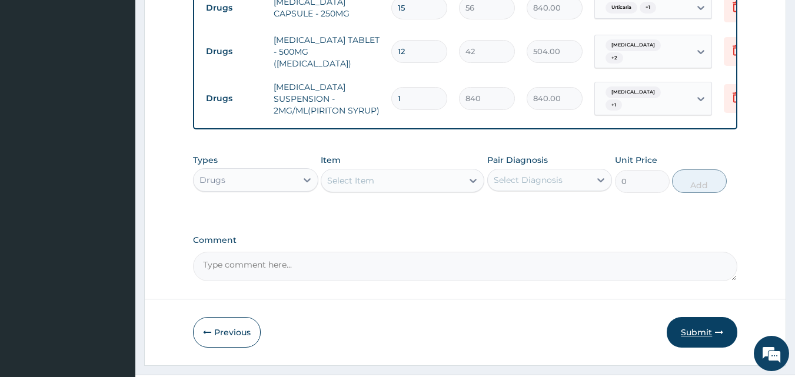
click at [697, 317] on button "Submit" at bounding box center [702, 332] width 71 height 31
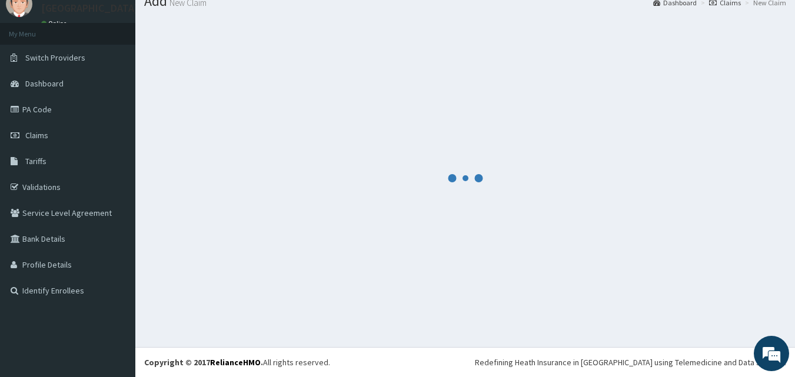
scroll to position [45, 0]
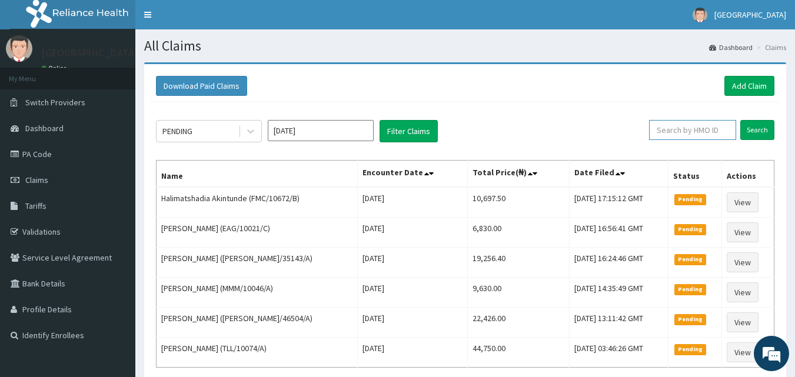
click at [711, 125] on input "text" at bounding box center [692, 130] width 87 height 20
paste input "MGG/10014/C"
click at [649, 129] on input "MGG/10014/C" at bounding box center [674, 130] width 78 height 20
type input "MGG/10014/C"
click at [742, 132] on input "Search" at bounding box center [758, 130] width 34 height 20
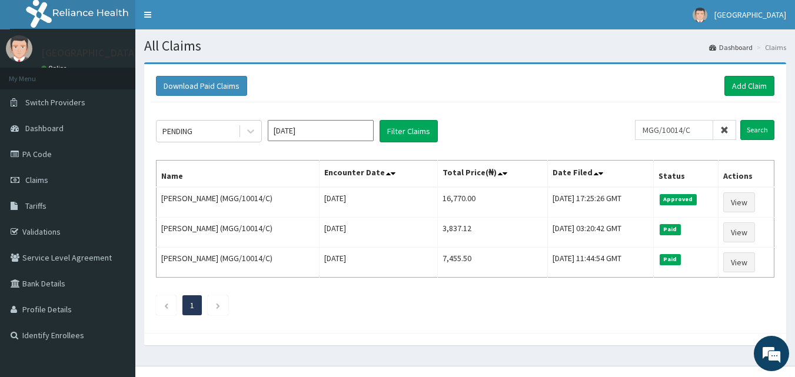
click at [724, 129] on icon at bounding box center [725, 130] width 8 height 8
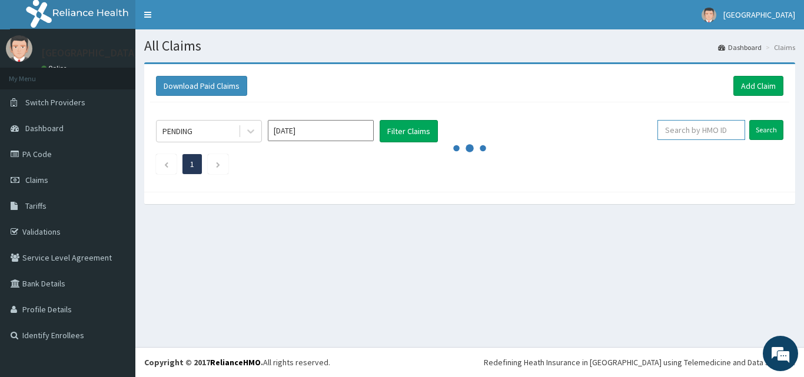
click at [706, 131] on input "text" at bounding box center [702, 130] width 88 height 20
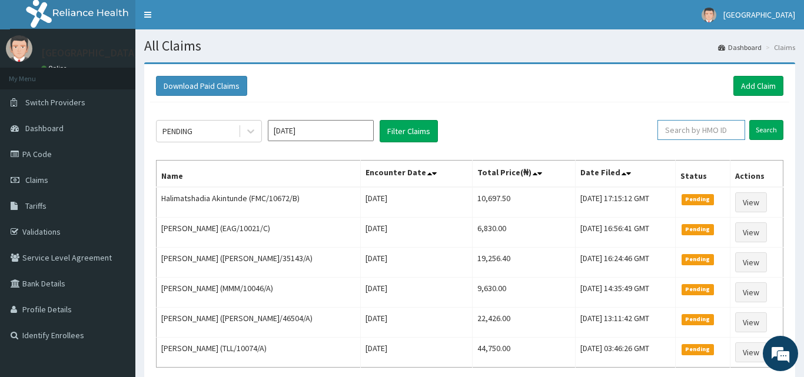
paste input "FMC/10672/B"
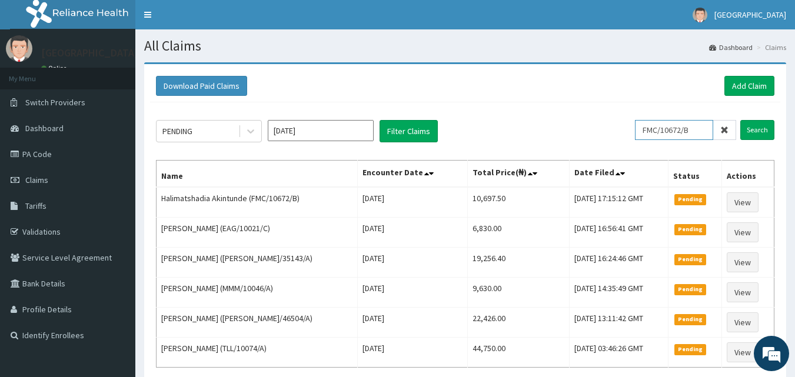
click at [654, 128] on input "FMC/10672/B" at bounding box center [674, 130] width 78 height 20
type input "FMC/10672/B"
click at [767, 130] on input "Search" at bounding box center [758, 130] width 34 height 20
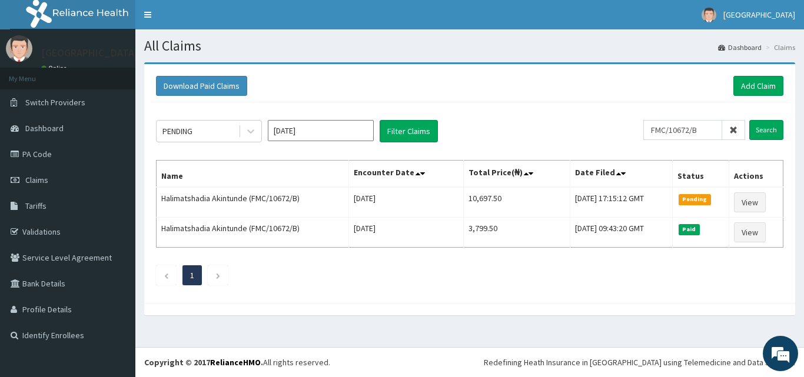
click at [730, 129] on span at bounding box center [733, 130] width 23 height 20
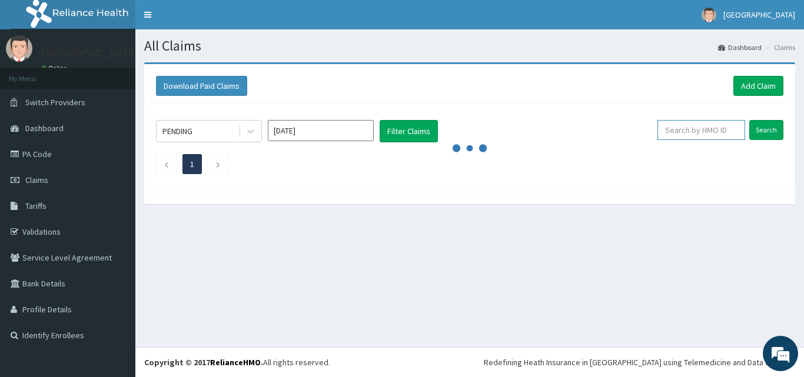
click at [711, 132] on input "text" at bounding box center [702, 130] width 88 height 20
paste input "MGG/10014/D"
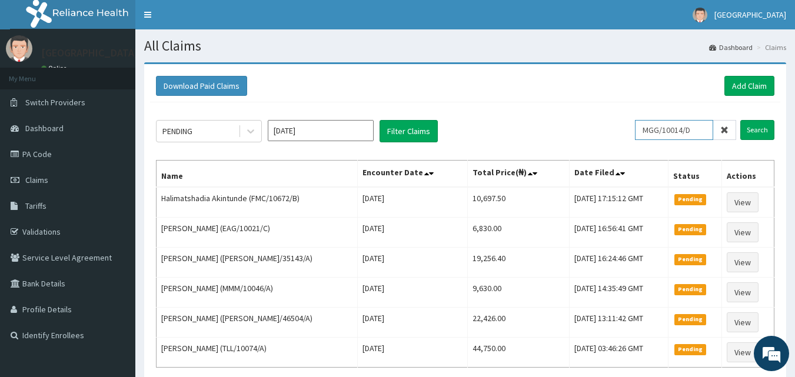
click at [649, 131] on input "MGG/10014/D" at bounding box center [674, 130] width 78 height 20
type input "MGG/10014/D"
click at [765, 127] on input "Search" at bounding box center [758, 130] width 34 height 20
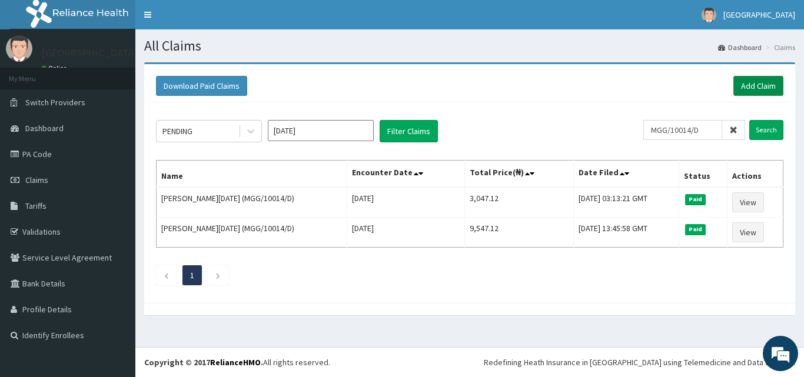
click at [743, 80] on link "Add Claim" at bounding box center [759, 86] width 50 height 20
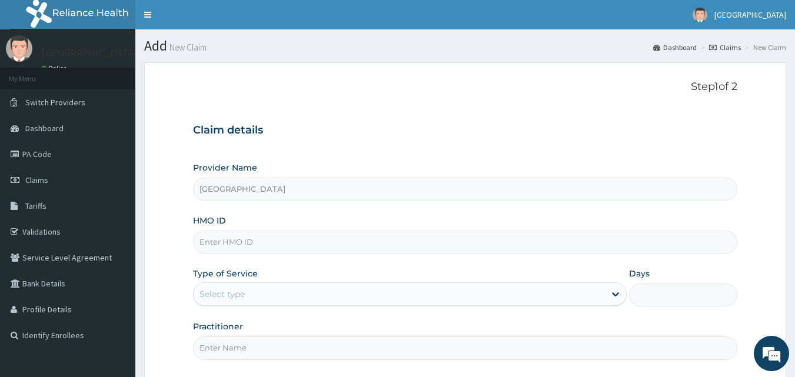
drag, startPoint x: 254, startPoint y: 241, endPoint x: 258, endPoint y: 233, distance: 9.0
click at [257, 236] on input "HMO ID" at bounding box center [465, 242] width 545 height 23
paste input "MGG/10014/D"
type input "MGG/10014/D"
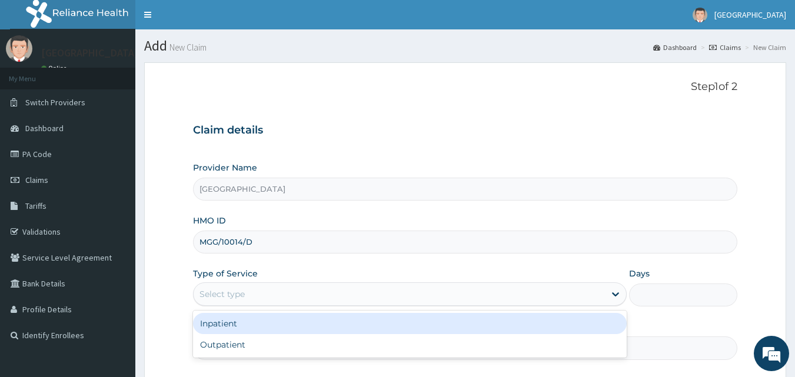
click at [303, 295] on div "Select type" at bounding box center [400, 294] width 412 height 19
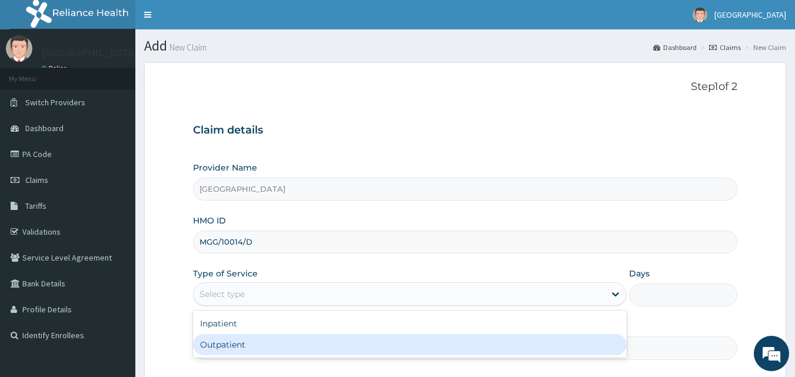
click at [279, 354] on div "Outpatient" at bounding box center [410, 344] width 434 height 21
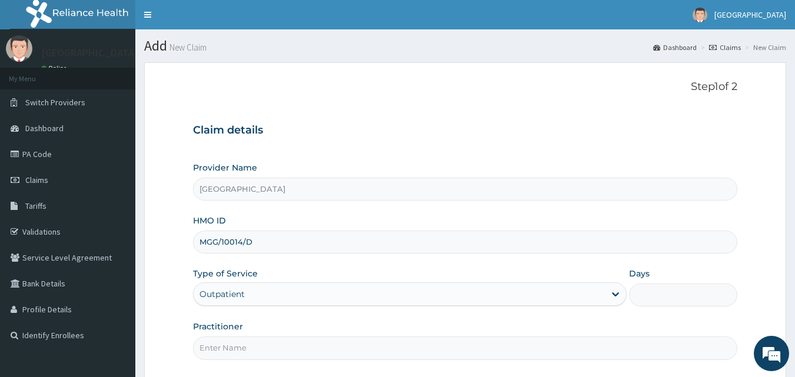
type input "1"
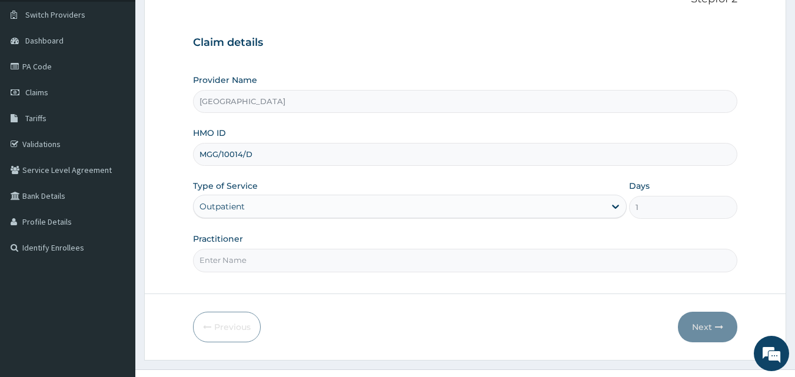
scroll to position [110, 0]
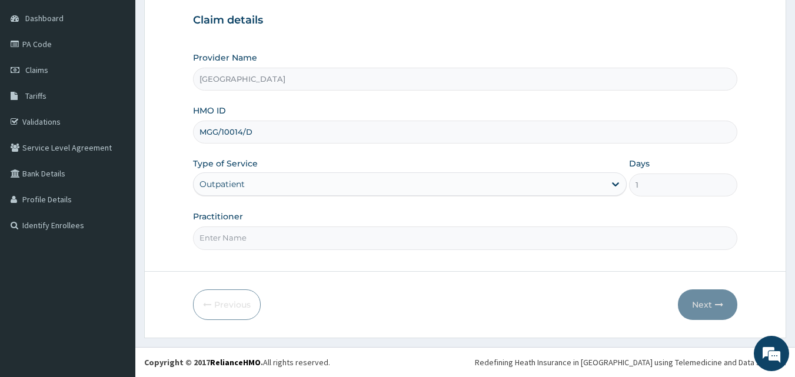
click at [430, 237] on input "Practitioner" at bounding box center [465, 238] width 545 height 23
type input "[PERSON_NAME]"
click at [716, 304] on icon "button" at bounding box center [719, 305] width 8 height 8
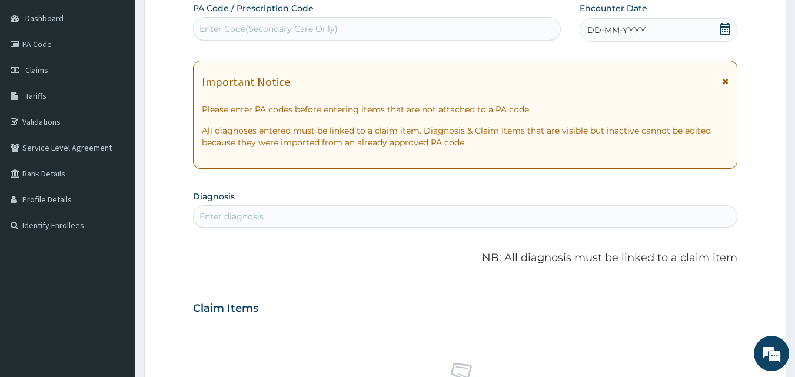
click at [724, 25] on icon at bounding box center [725, 29] width 11 height 12
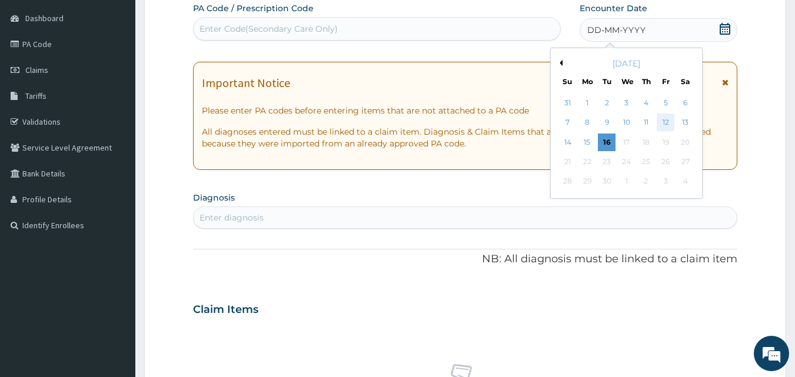
click at [670, 123] on div "12" at bounding box center [666, 123] width 18 height 18
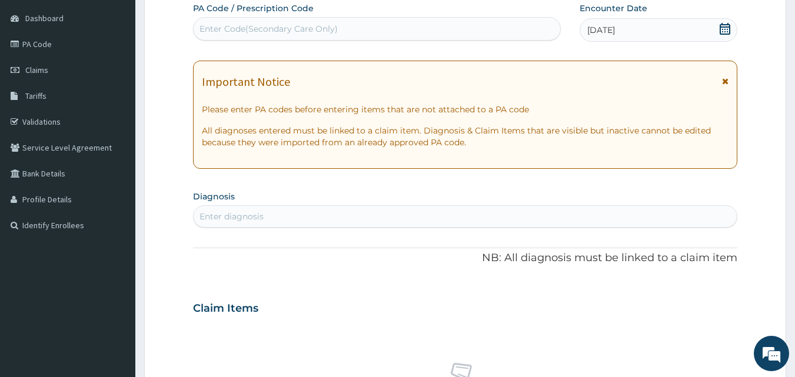
click at [512, 216] on div "Enter diagnosis" at bounding box center [466, 216] width 544 height 19
type input "[MEDICAL_DATA]"
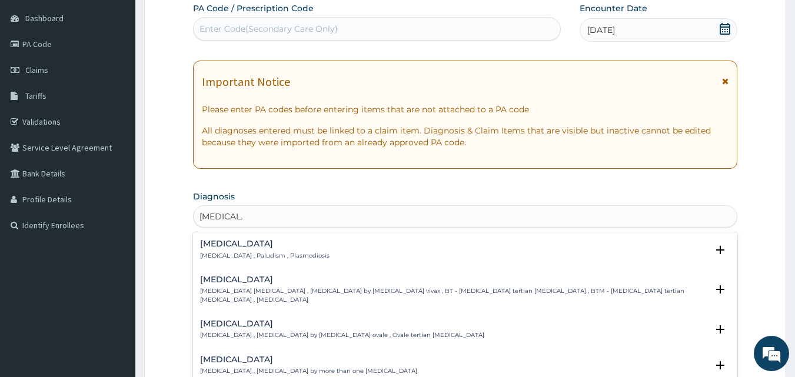
click at [228, 247] on h4 "[MEDICAL_DATA]" at bounding box center [265, 244] width 130 height 9
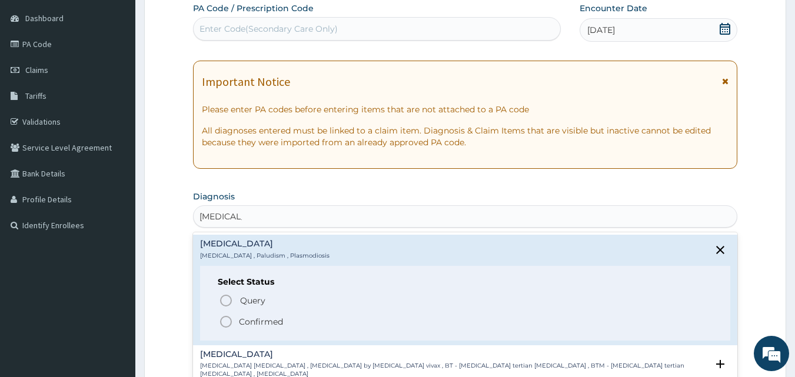
click at [225, 322] on icon "status option filled" at bounding box center [226, 322] width 14 height 14
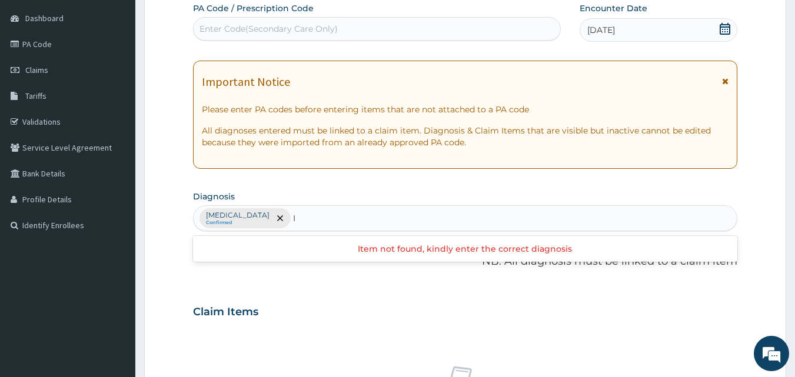
type input "I"
type input "UPPER RESPI"
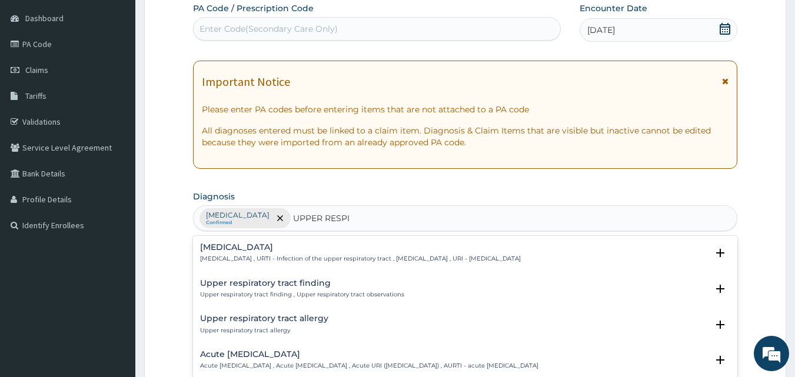
click at [300, 249] on h4 "[MEDICAL_DATA]" at bounding box center [360, 247] width 321 height 9
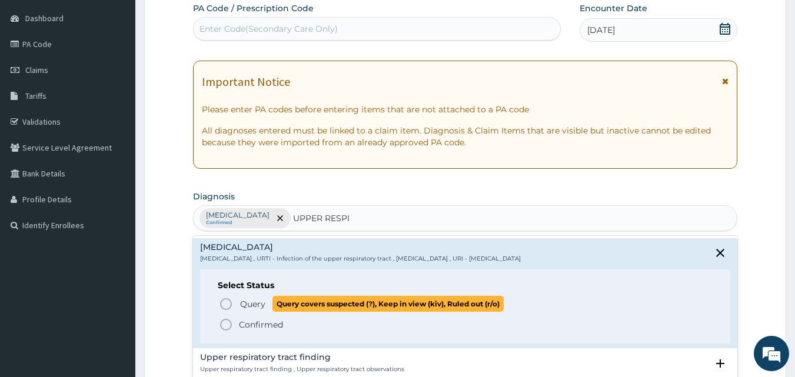
click at [264, 309] on span "Query" at bounding box center [252, 305] width 25 height 12
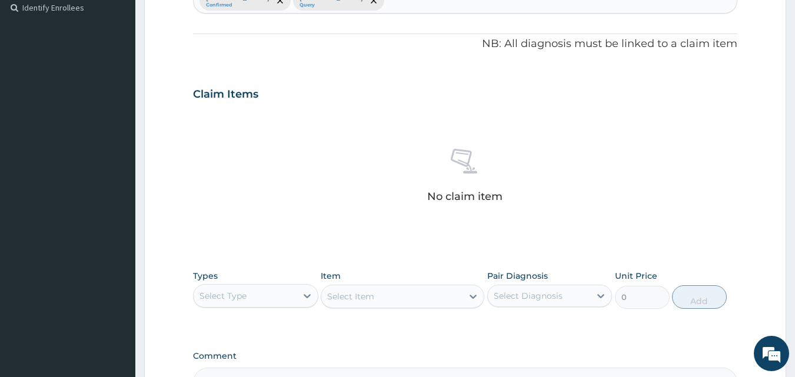
scroll to position [337, 0]
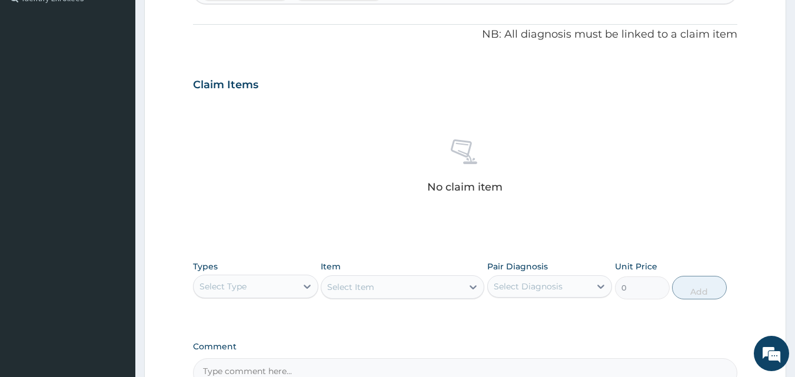
click at [295, 282] on div "Select Type" at bounding box center [245, 286] width 103 height 19
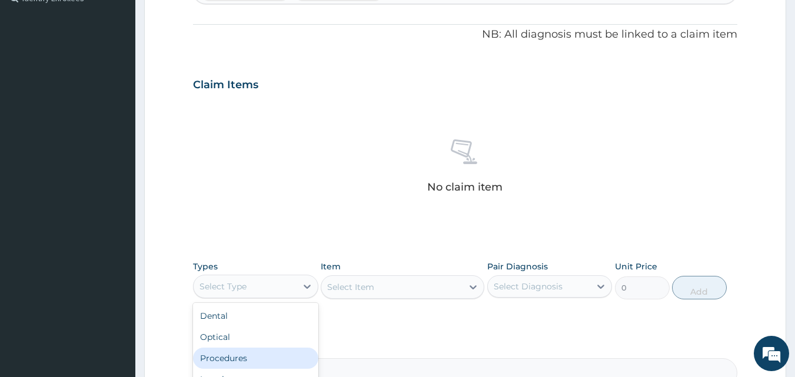
click at [277, 352] on div "Procedures" at bounding box center [255, 358] width 125 height 21
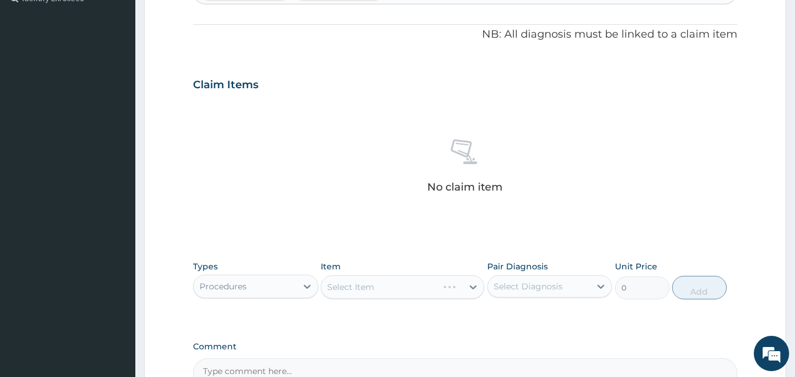
click at [416, 285] on div "Select Item" at bounding box center [403, 288] width 164 height 24
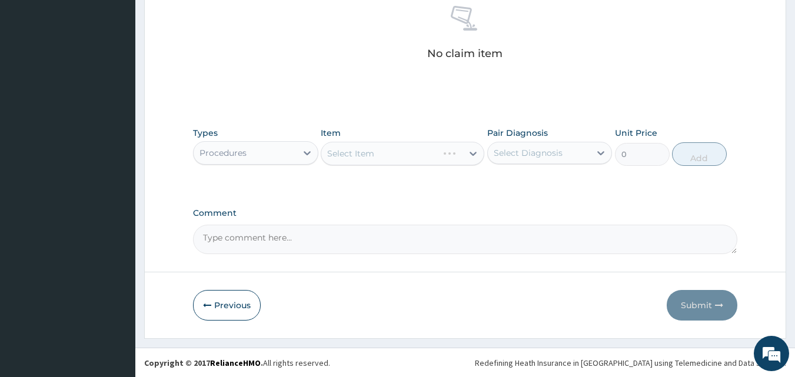
scroll to position [472, 0]
click at [432, 158] on div "Select Item" at bounding box center [403, 153] width 164 height 24
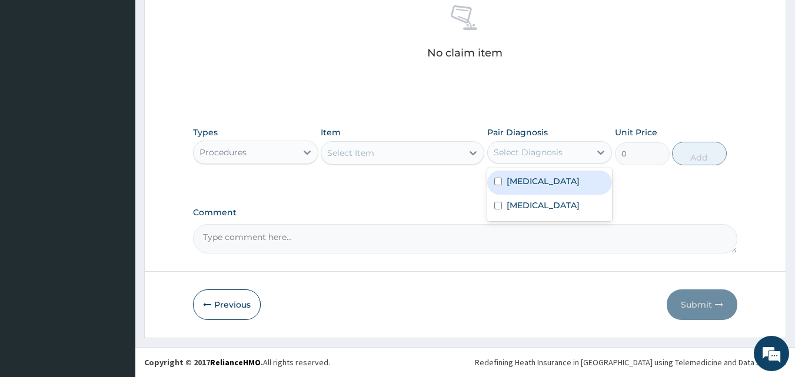
click at [556, 148] on div "Select Diagnosis" at bounding box center [528, 153] width 69 height 12
click at [549, 183] on div "Malaria" at bounding box center [550, 183] width 125 height 24
checkbox input "true"
click at [396, 150] on div "Select Item" at bounding box center [391, 153] width 141 height 19
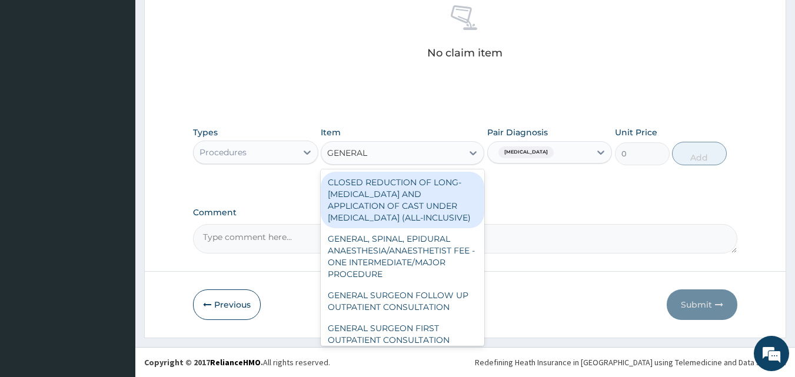
type input "GENERAL P"
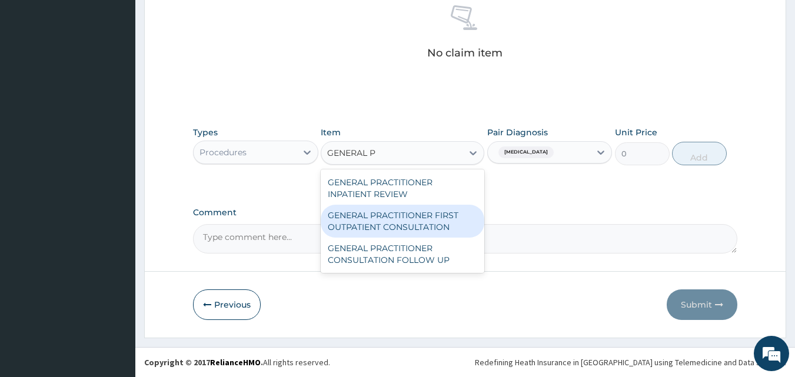
click at [372, 225] on div "GENERAL PRACTITIONER FIRST OUTPATIENT CONSULTATION" at bounding box center [403, 221] width 164 height 33
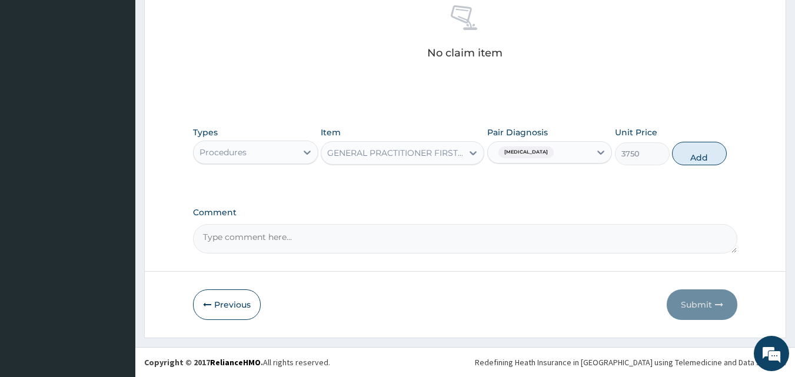
drag, startPoint x: 689, startPoint y: 157, endPoint x: 573, endPoint y: 161, distance: 115.5
click at [689, 157] on button "Add" at bounding box center [699, 154] width 55 height 24
type input "0"
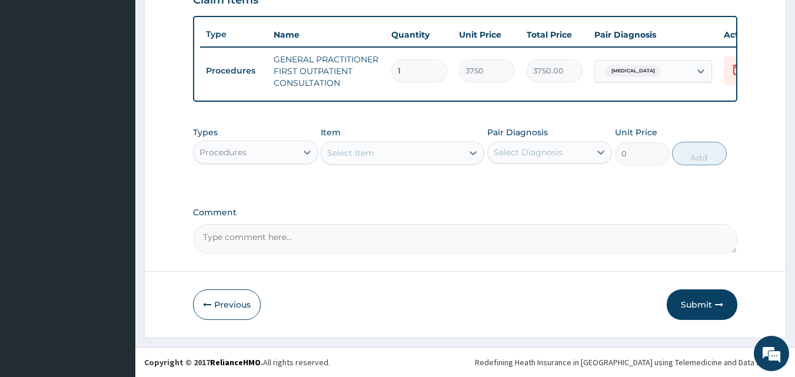
scroll to position [431, 0]
click at [265, 148] on div "Procedures" at bounding box center [245, 152] width 103 height 19
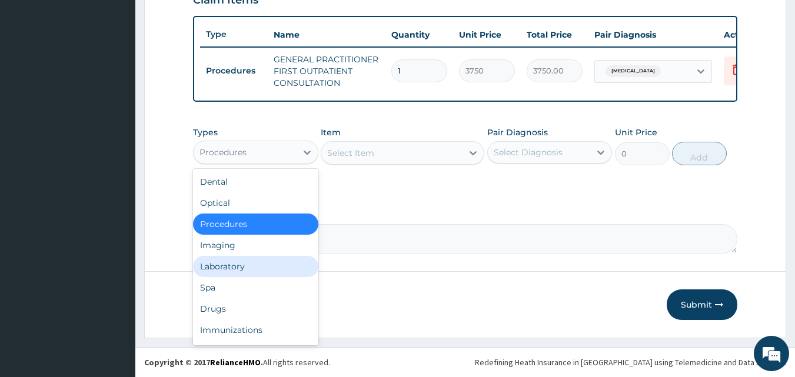
click at [230, 270] on div "Laboratory" at bounding box center [255, 266] width 125 height 21
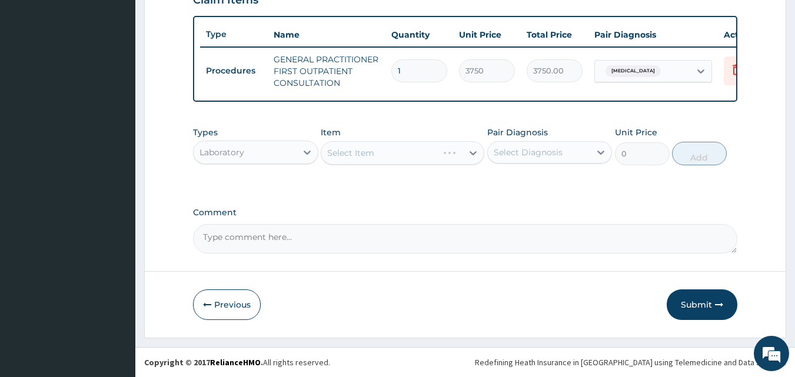
click at [364, 163] on div "Select Item" at bounding box center [403, 153] width 164 height 24
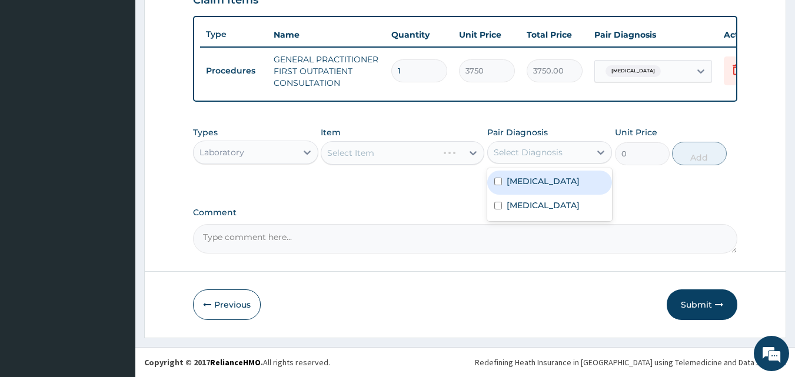
click at [523, 151] on div "Select Diagnosis" at bounding box center [528, 153] width 69 height 12
click at [515, 183] on label "Malaria" at bounding box center [543, 181] width 73 height 12
checkbox input "true"
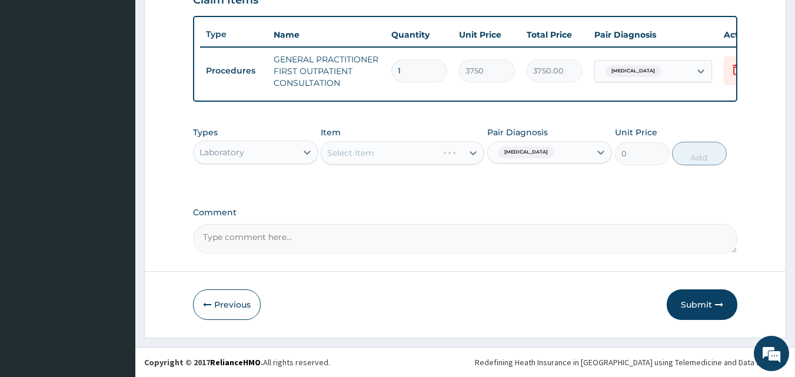
click at [384, 153] on div "Select Item" at bounding box center [403, 153] width 164 height 24
click at [384, 155] on div "Select Item" at bounding box center [391, 153] width 141 height 19
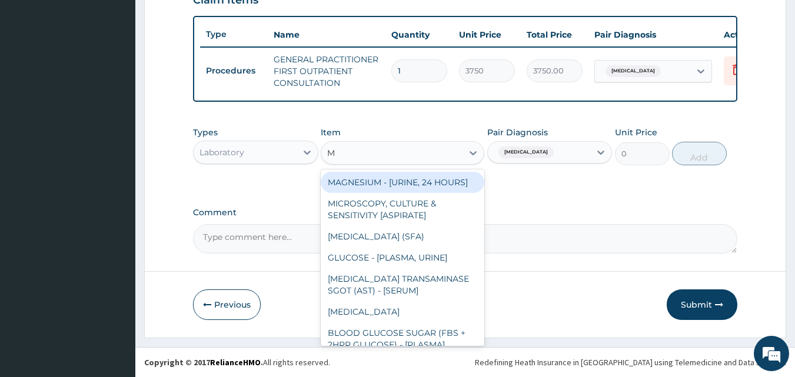
type input "Malaria"
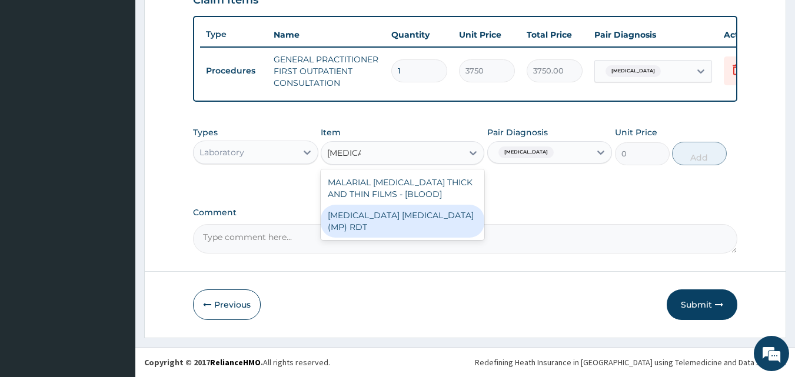
click at [374, 210] on div "MALARIA PARASITE (MP) RDT" at bounding box center [403, 221] width 164 height 33
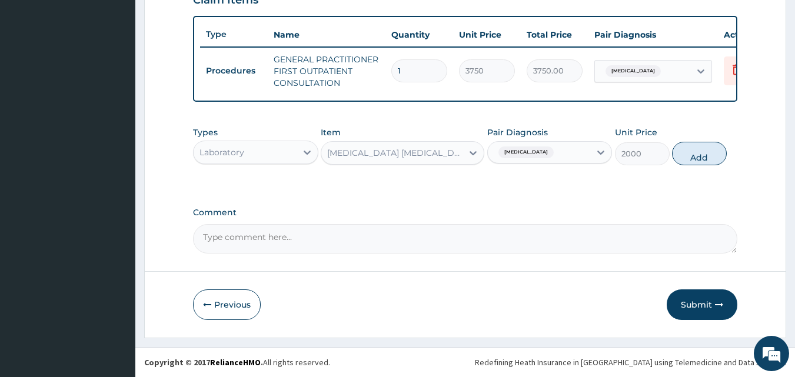
drag, startPoint x: 703, startPoint y: 153, endPoint x: 606, endPoint y: 154, distance: 96.6
click at [703, 153] on button "Add" at bounding box center [699, 154] width 55 height 24
type input "0"
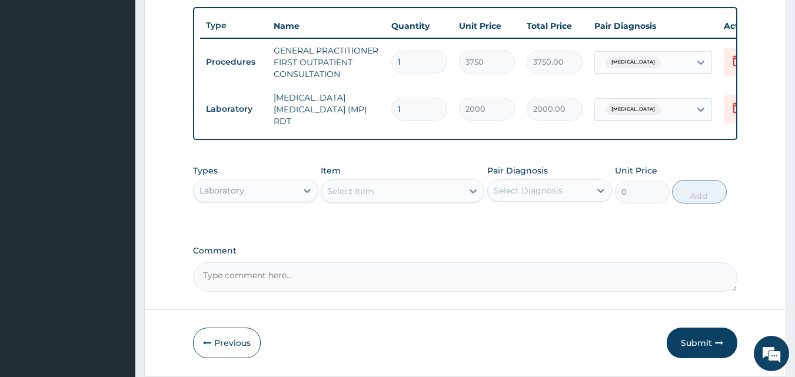
click at [364, 194] on div "Select Item" at bounding box center [350, 191] width 47 height 12
click at [369, 193] on div "Select Item" at bounding box center [350, 191] width 47 height 12
click at [405, 193] on div "Select Item" at bounding box center [391, 191] width 141 height 19
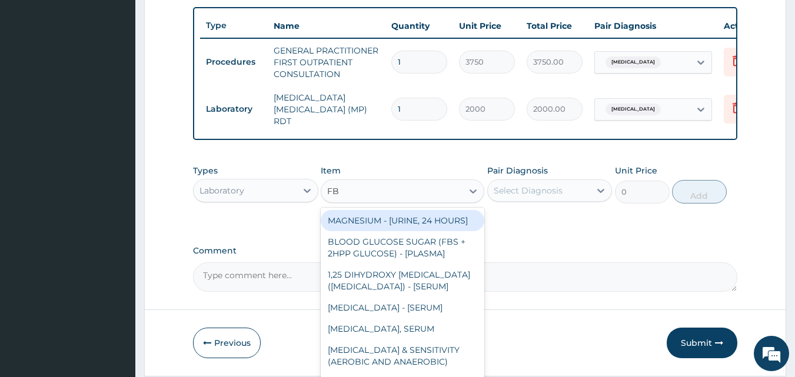
type input "FBC"
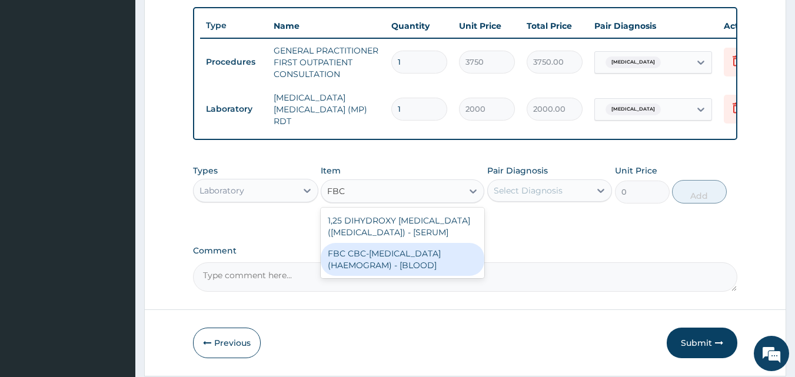
click at [398, 274] on div "FBC CBC-COMPLETE BLOOD COUNT (HAEMOGRAM) - [BLOOD]" at bounding box center [403, 259] width 164 height 33
type input "5000"
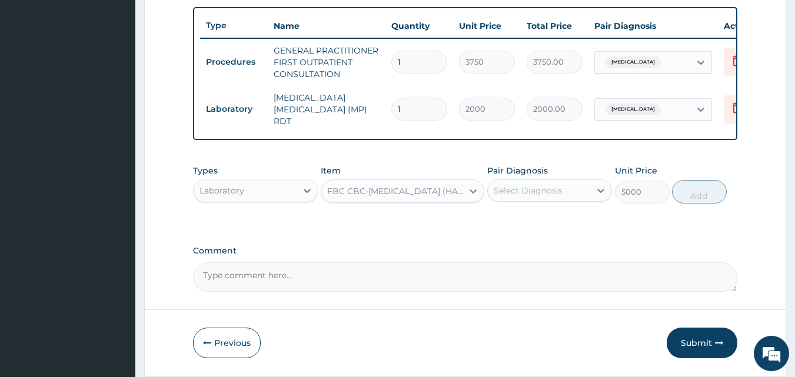
click at [531, 193] on div "Select Diagnosis" at bounding box center [528, 191] width 69 height 12
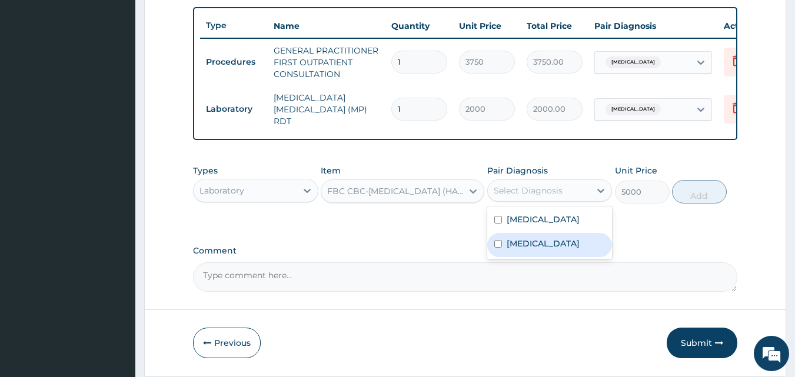
click at [506, 249] on div "Upper respiratory infection" at bounding box center [550, 245] width 125 height 24
checkbox input "true"
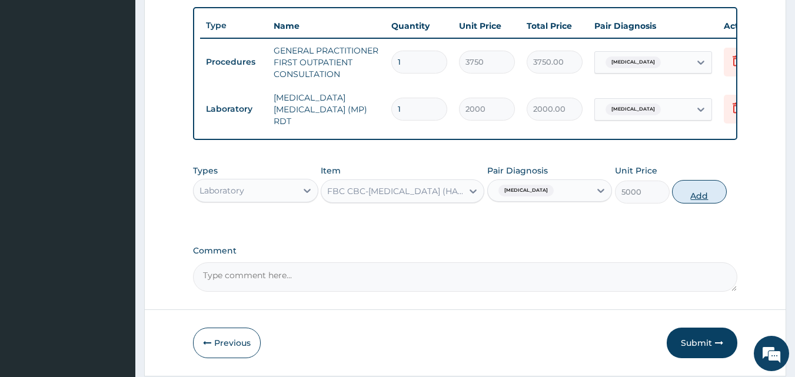
click at [682, 193] on button "Add" at bounding box center [699, 192] width 55 height 24
type input "0"
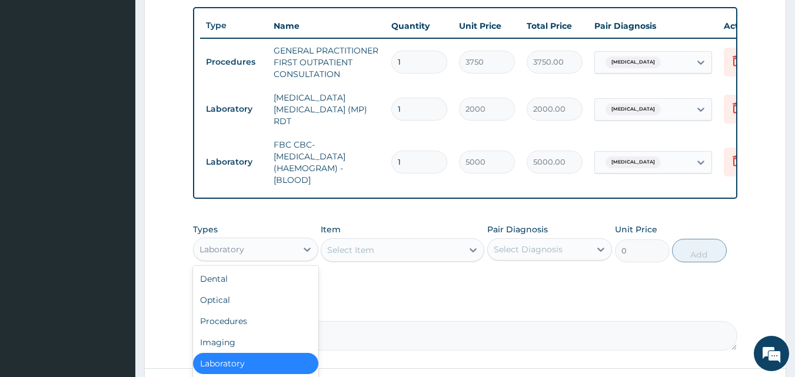
click at [266, 254] on div "Laboratory" at bounding box center [245, 249] width 103 height 19
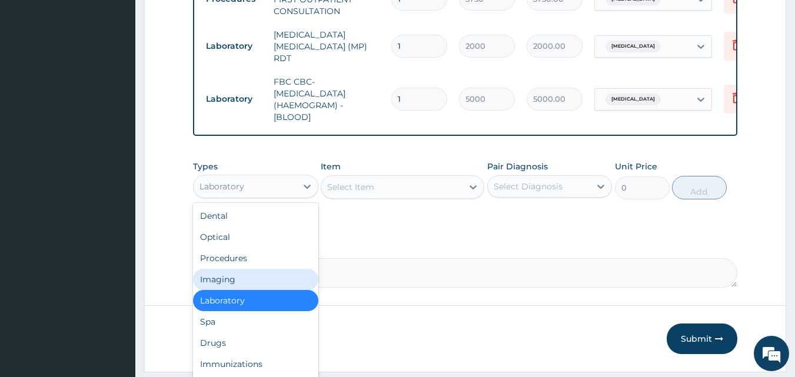
scroll to position [531, 0]
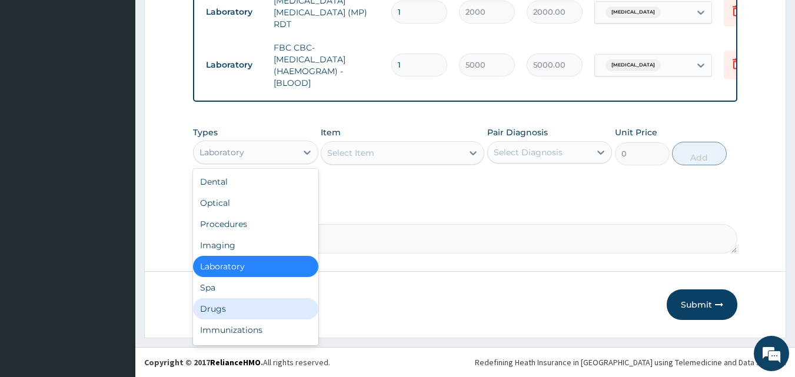
click at [222, 310] on div "Drugs" at bounding box center [255, 309] width 125 height 21
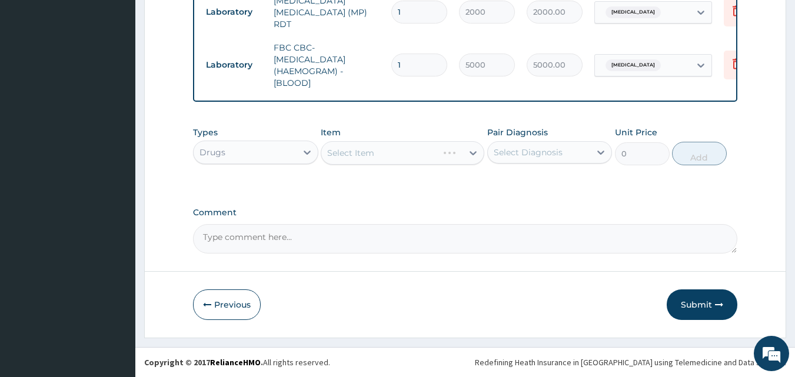
click at [372, 165] on div "Types Drugs Item Select Item Pair Diagnosis Select Diagnosis Unit Price 0 Add" at bounding box center [465, 146] width 545 height 51
click at [386, 160] on div "Select Item" at bounding box center [391, 153] width 141 height 19
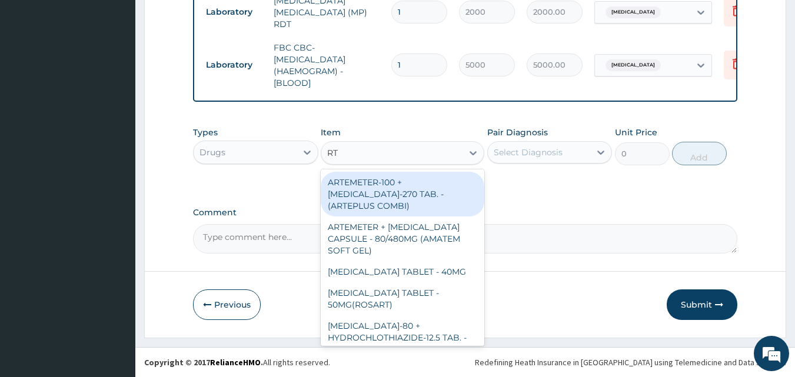
type input "R"
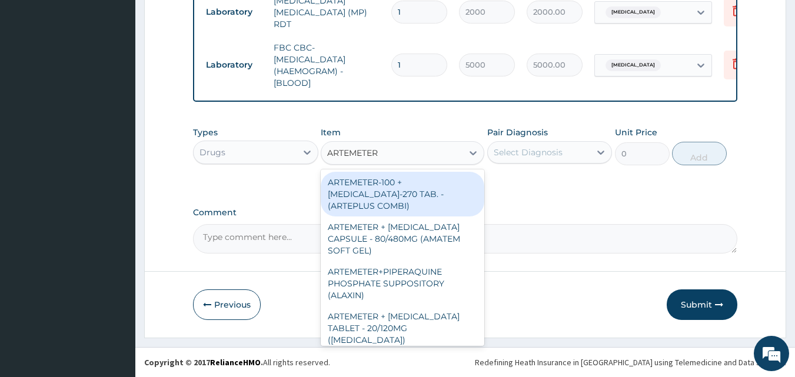
type input "ARTEMETER I"
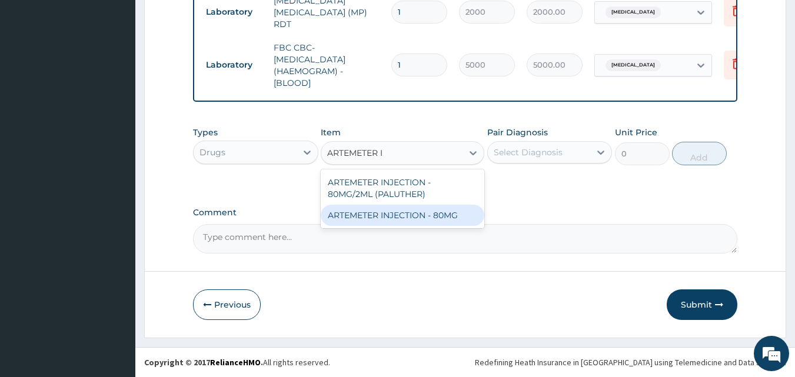
click at [395, 227] on div "ARTEMETER INJECTION - 80MG/2ML (PALUTHER) ARTEMETER INJECTION - 80MG" at bounding box center [403, 199] width 164 height 59
click at [438, 212] on div "ARTEMETER INJECTION - 80MG" at bounding box center [403, 215] width 164 height 21
type input "475.99999999999994"
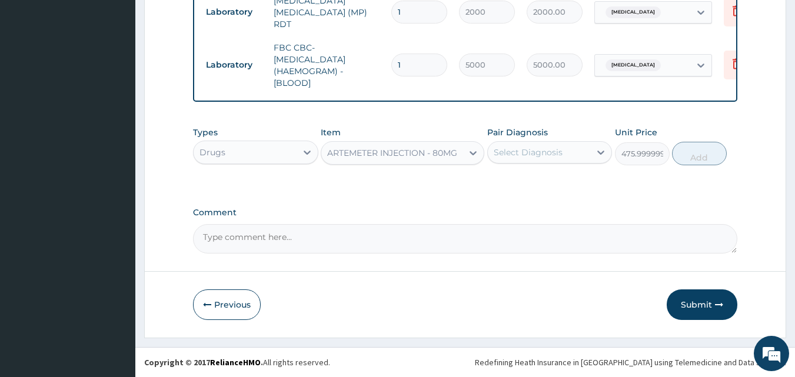
click at [539, 153] on div "Select Diagnosis" at bounding box center [528, 153] width 69 height 12
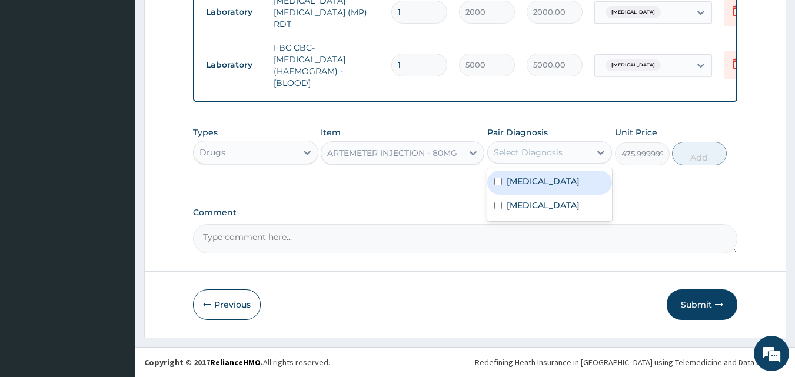
click at [537, 187] on div "Malaria" at bounding box center [550, 183] width 125 height 24
checkbox input "true"
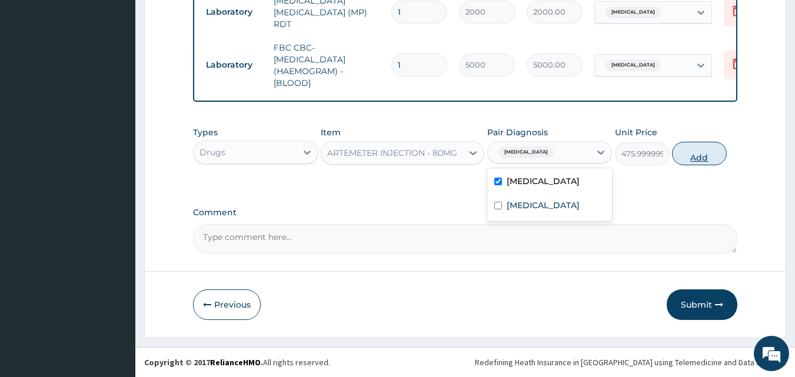
click at [708, 158] on button "Add" at bounding box center [699, 154] width 55 height 24
type input "0"
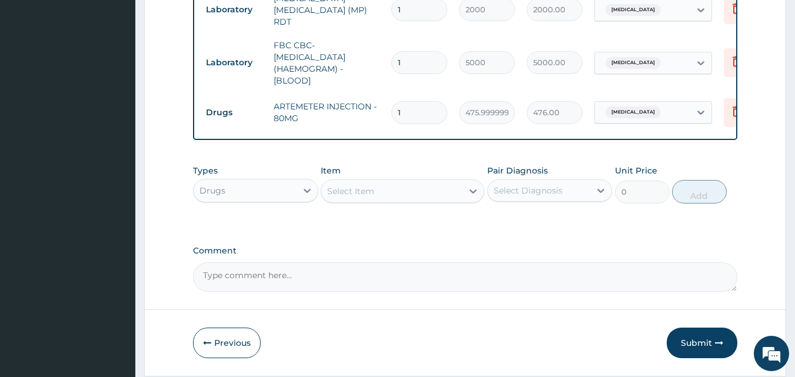
click at [374, 195] on div "Select Item" at bounding box center [350, 191] width 47 height 12
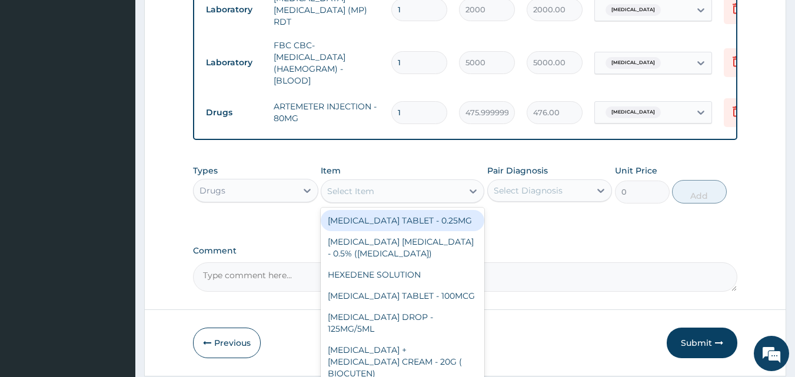
type input "C"
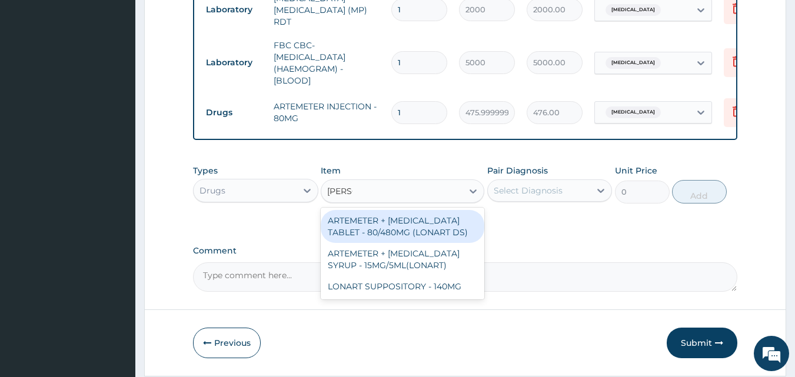
type input "LONA"
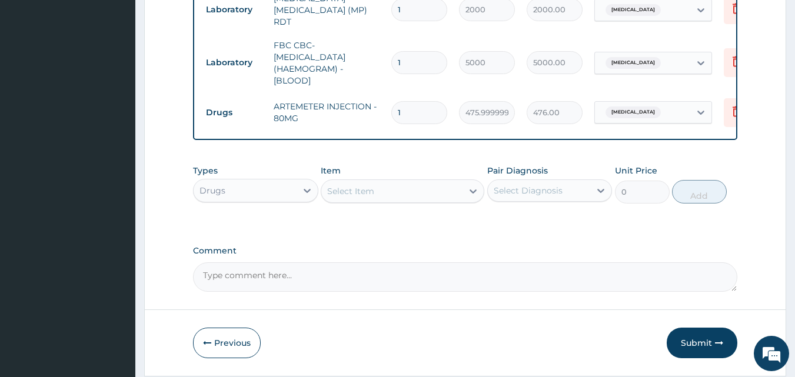
click at [370, 193] on div "Select Item" at bounding box center [350, 191] width 47 height 12
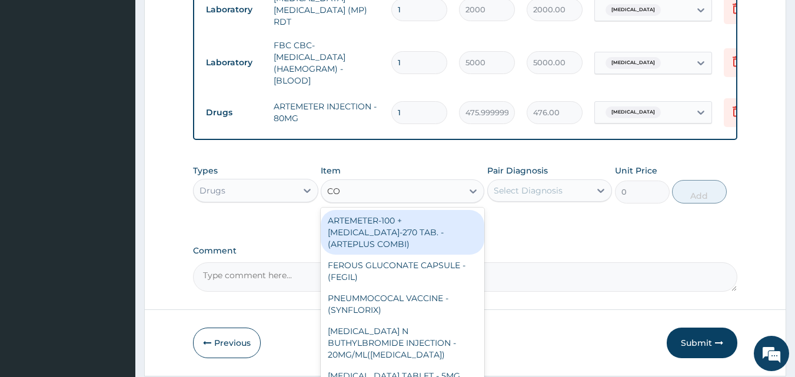
type input "COA"
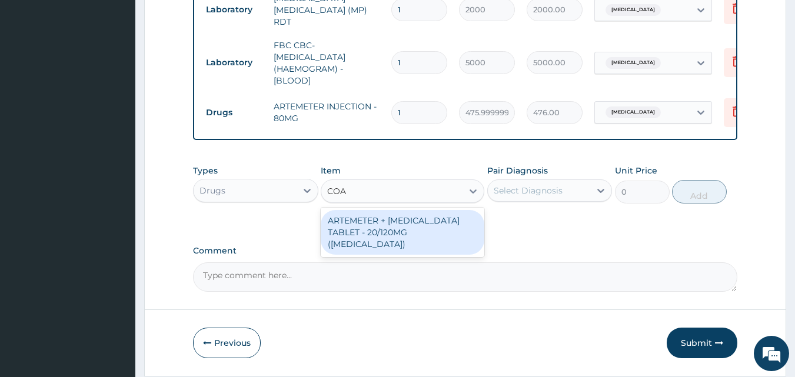
click at [367, 222] on div "ARTEMETER + LUMEFANTRINE TABLET - 20/120MG (COARTEM)" at bounding box center [403, 232] width 164 height 45
type input "210"
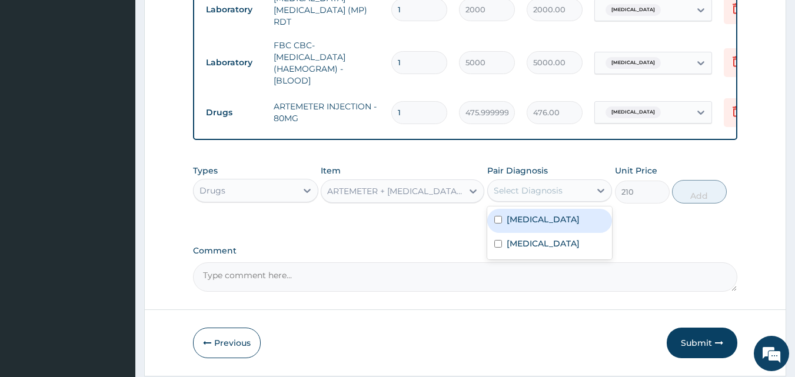
click at [515, 197] on div "Select Diagnosis" at bounding box center [528, 191] width 69 height 12
click at [521, 226] on label "Malaria" at bounding box center [543, 220] width 73 height 12
checkbox input "true"
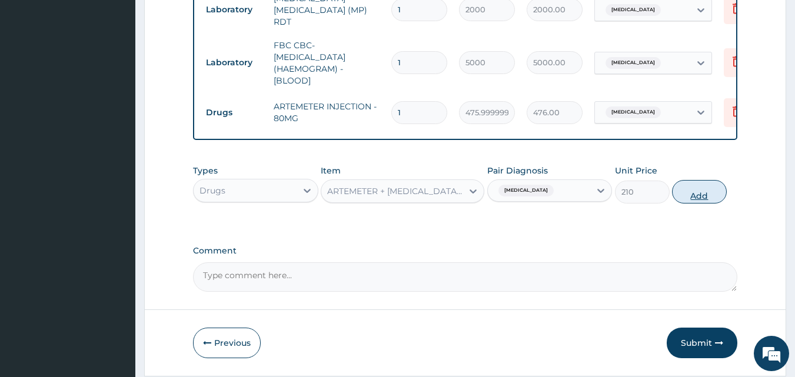
click at [702, 190] on button "Add" at bounding box center [699, 192] width 55 height 24
type input "0"
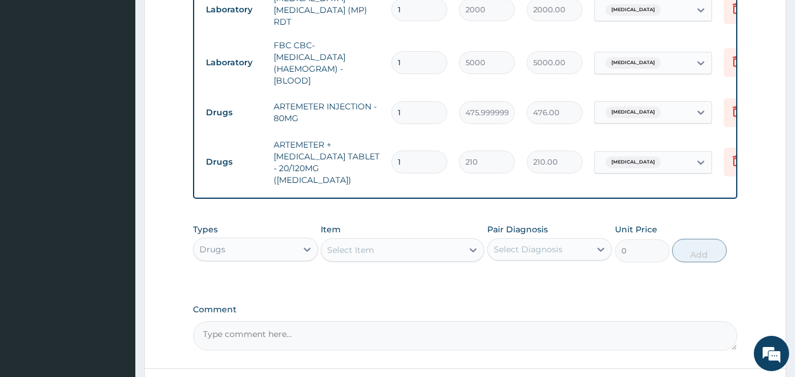
click at [396, 151] on input "1" at bounding box center [420, 162] width 56 height 23
click at [409, 151] on input "1" at bounding box center [420, 162] width 56 height 23
type input "0.00"
type input "1"
type input "210.00"
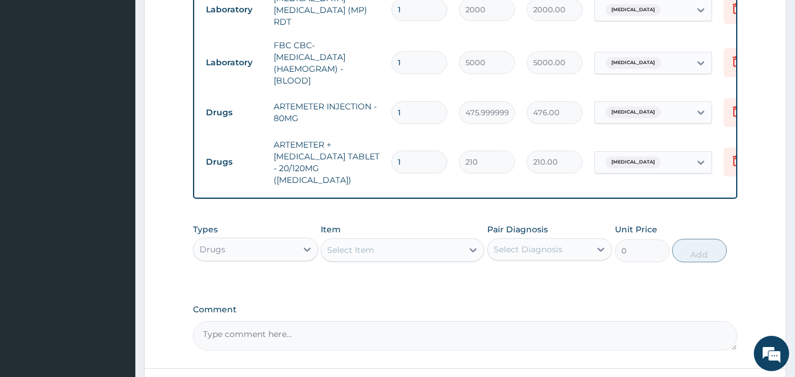
type input "12"
type input "2520.00"
type input "12"
click at [427, 241] on div "Select Item" at bounding box center [391, 250] width 141 height 19
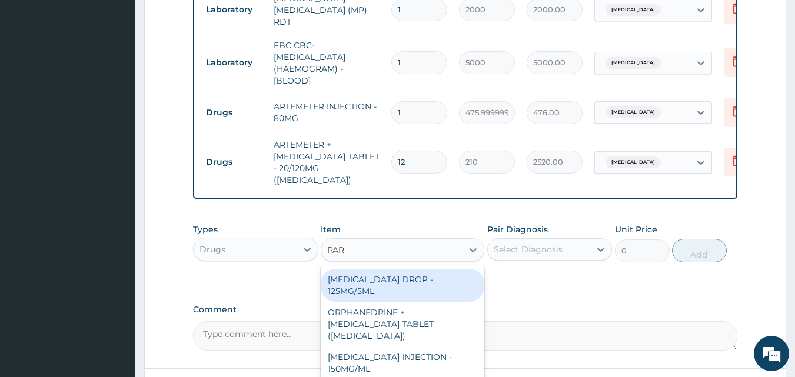
type input "PARACETAMOL"
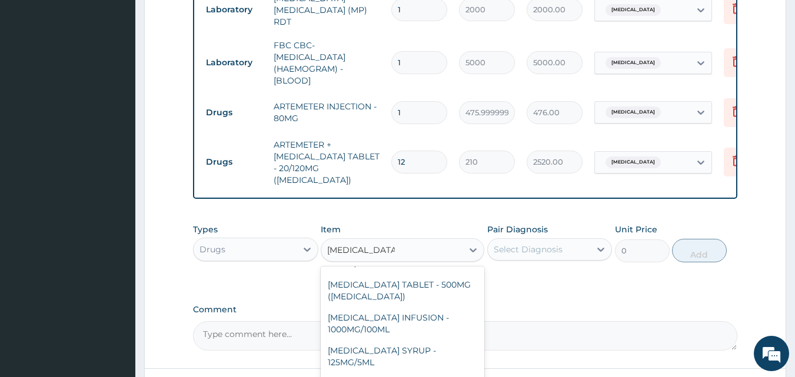
scroll to position [107, 0]
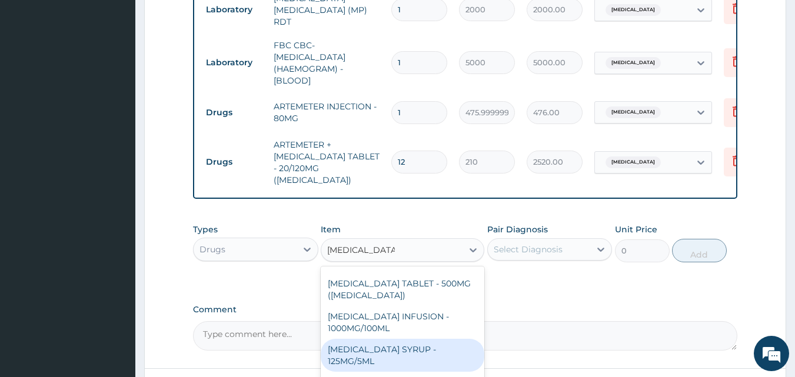
click at [445, 349] on div "PARACETAMOL SYRUP - 125MG/5ML" at bounding box center [403, 355] width 164 height 33
type input "840"
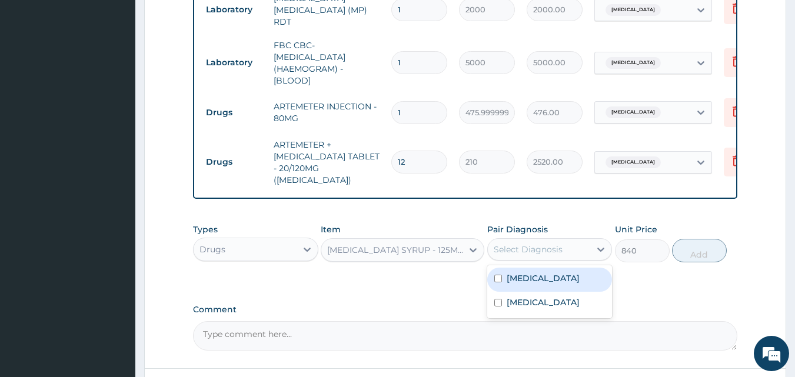
click at [504, 244] on div "Select Diagnosis" at bounding box center [528, 250] width 69 height 12
drag, startPoint x: 513, startPoint y: 273, endPoint x: 513, endPoint y: 292, distance: 19.4
click at [513, 280] on div "Malaria" at bounding box center [550, 280] width 125 height 24
checkbox input "true"
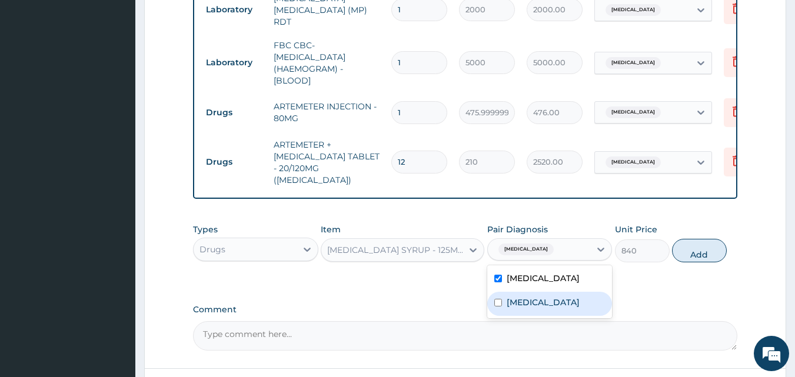
click at [514, 299] on label "Upper respiratory infection" at bounding box center [543, 303] width 73 height 12
checkbox input "true"
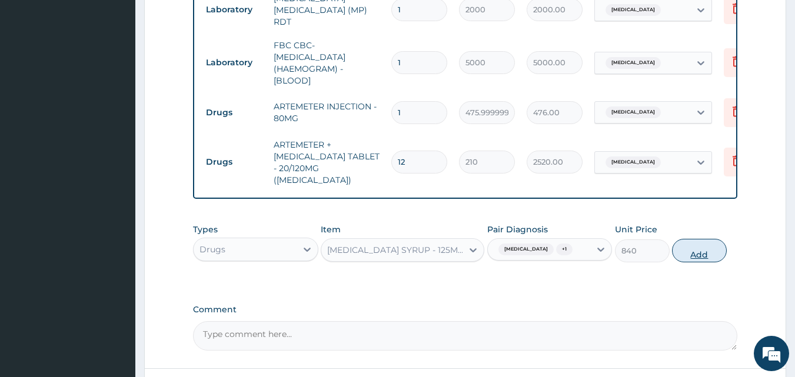
click at [706, 247] on button "Add" at bounding box center [699, 251] width 55 height 24
type input "0"
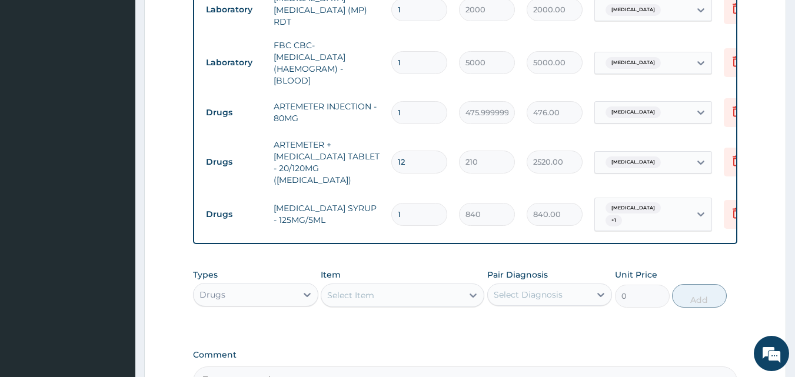
click at [395, 286] on div "Select Item" at bounding box center [391, 295] width 141 height 19
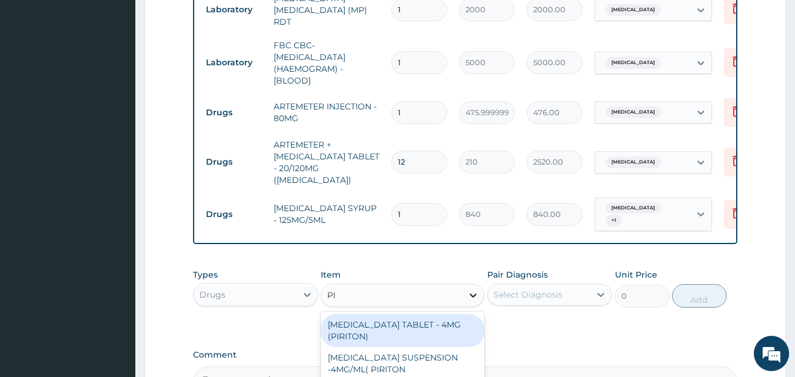
type input "PIRITON"
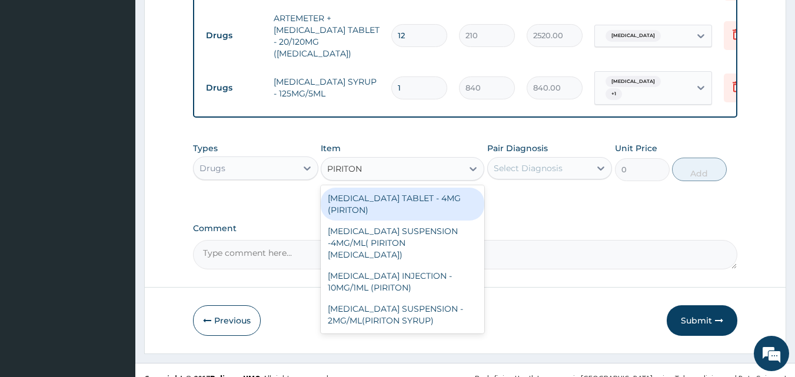
scroll to position [659, 0]
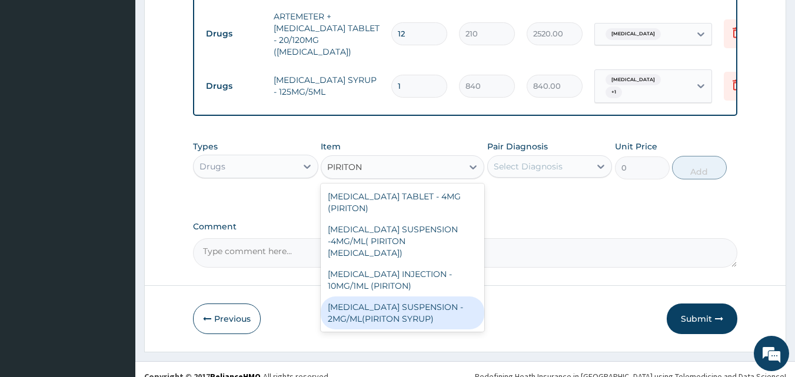
click at [385, 307] on div "CHLORPHENIRAMINE SUSPENSION - 2MG/ML(PIRITON SYRUP)" at bounding box center [403, 313] width 164 height 33
type input "840"
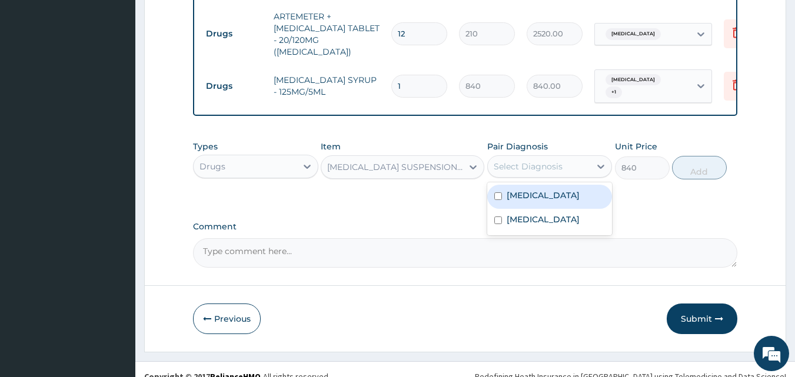
click at [517, 161] on div "Select Diagnosis" at bounding box center [528, 167] width 69 height 12
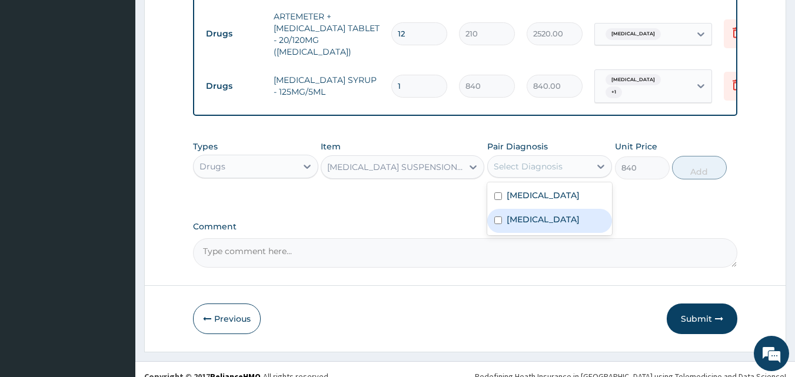
drag, startPoint x: 525, startPoint y: 213, endPoint x: 526, endPoint y: 195, distance: 17.1
click at [526, 214] on label "Upper respiratory infection" at bounding box center [543, 220] width 73 height 12
checkbox input "true"
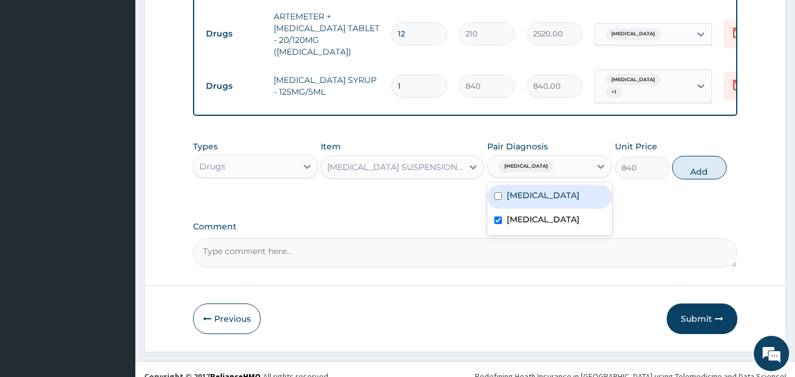
click at [523, 190] on label "Malaria" at bounding box center [543, 196] width 73 height 12
checkbox input "true"
click at [717, 167] on button "Add" at bounding box center [699, 168] width 55 height 24
type input "0"
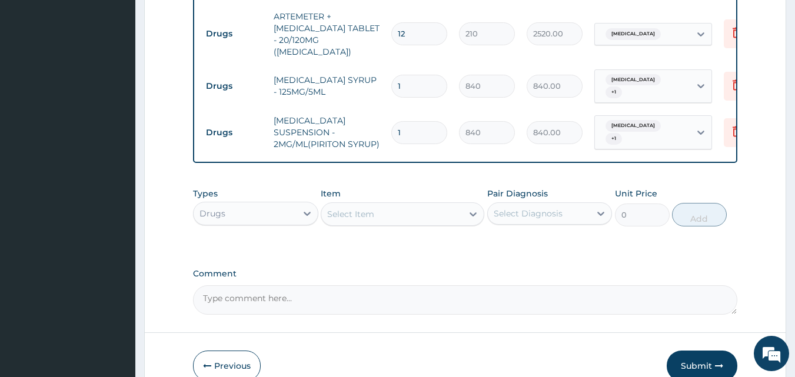
click at [377, 205] on div "Select Item" at bounding box center [391, 214] width 141 height 19
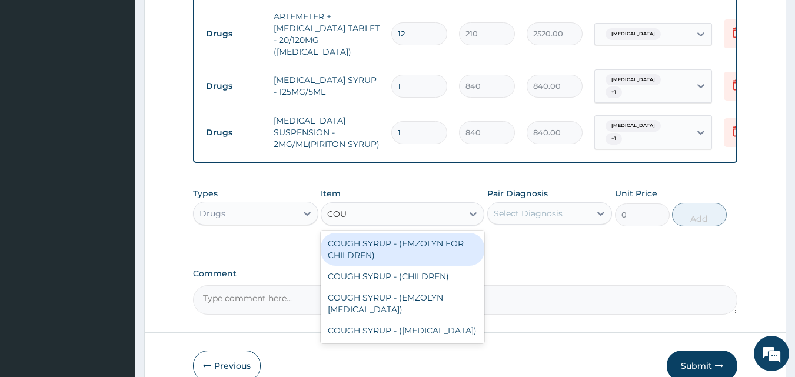
type input "COUG"
click at [389, 235] on div "COUGH SYRUP - (EMZOLYN FOR CHILDREN)" at bounding box center [403, 249] width 164 height 33
type input "1120"
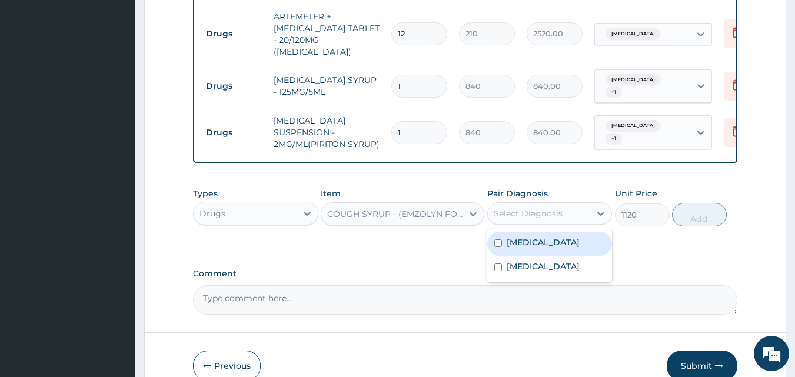
click at [525, 208] on div "Select Diagnosis" at bounding box center [528, 214] width 69 height 12
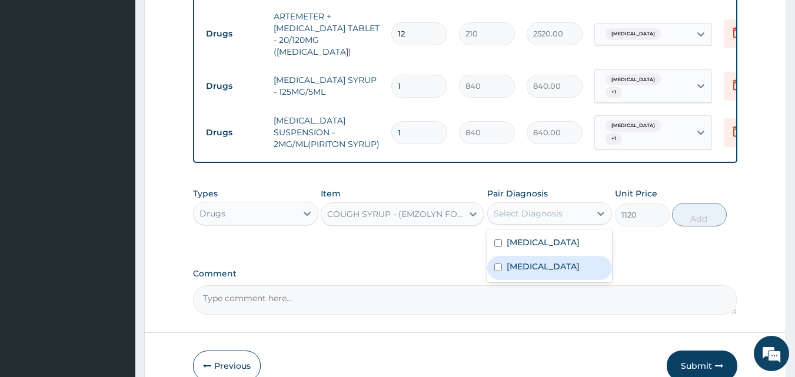
click at [523, 261] on label "Upper respiratory infection" at bounding box center [543, 267] width 73 height 12
checkbox input "true"
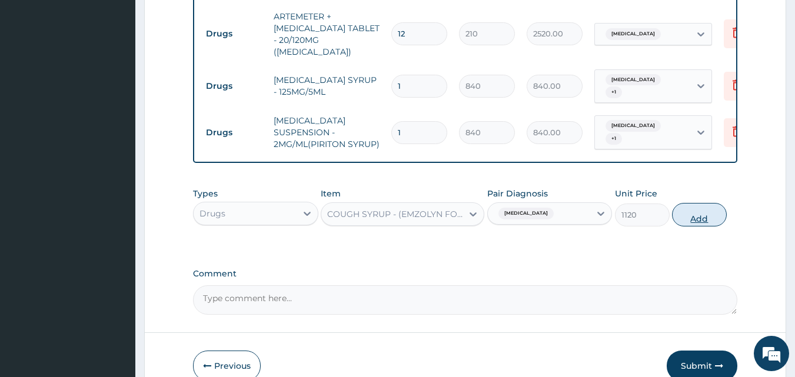
click at [684, 203] on button "Add" at bounding box center [699, 215] width 55 height 24
type input "0"
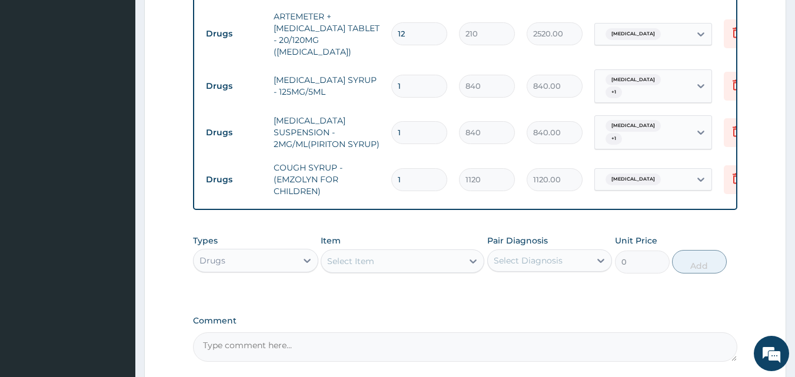
click at [355, 256] on div "Select Item" at bounding box center [350, 262] width 47 height 12
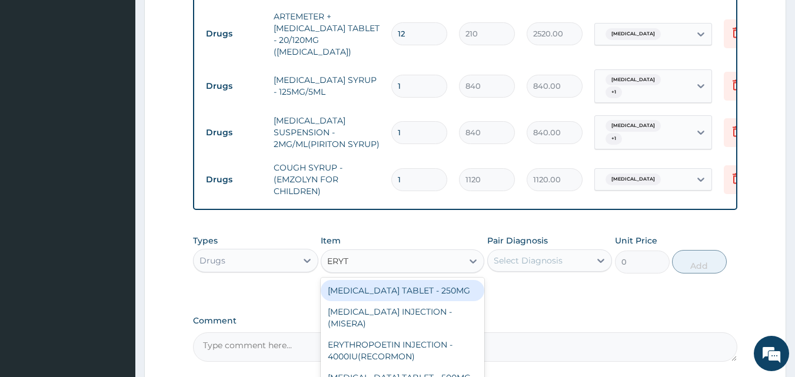
type input "ERYTH"
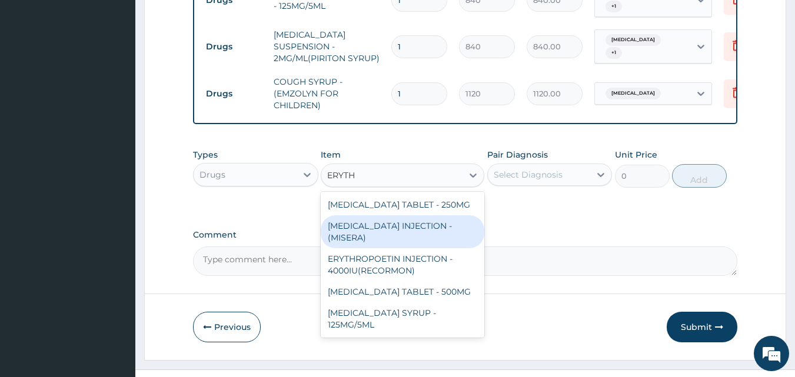
scroll to position [753, 0]
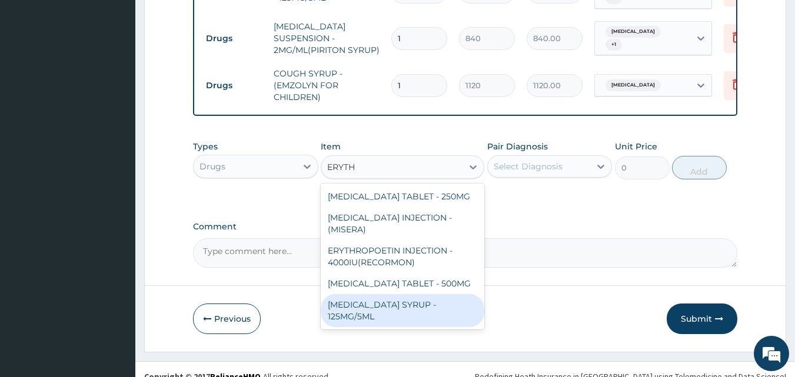
click at [424, 294] on div "ERYTHROMYCIN SYRUP - 125MG/5ML" at bounding box center [403, 310] width 164 height 33
type input "840"
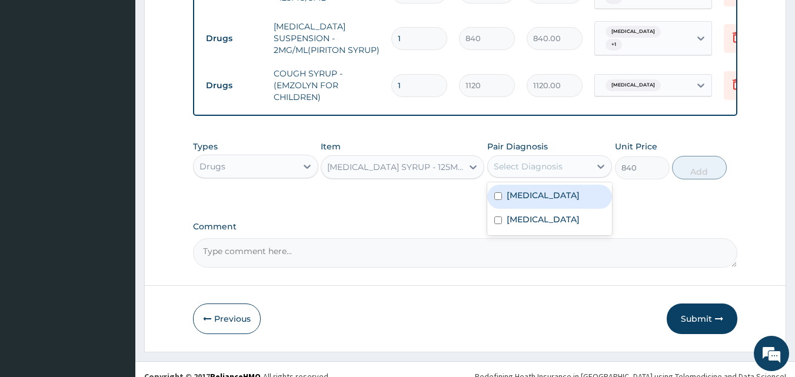
click at [521, 161] on div "Select Diagnosis" at bounding box center [528, 167] width 69 height 12
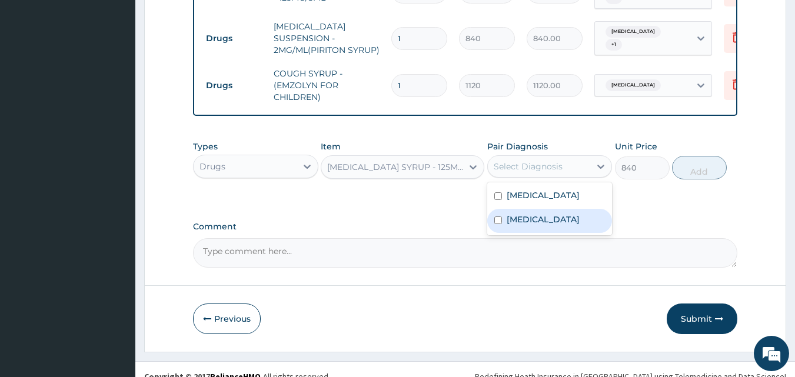
click at [522, 214] on label "Upper respiratory infection" at bounding box center [543, 220] width 73 height 12
checkbox input "true"
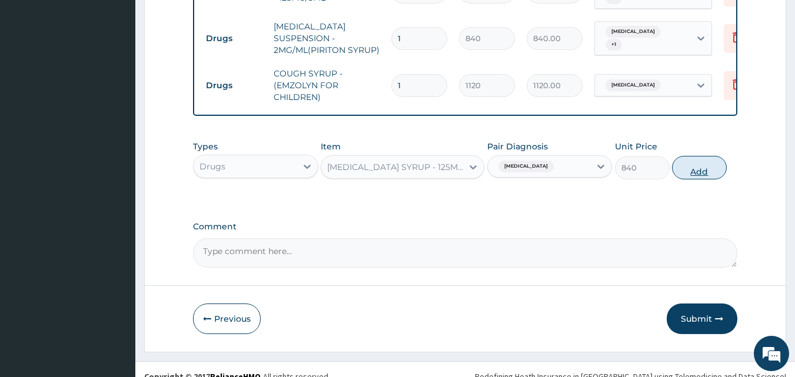
click at [689, 156] on button "Add" at bounding box center [699, 168] width 55 height 24
type input "0"
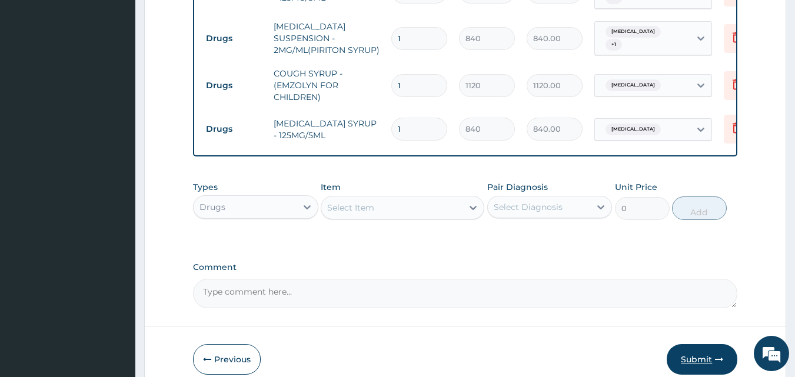
click at [710, 344] on button "Submit" at bounding box center [702, 359] width 71 height 31
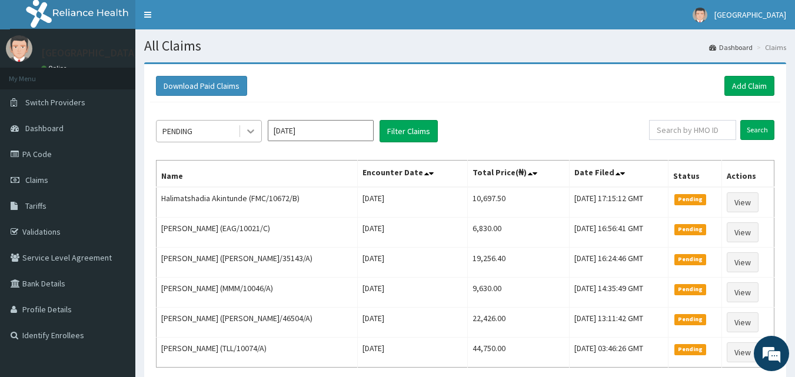
click at [246, 127] on icon at bounding box center [251, 131] width 12 height 12
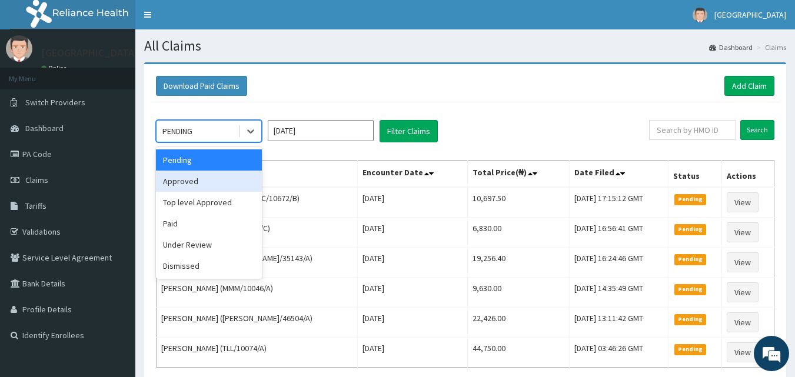
click at [218, 177] on div "Approved" at bounding box center [209, 181] width 106 height 21
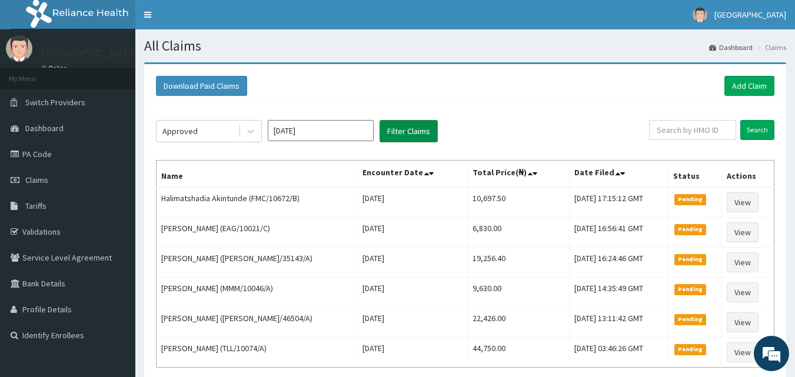
click at [399, 128] on button "Filter Claims" at bounding box center [409, 131] width 58 height 22
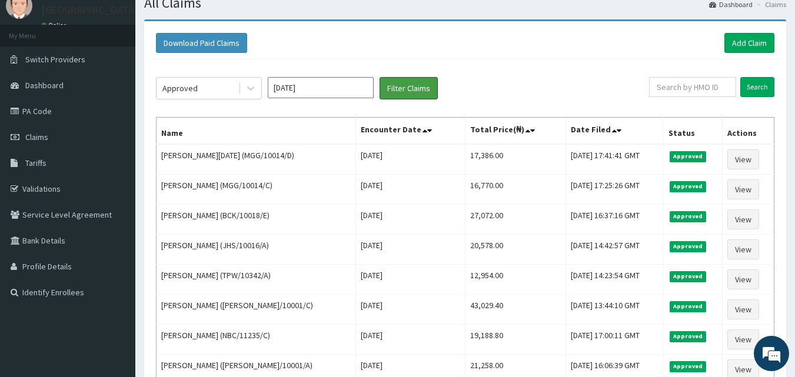
scroll to position [39, 0]
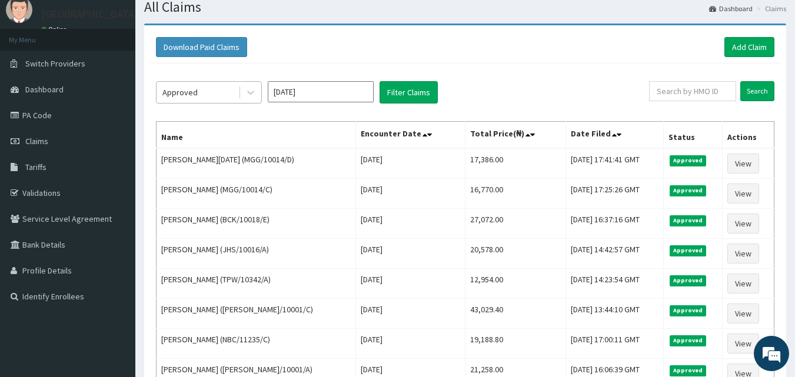
click at [239, 87] on div at bounding box center [249, 92] width 23 height 21
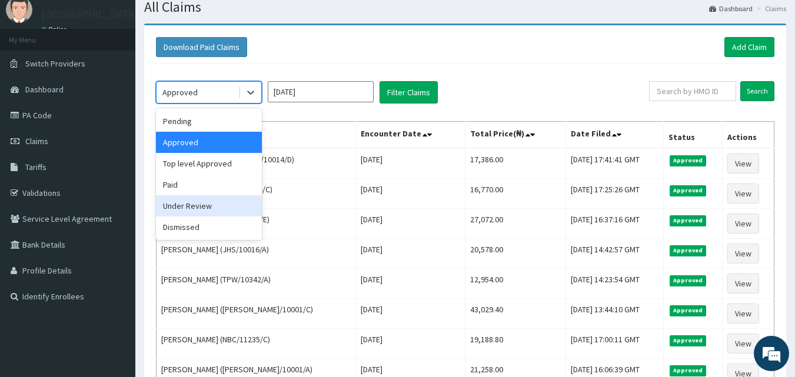
click at [203, 204] on div "Under Review" at bounding box center [209, 205] width 106 height 21
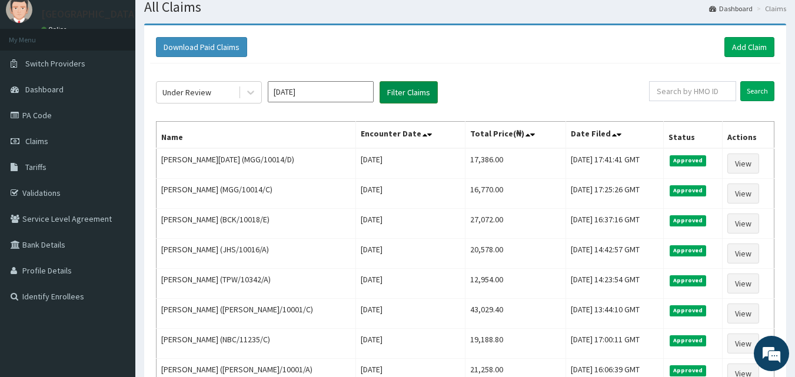
click at [425, 89] on button "Filter Claims" at bounding box center [409, 92] width 58 height 22
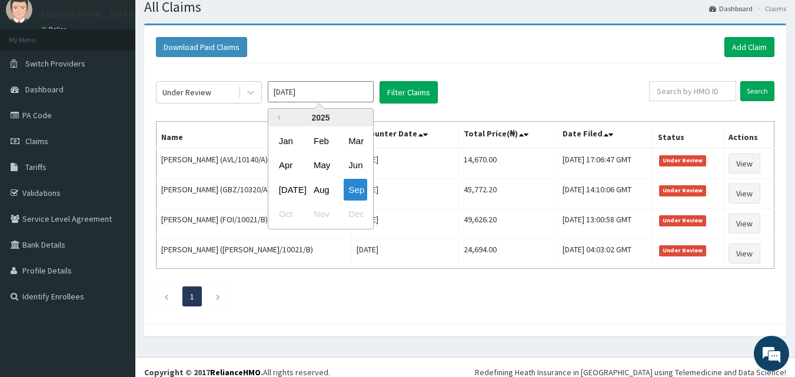
click at [326, 96] on input "[DATE]" at bounding box center [321, 91] width 106 height 21
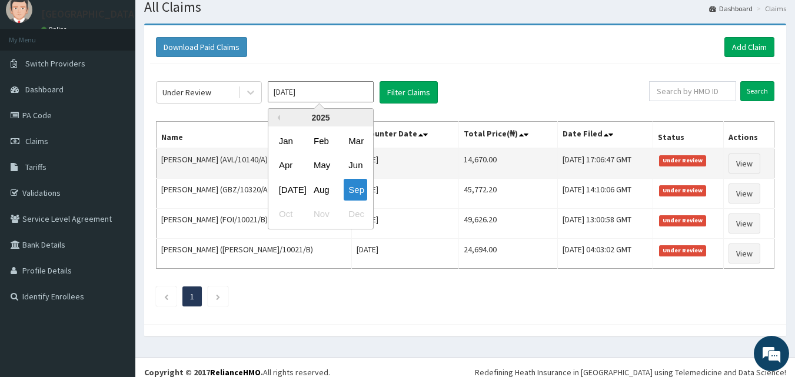
drag, startPoint x: 317, startPoint y: 187, endPoint x: 353, endPoint y: 171, distance: 38.5
click at [321, 187] on div "Aug" at bounding box center [321, 190] width 24 height 22
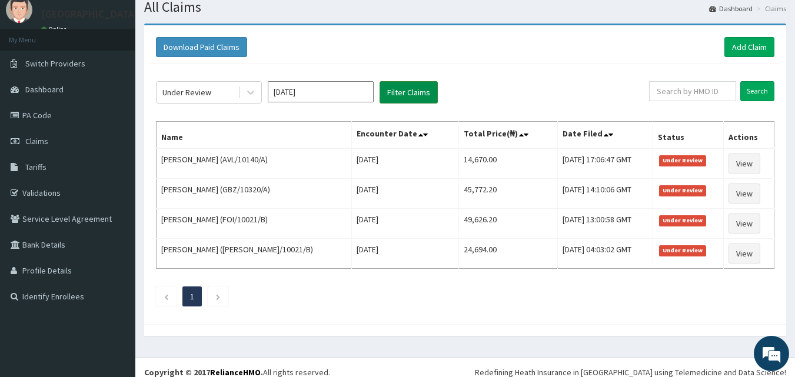
click at [404, 93] on button "Filter Claims" at bounding box center [409, 92] width 58 height 22
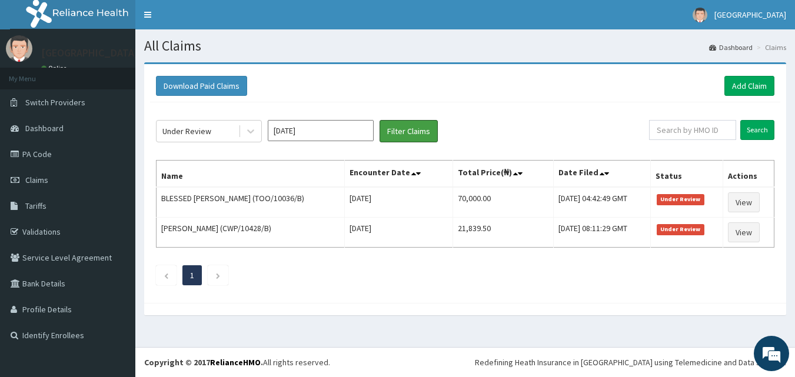
scroll to position [0, 0]
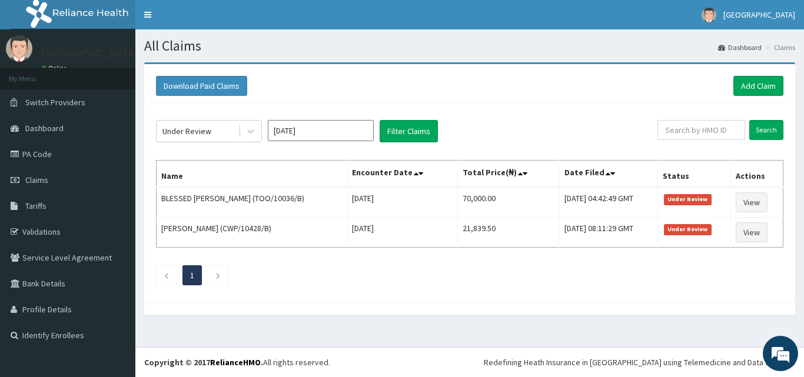
click at [306, 133] on input "[DATE]" at bounding box center [321, 130] width 106 height 21
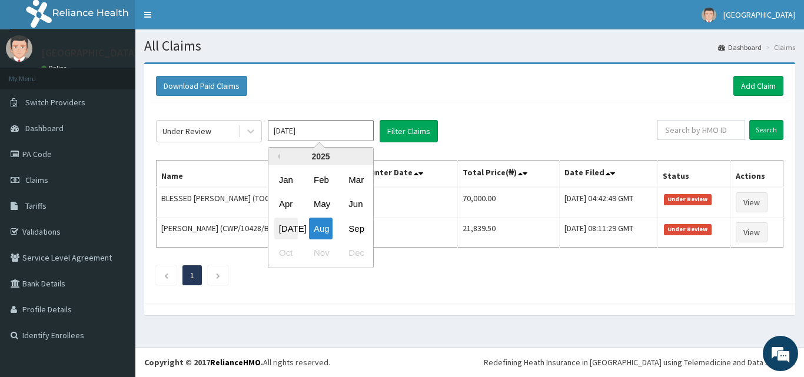
click at [296, 232] on div "[DATE]" at bounding box center [286, 229] width 24 height 22
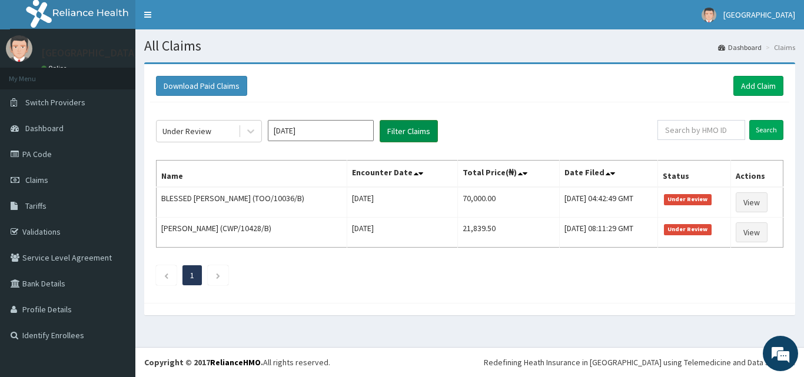
click at [406, 129] on button "Filter Claims" at bounding box center [409, 131] width 58 height 22
click at [419, 127] on button "Filter Claims" at bounding box center [409, 131] width 58 height 22
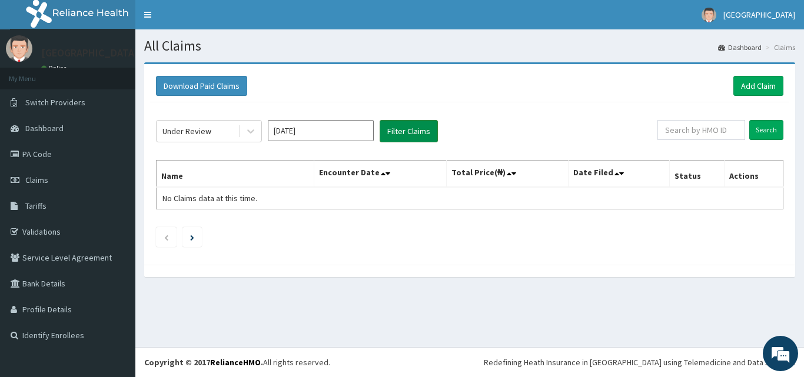
click at [396, 132] on button "Filter Claims" at bounding box center [409, 131] width 58 height 22
click at [336, 131] on input "[DATE]" at bounding box center [321, 130] width 106 height 21
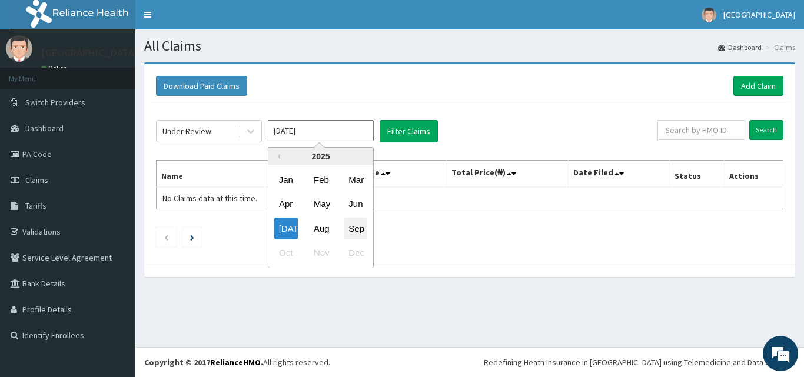
click at [352, 229] on div "Sep" at bounding box center [356, 229] width 24 height 22
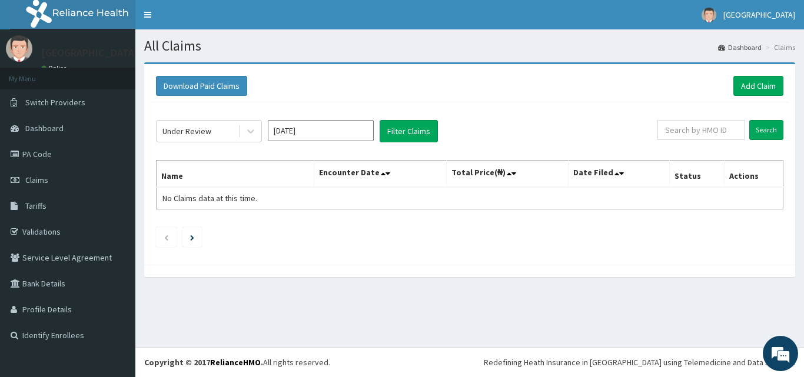
click at [343, 130] on input "[DATE]" at bounding box center [321, 130] width 106 height 21
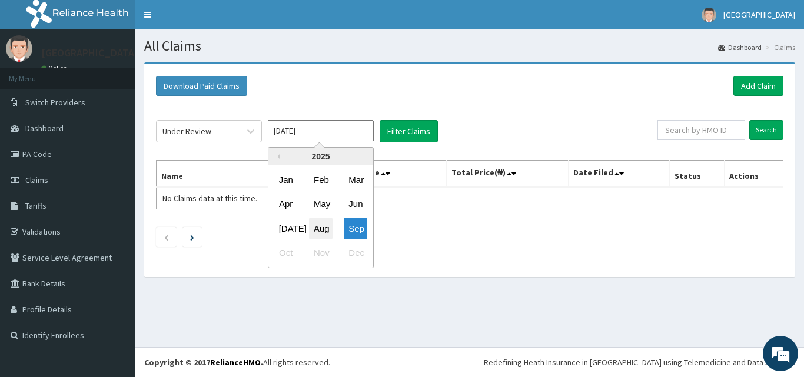
click at [323, 229] on div "Aug" at bounding box center [321, 229] width 24 height 22
type input "[DATE]"
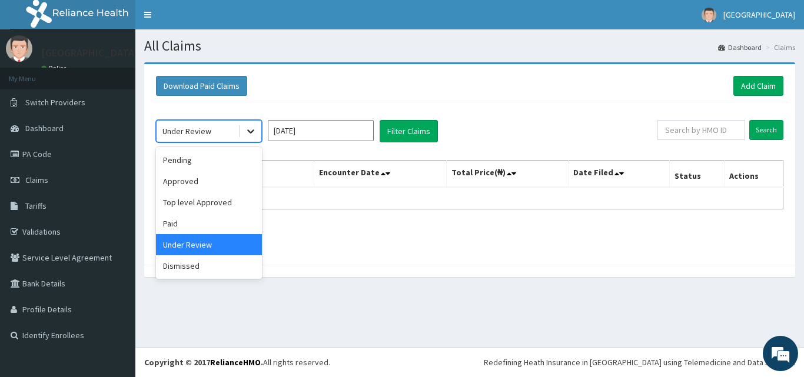
click at [256, 134] on icon at bounding box center [251, 131] width 12 height 12
click at [222, 182] on div "Approved" at bounding box center [209, 181] width 106 height 21
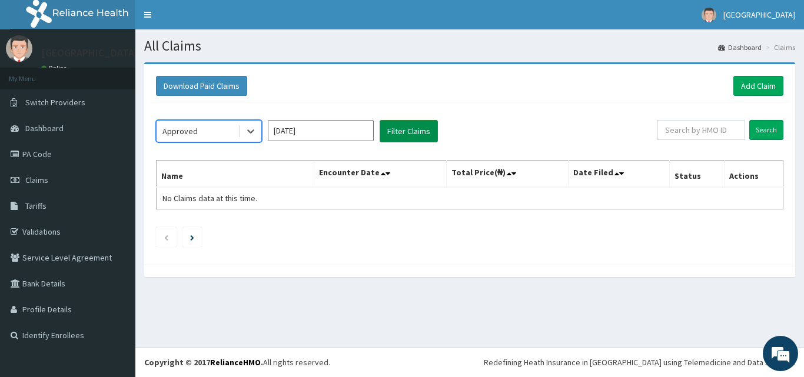
click at [402, 128] on button "Filter Claims" at bounding box center [409, 131] width 58 height 22
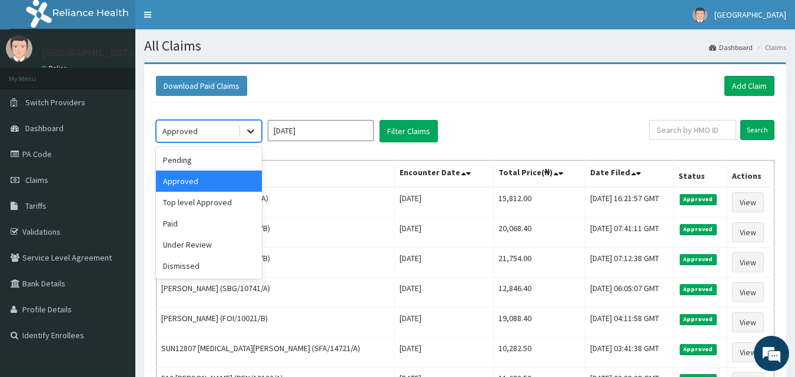
click at [245, 129] on icon at bounding box center [251, 131] width 12 height 12
click at [194, 158] on div "Pending" at bounding box center [209, 160] width 106 height 21
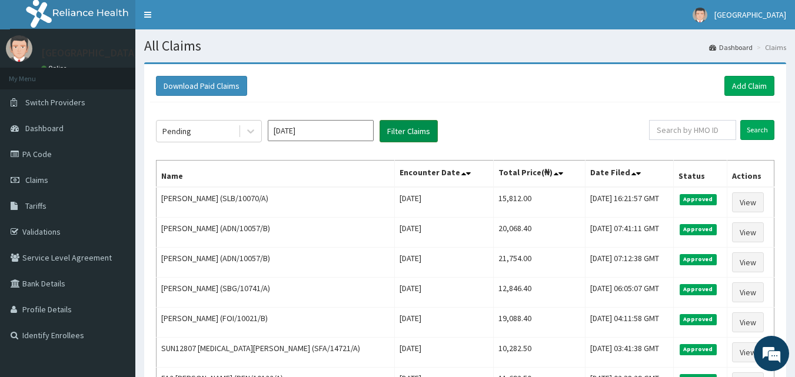
click at [429, 131] on button "Filter Claims" at bounding box center [409, 131] width 58 height 22
